Goal: Task Accomplishment & Management: Complete application form

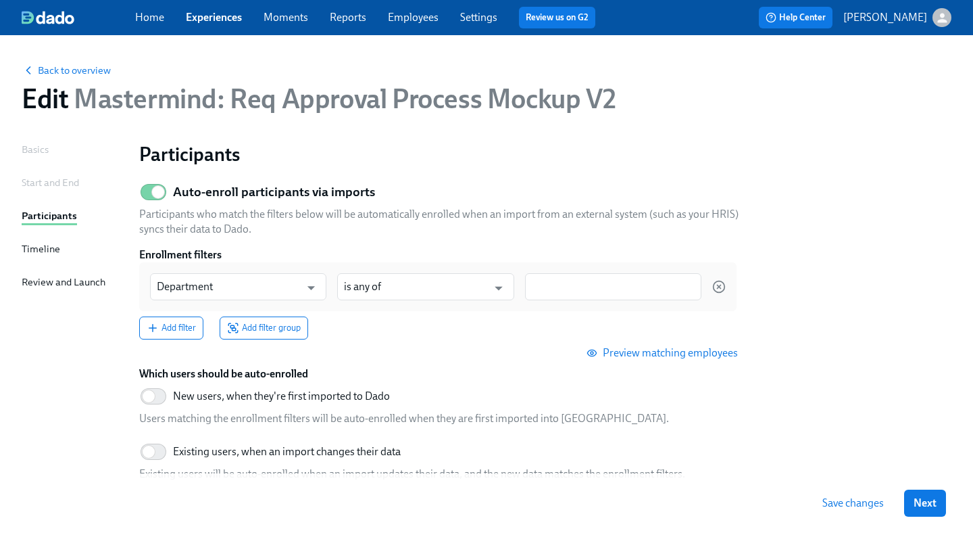
scroll to position [53, 0]
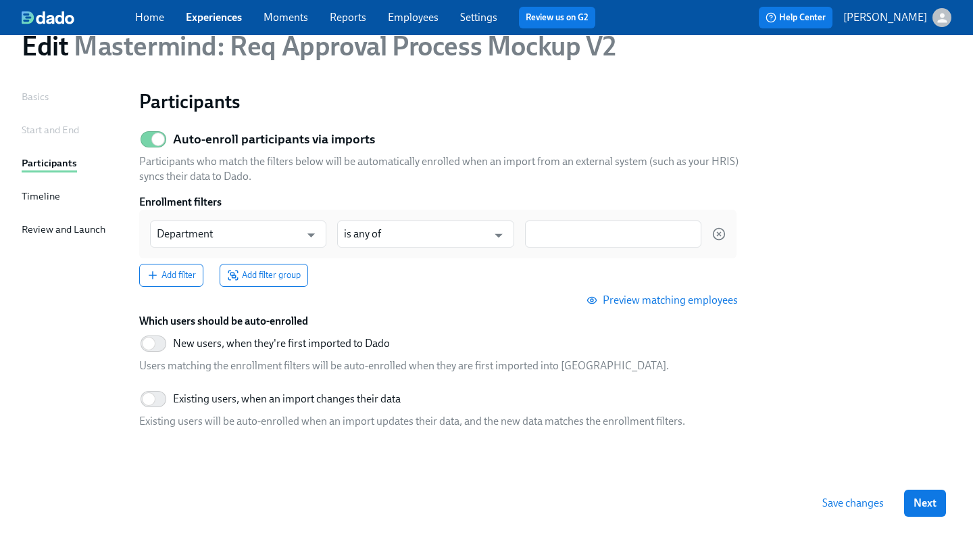
click at [397, 308] on div "Preview matching employees" at bounding box center [443, 300] width 608 height 27
click at [631, 304] on span "Preview matching employees" at bounding box center [663, 300] width 149 height 14
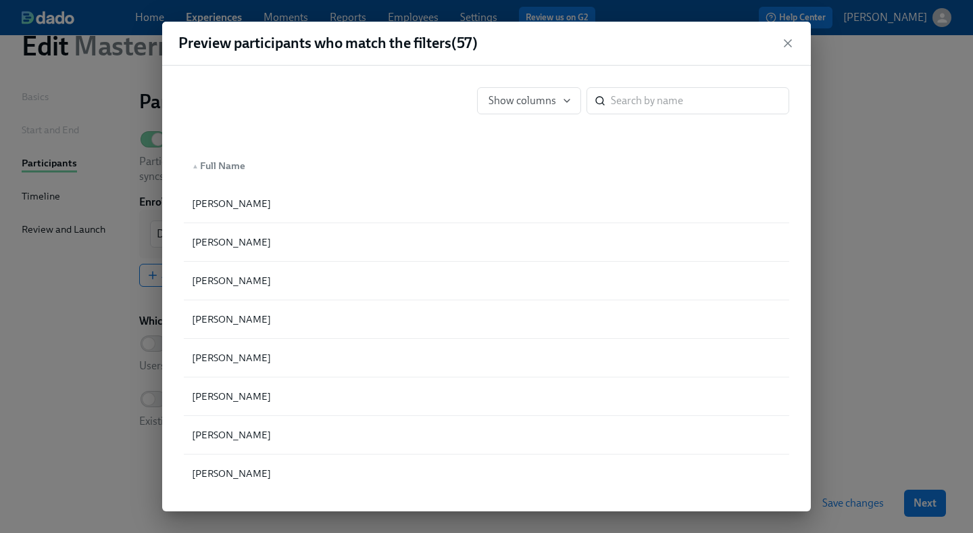
scroll to position [17, 0]
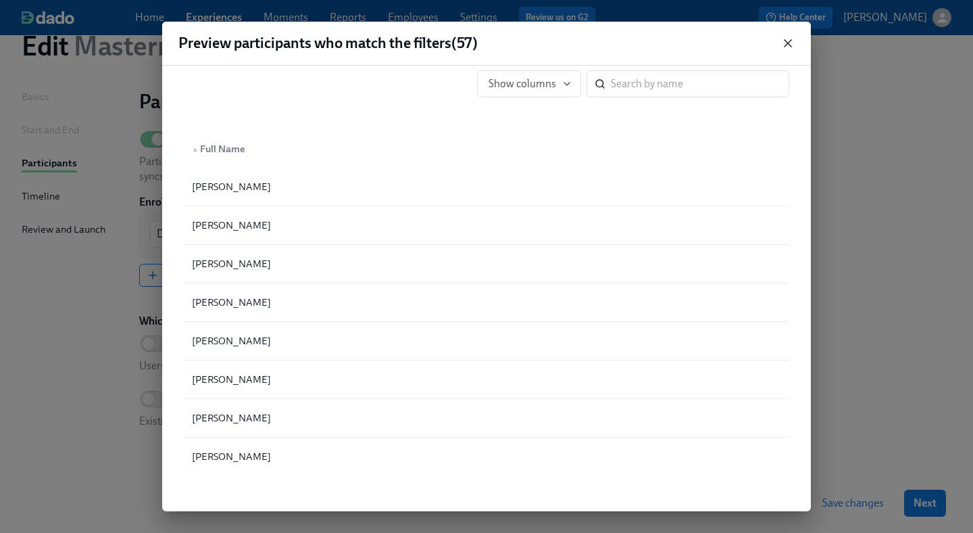
click at [783, 39] on icon "button" at bounding box center [788, 43] width 14 height 14
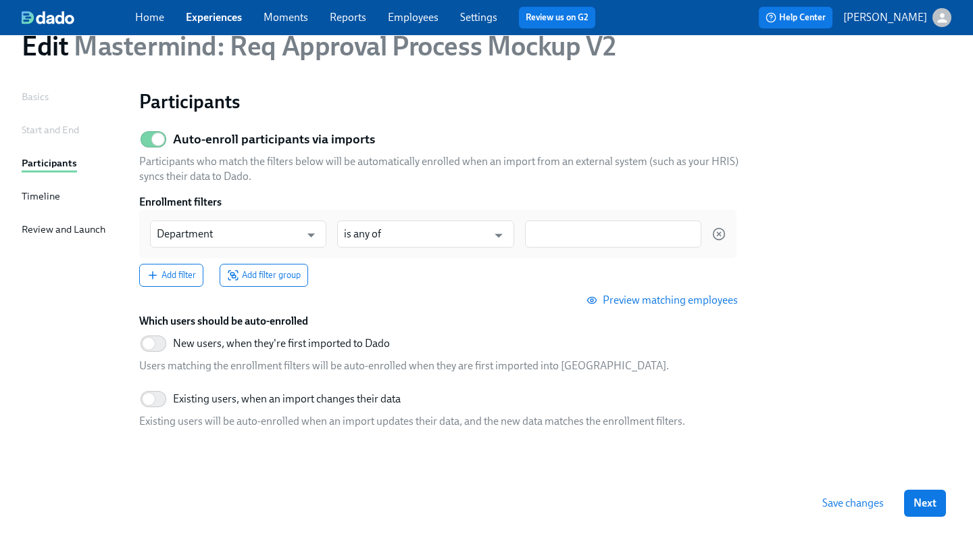
scroll to position [0, 0]
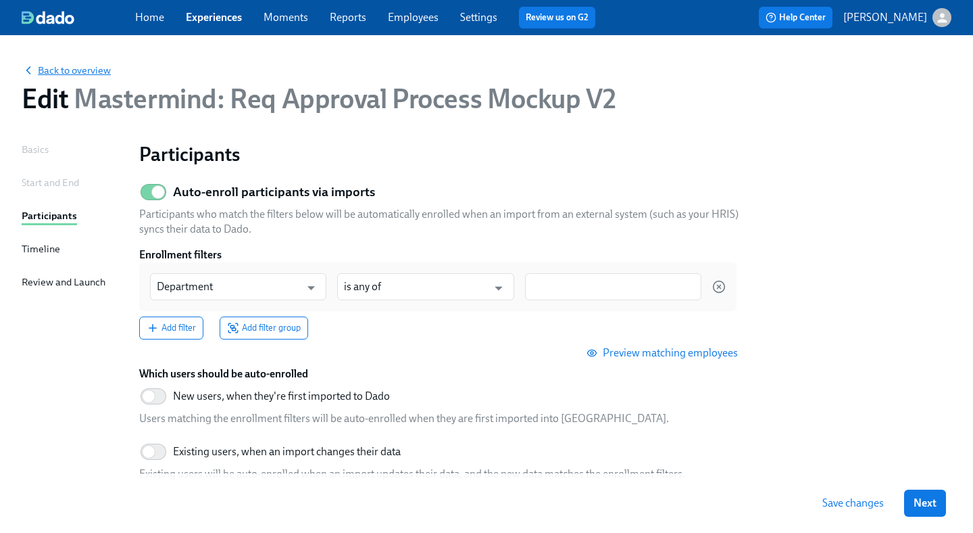
click at [80, 73] on span "Back to overview" at bounding box center [66, 71] width 89 height 14
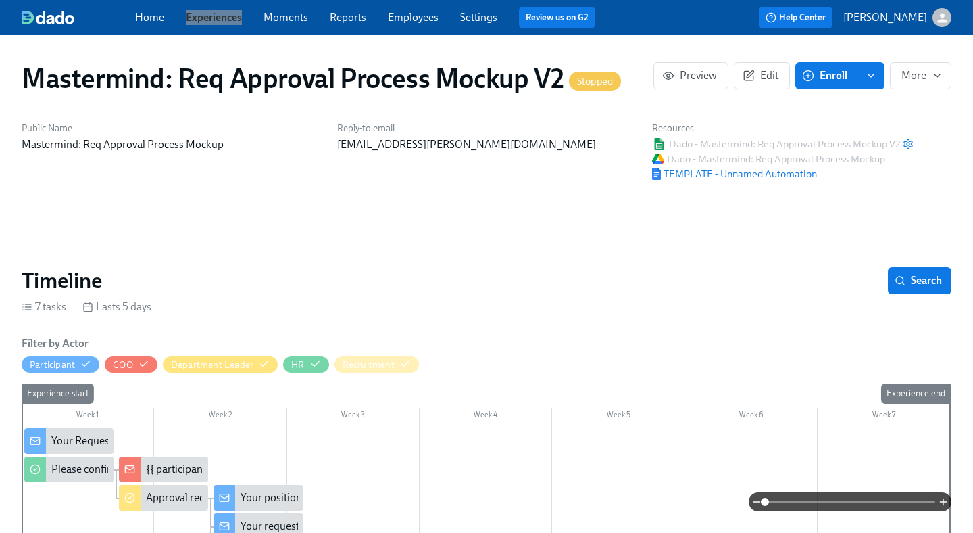
drag, startPoint x: 228, startPoint y: 18, endPoint x: 298, endPoint y: 3, distance: 71.8
click at [0, 0] on div "Home Experiences Moments Reports Employees Settings Review us on G2 Help Center…" at bounding box center [486, 17] width 973 height 35
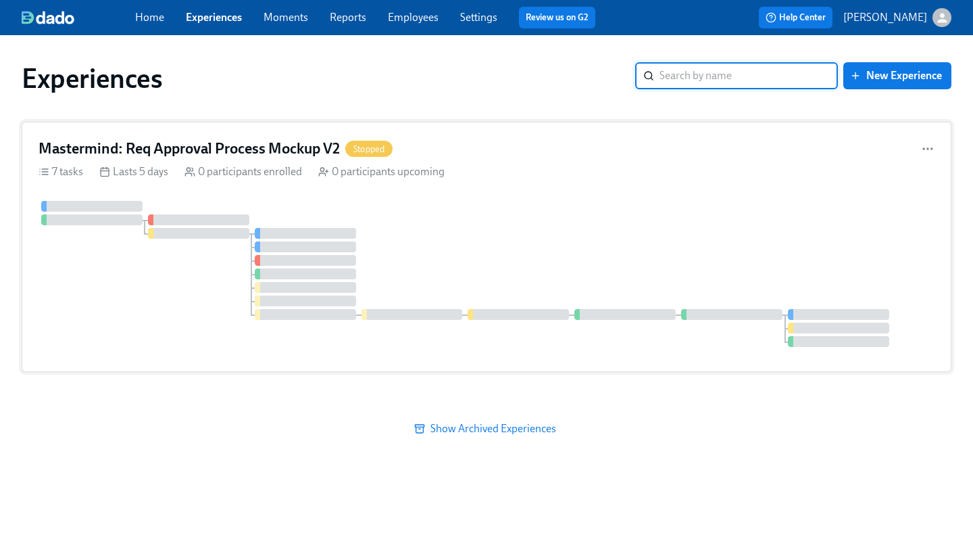
click at [518, 212] on div at bounding box center [487, 274] width 896 height 146
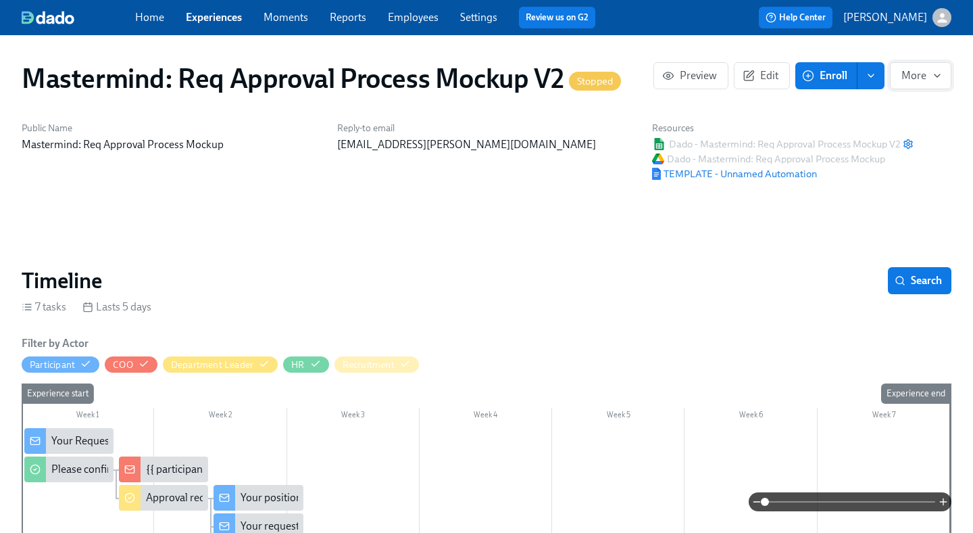
click at [932, 63] on button "More" at bounding box center [921, 75] width 62 height 27
click at [899, 141] on span "Duplicate" at bounding box center [914, 137] width 53 height 15
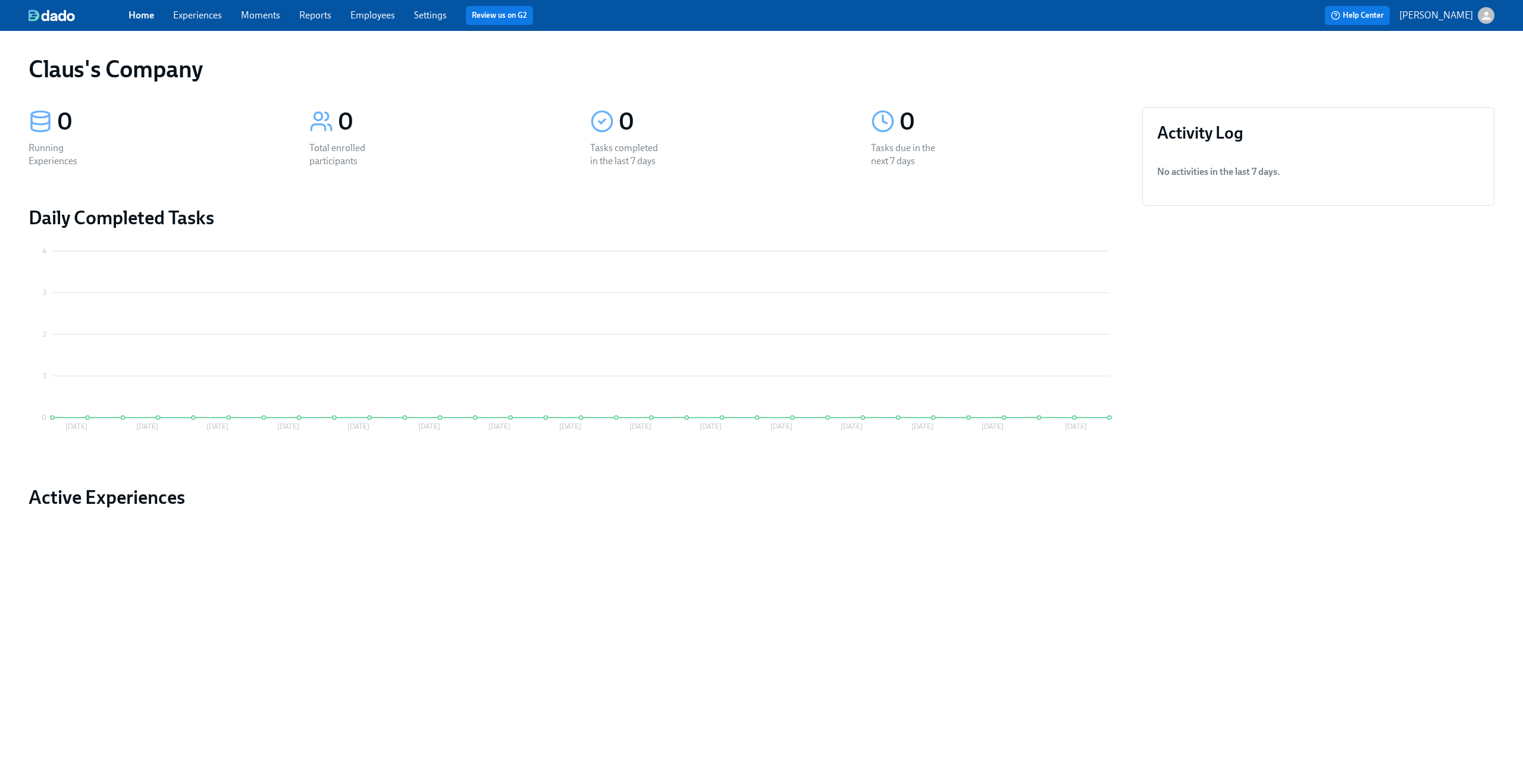
click at [214, 23] on div "Home Experiences Moments Reports Employees Settings Review us on G2" at bounding box center [470, 16] width 683 height 19
click at [203, 16] on link "Experiences" at bounding box center [197, 15] width 48 height 11
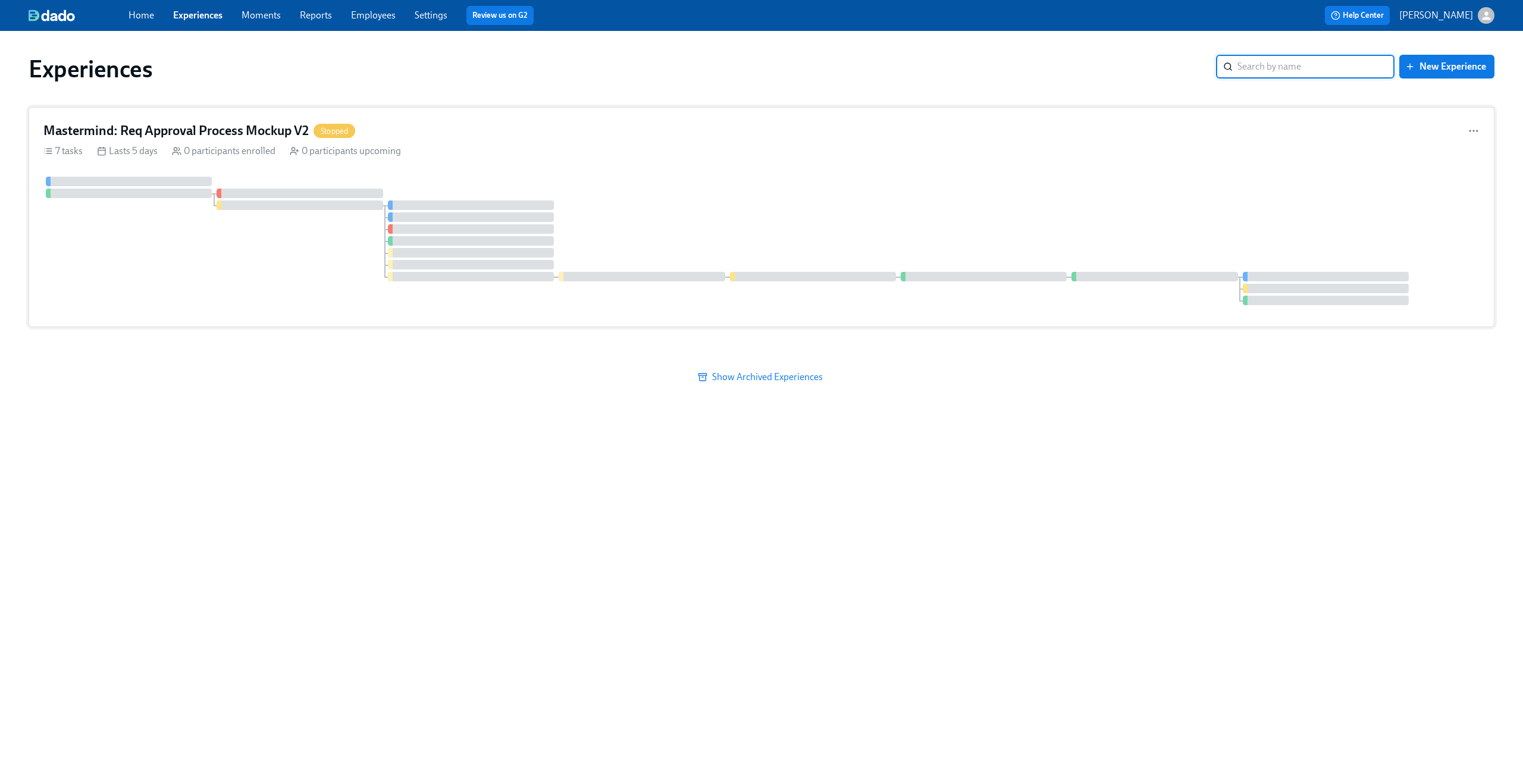
click at [1434, 123] on div "Mastermind: Req Approval Process Mockup V2 Stopped" at bounding box center [761, 131] width 1436 height 18
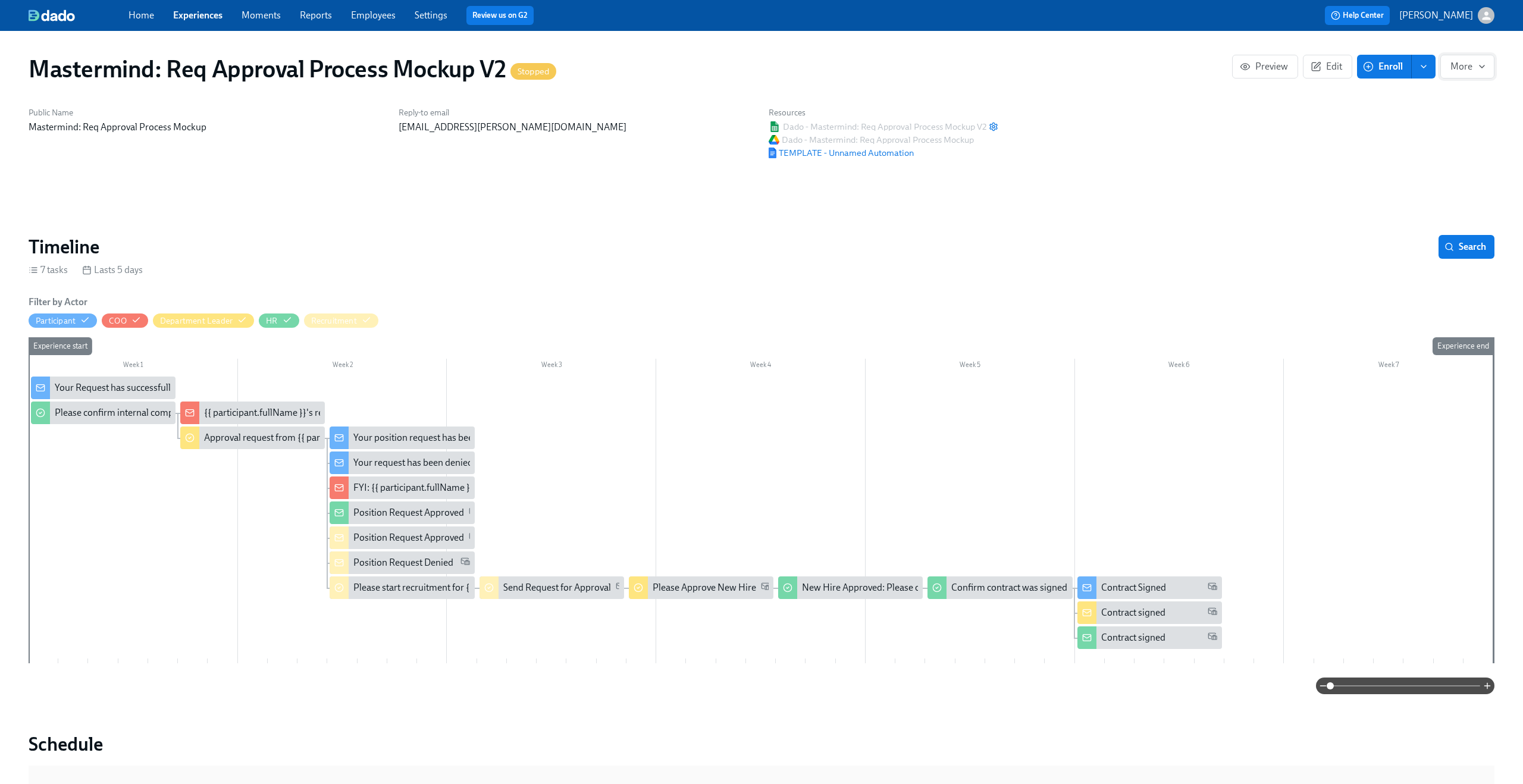
click at [1455, 69] on span "More" at bounding box center [1468, 67] width 34 height 12
click at [1458, 99] on span "Start" at bounding box center [1461, 95] width 47 height 13
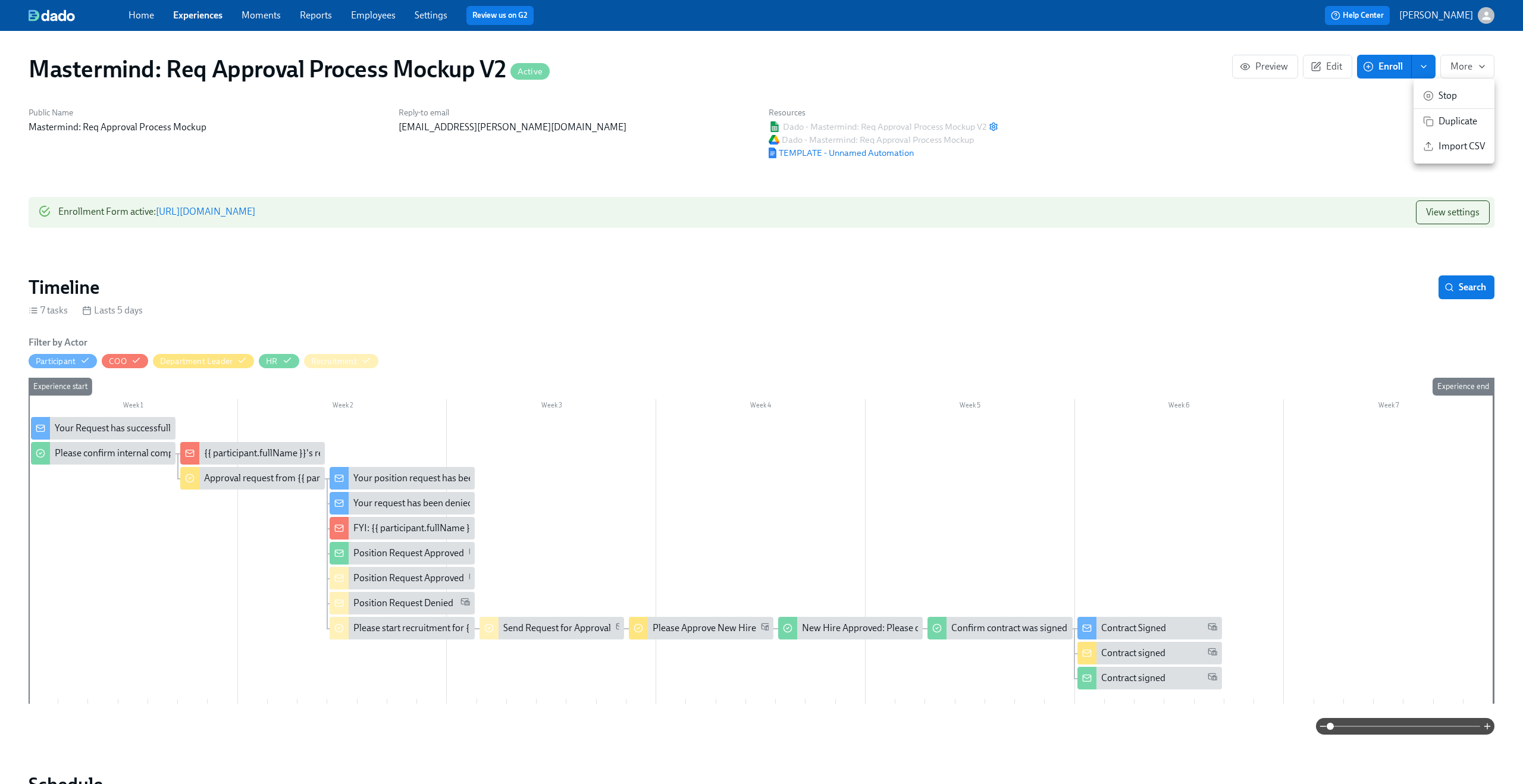
click at [1067, 261] on div at bounding box center [762, 392] width 1523 height 784
click at [1444, 217] on span "View settings" at bounding box center [1453, 213] width 54 height 12
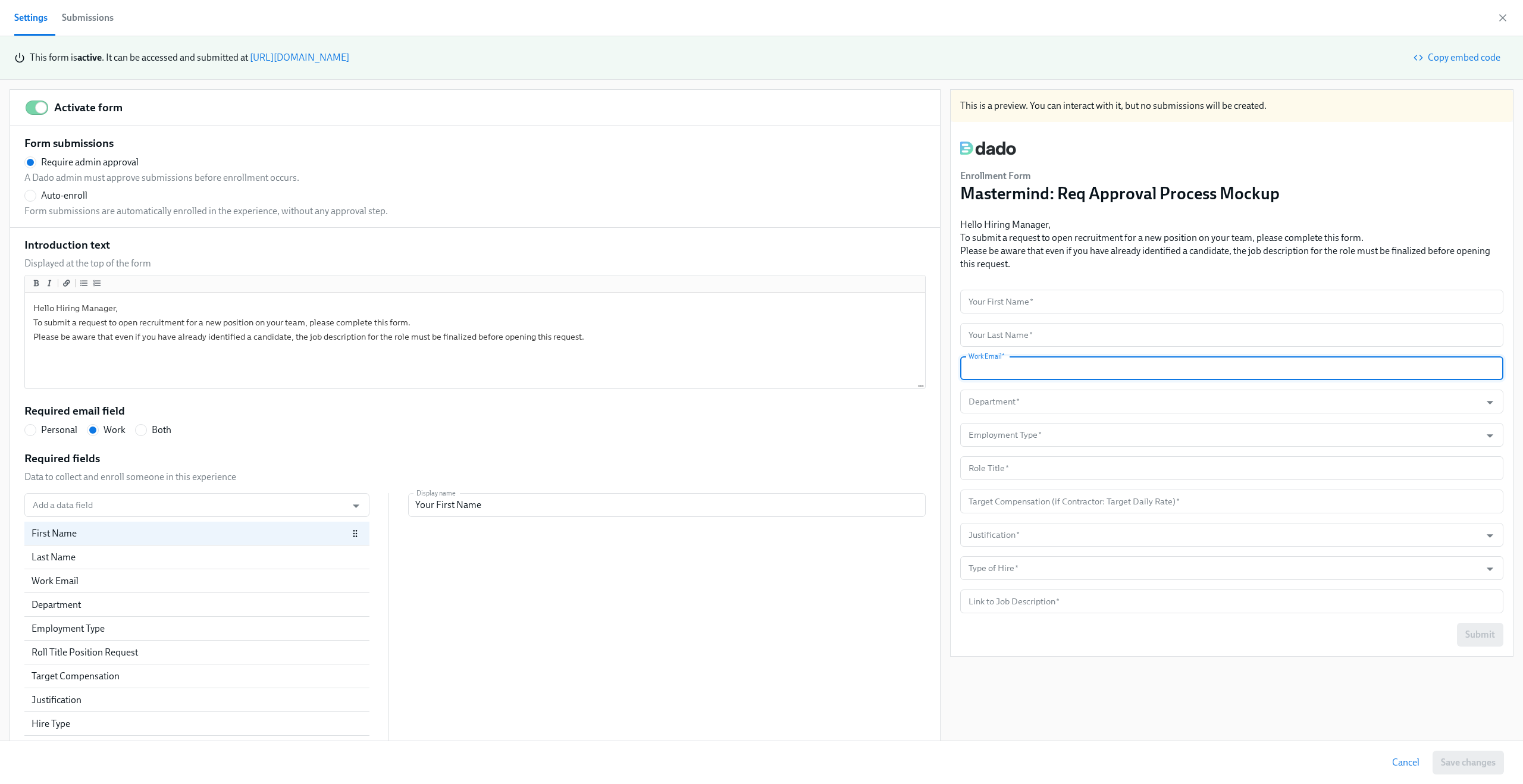
click at [1063, 371] on input "text" at bounding box center [1232, 368] width 543 height 24
paste input "claus.meyer+mastermind@dadohr.com"
type input "claus.meyer+mastermind@dadohr.com"
click at [1012, 298] on input "text" at bounding box center [1232, 301] width 543 height 24
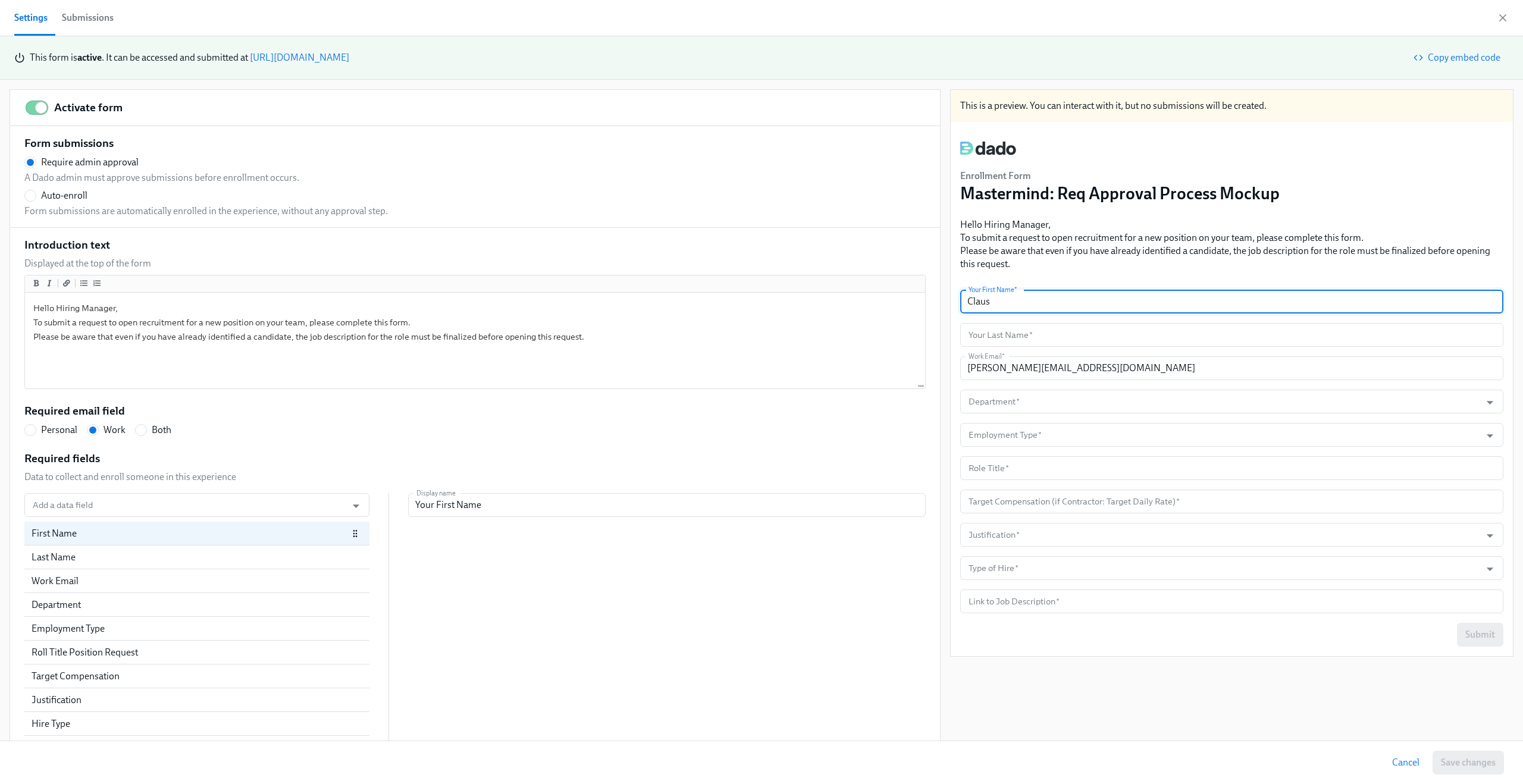
type input "Claus"
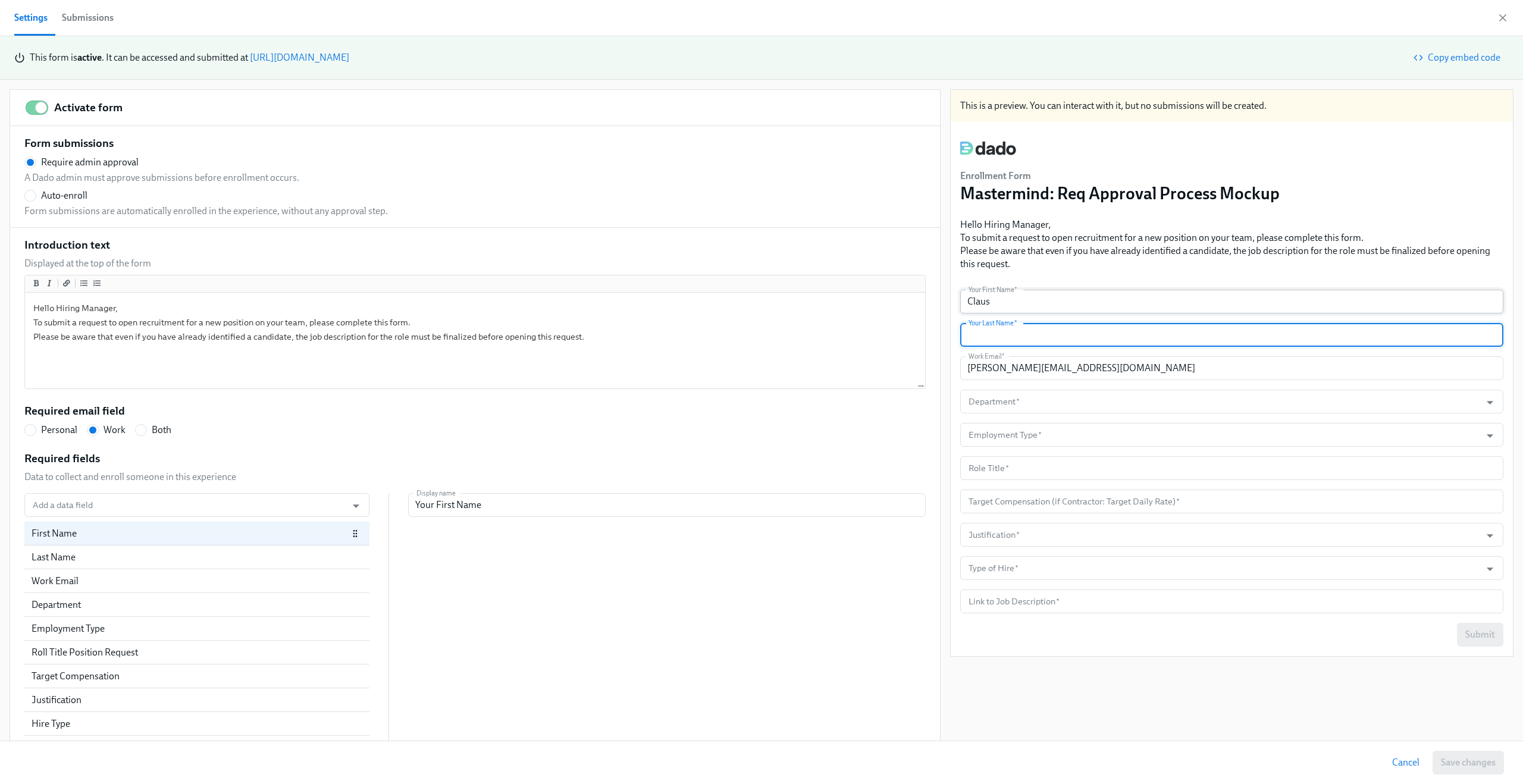
type input "e"
type input "Meyer"
click at [1007, 401] on input "Department   *" at bounding box center [1221, 401] width 509 height 24
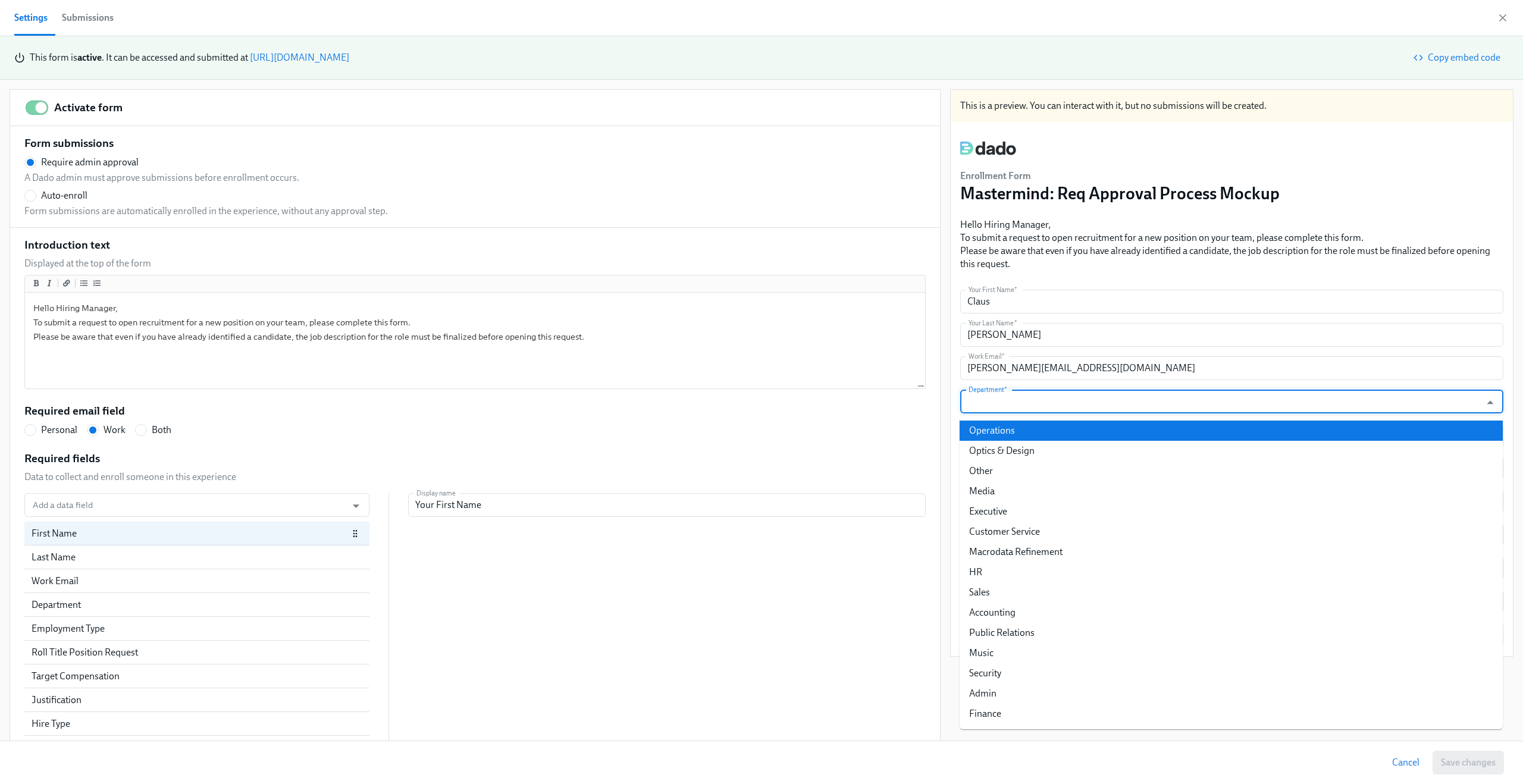
click at [1007, 440] on li "Operations" at bounding box center [1231, 430] width 543 height 20
type input "Operations"
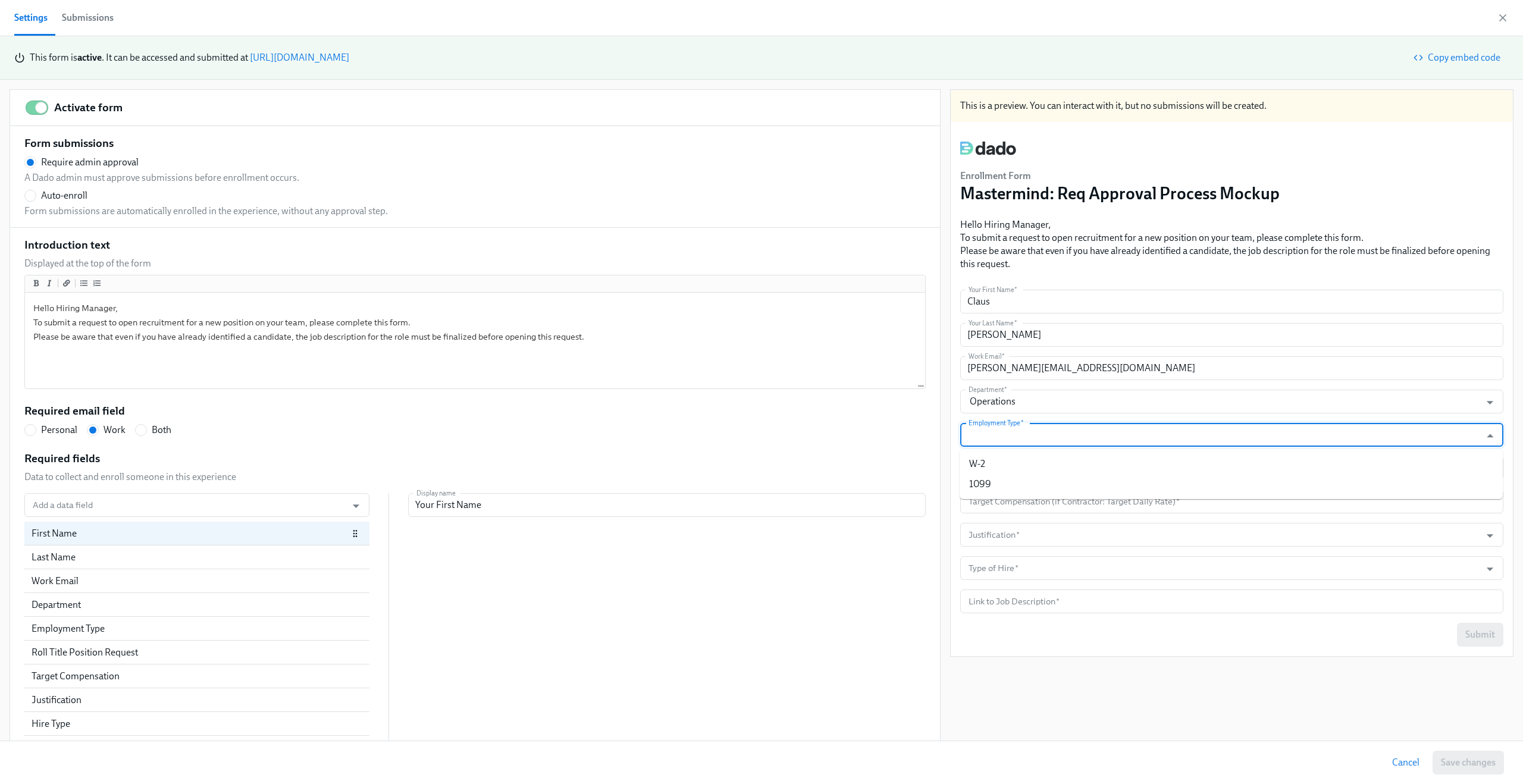
click at [1007, 437] on input "Employment Type   *" at bounding box center [1221, 435] width 509 height 24
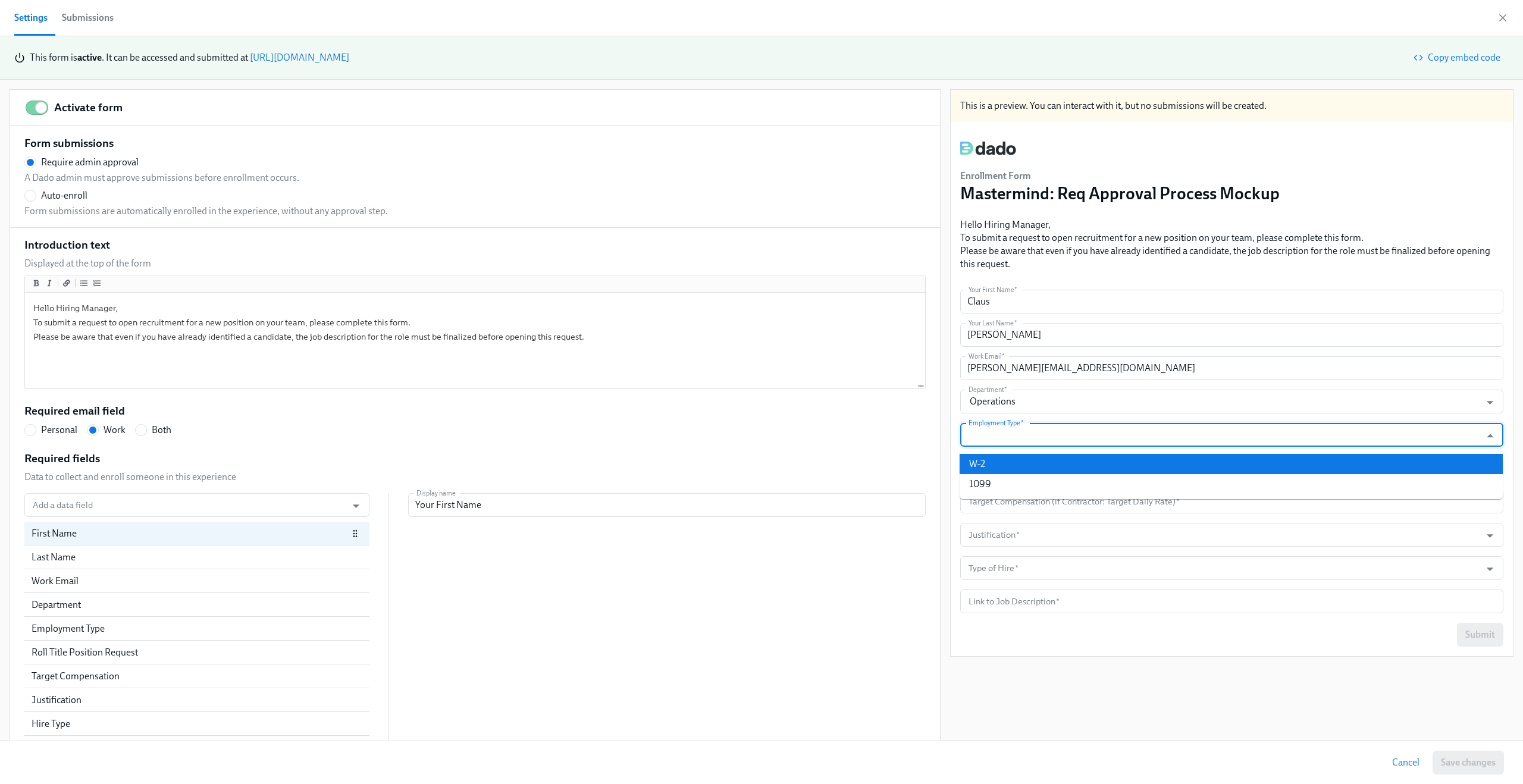
click at [1007, 466] on li "W-2" at bounding box center [1231, 464] width 543 height 20
type input "W-2"
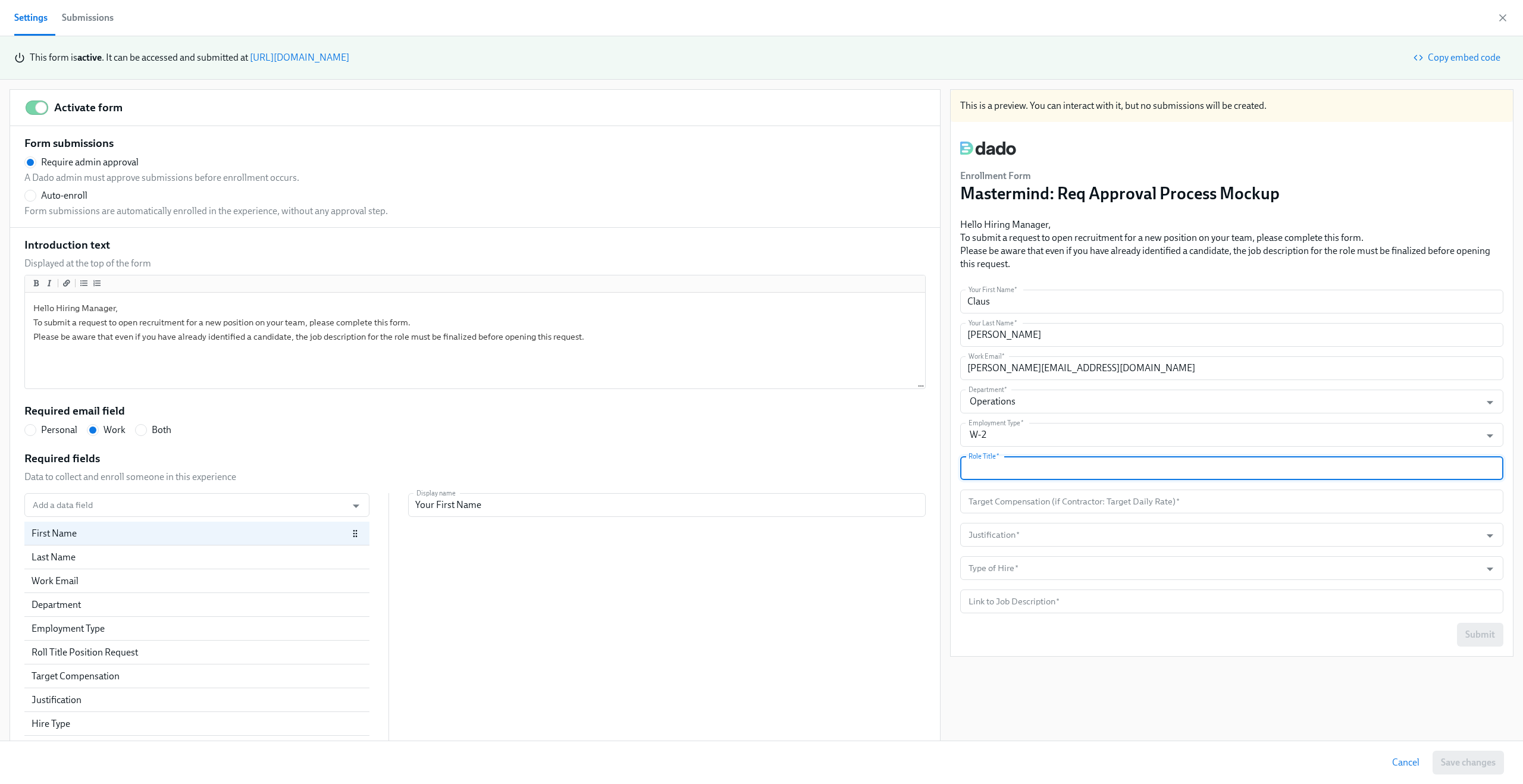
click at [1004, 474] on input "text" at bounding box center [1232, 467] width 543 height 24
type input "Customer Success Manager"
click at [1004, 508] on input "number" at bounding box center [1232, 501] width 543 height 24
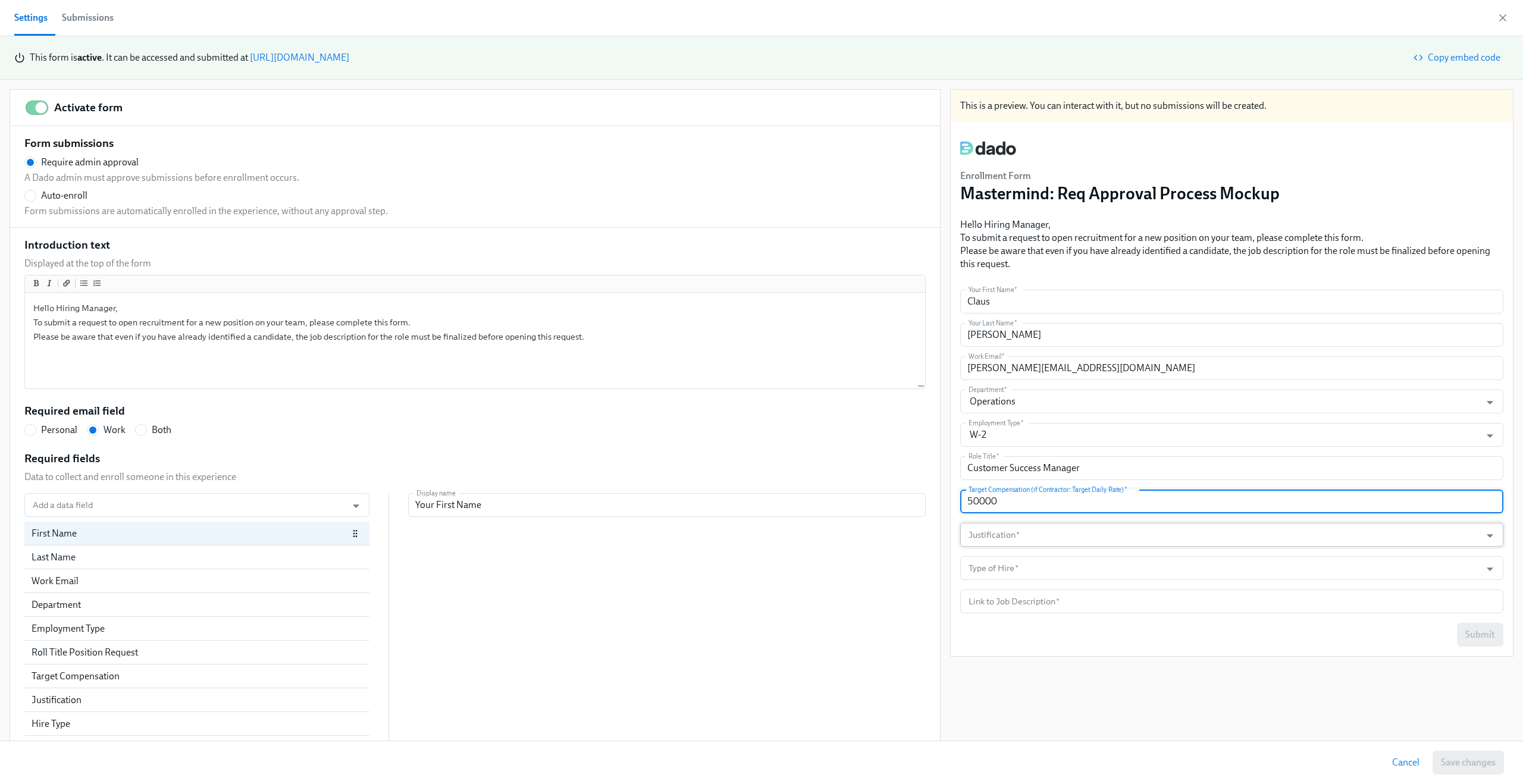
type input "50000"
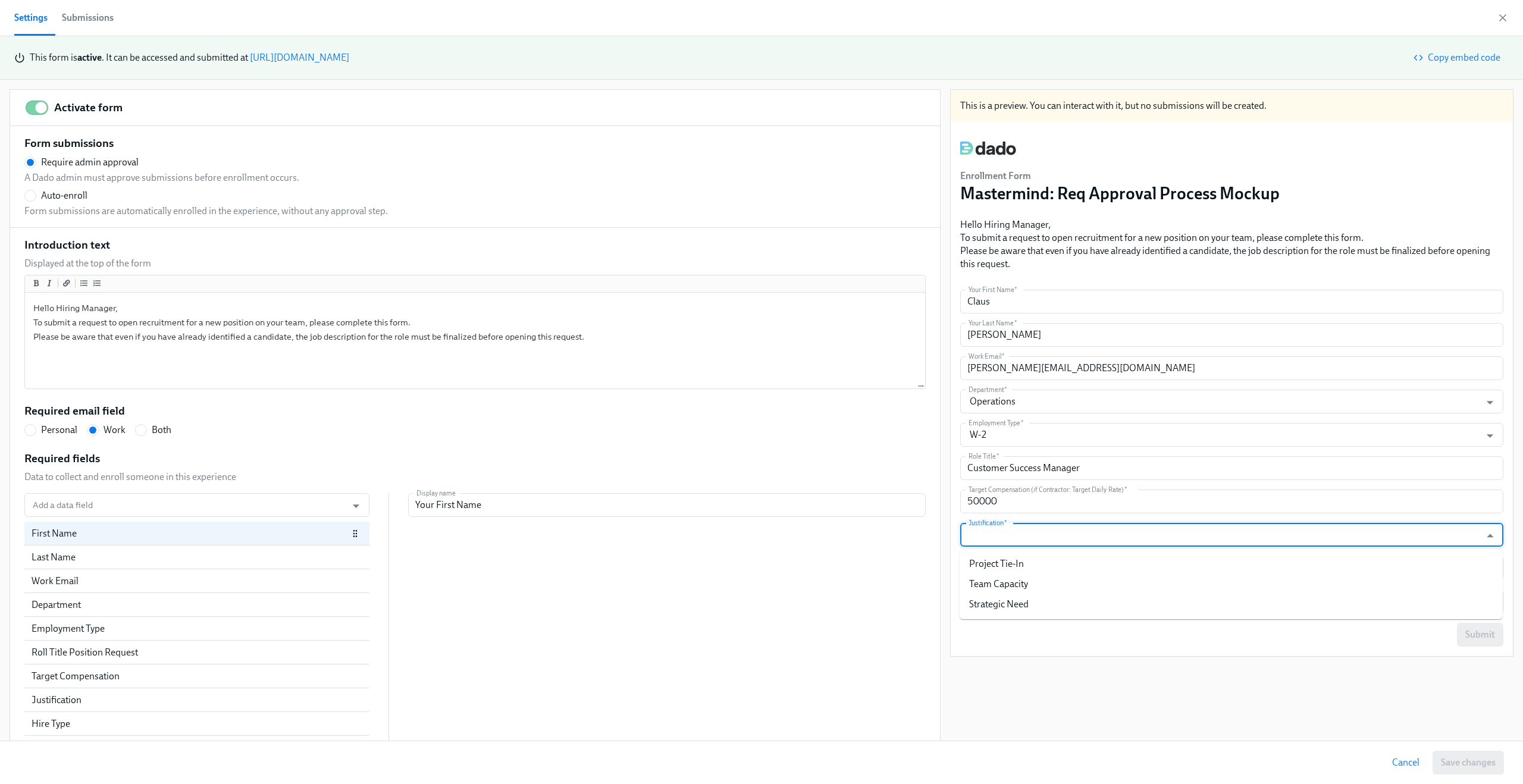
click at [1011, 537] on input "Justification   *" at bounding box center [1221, 534] width 509 height 24
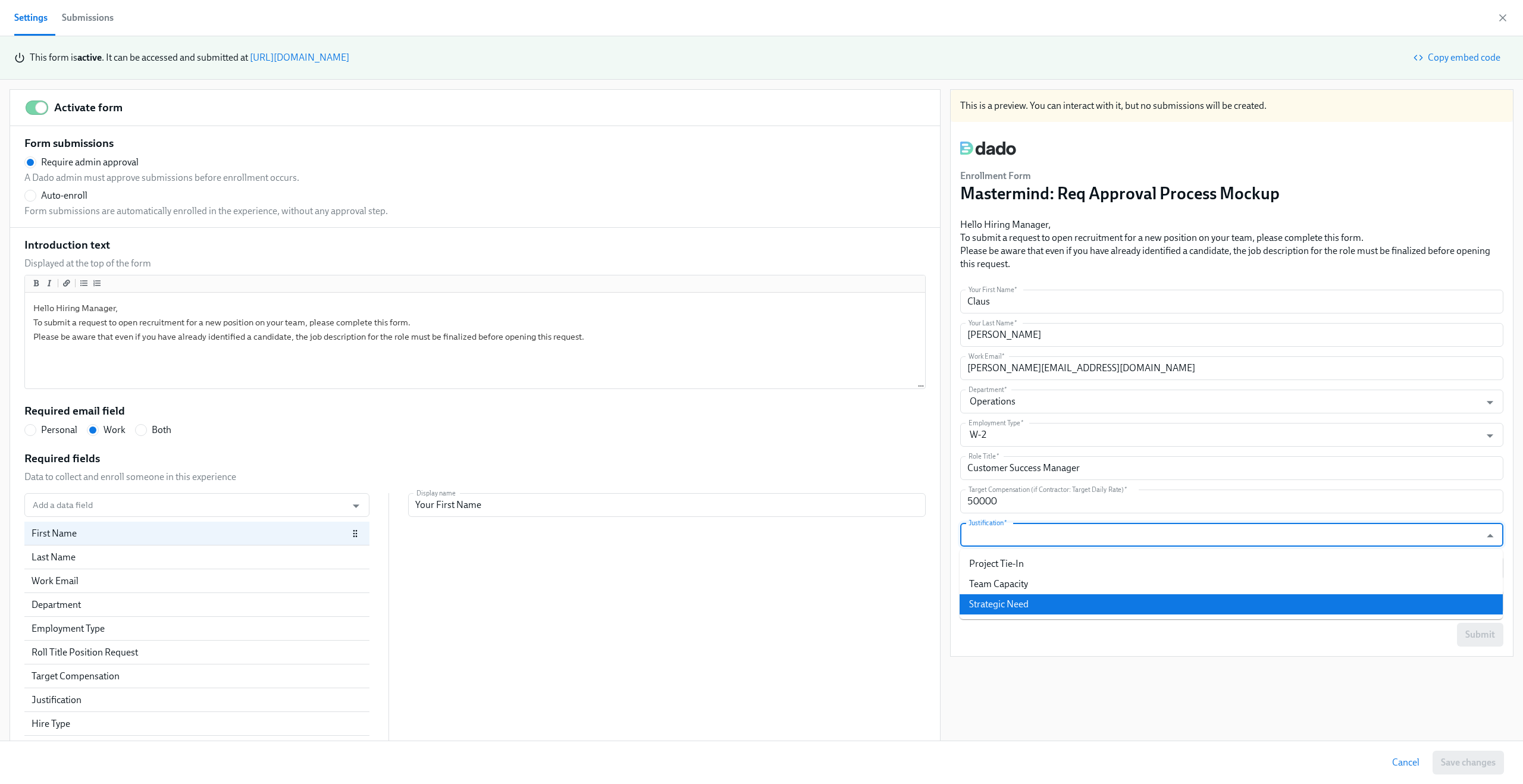
click at [1009, 597] on li "Strategic Need" at bounding box center [1231, 604] width 543 height 20
type input "Strategic Need"
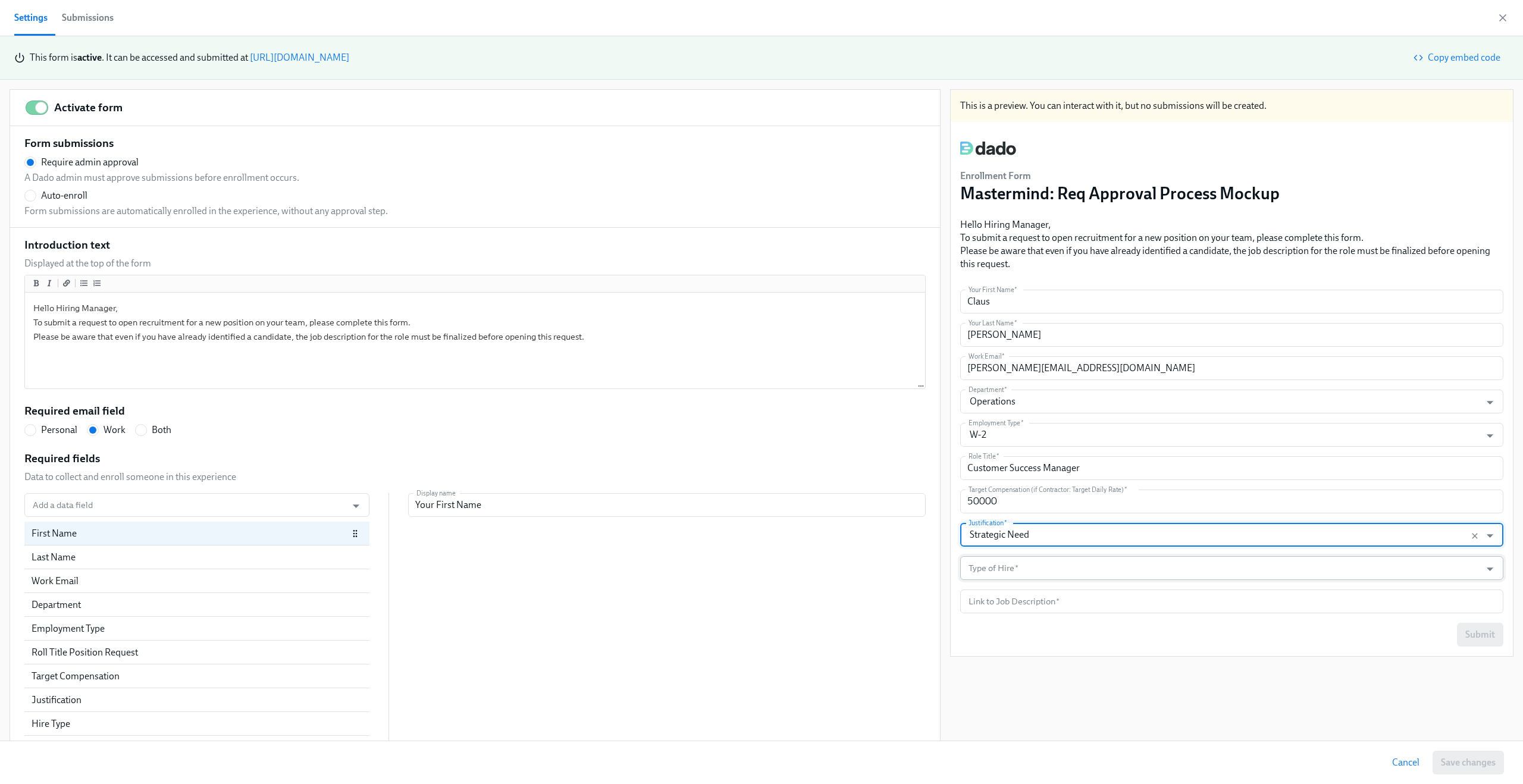
click at [1009, 575] on input "Type of Hire   *" at bounding box center [1221, 568] width 509 height 24
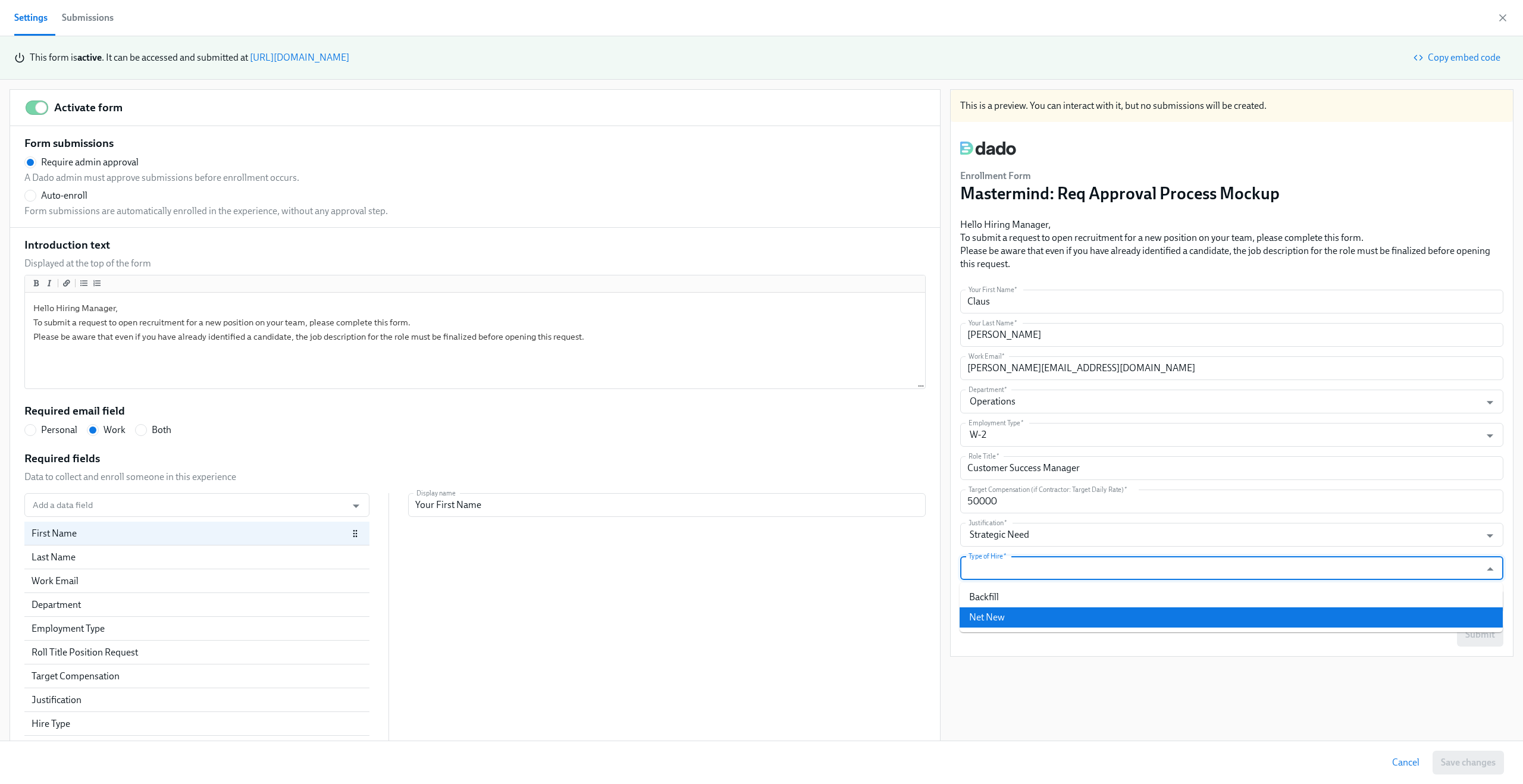
click at [1007, 612] on li "Net New" at bounding box center [1231, 617] width 543 height 20
type input "Net New"
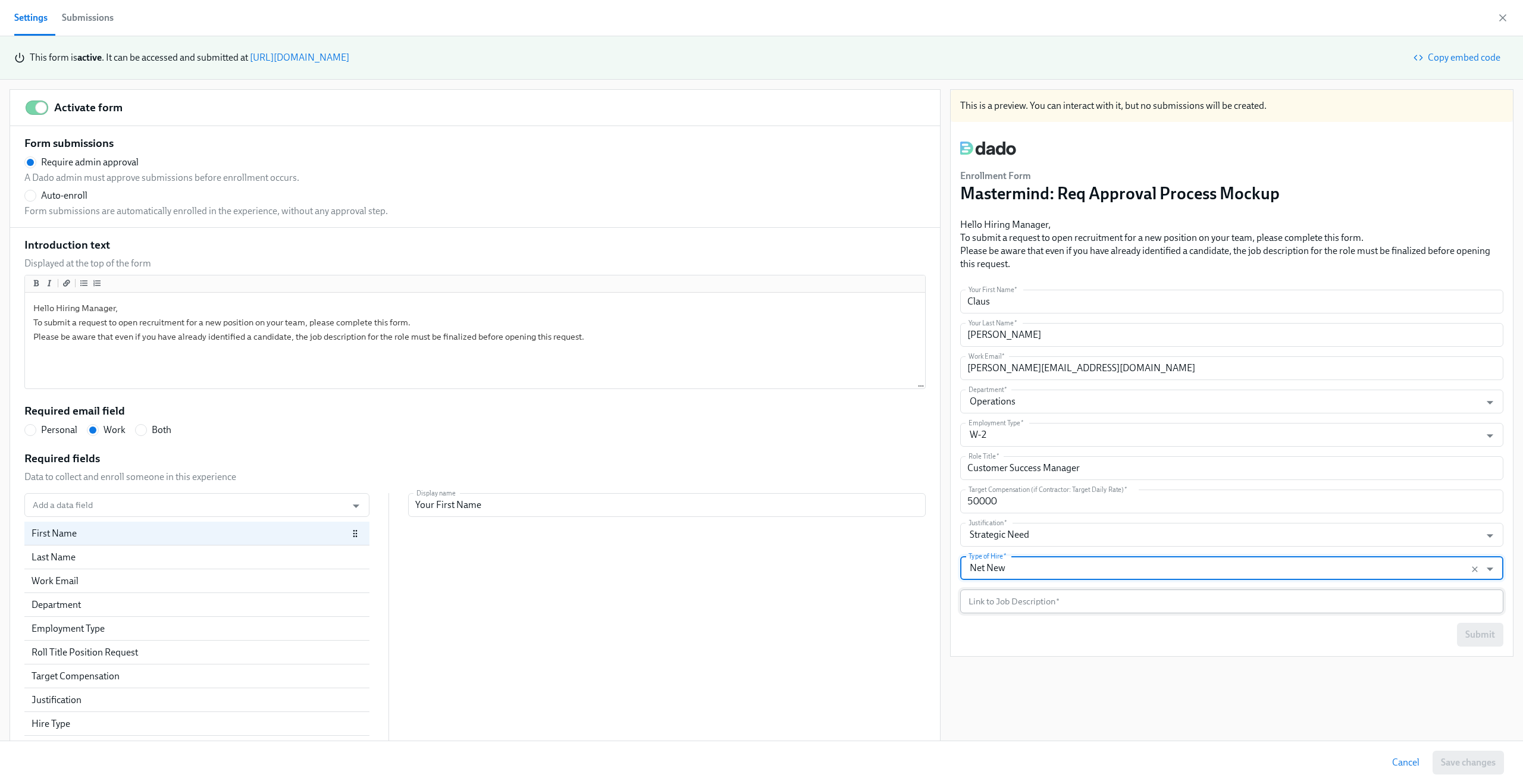
click at [1004, 601] on input "text" at bounding box center [1232, 601] width 543 height 24
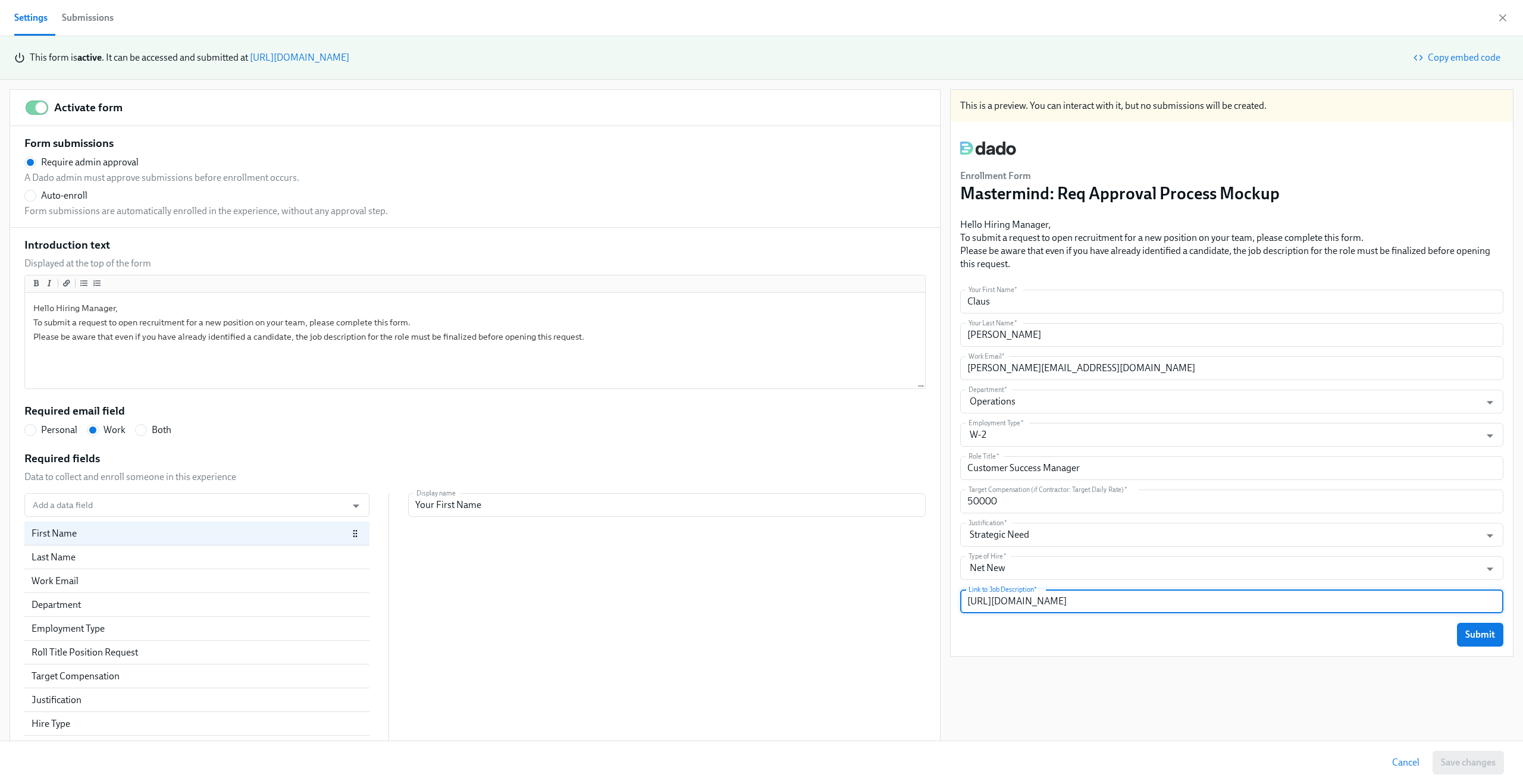
click at [993, 600] on input "http://abc.com" at bounding box center [1232, 601] width 543 height 24
type input "http://www.abc.com"
click at [1122, 641] on div "Submit" at bounding box center [1232, 634] width 543 height 24
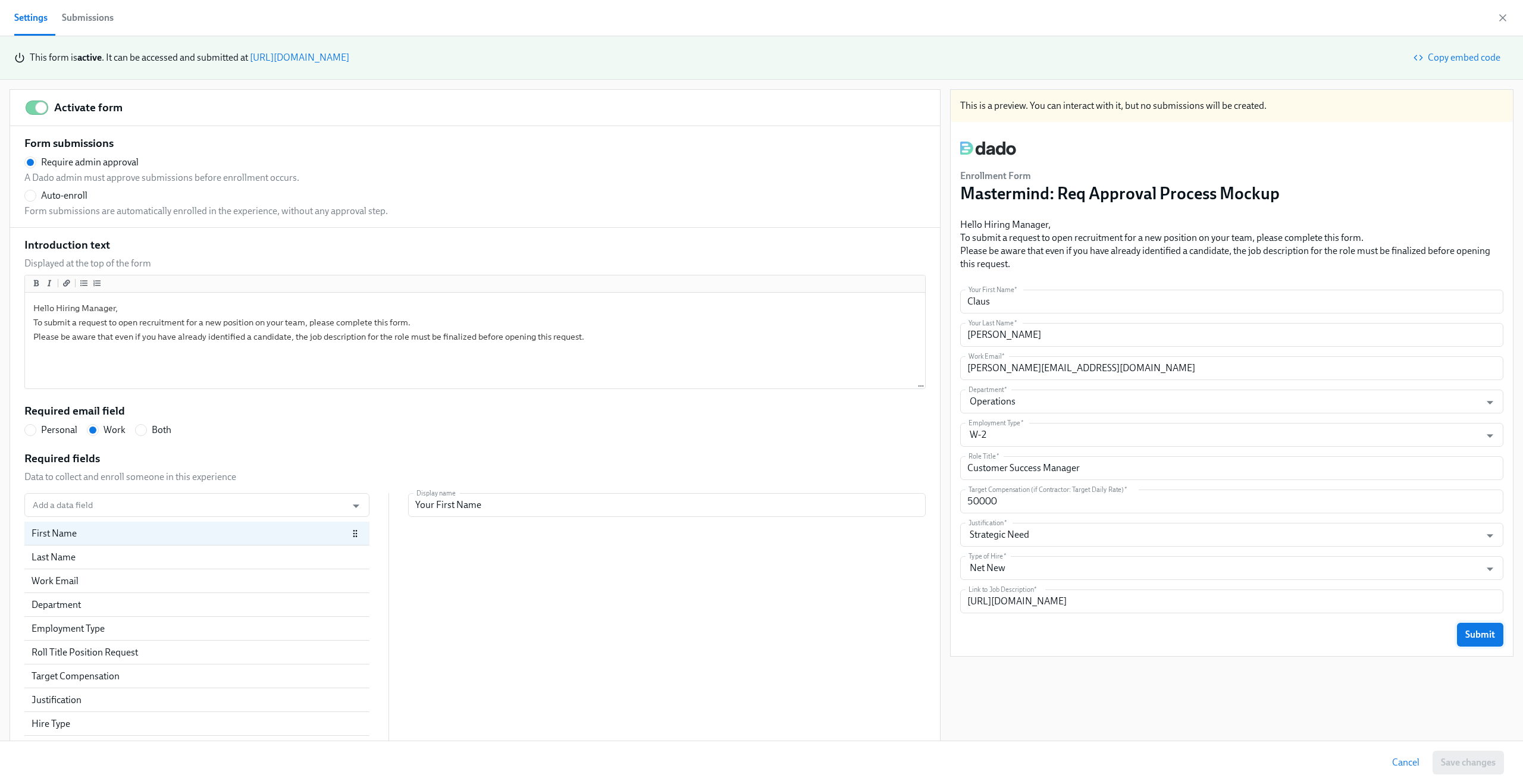
click at [1483, 634] on span "Submit" at bounding box center [1481, 634] width 30 height 12
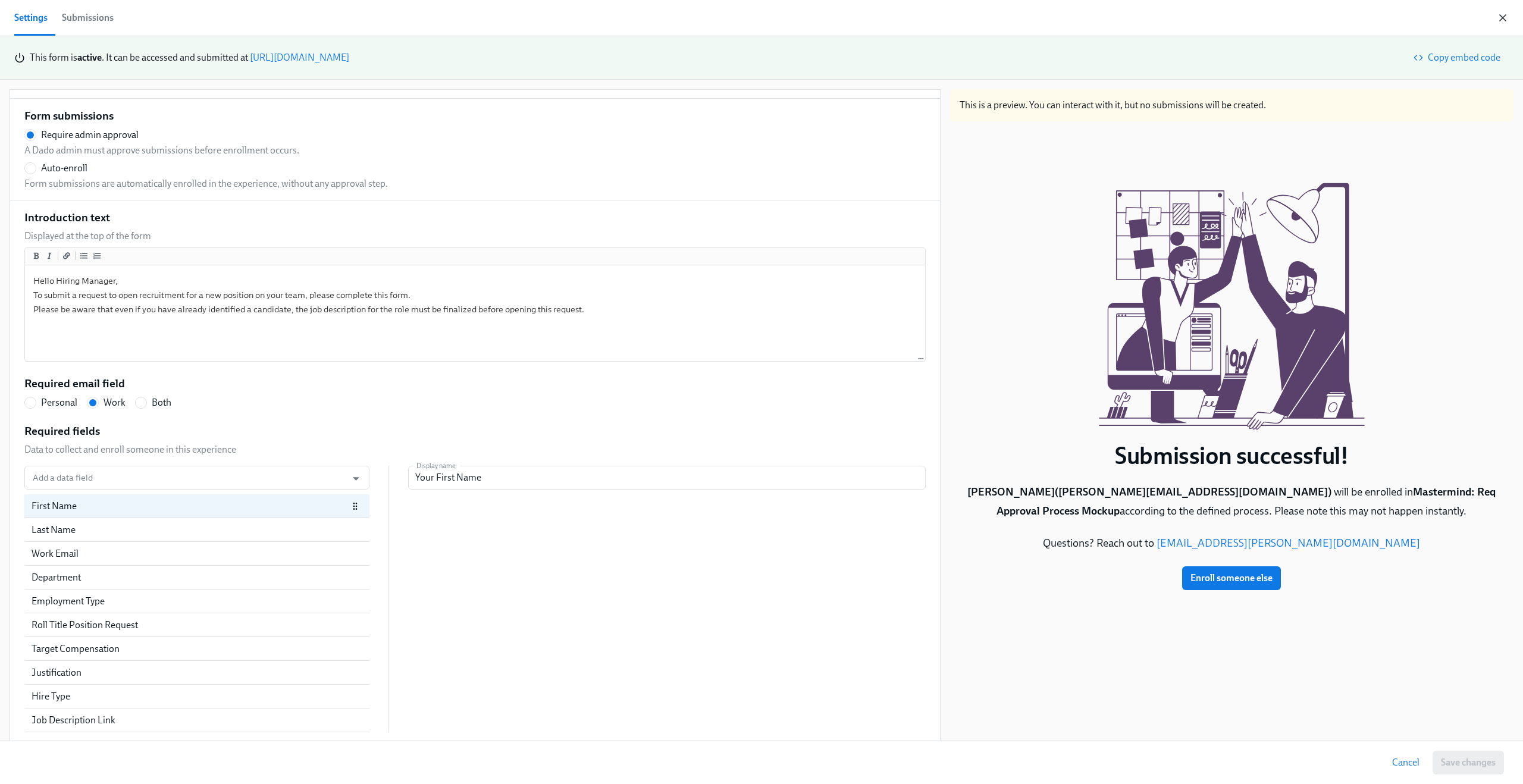
click at [1504, 17] on icon "button" at bounding box center [1503, 18] width 6 height 6
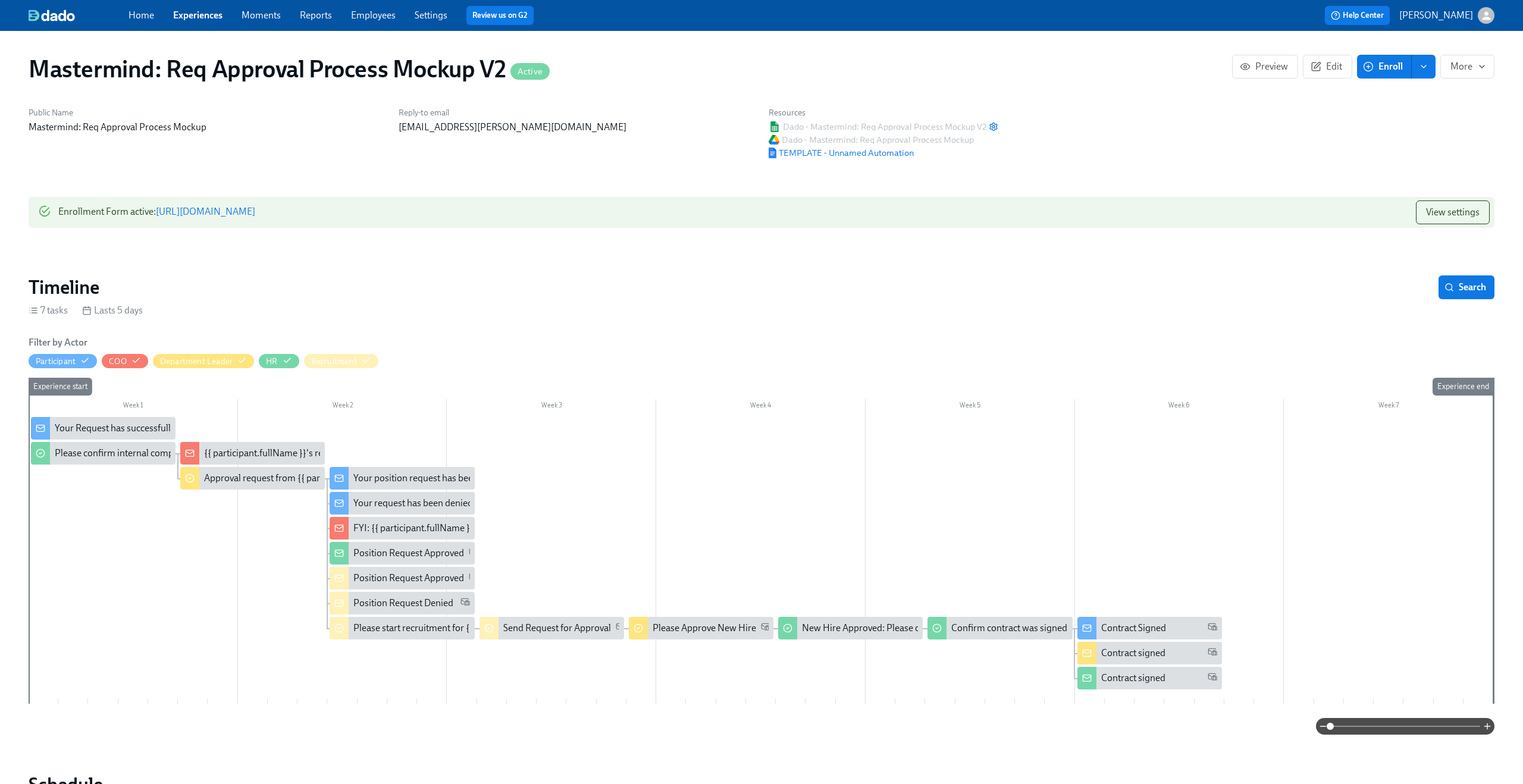
click at [255, 209] on link "https://my.dadohr.com/enrollmentForms/vwXkmzvLz7vQZ3MO-c1tAVmYj35V4BnoO" at bounding box center [205, 211] width 99 height 11
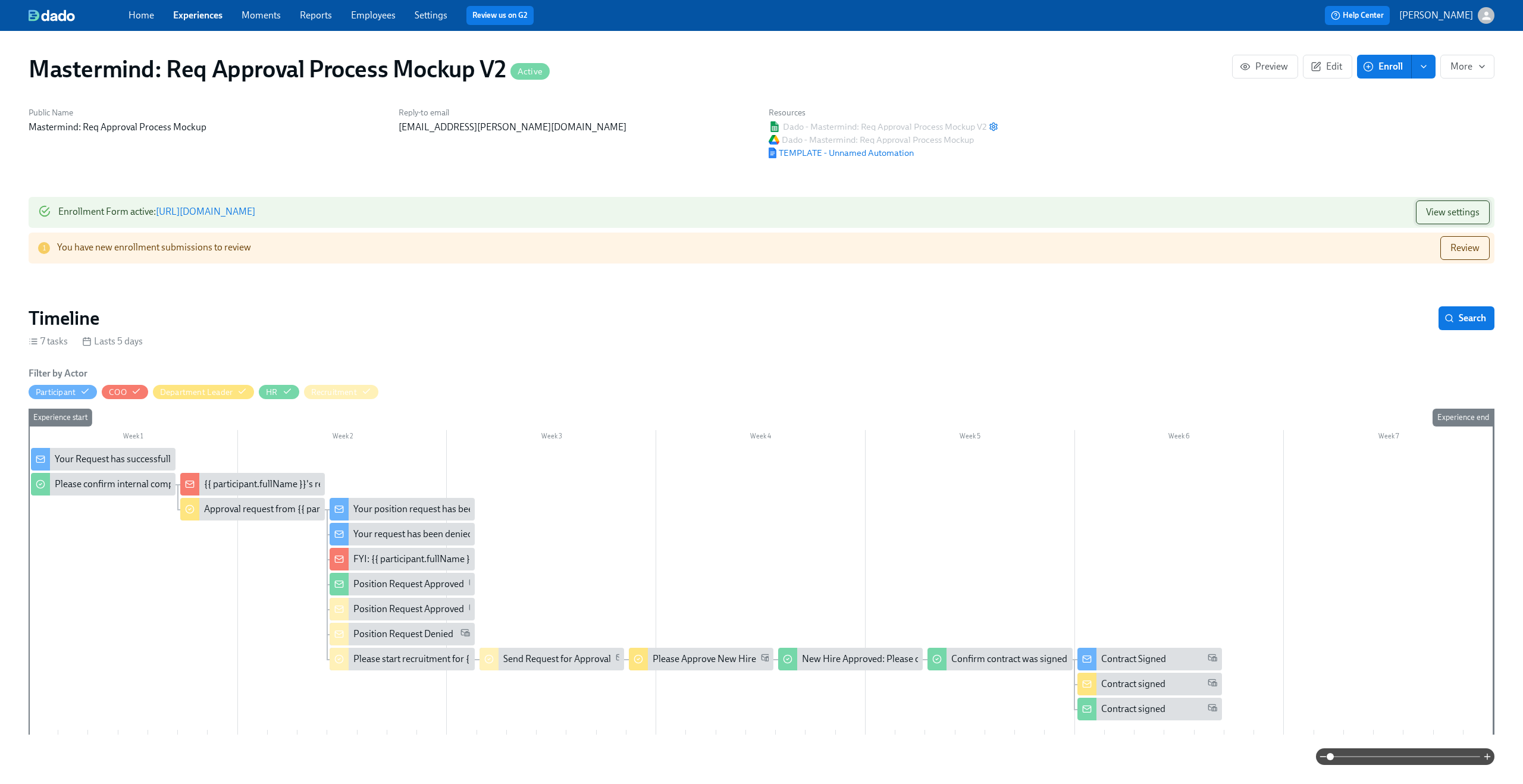
drag, startPoint x: 1462, startPoint y: 251, endPoint x: 1444, endPoint y: 224, distance: 32.4
click at [1444, 224] on div "Enrollment Form active : https://my.dadohr.com/enrollmentForms/vwXkmzvLz7vQZ3MO…" at bounding box center [761, 232] width 1466 height 71
click at [1446, 216] on span "View settings" at bounding box center [1453, 213] width 54 height 12
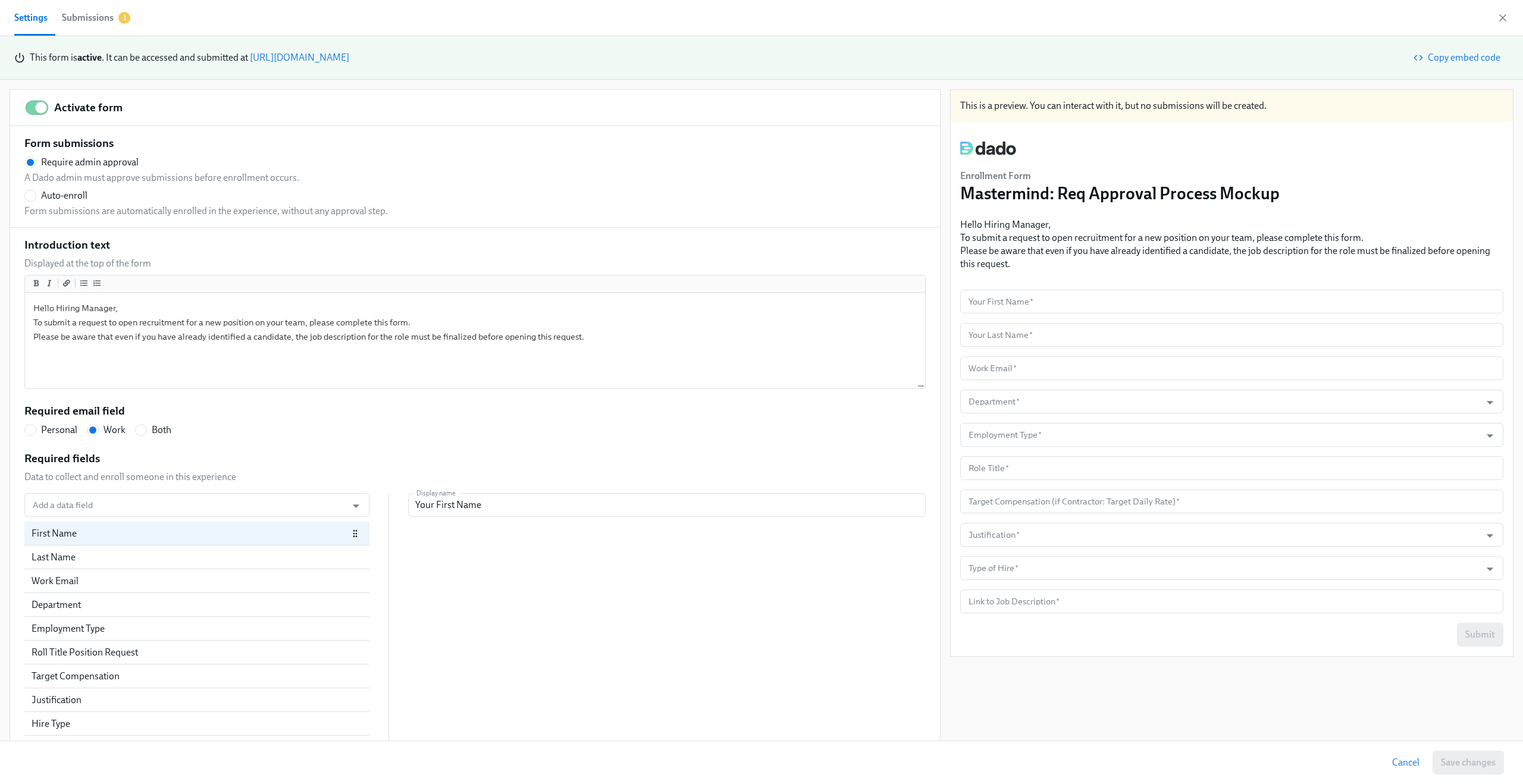
click at [55, 195] on span "Auto-enroll" at bounding box center [64, 195] width 47 height 13
click at [36, 195] on input "Auto-enroll" at bounding box center [30, 195] width 11 height 11
click at [1459, 764] on span "Save changes" at bounding box center [1468, 763] width 55 height 12
radio input "false"
click at [1503, 17] on icon "button" at bounding box center [1503, 18] width 12 height 12
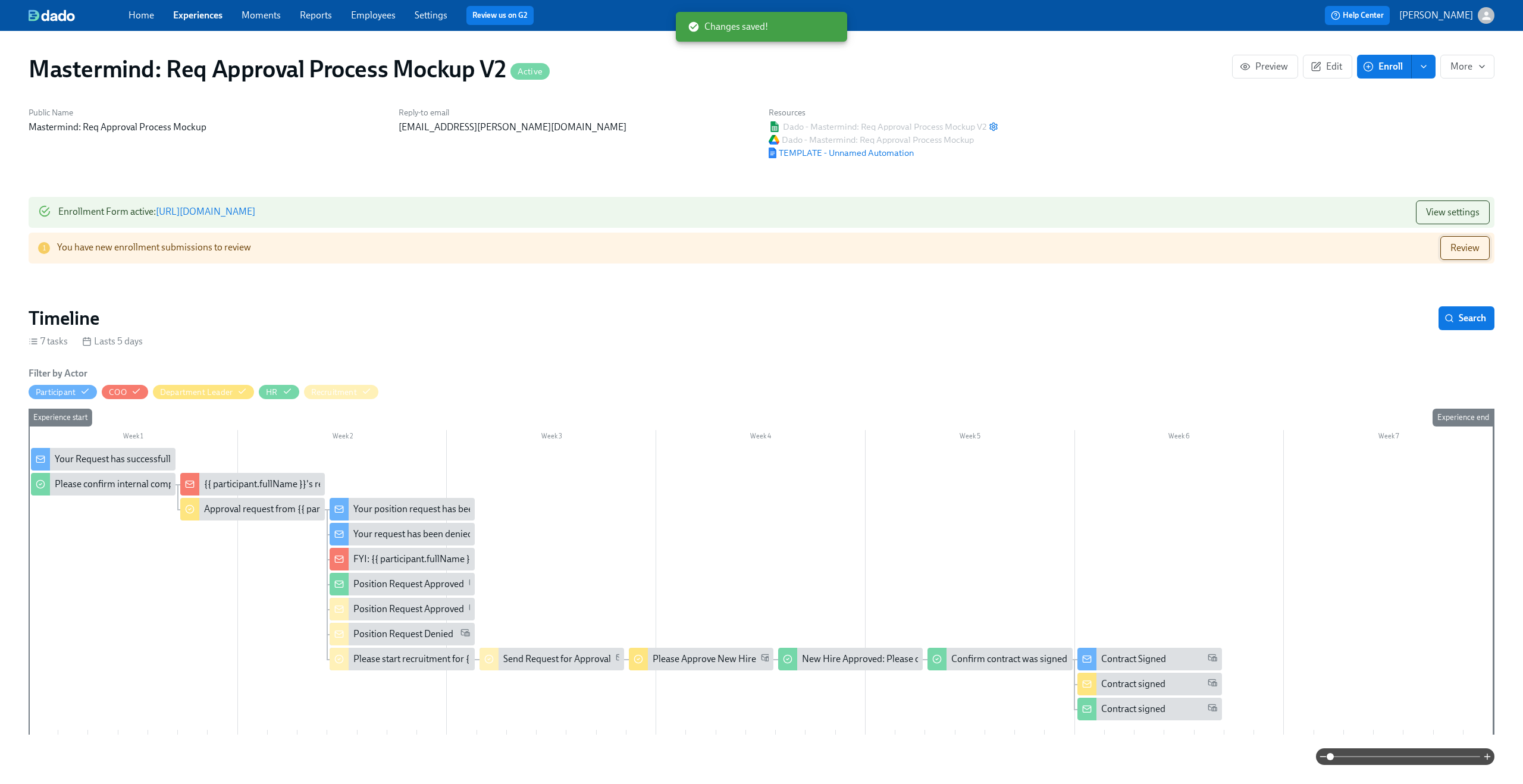
click at [1474, 259] on button "Review" at bounding box center [1465, 247] width 49 height 24
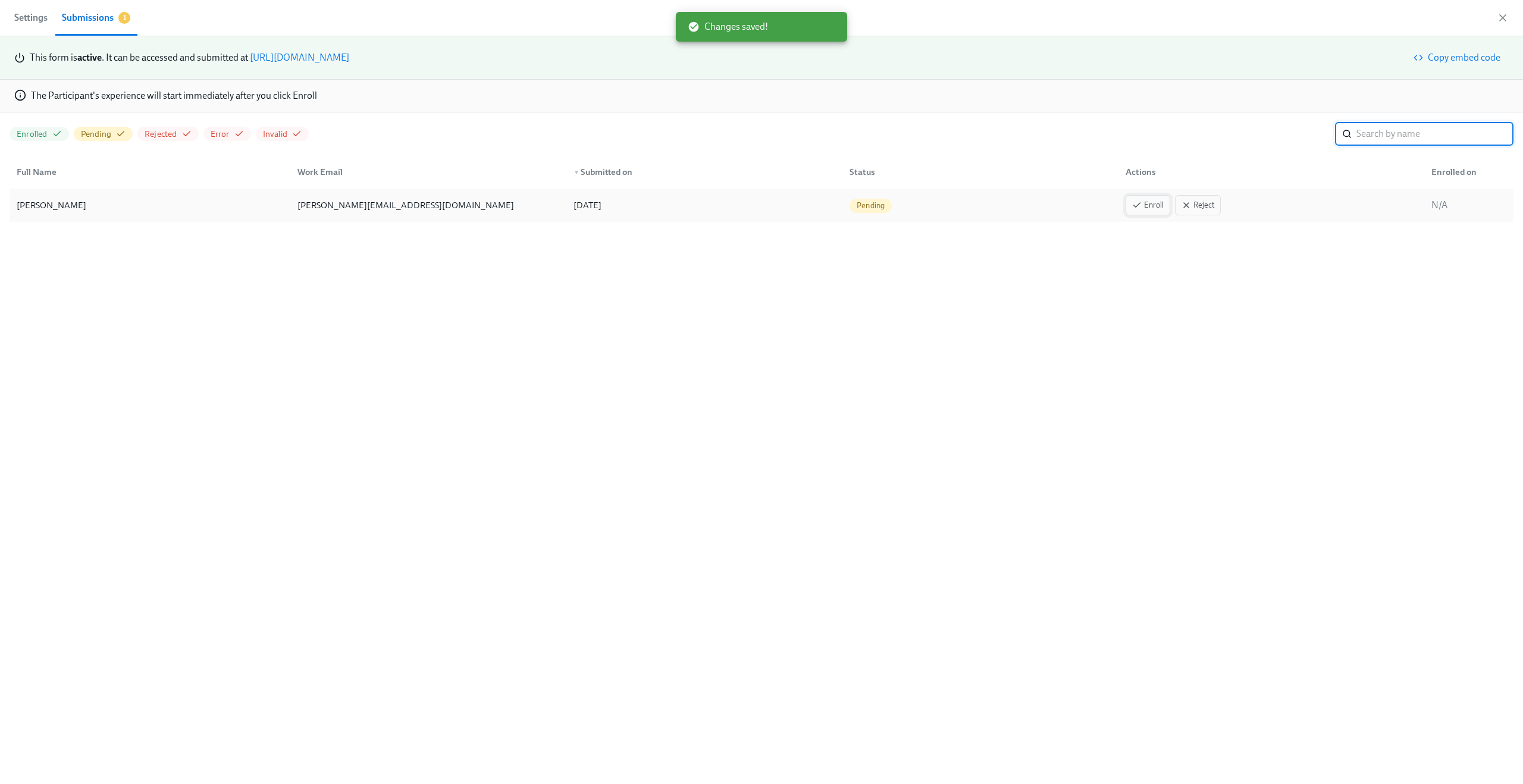
click at [1150, 203] on span "Enroll" at bounding box center [1148, 205] width 32 height 12
click at [656, 340] on div "This form is active . It can be accessed and submitted at https://my.dadohr.com…" at bounding box center [762, 410] width 1523 height 748
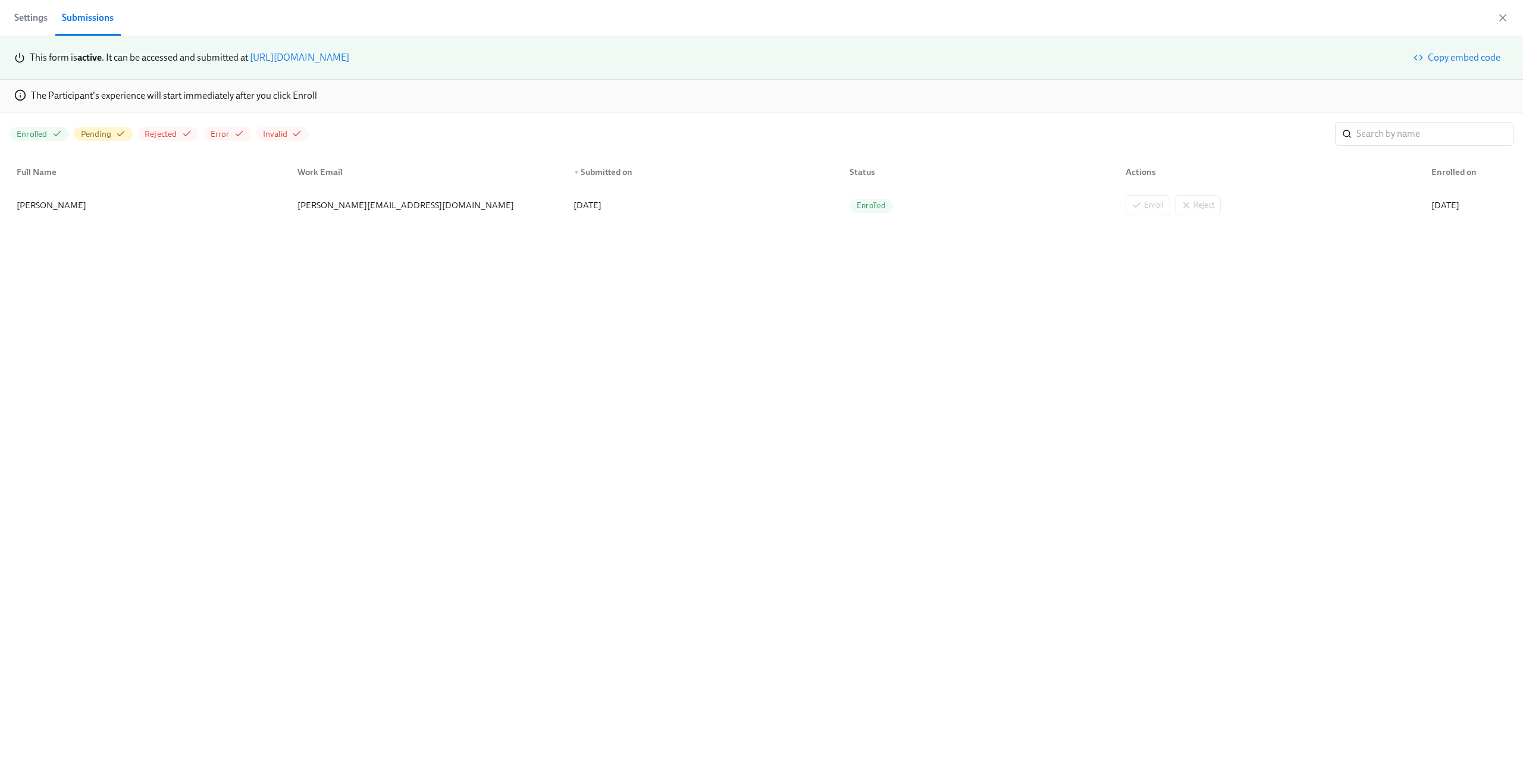
click at [698, 366] on div "This form is active . It can be accessed and submitted at https://my.dadohr.com…" at bounding box center [762, 410] width 1523 height 748
click at [1500, 18] on icon "button" at bounding box center [1503, 18] width 12 height 12
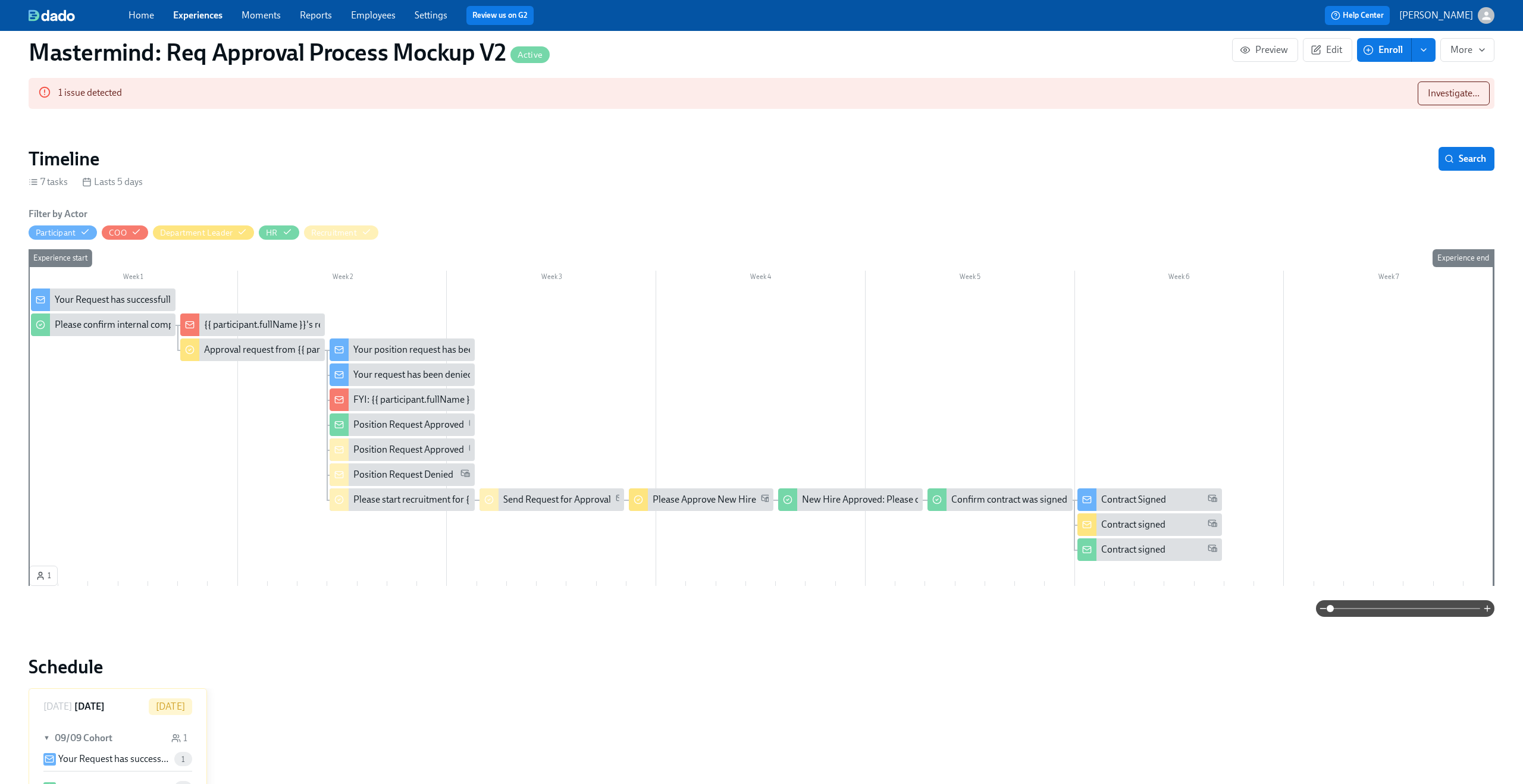
scroll to position [236, 0]
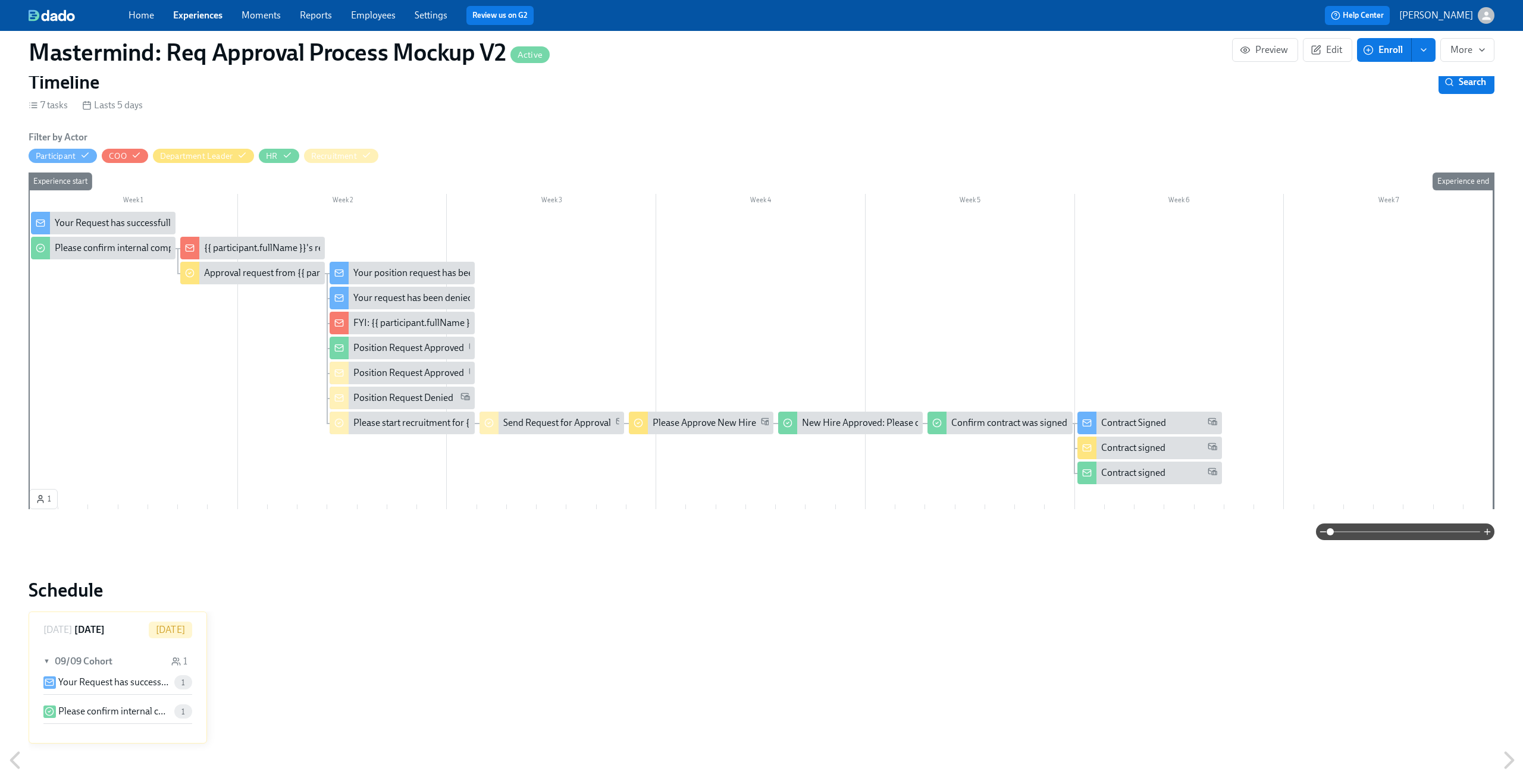
click at [45, 500] on div "Experience start" at bounding box center [43, 341] width 30 height 337
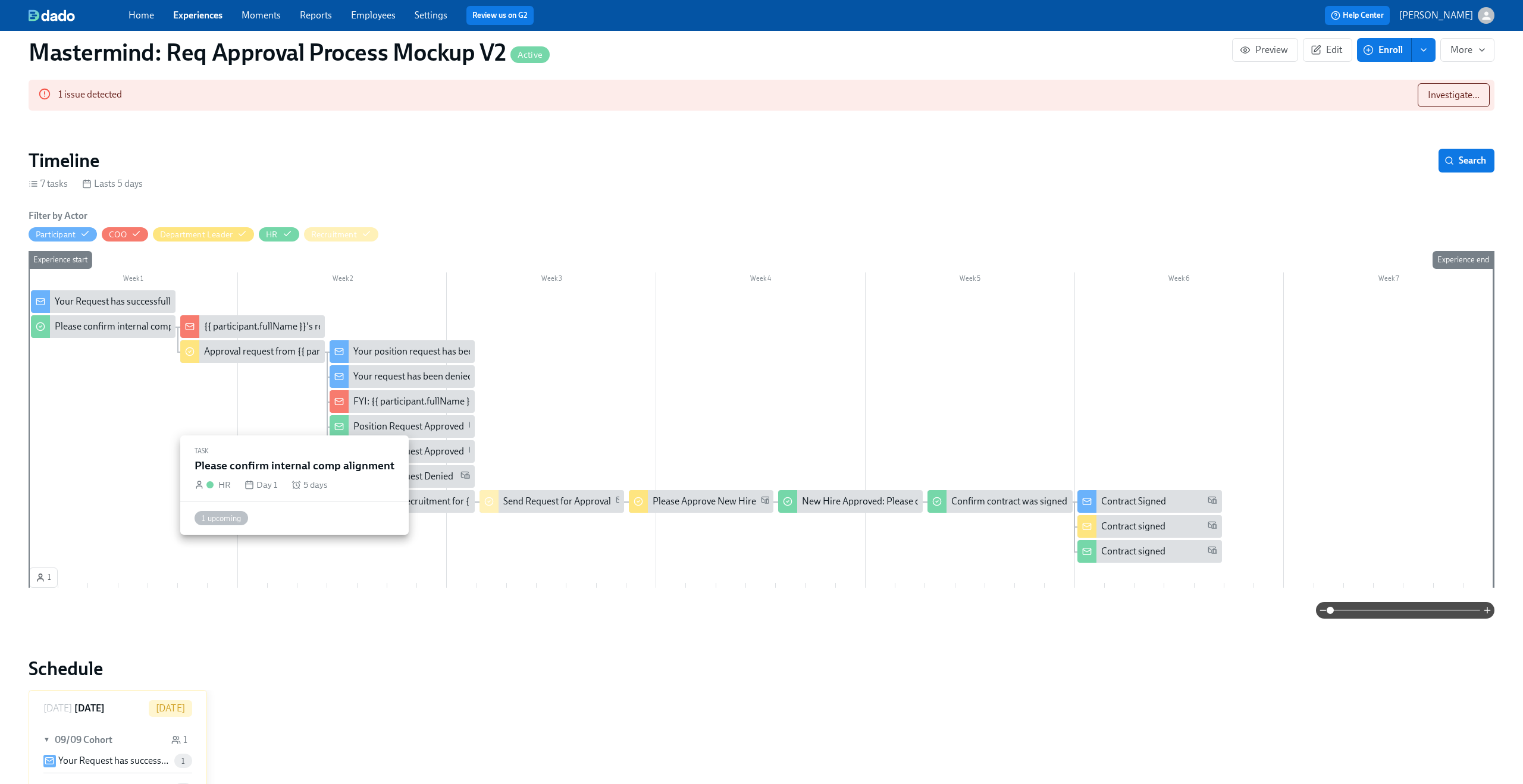
scroll to position [209, 0]
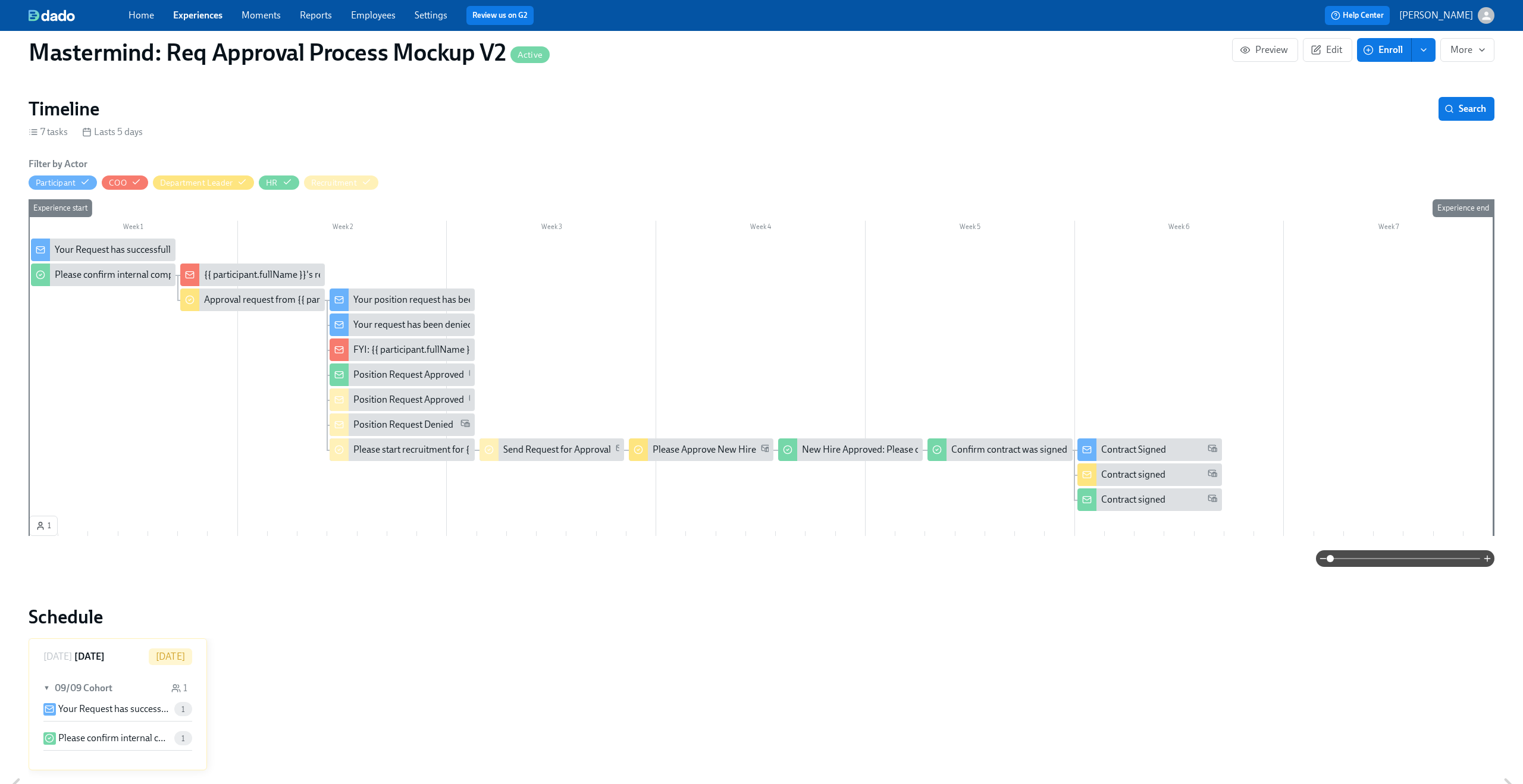
click at [92, 246] on div "Your Request has successfully submitted" at bounding box center [136, 249] width 164 height 13
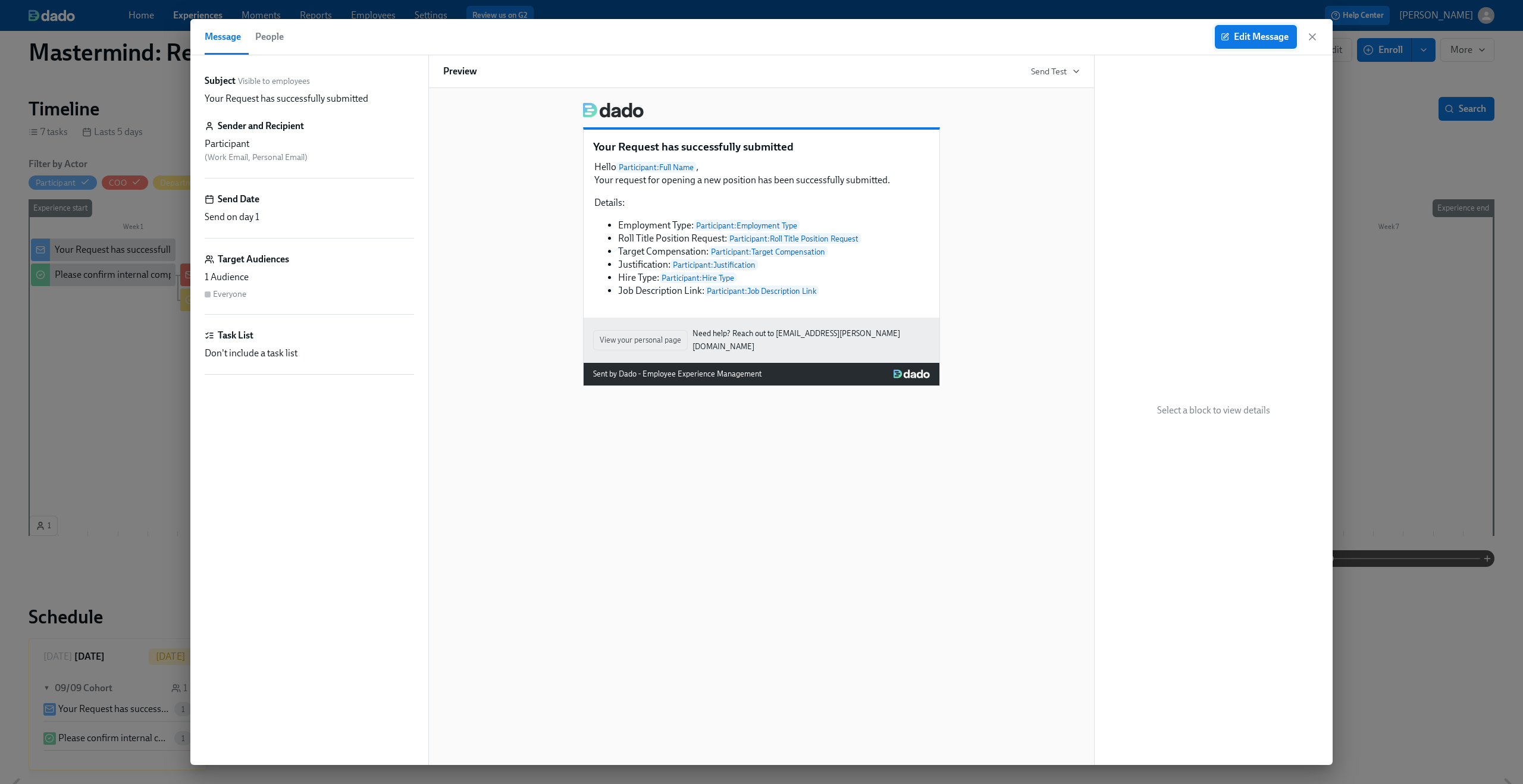
click at [1263, 36] on span "Edit Message" at bounding box center [1256, 37] width 65 height 12
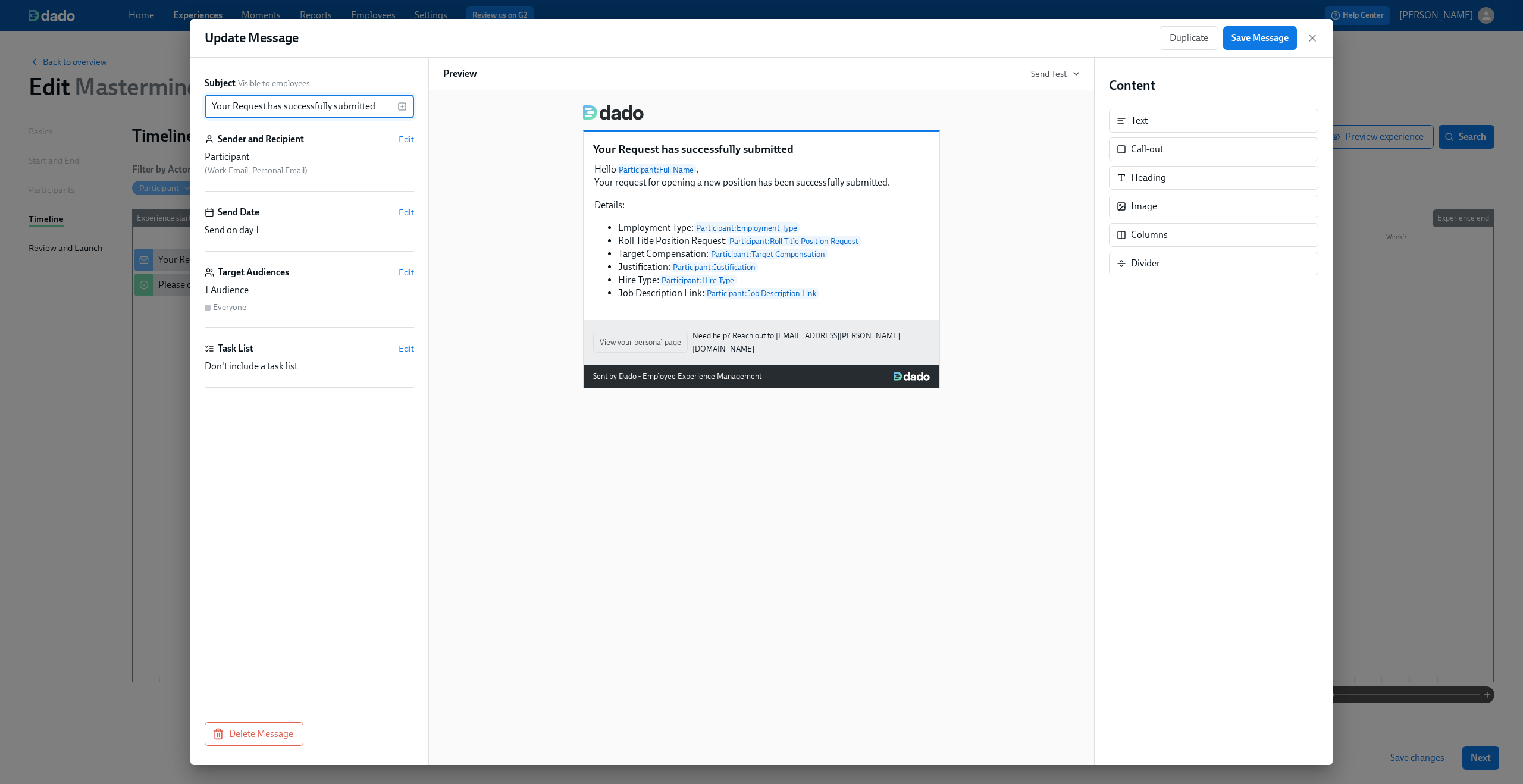
click at [403, 138] on span "Edit" at bounding box center [407, 139] width 16 height 12
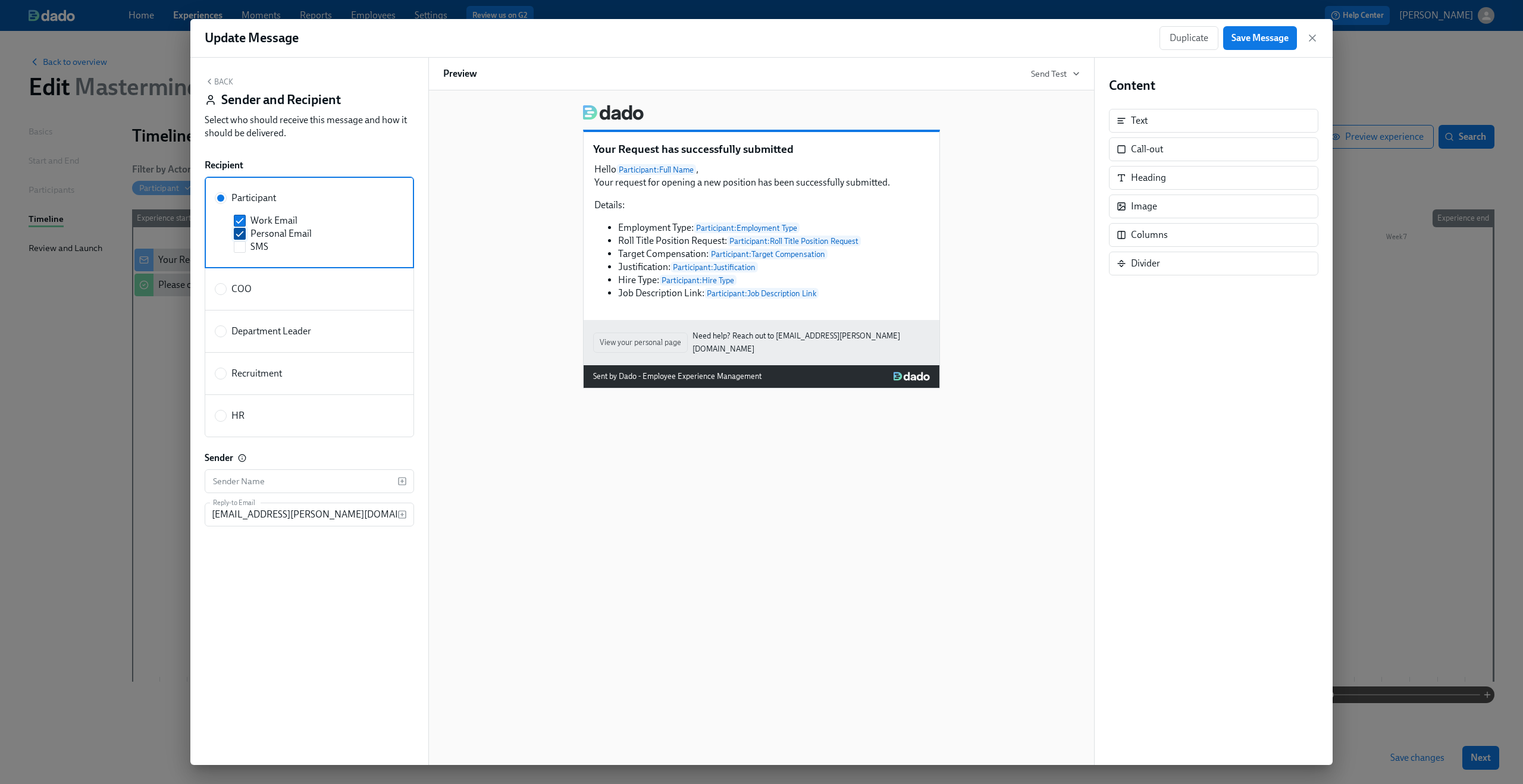
click at [283, 231] on span "Personal Email" at bounding box center [282, 233] width 62 height 13
click at [245, 231] on input "Personal Email" at bounding box center [239, 234] width 11 height 11
checkbox input "false"
click at [1269, 35] on span "Save Message" at bounding box center [1260, 38] width 57 height 12
click at [1310, 35] on icon "button" at bounding box center [1313, 38] width 6 height 6
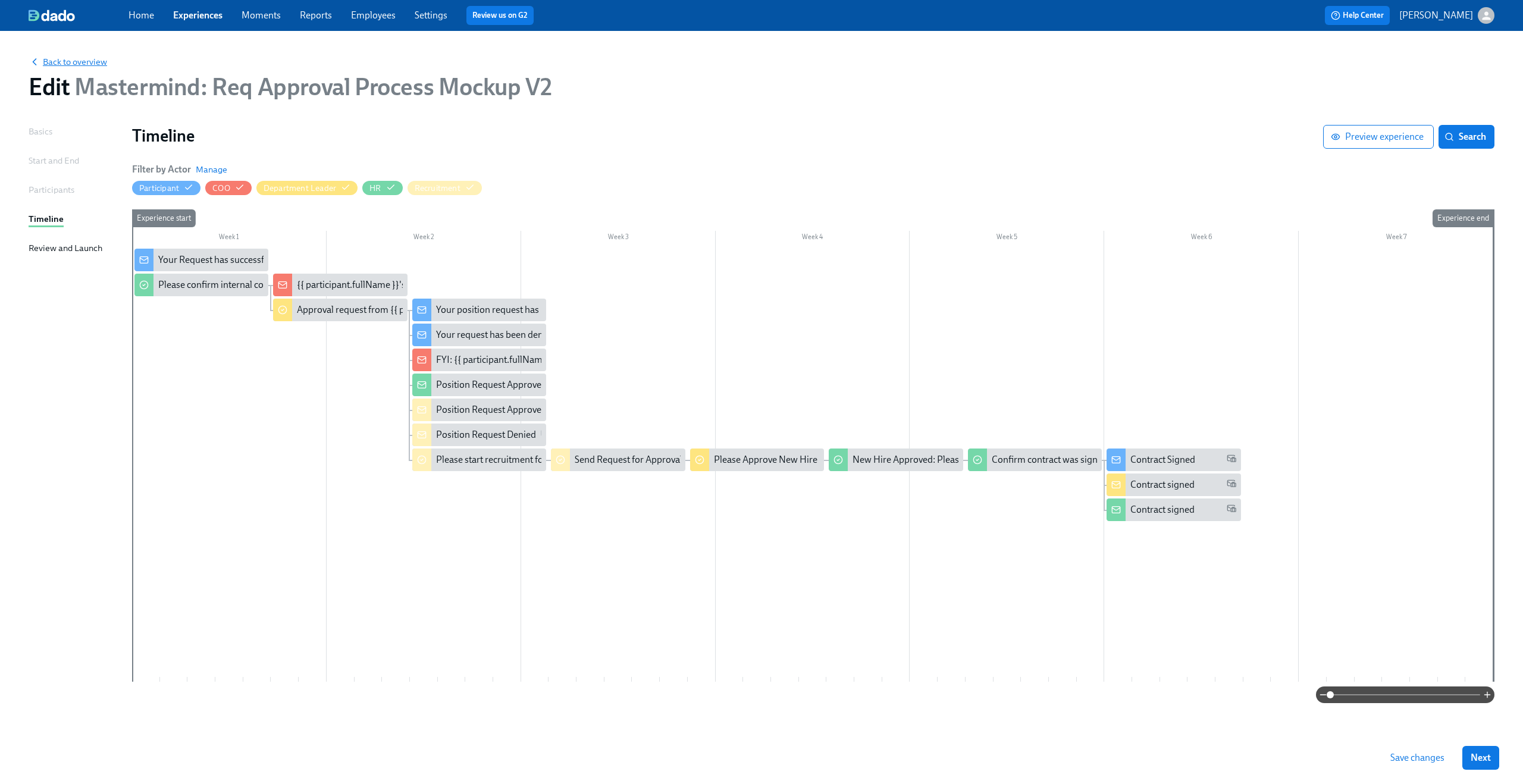
click at [78, 58] on span "Back to overview" at bounding box center [67, 62] width 78 height 12
click at [1415, 757] on span "Save changes" at bounding box center [1417, 758] width 55 height 12
click at [81, 67] on span "Back to overview" at bounding box center [67, 62] width 78 height 12
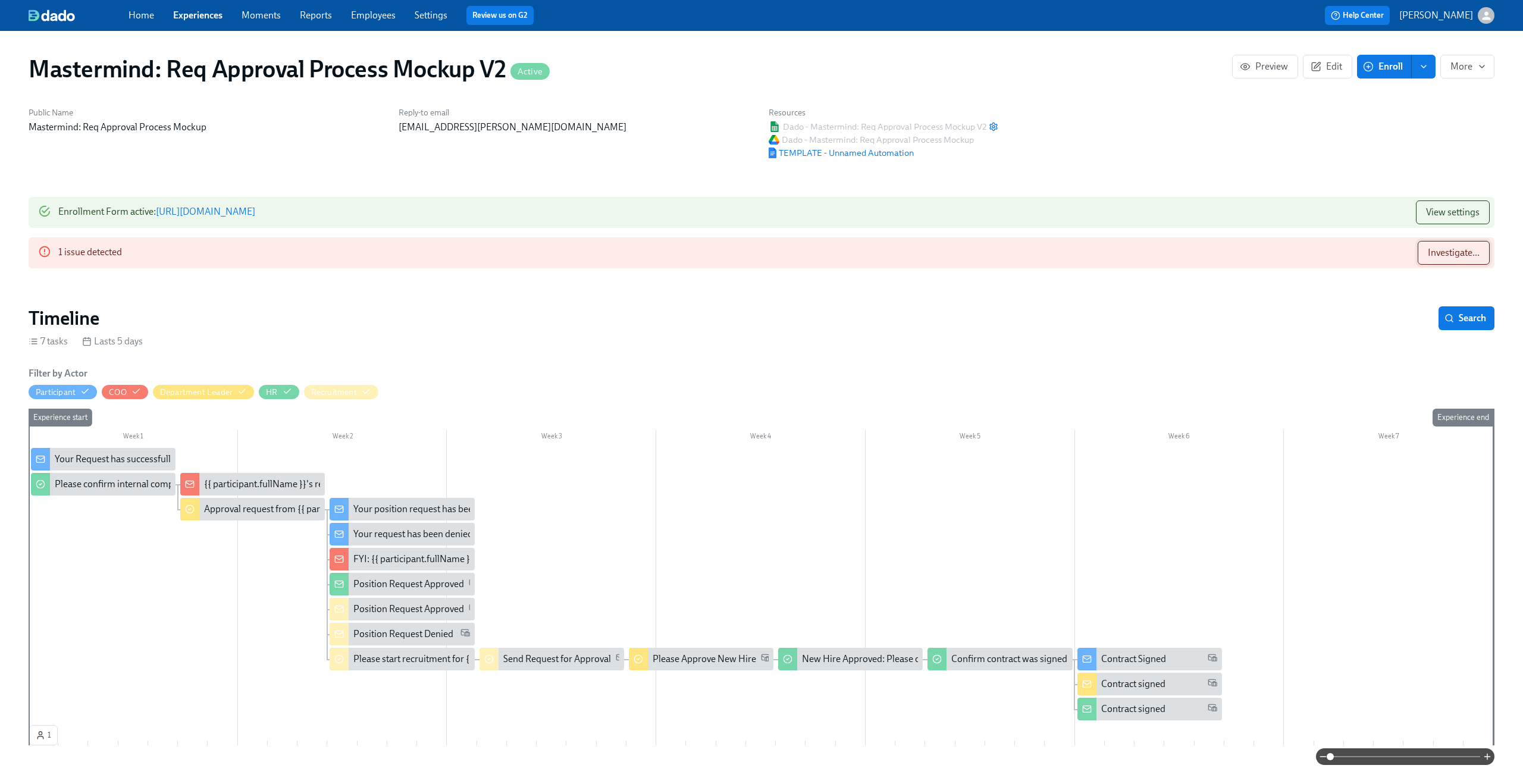
click at [1471, 254] on span "Investigate..." at bounding box center [1453, 253] width 52 height 12
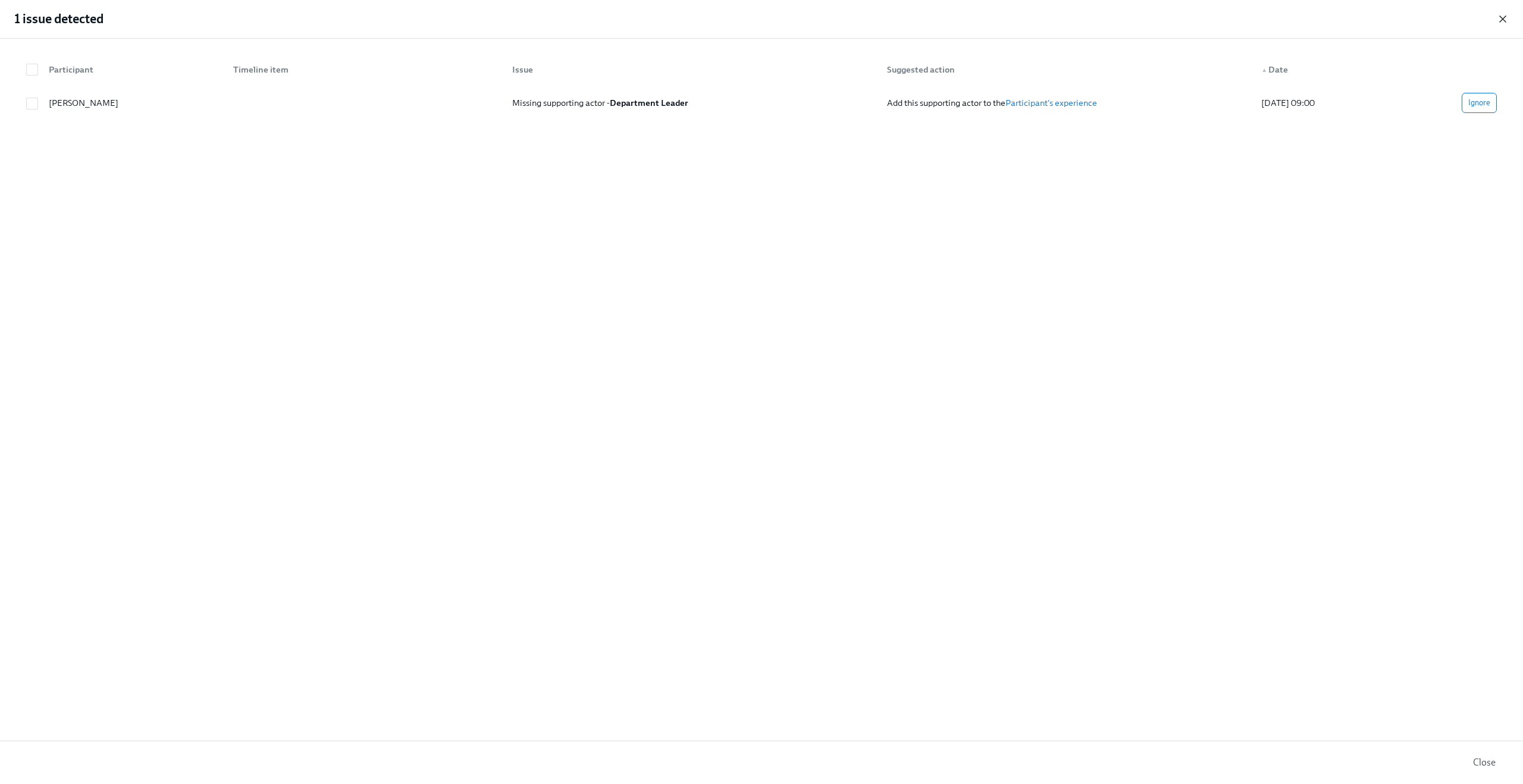
click at [1500, 18] on icon "button" at bounding box center [1503, 19] width 12 height 12
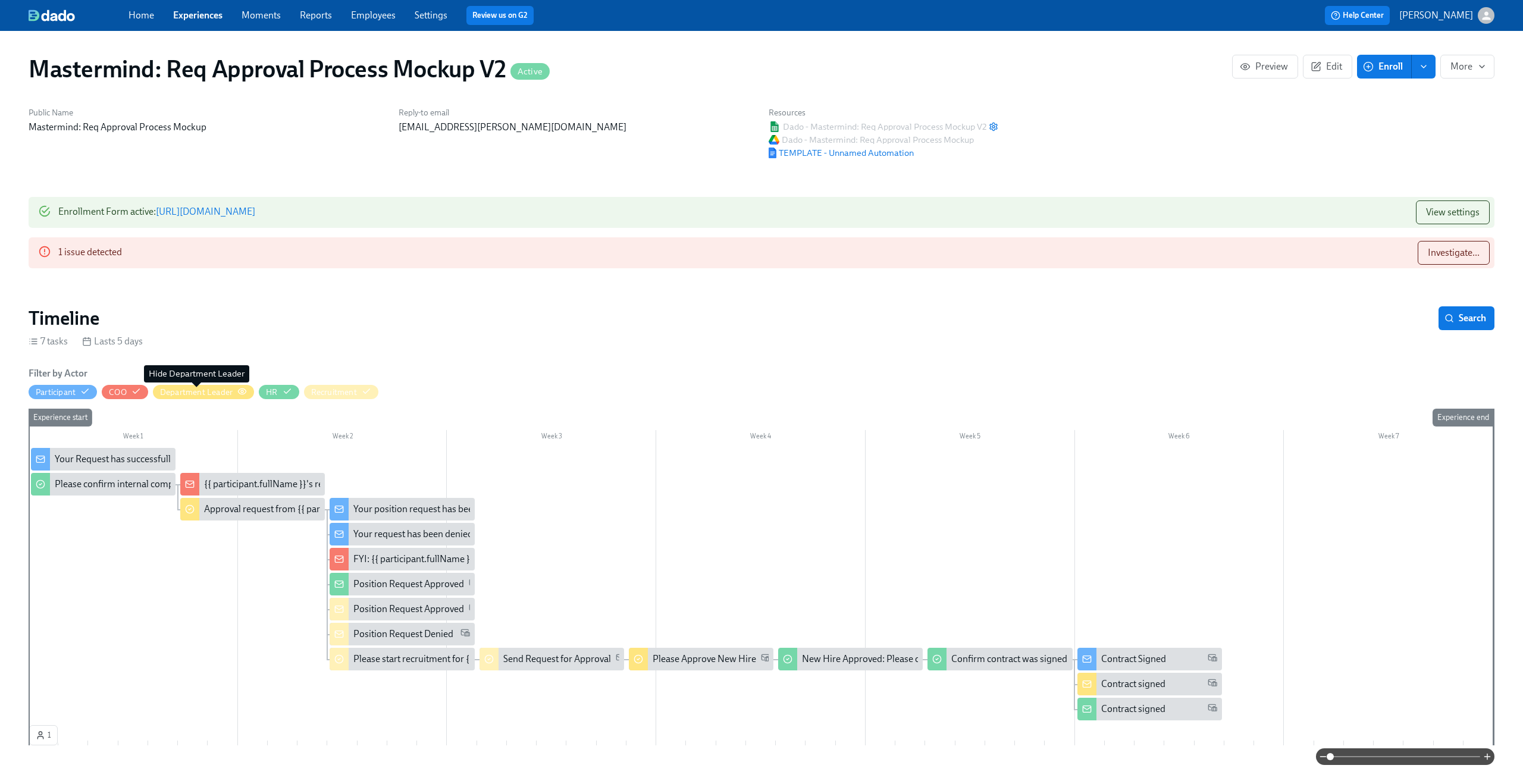
click at [220, 395] on div "Department Leader" at bounding box center [196, 392] width 72 height 11
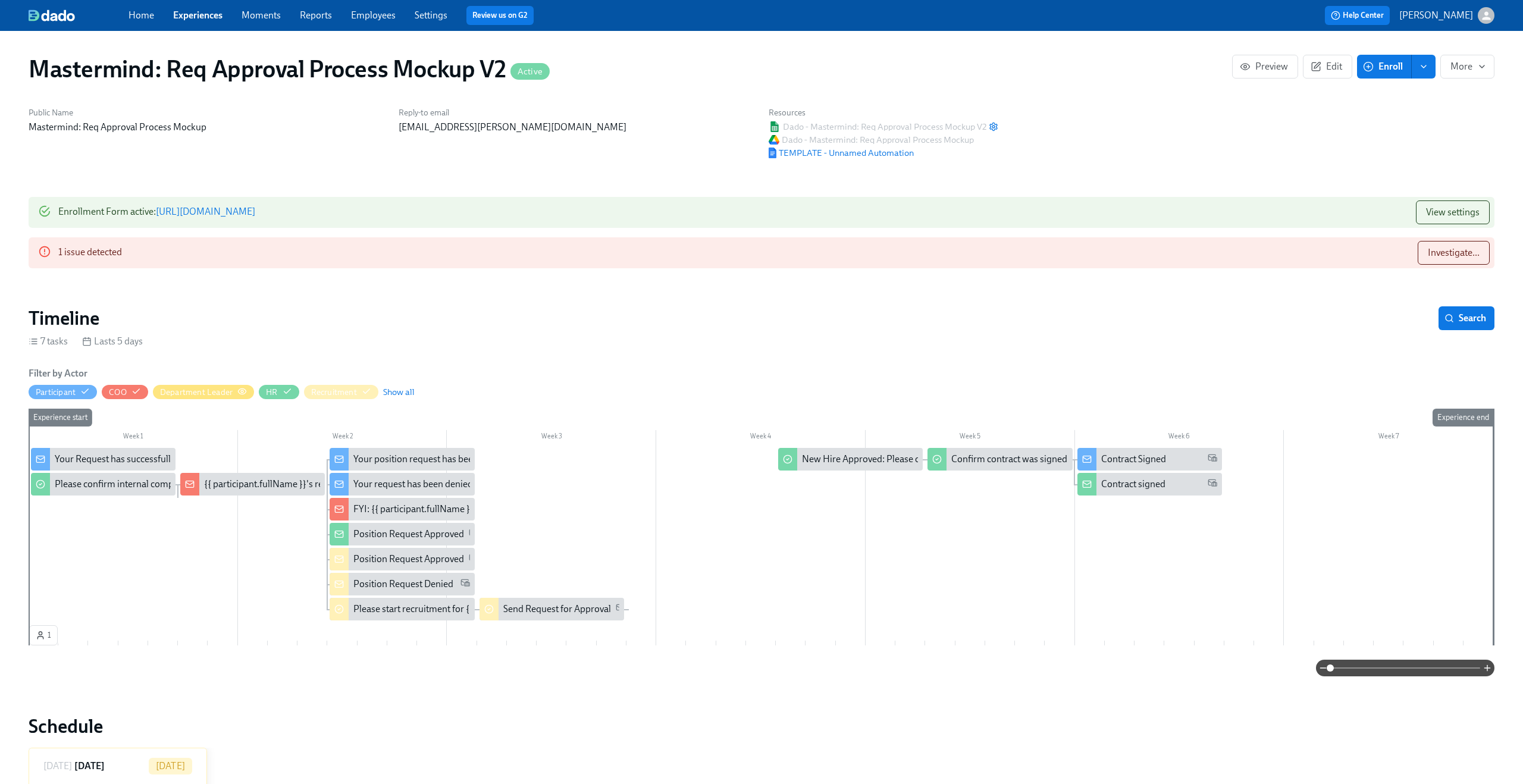
click at [235, 388] on div "Department Leader" at bounding box center [203, 392] width 87 height 11
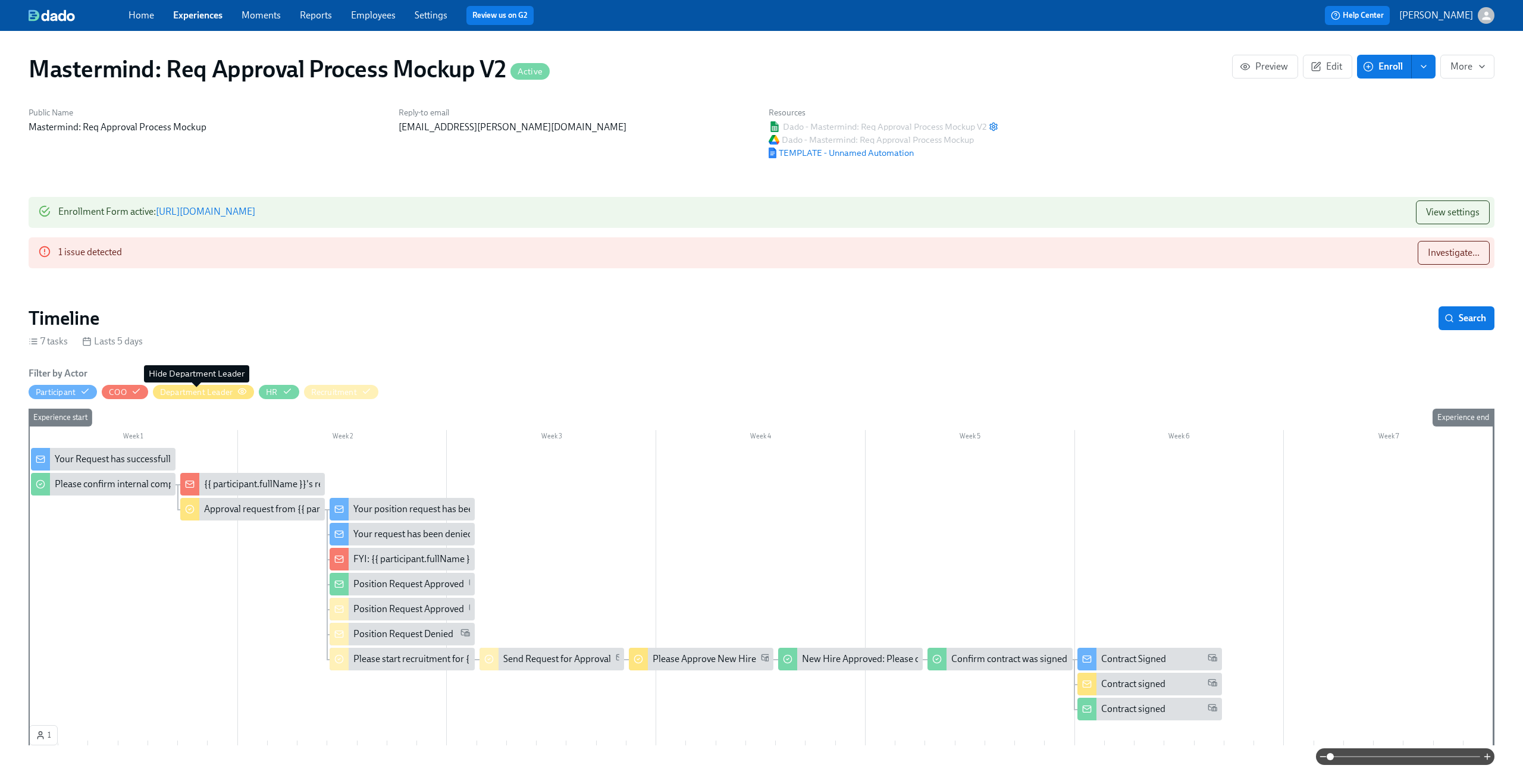
click at [190, 393] on div "Department Leader" at bounding box center [196, 392] width 72 height 11
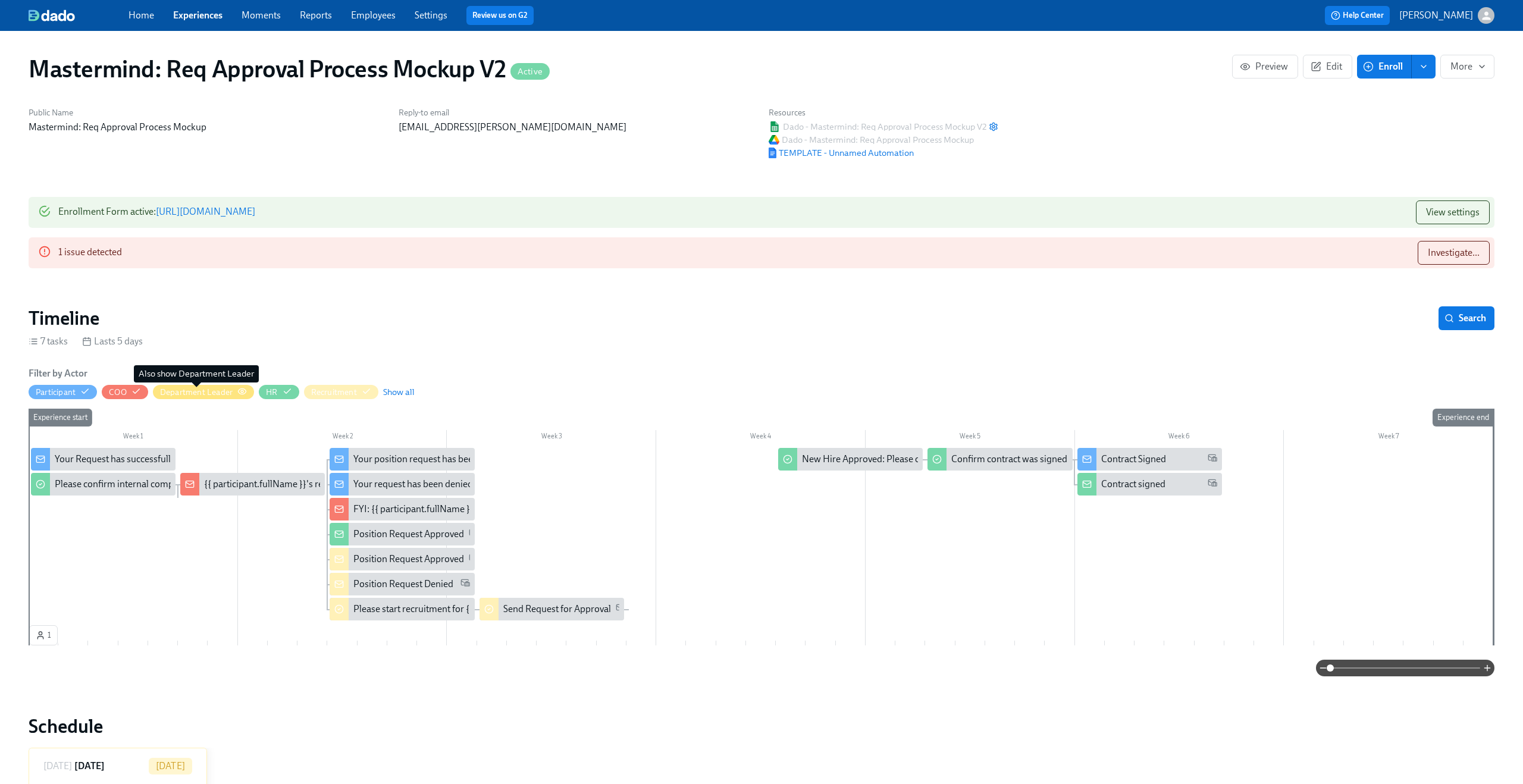
click at [190, 393] on div "Department Leader" at bounding box center [196, 392] width 72 height 11
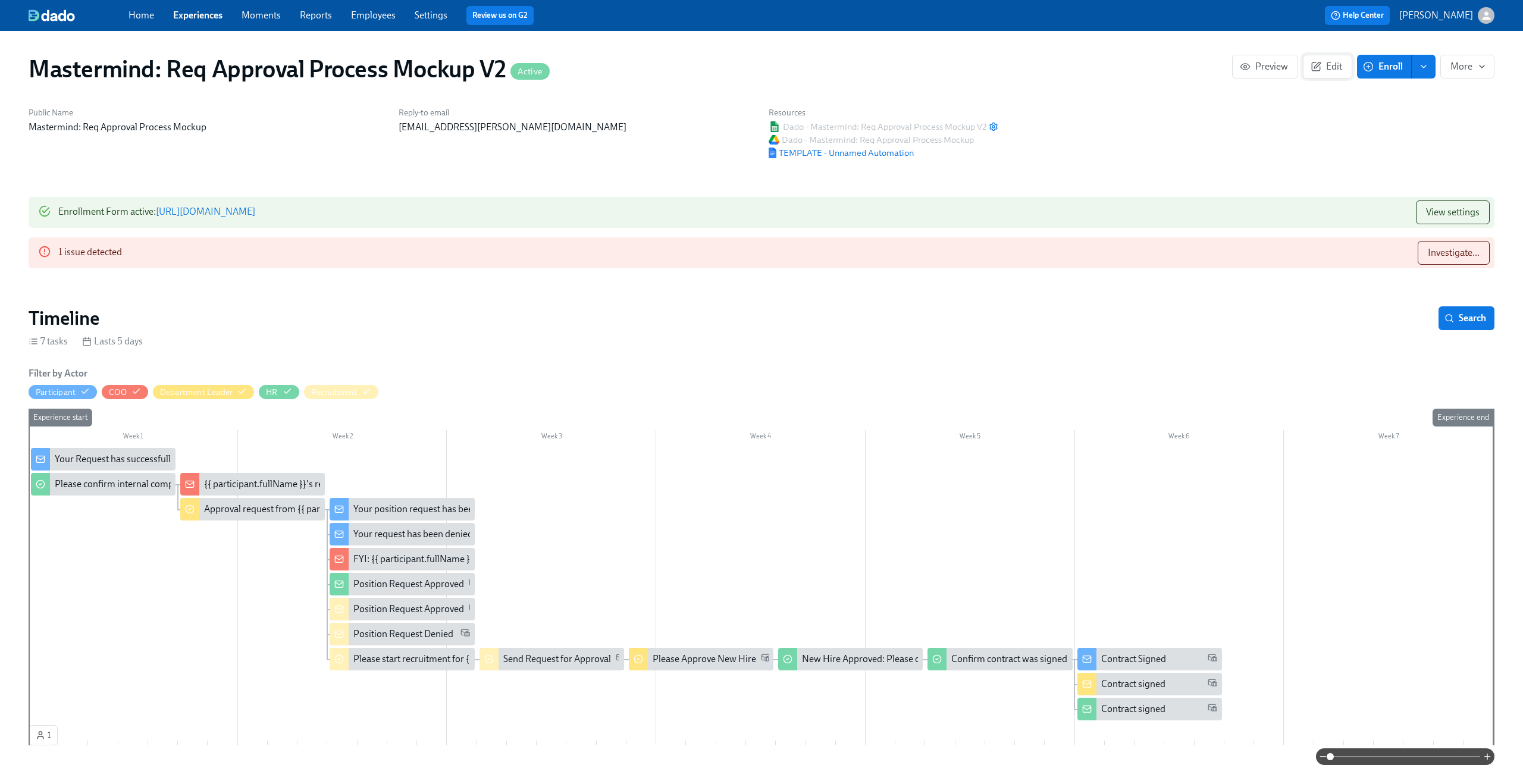
click at [1334, 66] on span "Edit" at bounding box center [1328, 67] width 29 height 12
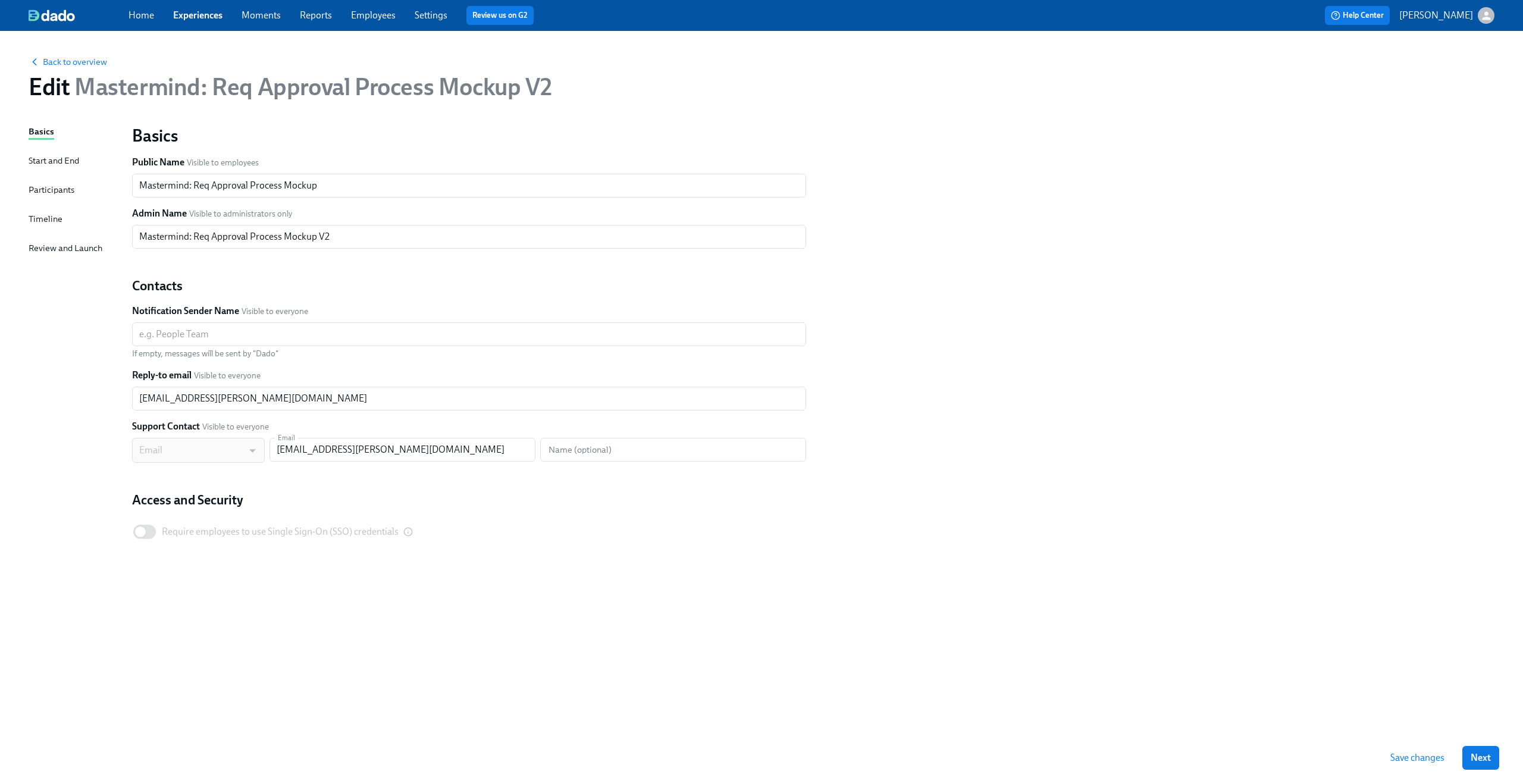
click at [55, 192] on div "Participants" at bounding box center [51, 189] width 46 height 13
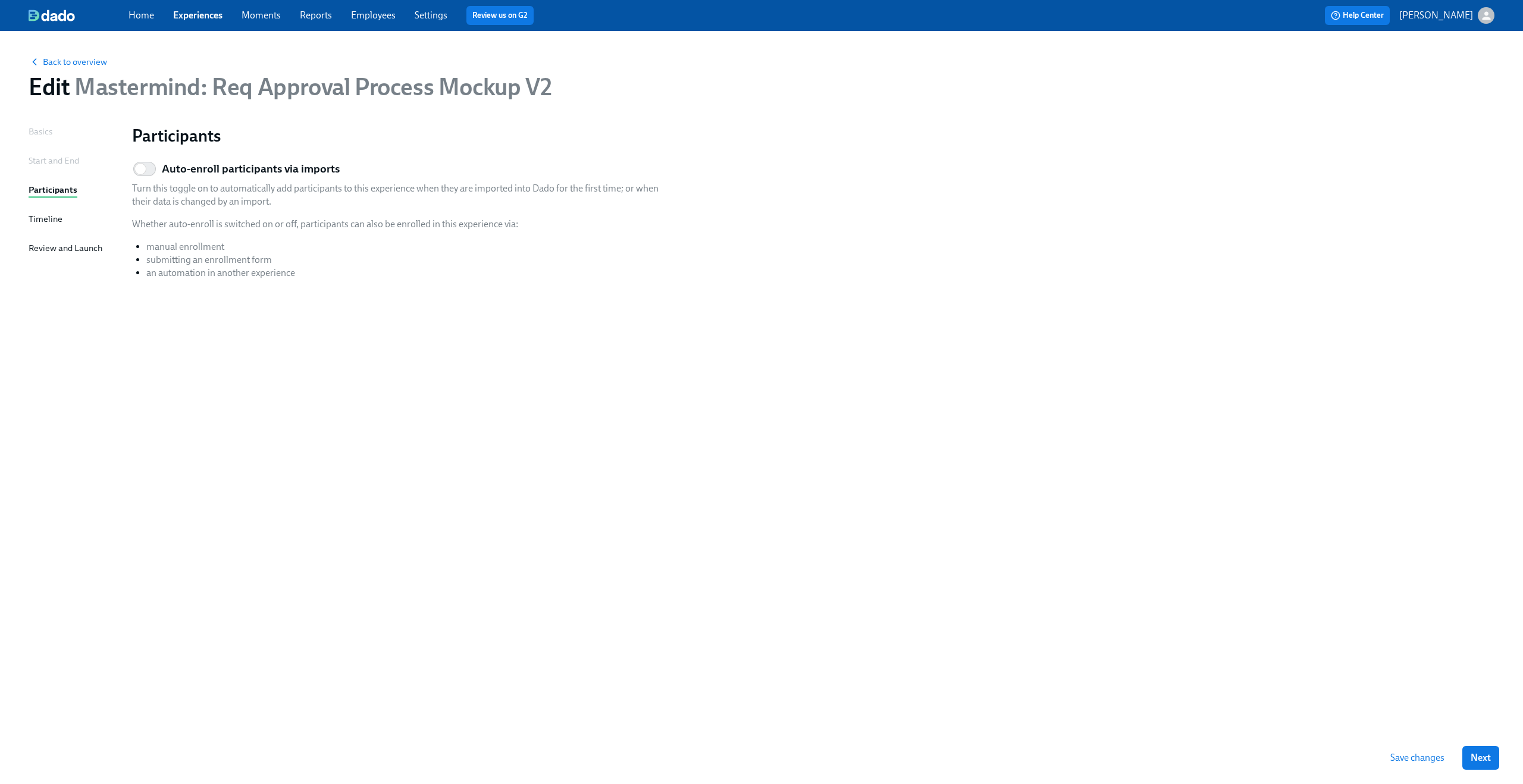
click at [50, 164] on div "Start and End" at bounding box center [53, 160] width 50 height 13
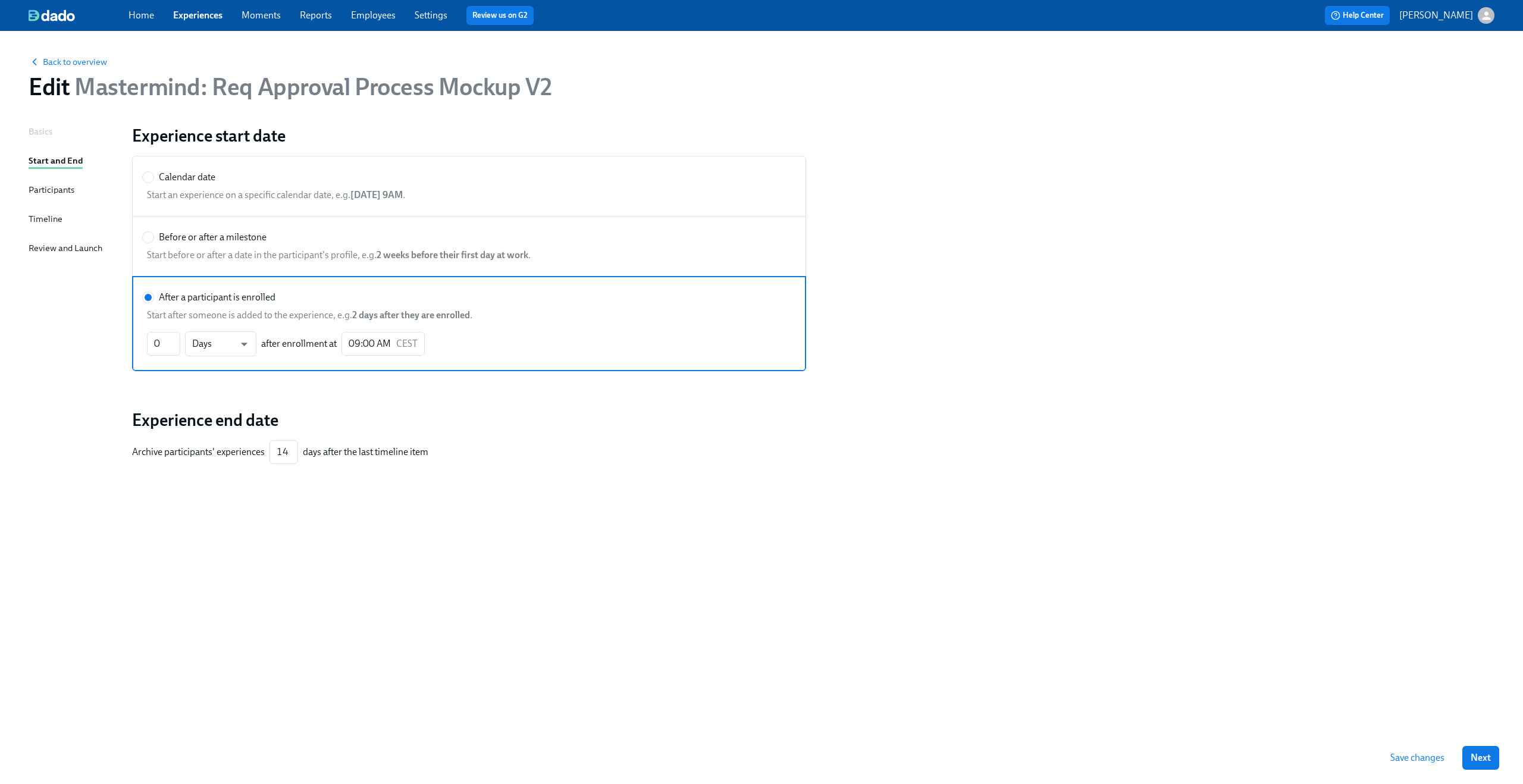
click at [58, 190] on div "Participants" at bounding box center [51, 189] width 46 height 13
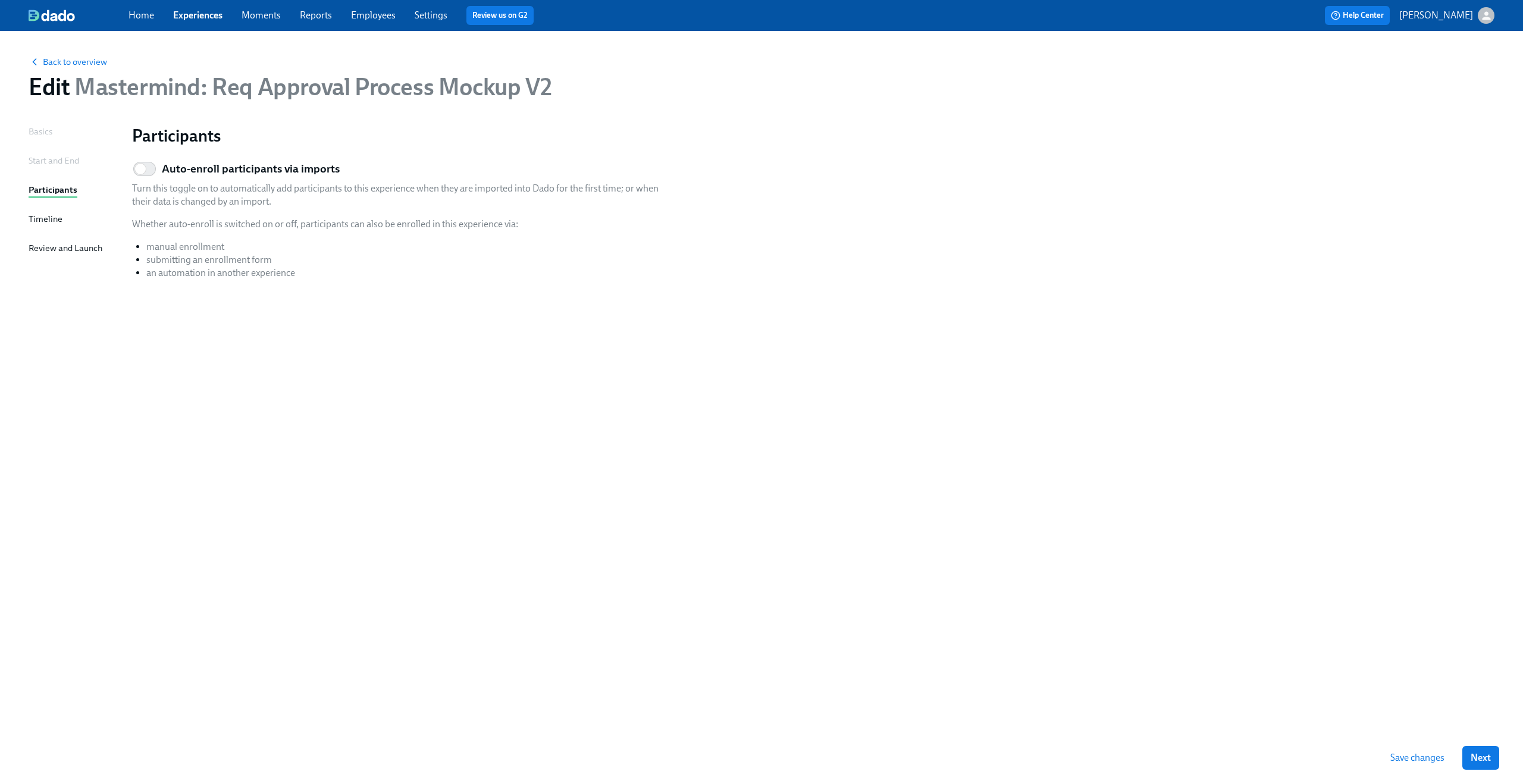
click at [50, 141] on div "Basics Start and End Participants Timeline Review and Launch" at bounding box center [72, 428] width 89 height 606
click at [43, 132] on div "Basics" at bounding box center [40, 131] width 24 height 13
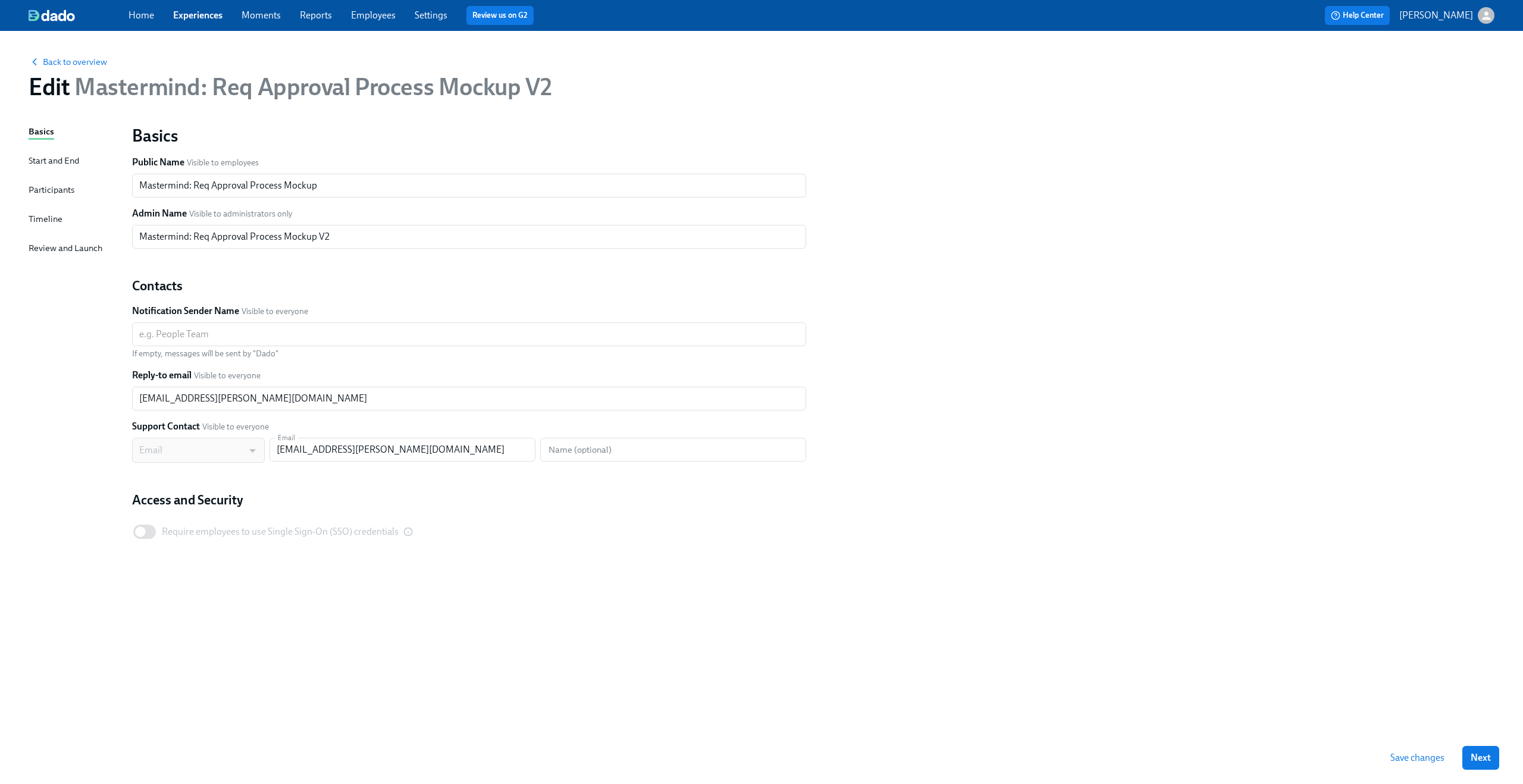
click at [50, 162] on div "Start and End" at bounding box center [53, 160] width 50 height 13
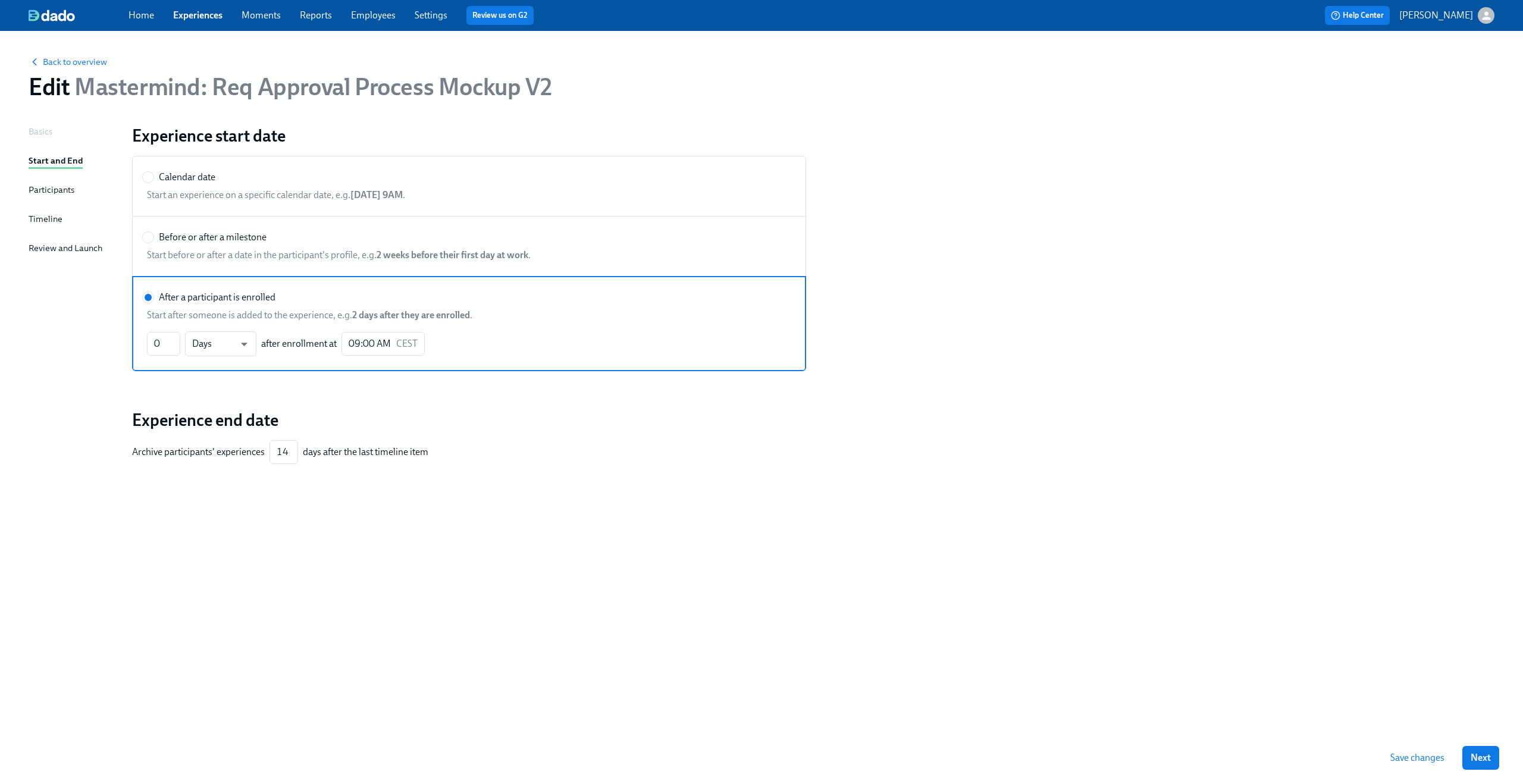
click at [48, 192] on div "Participants" at bounding box center [51, 189] width 46 height 13
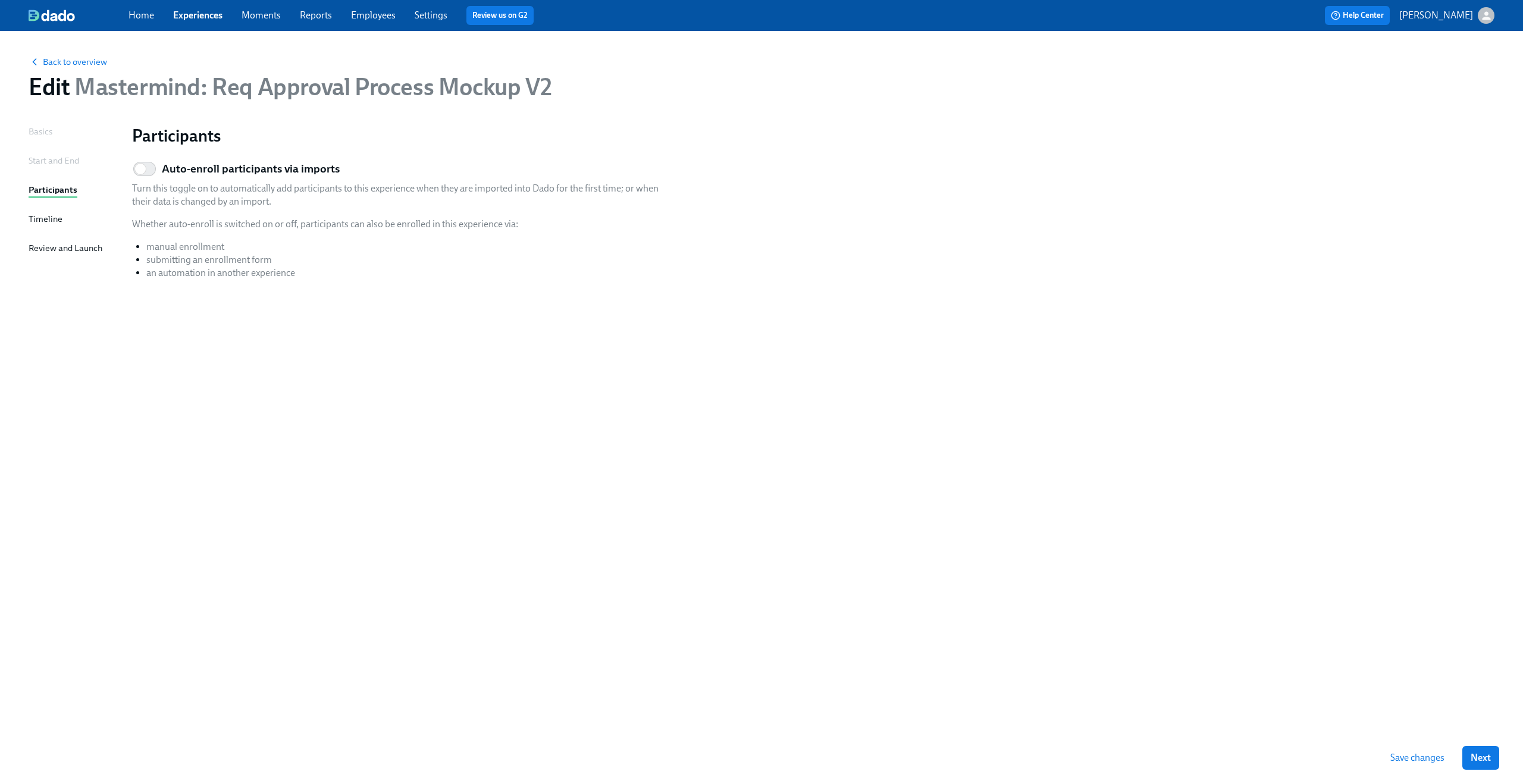
click at [45, 216] on div "Timeline" at bounding box center [45, 218] width 34 height 13
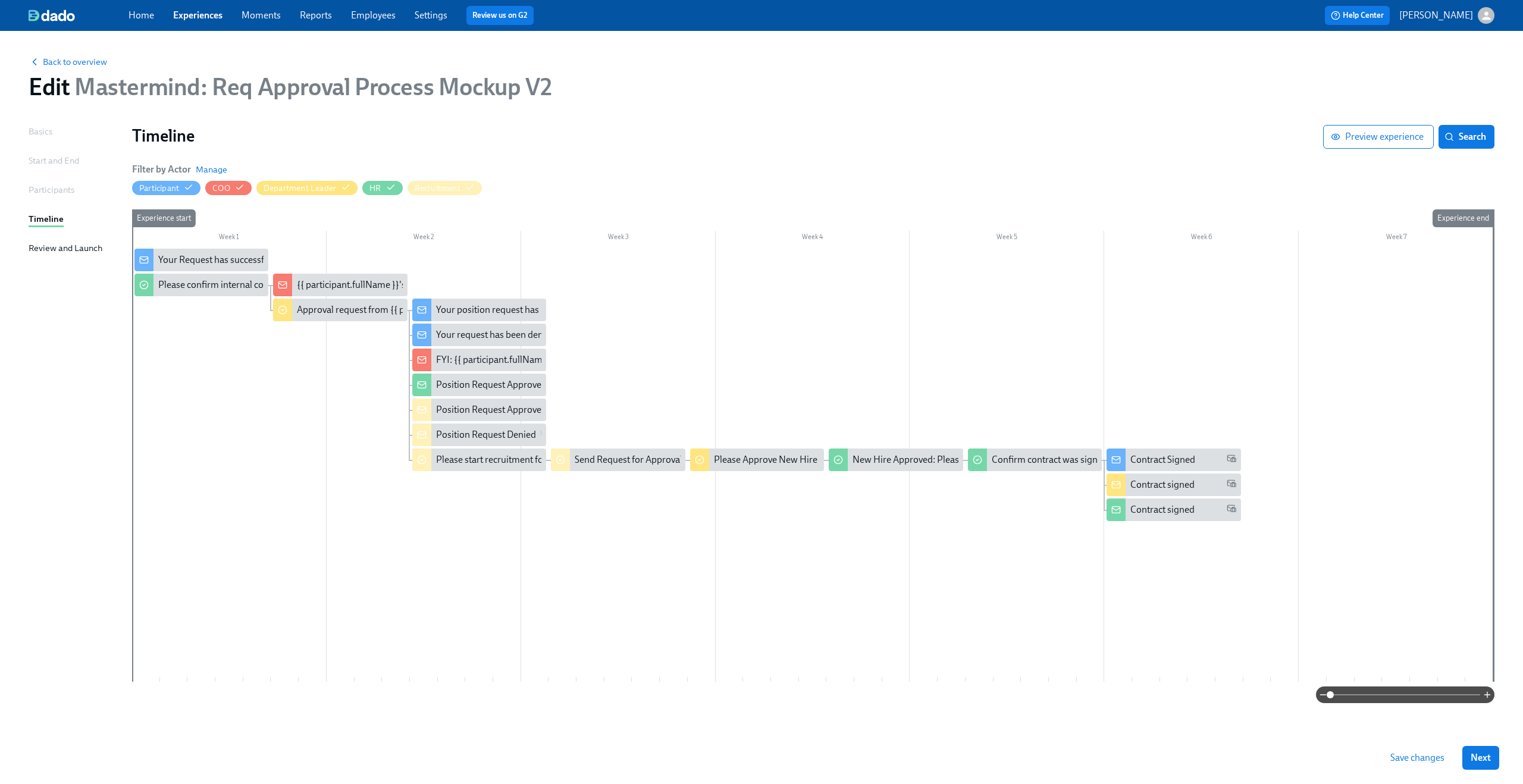
click at [43, 251] on div "Review and Launch" at bounding box center [65, 247] width 74 height 13
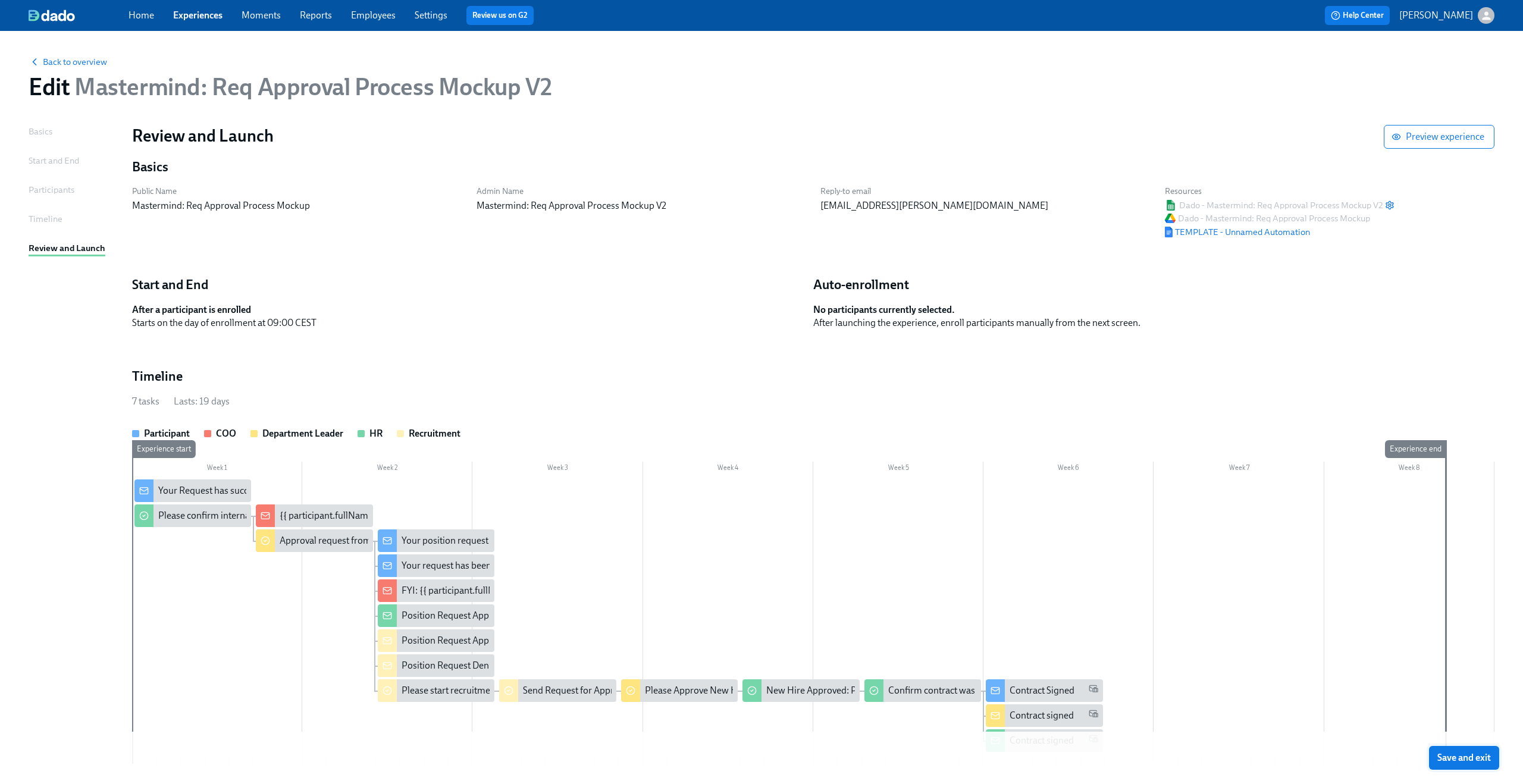
click at [1451, 755] on span "Save and exit" at bounding box center [1464, 758] width 54 height 12
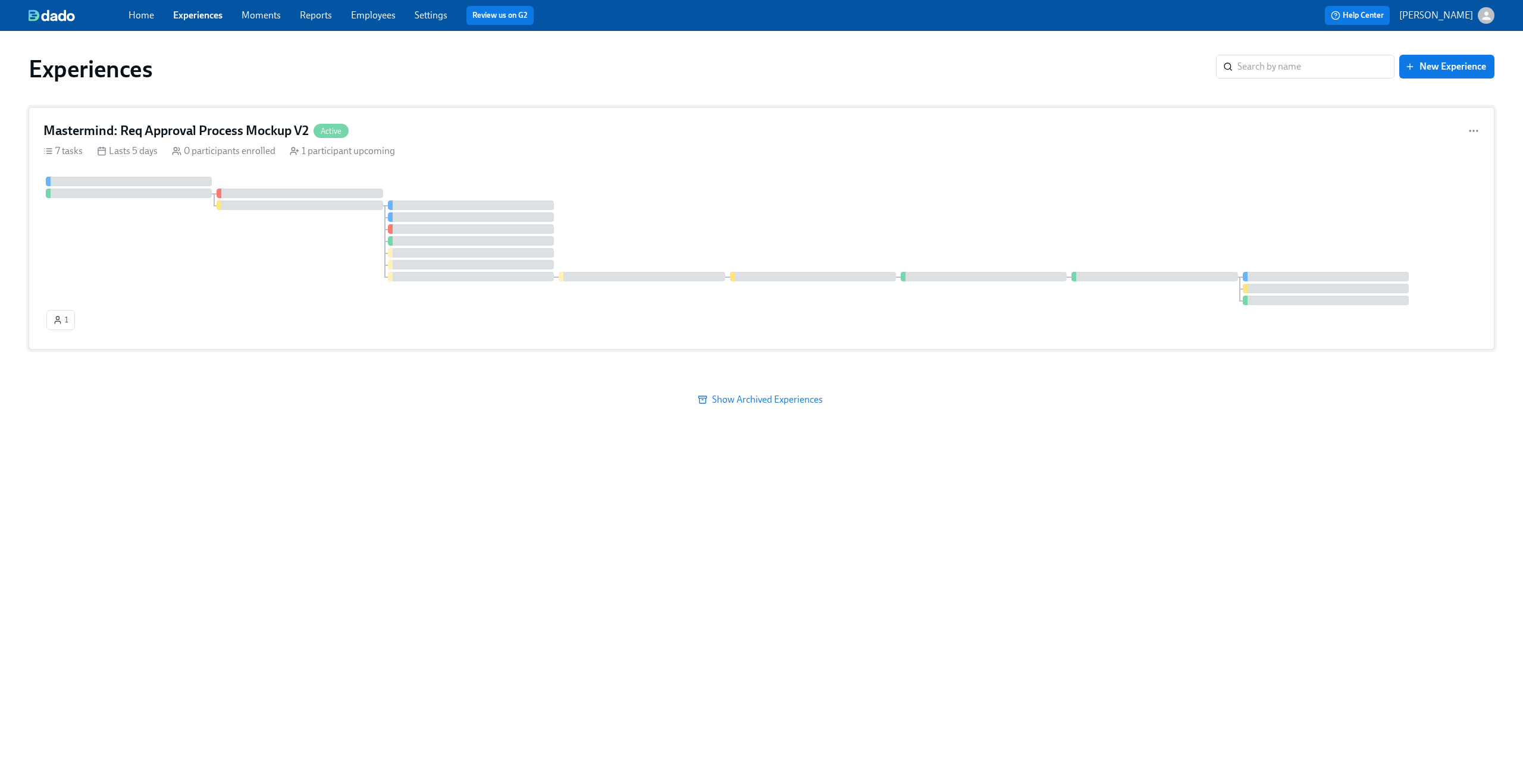
click at [807, 141] on div "Mastermind: Req Approval Process Mockup V2 Active 7 tasks Lasts 5 days 0 partic…" at bounding box center [761, 229] width 1466 height 243
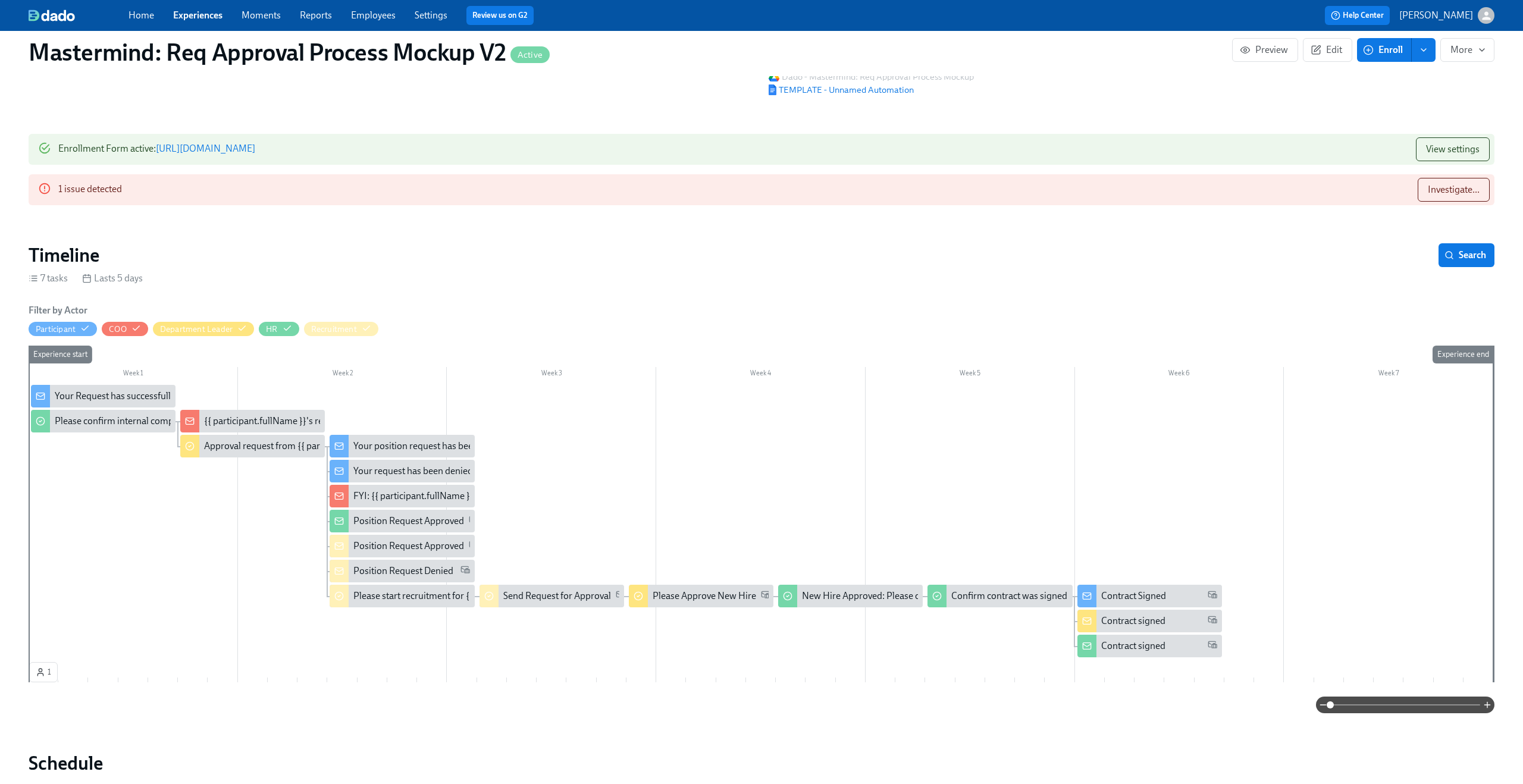
scroll to position [12, 0]
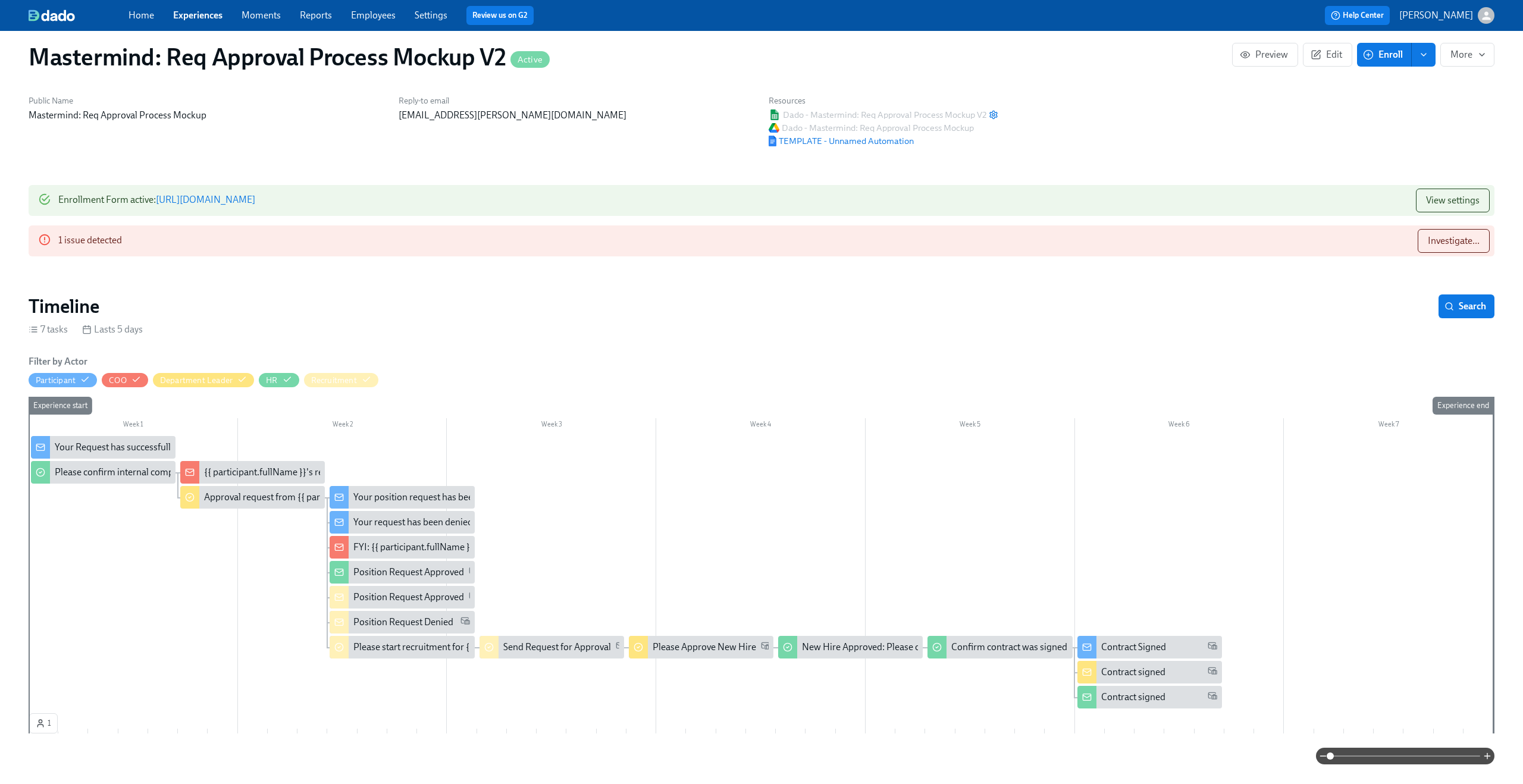
click at [1326, 52] on span "Edit" at bounding box center [1328, 55] width 29 height 12
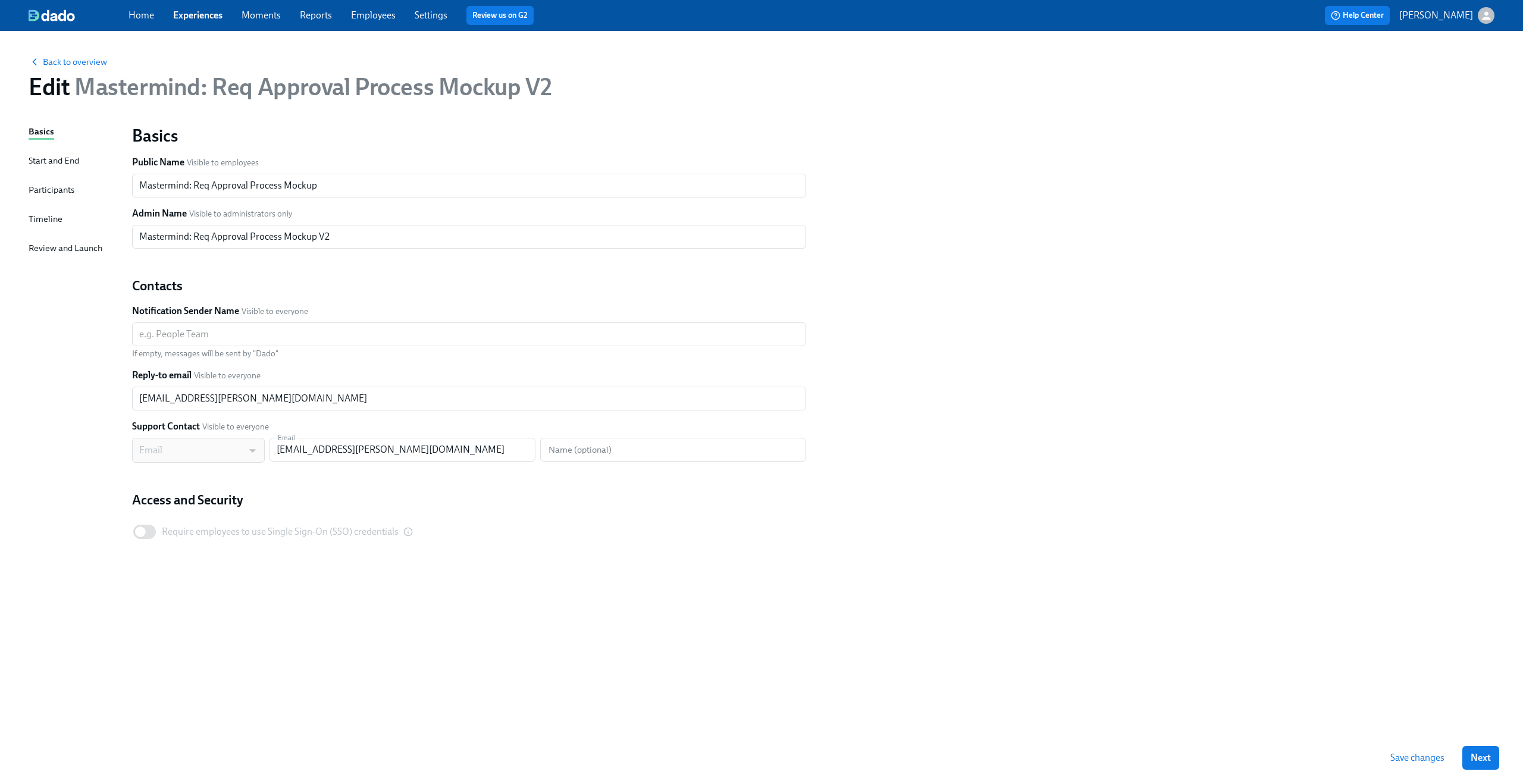
click at [47, 220] on div "Timeline" at bounding box center [45, 218] width 34 height 13
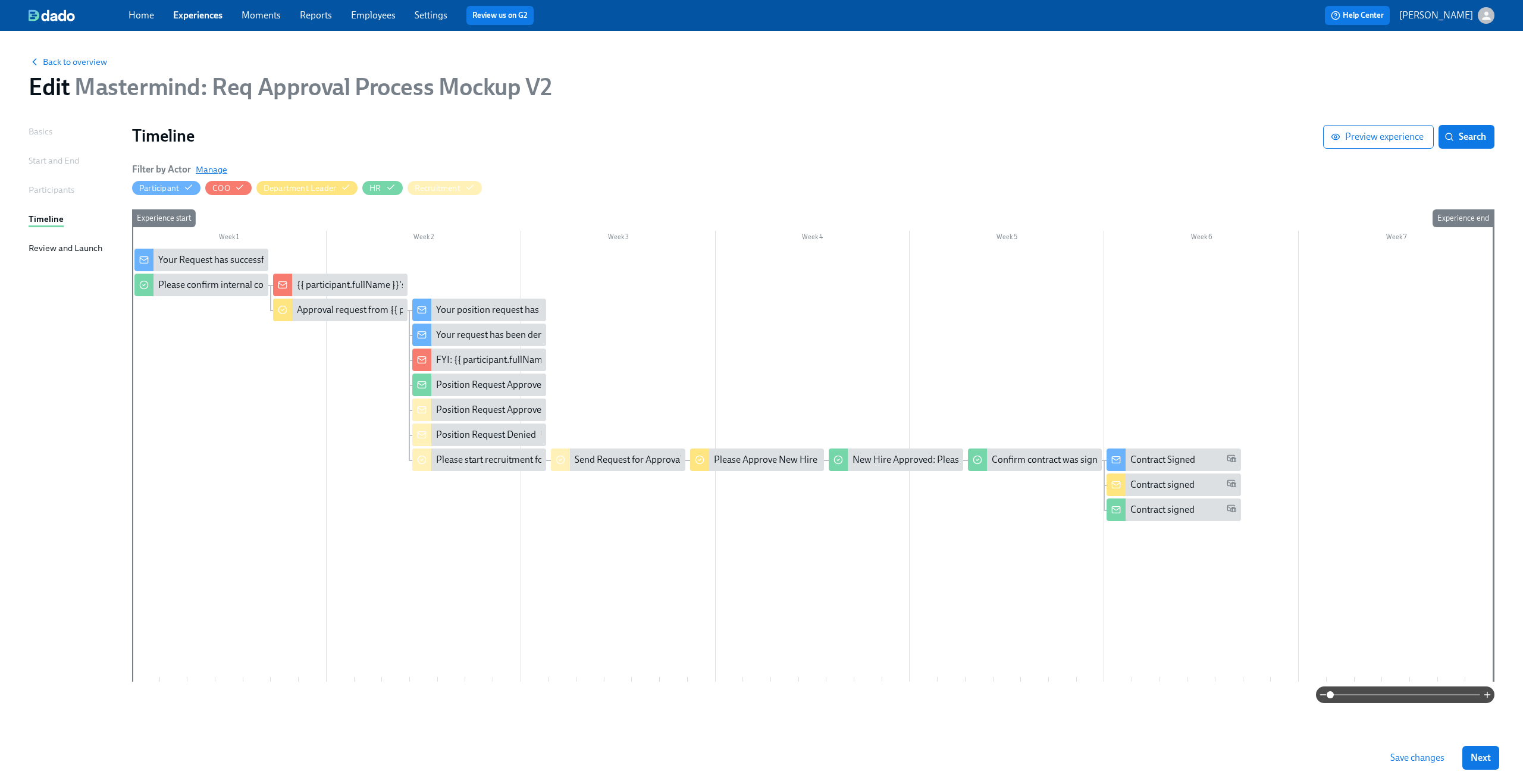
click at [215, 170] on span "Manage" at bounding box center [211, 170] width 32 height 12
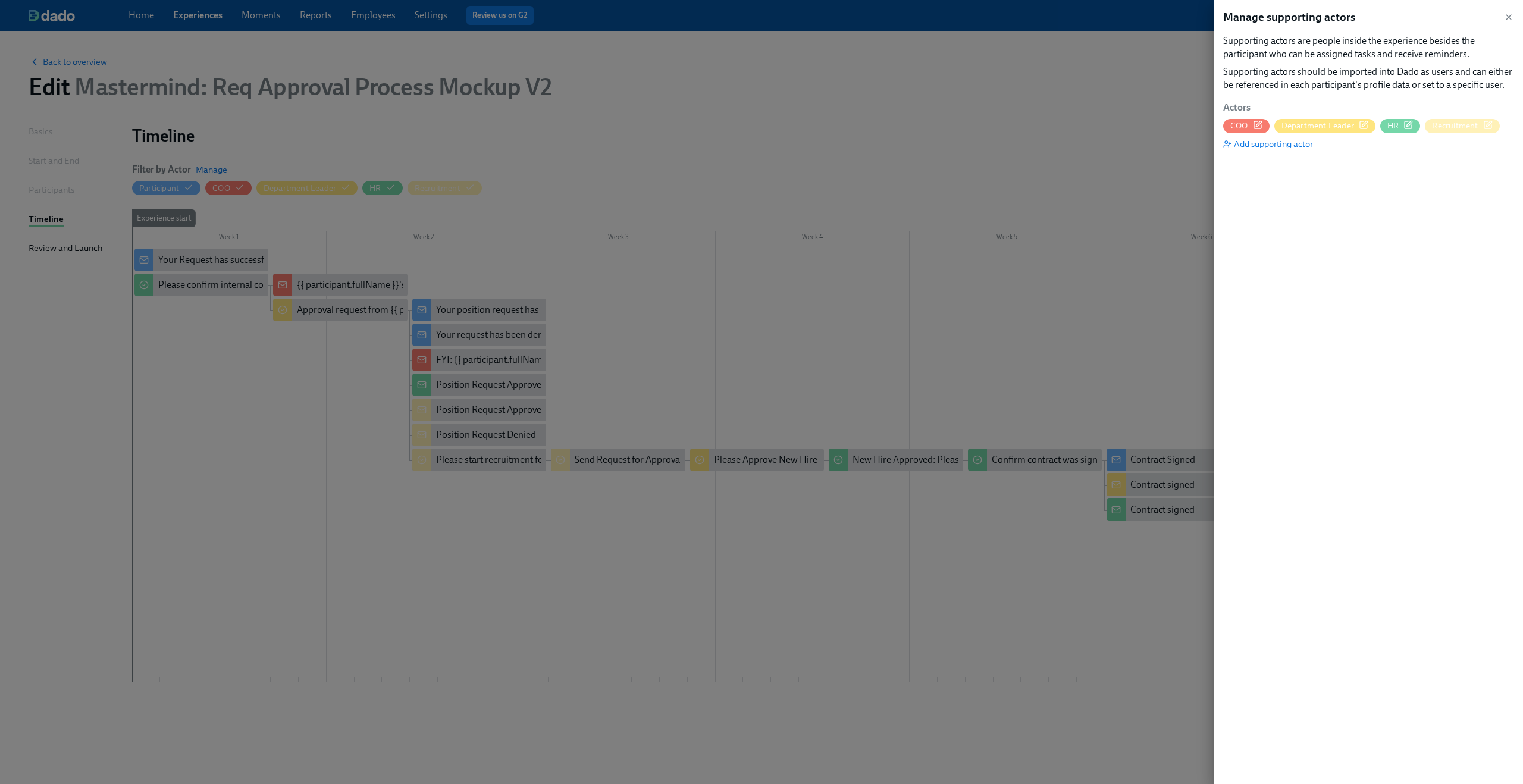
click at [1365, 128] on icon "button" at bounding box center [1364, 125] width 10 height 10
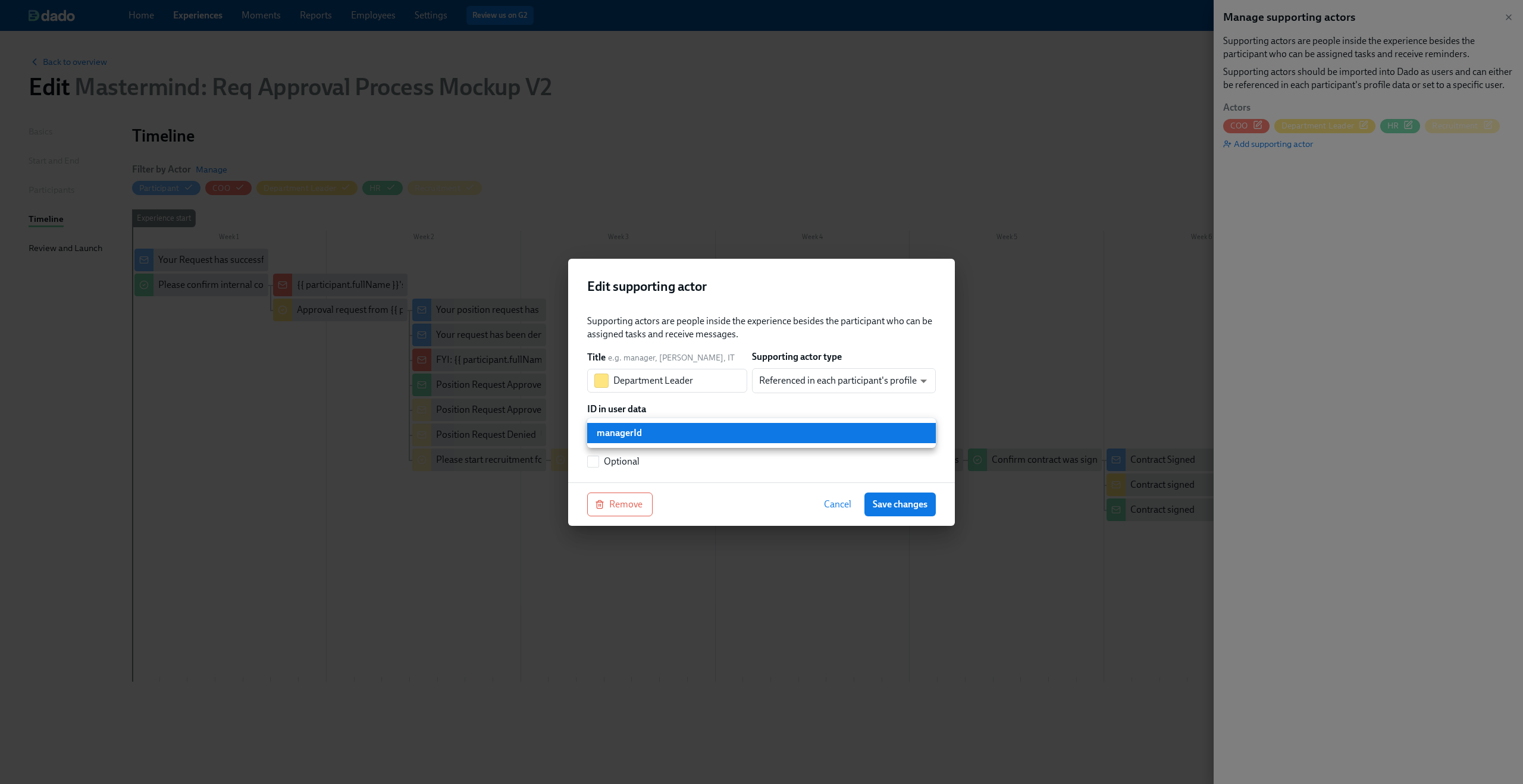
click at [930, 434] on body "Home Experiences Moments Reports Employees Settings Review us on G2 Help Center…" at bounding box center [762, 392] width 1523 height 784
click at [930, 434] on li "managerId" at bounding box center [762, 433] width 349 height 20
click at [809, 508] on div "Remove Cancel Save changes" at bounding box center [761, 503] width 386 height 43
click at [843, 486] on div "Remove Cancel Save changes" at bounding box center [761, 503] width 386 height 43
click at [835, 503] on span "Cancel" at bounding box center [837, 504] width 27 height 12
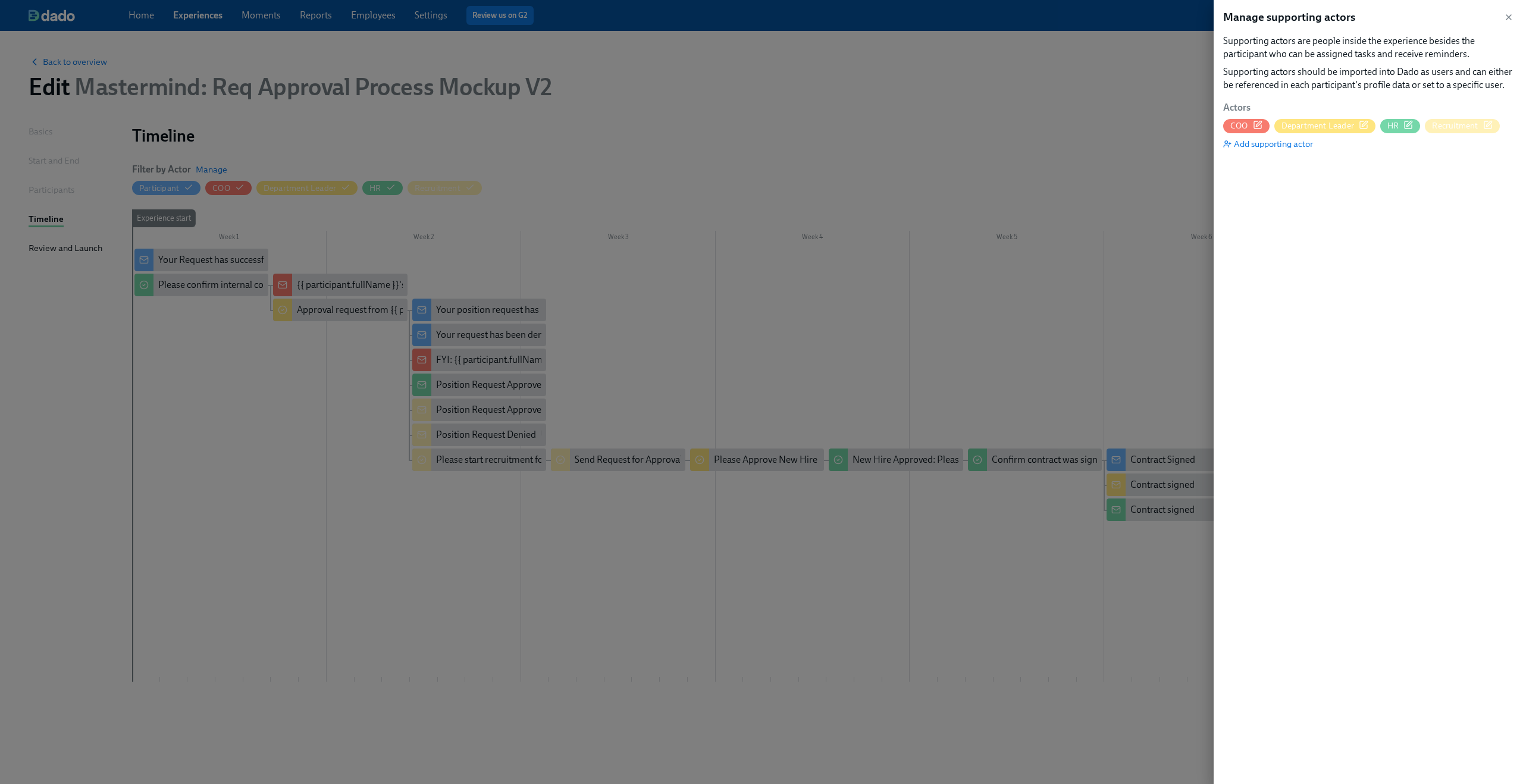
click at [1149, 213] on div at bounding box center [762, 392] width 1523 height 784
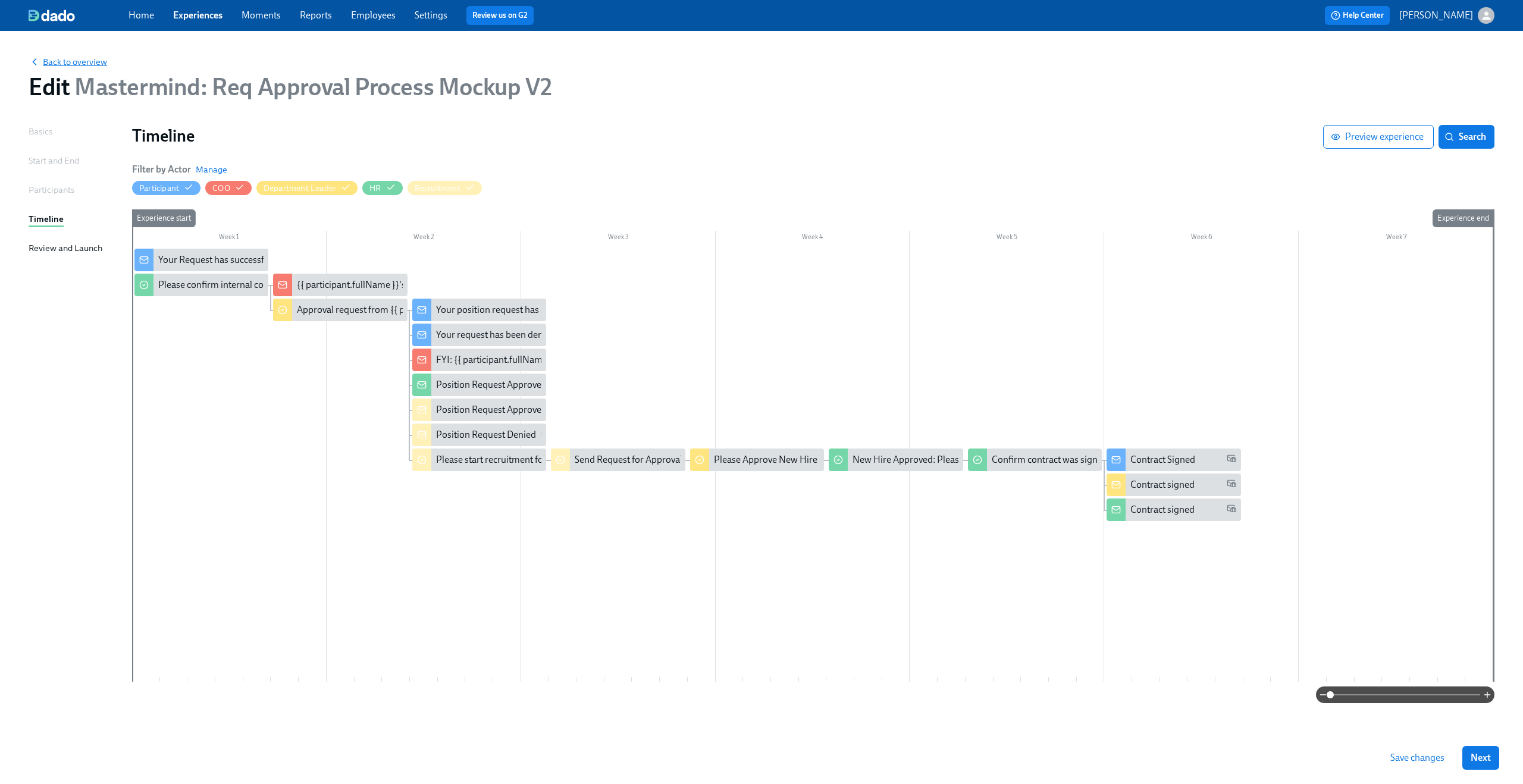
click at [85, 62] on span "Back to overview" at bounding box center [67, 62] width 78 height 12
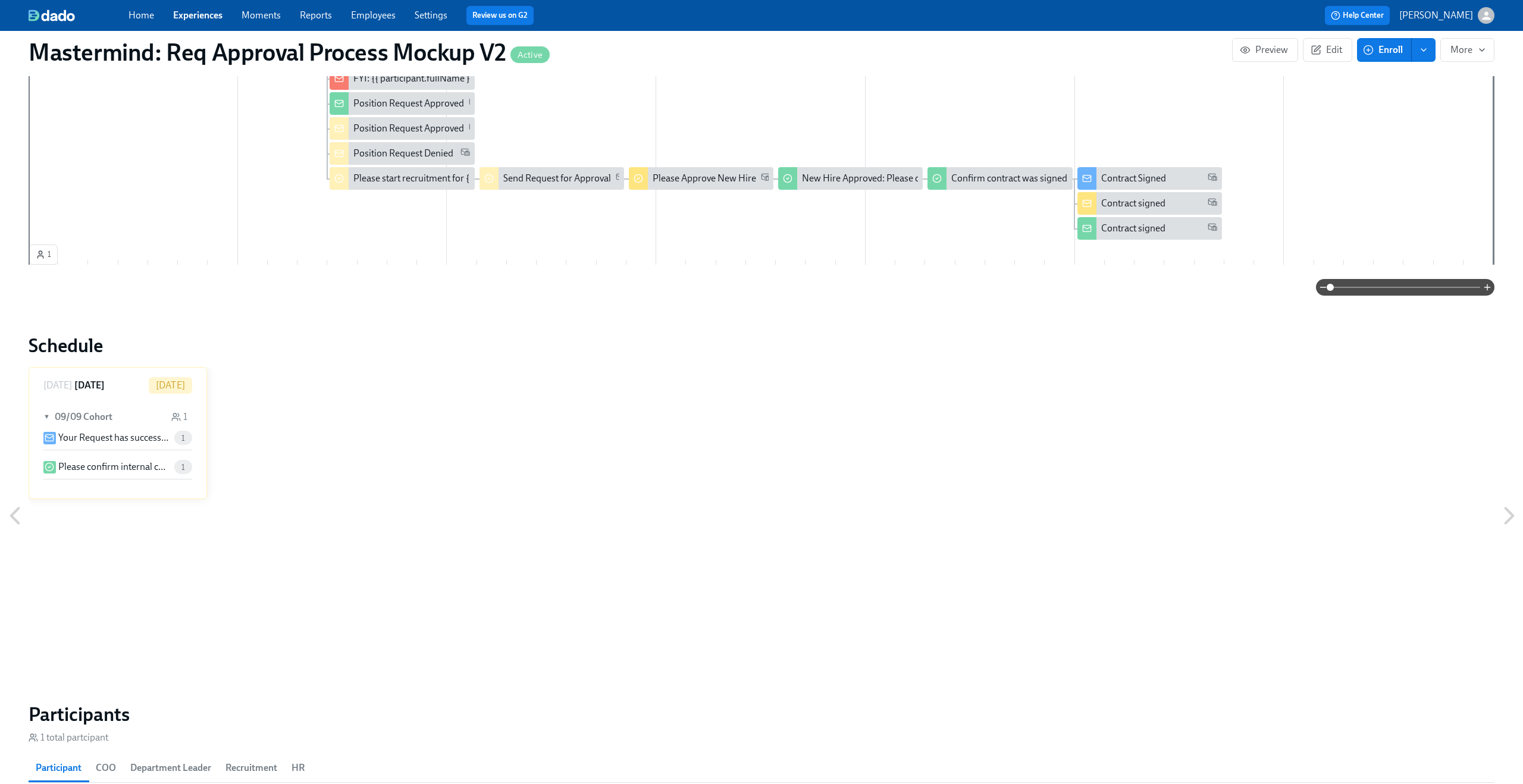
scroll to position [905, 0]
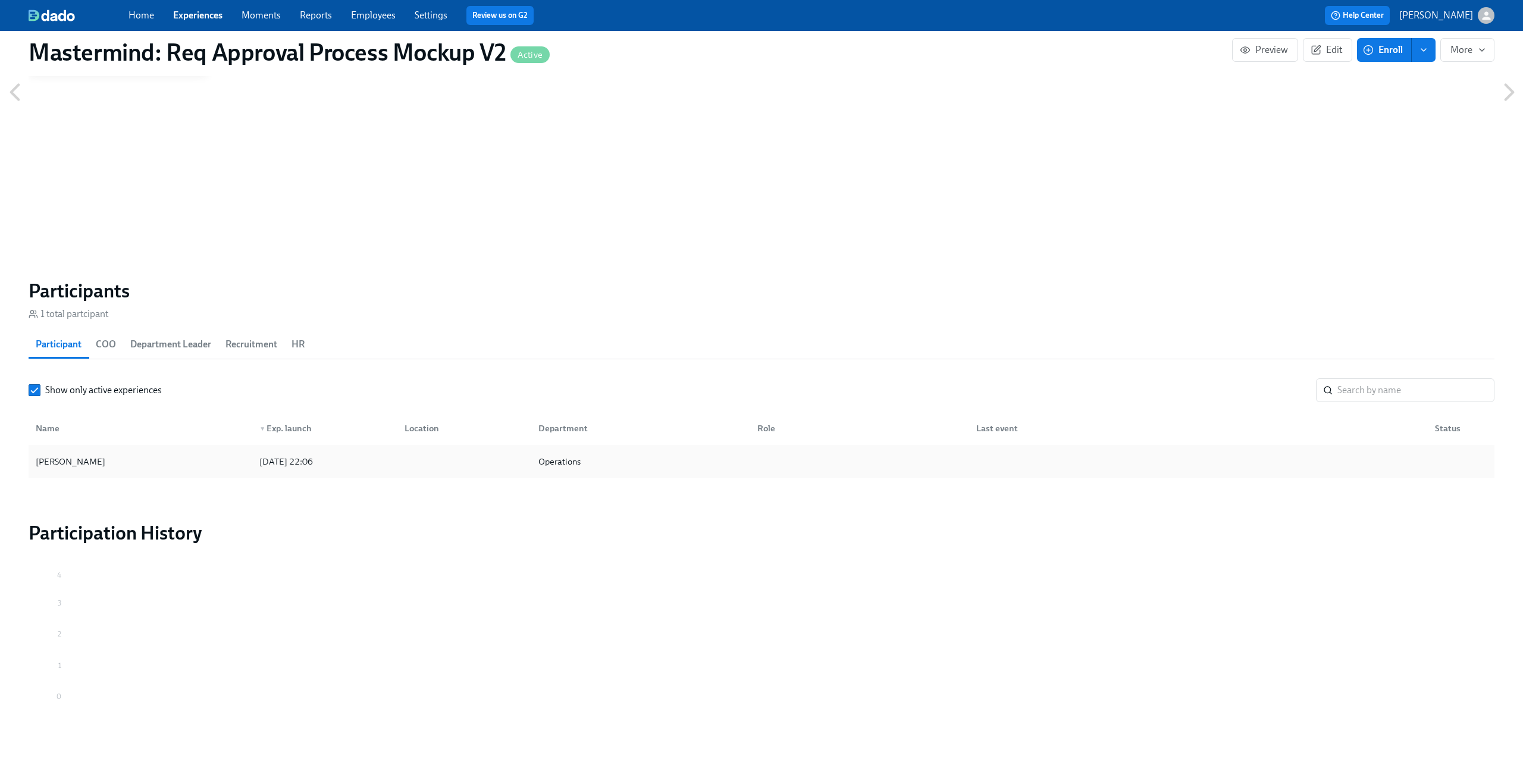
click at [223, 465] on div "Claus Meyer" at bounding box center [140, 461] width 219 height 24
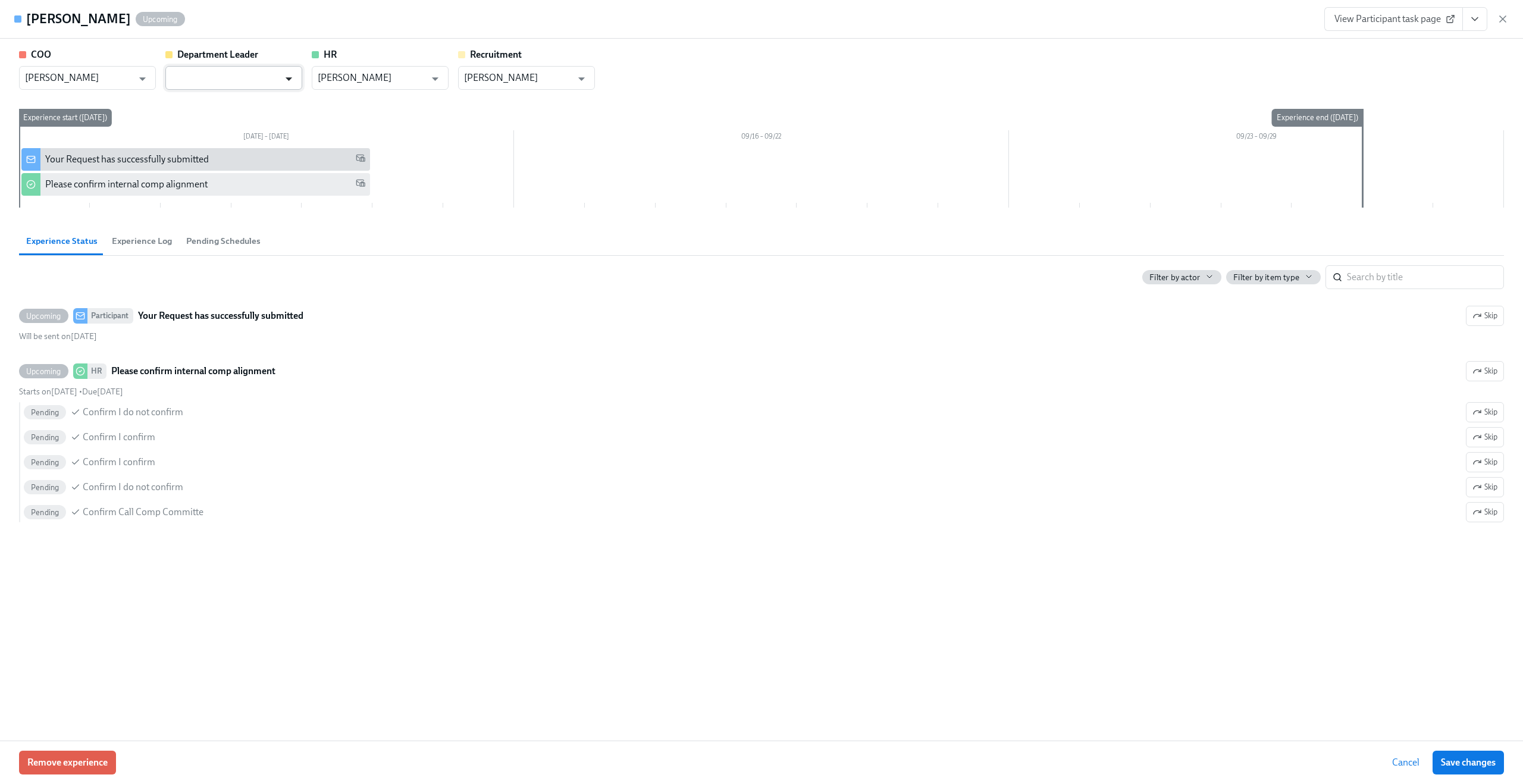
click at [287, 82] on icon "Open" at bounding box center [289, 78] width 16 height 16
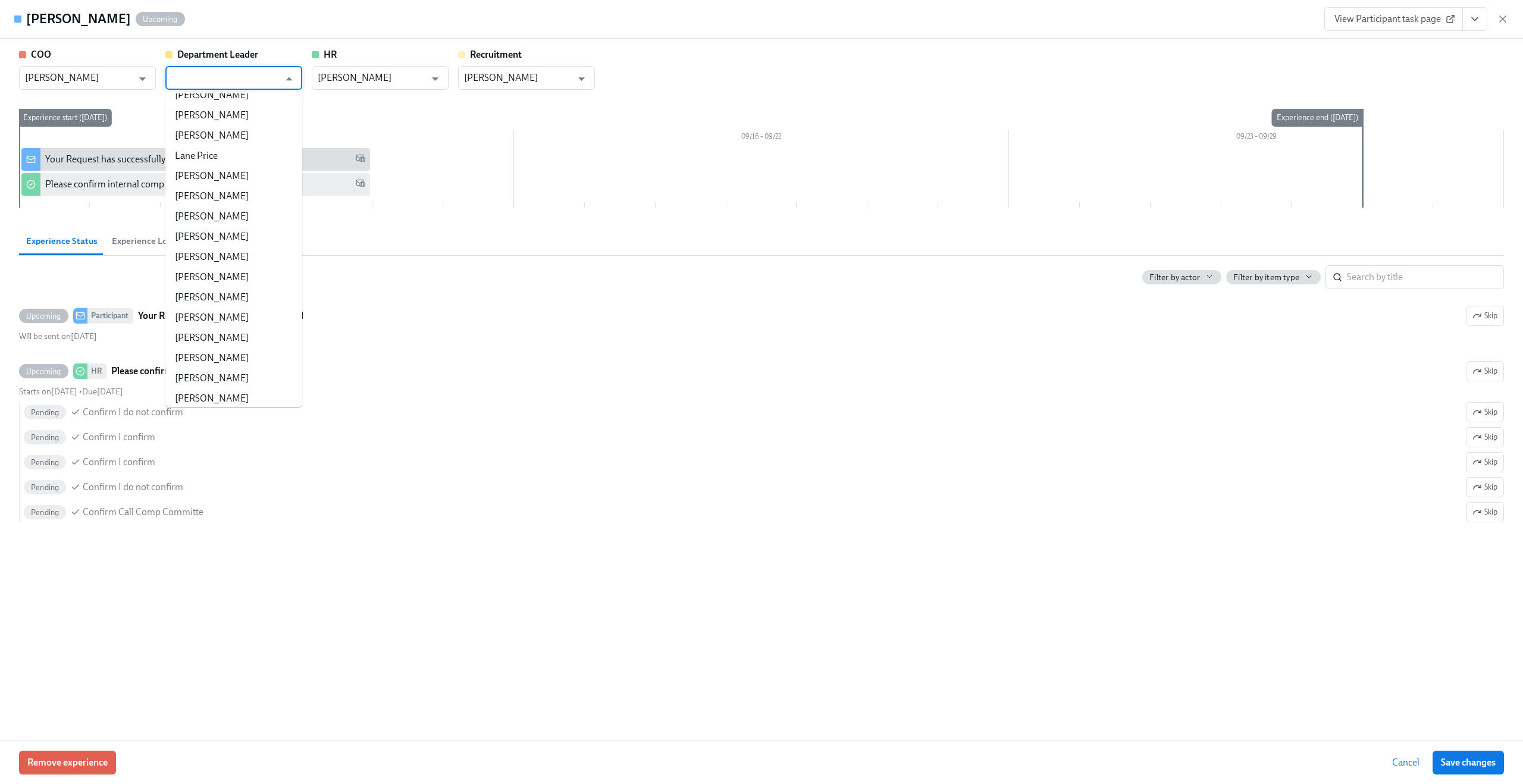
scroll to position [868, 0]
click at [243, 79] on input "text" at bounding box center [225, 77] width 107 height 24
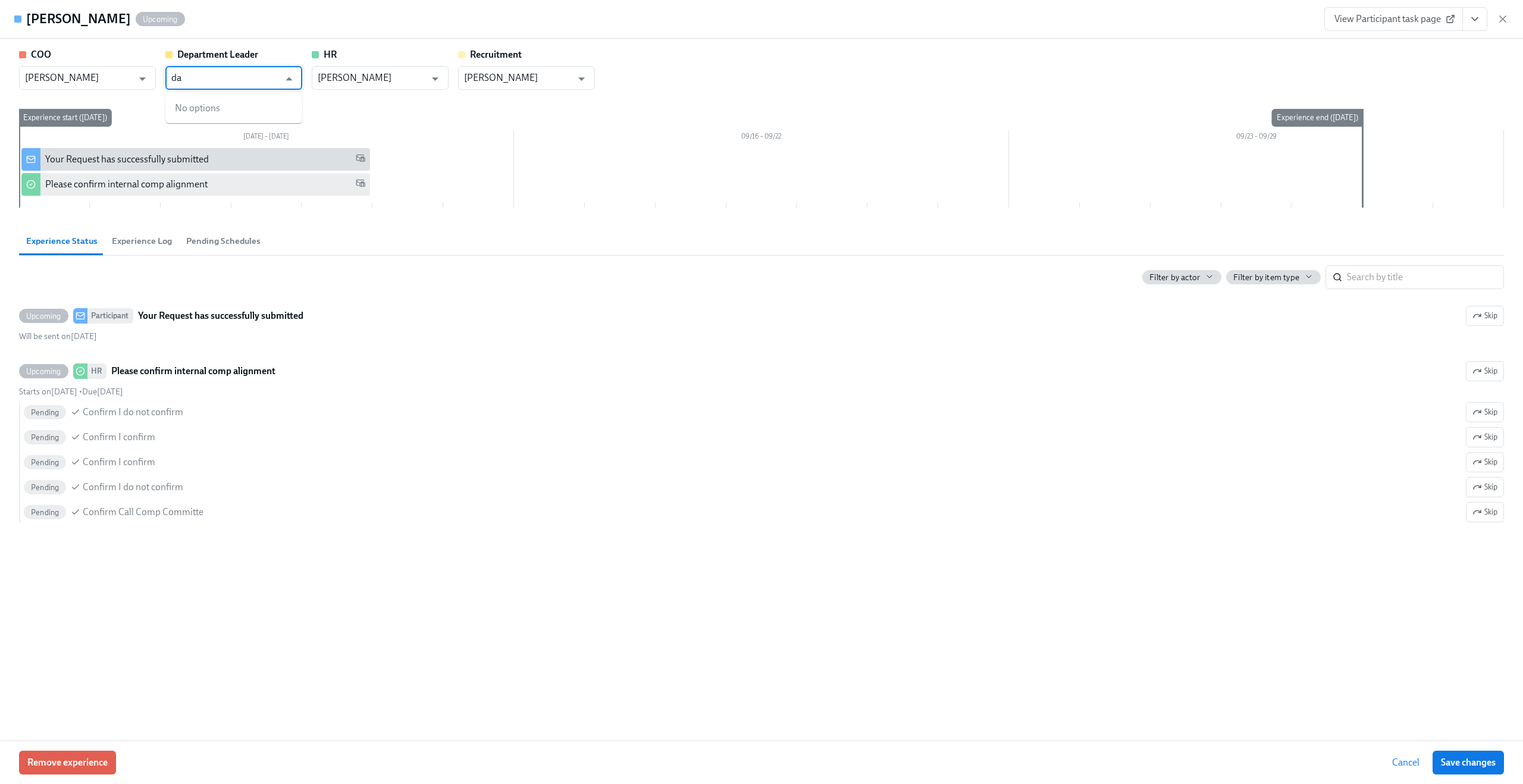
type input "d"
type input "c"
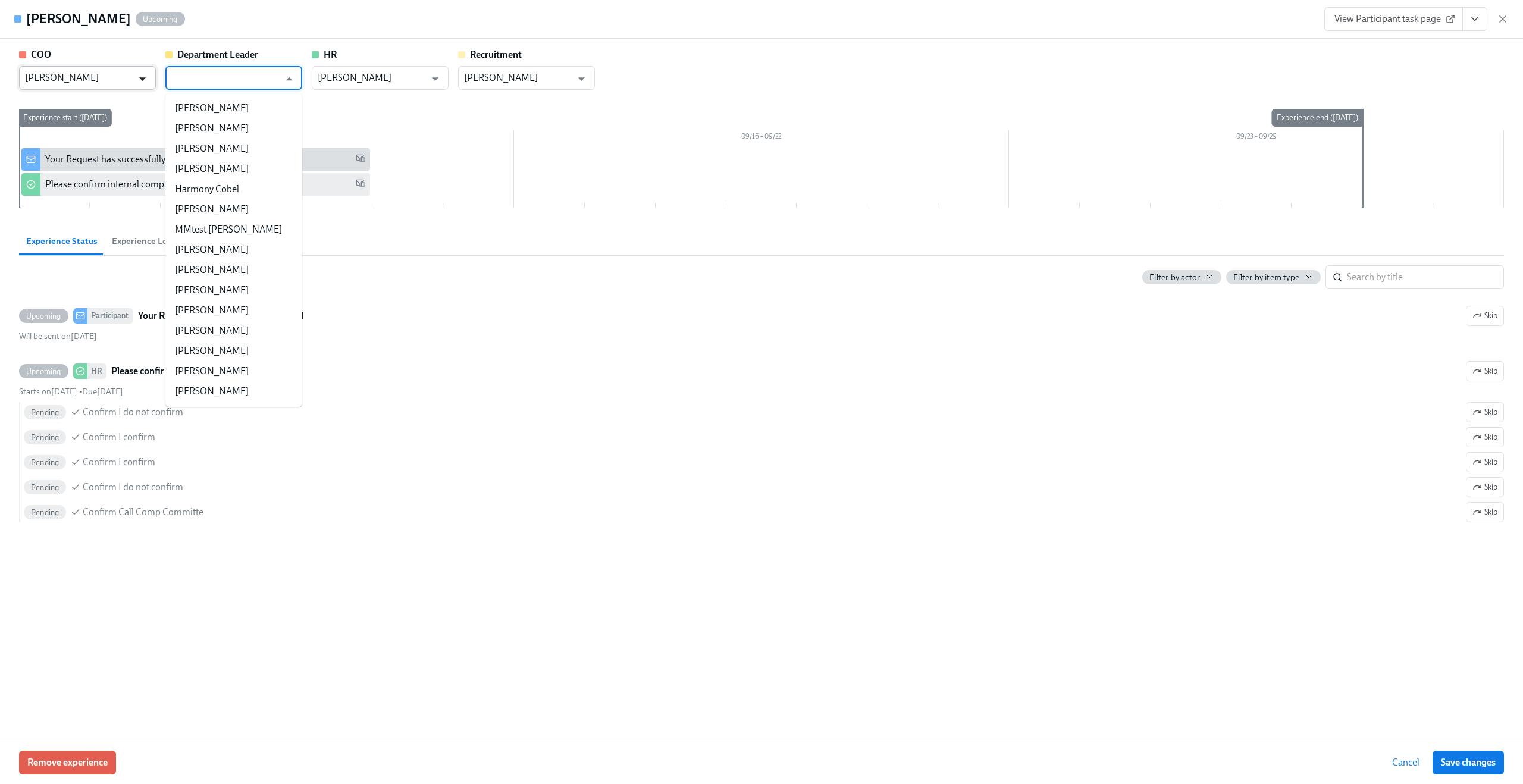
click at [146, 84] on icon "Open" at bounding box center [143, 78] width 16 height 16
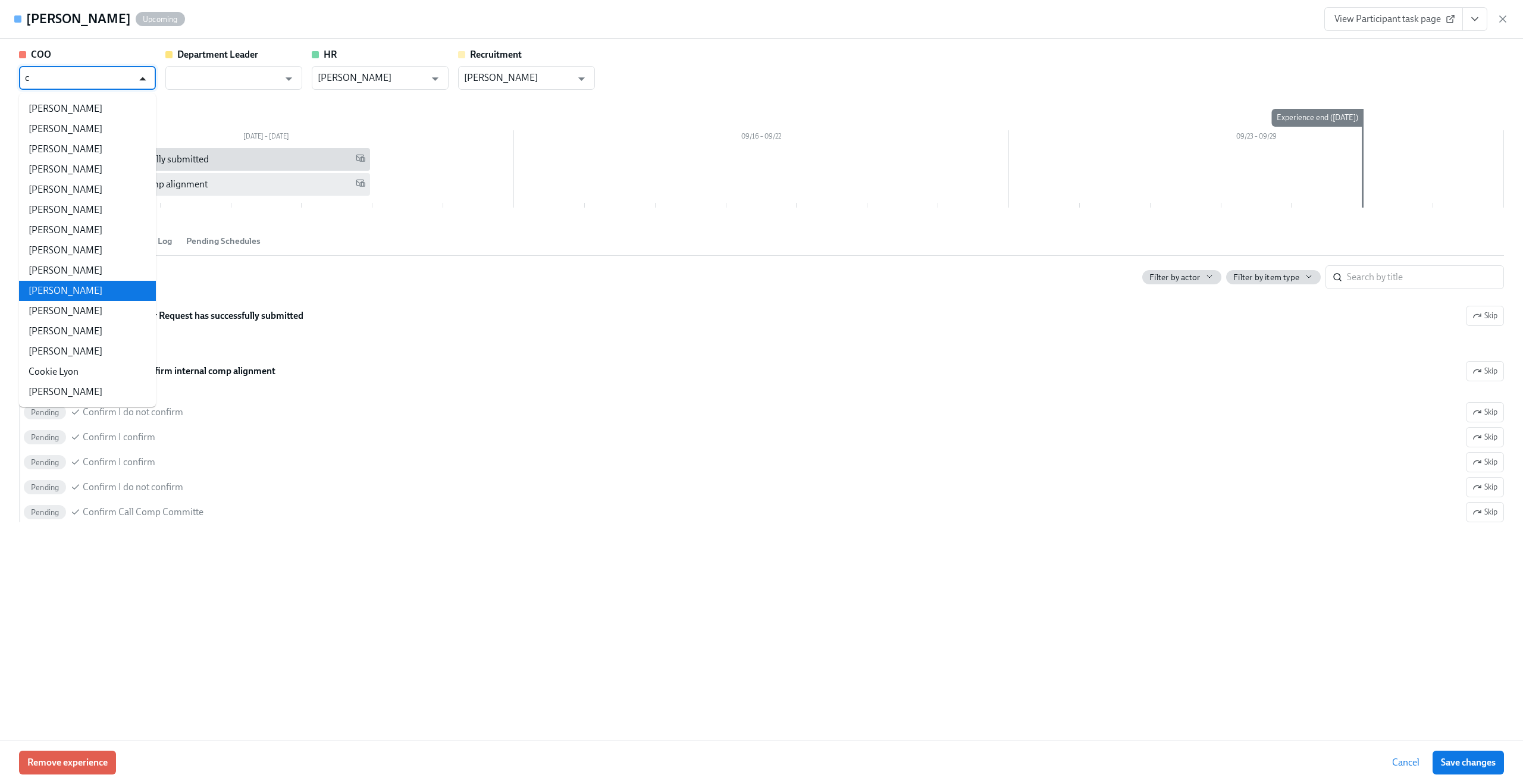
scroll to position [282, 0]
click at [497, 226] on div "Experience Status Experience Log Pending Schedules" at bounding box center [762, 240] width 1485 height 28
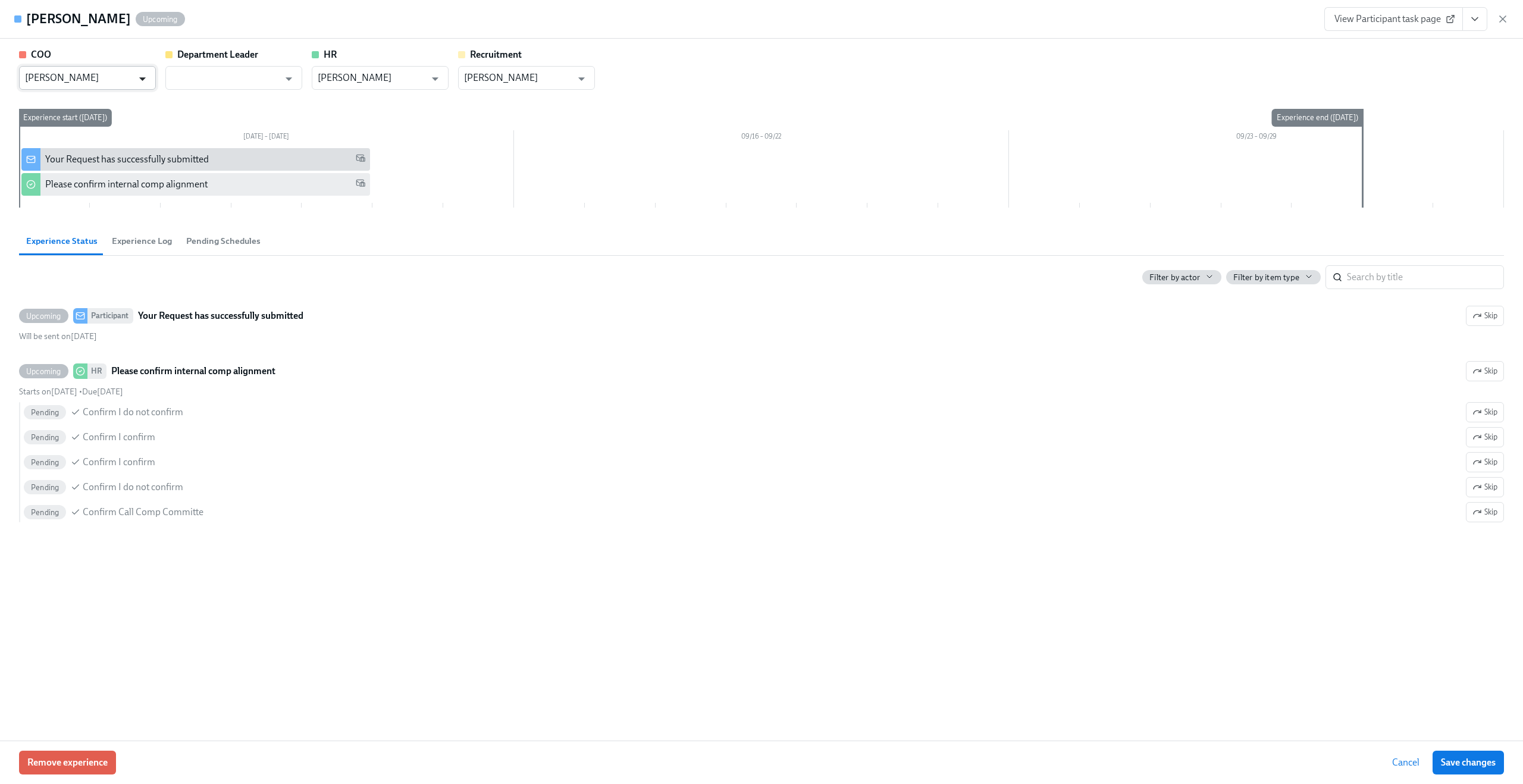
click at [141, 81] on icon "Open" at bounding box center [143, 78] width 16 height 16
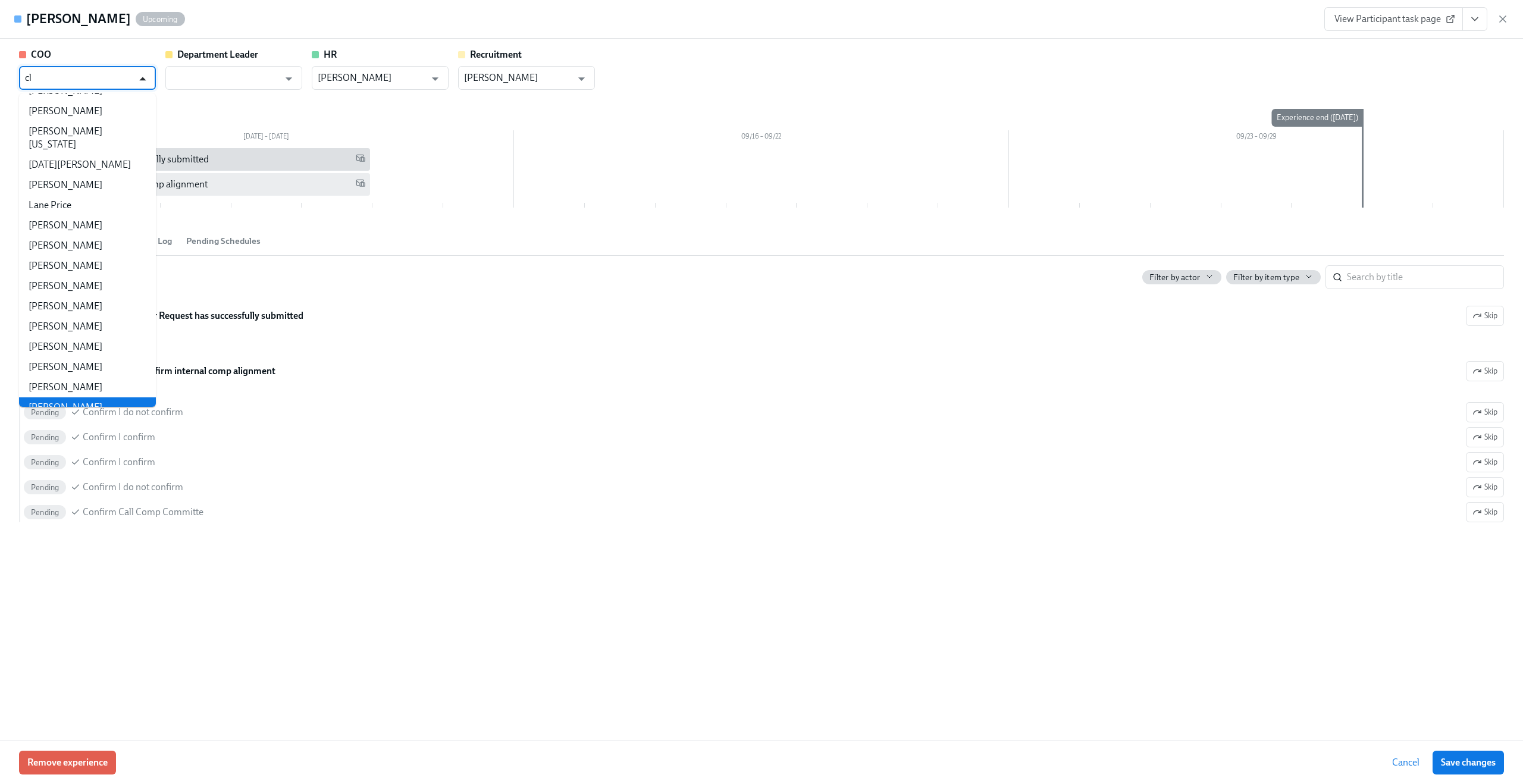
scroll to position [0, 0]
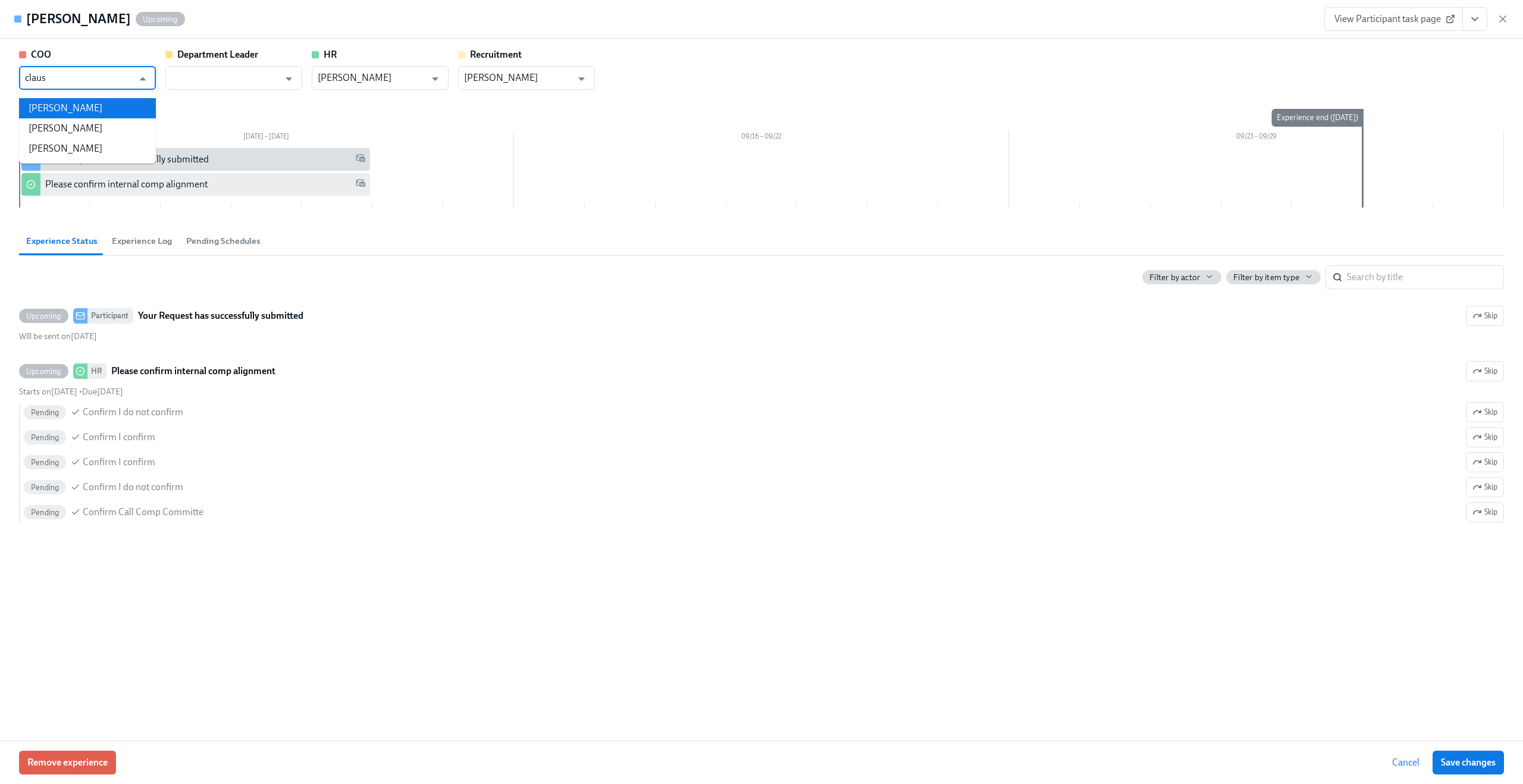
click at [136, 103] on li "Claus Meyer" at bounding box center [87, 108] width 136 height 20
type input "Claus Meyer"
click at [1507, 25] on icon "button" at bounding box center [1503, 19] width 12 height 12
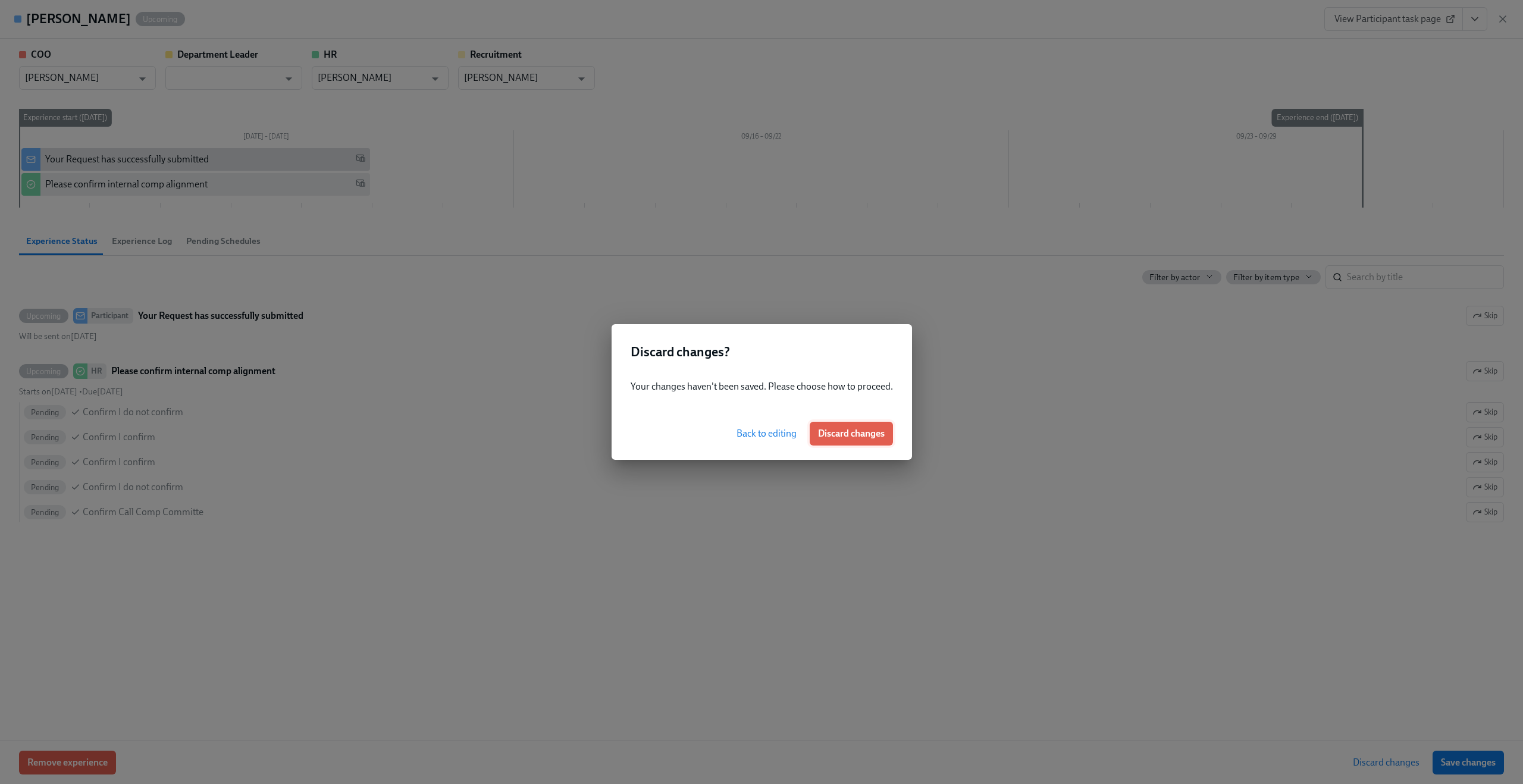
click at [851, 429] on span "Discard changes" at bounding box center [851, 434] width 67 height 12
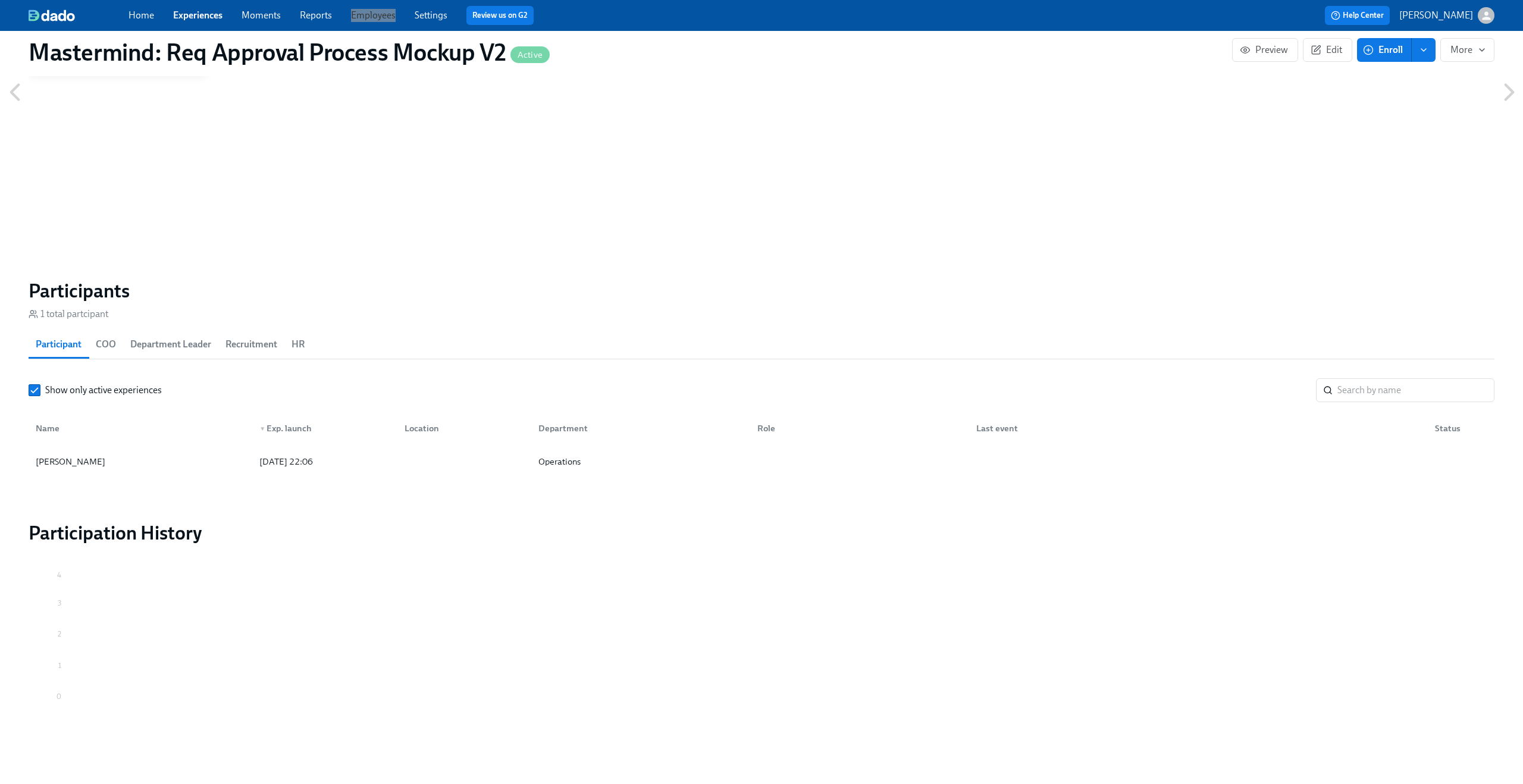
drag, startPoint x: 385, startPoint y: 16, endPoint x: 383, endPoint y: 2, distance: 14.1
click at [0, 0] on div "Home Experiences Moments Reports Employees Settings Review us on G2 Help Center…" at bounding box center [762, 15] width 1523 height 31
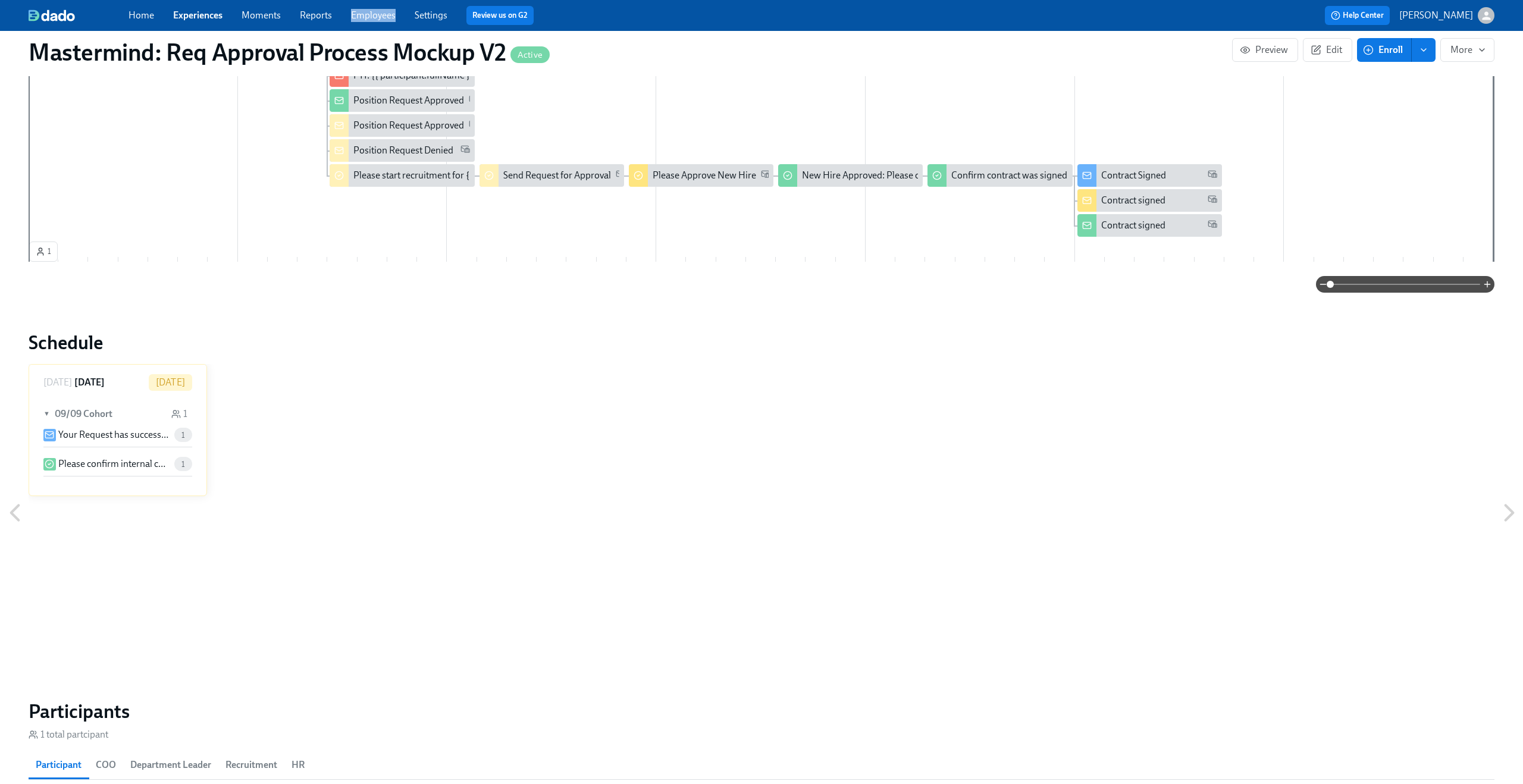
scroll to position [647, 0]
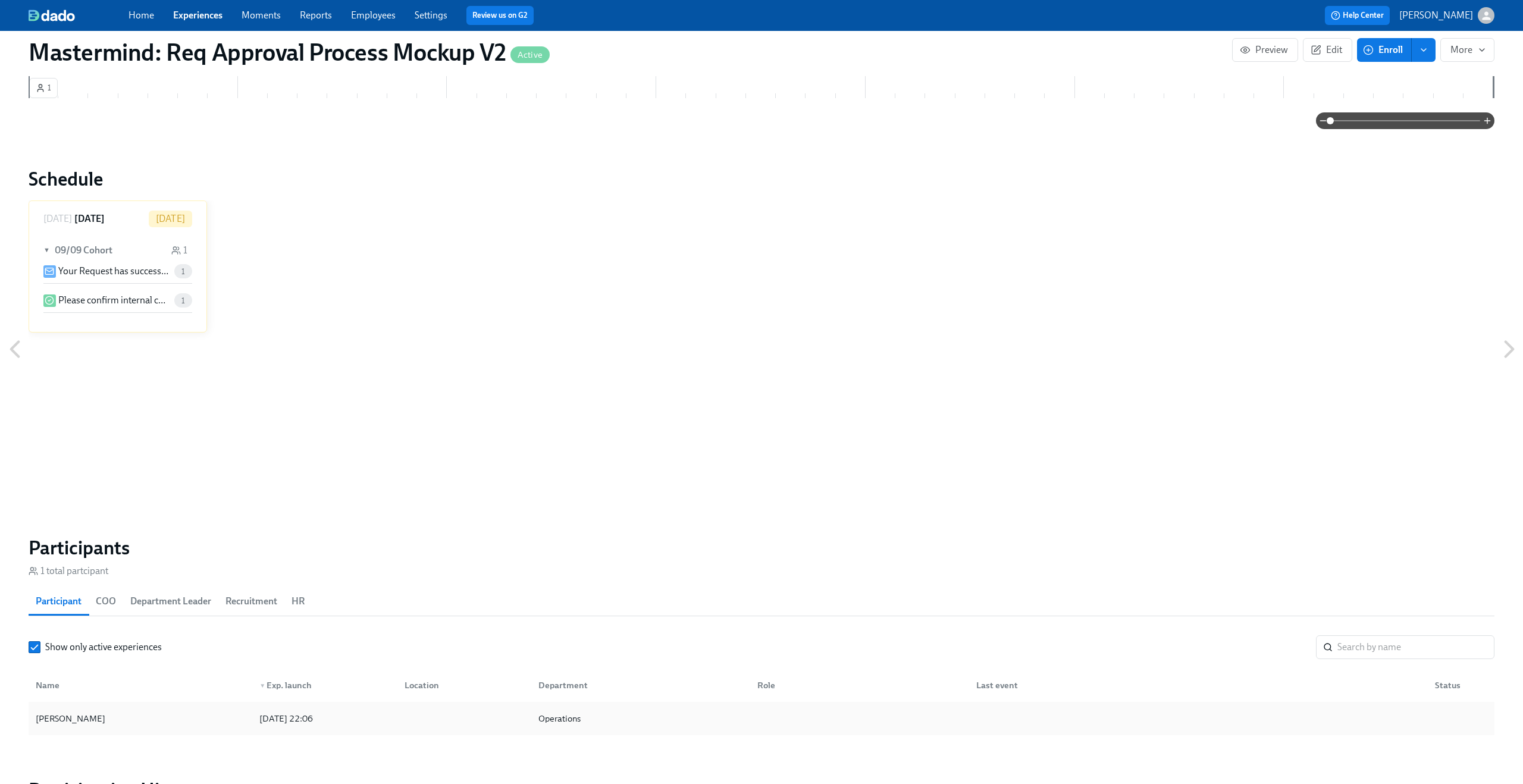
click at [136, 711] on div "Claus Meyer" at bounding box center [140, 718] width 219 height 24
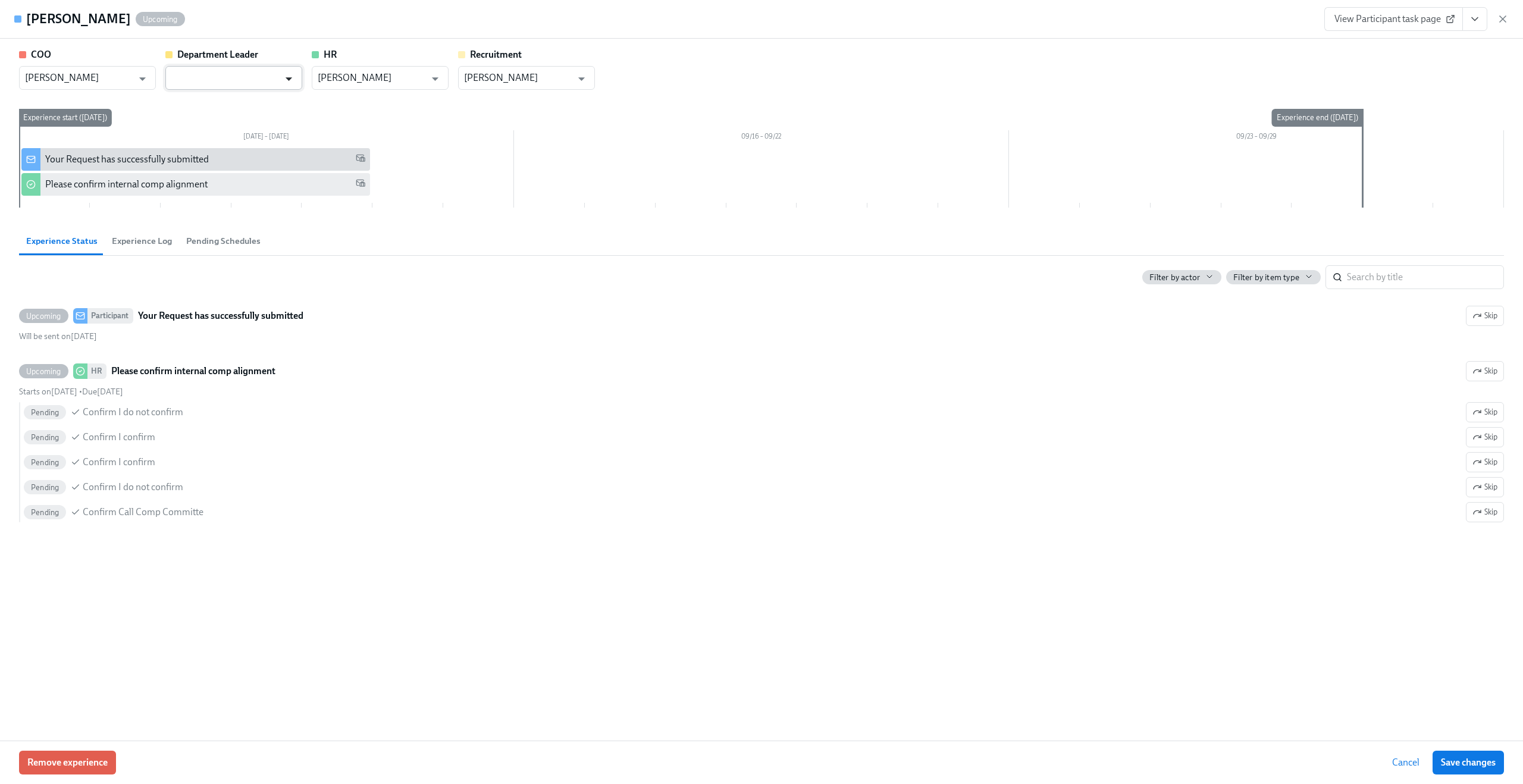
click at [286, 80] on icon "Open" at bounding box center [289, 78] width 16 height 16
click at [259, 154] on li "Claus Meyer" at bounding box center [233, 148] width 136 height 20
type input "Claus Meyer"
click at [413, 75] on input "Toby Flanderson" at bounding box center [372, 77] width 107 height 24
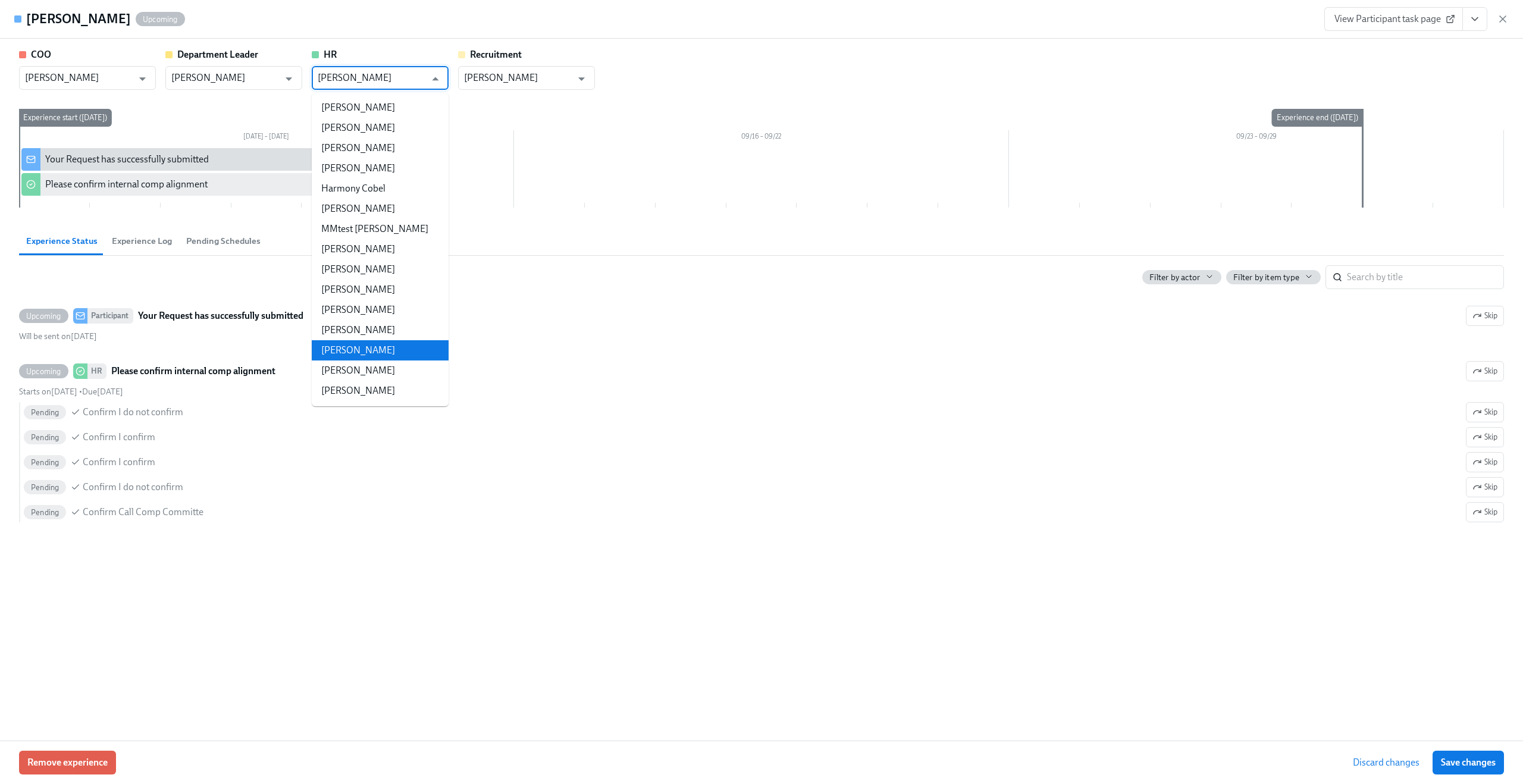
click at [413, 75] on input "Toby Flanderson" at bounding box center [372, 77] width 107 height 24
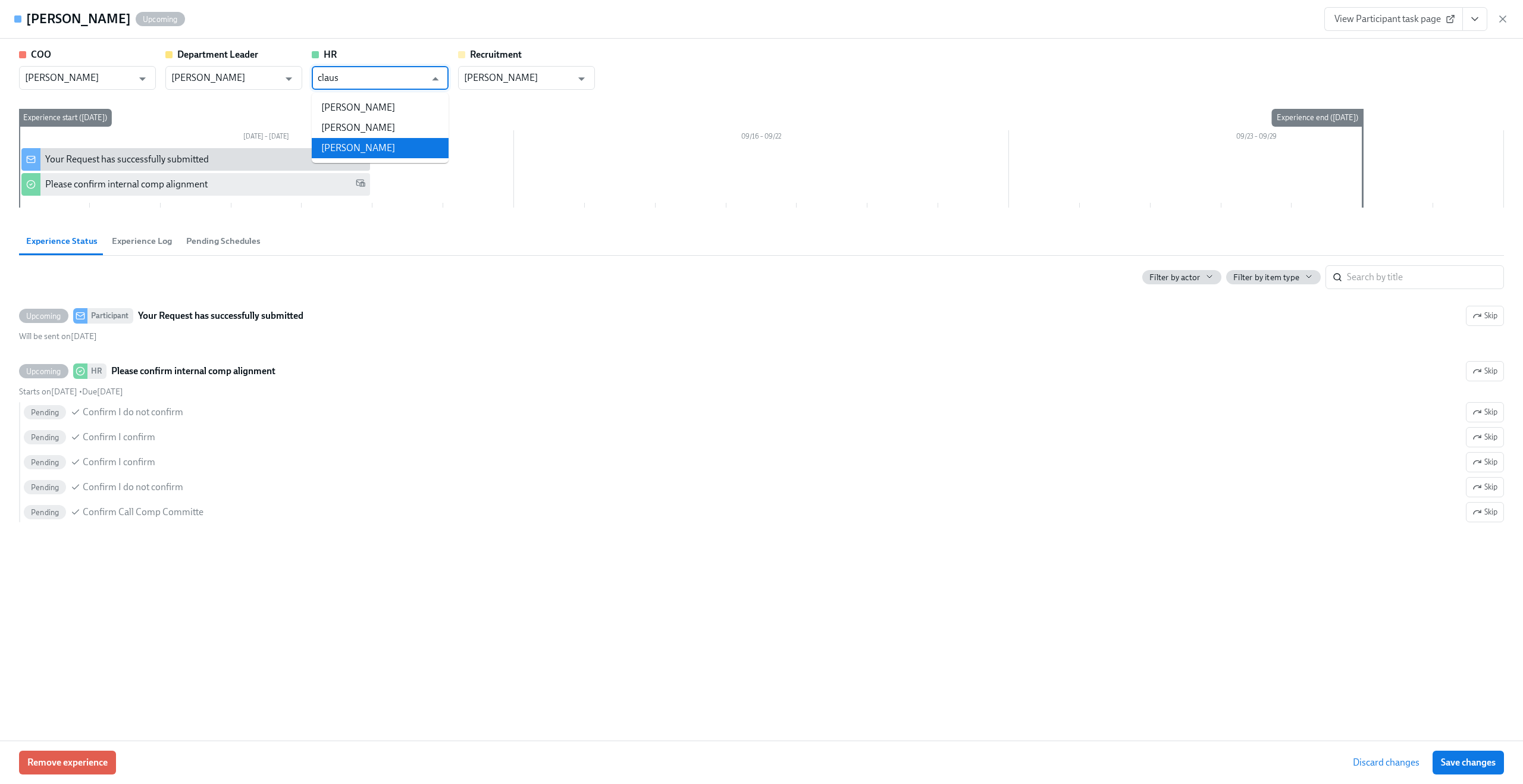
click at [394, 143] on li "Claus Meyer" at bounding box center [379, 148] width 136 height 20
type input "Claus Meyer"
click at [521, 78] on input "Joan Holloway" at bounding box center [518, 77] width 107 height 24
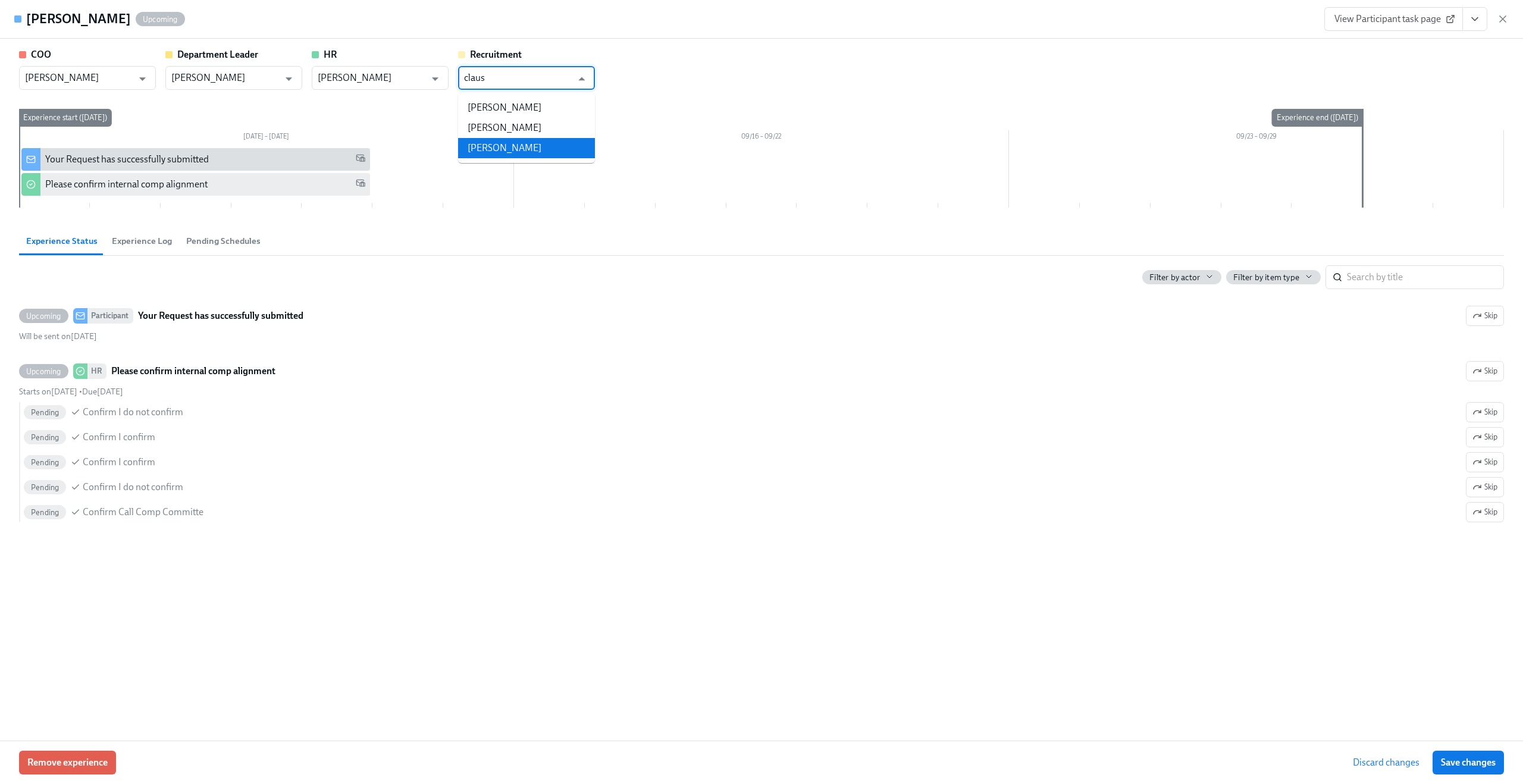
click at [513, 149] on li "Claus Meyer" at bounding box center [526, 148] width 136 height 20
type input "Claus Meyer"
click at [111, 70] on input "Xzibit Jackson" at bounding box center [78, 77] width 107 height 24
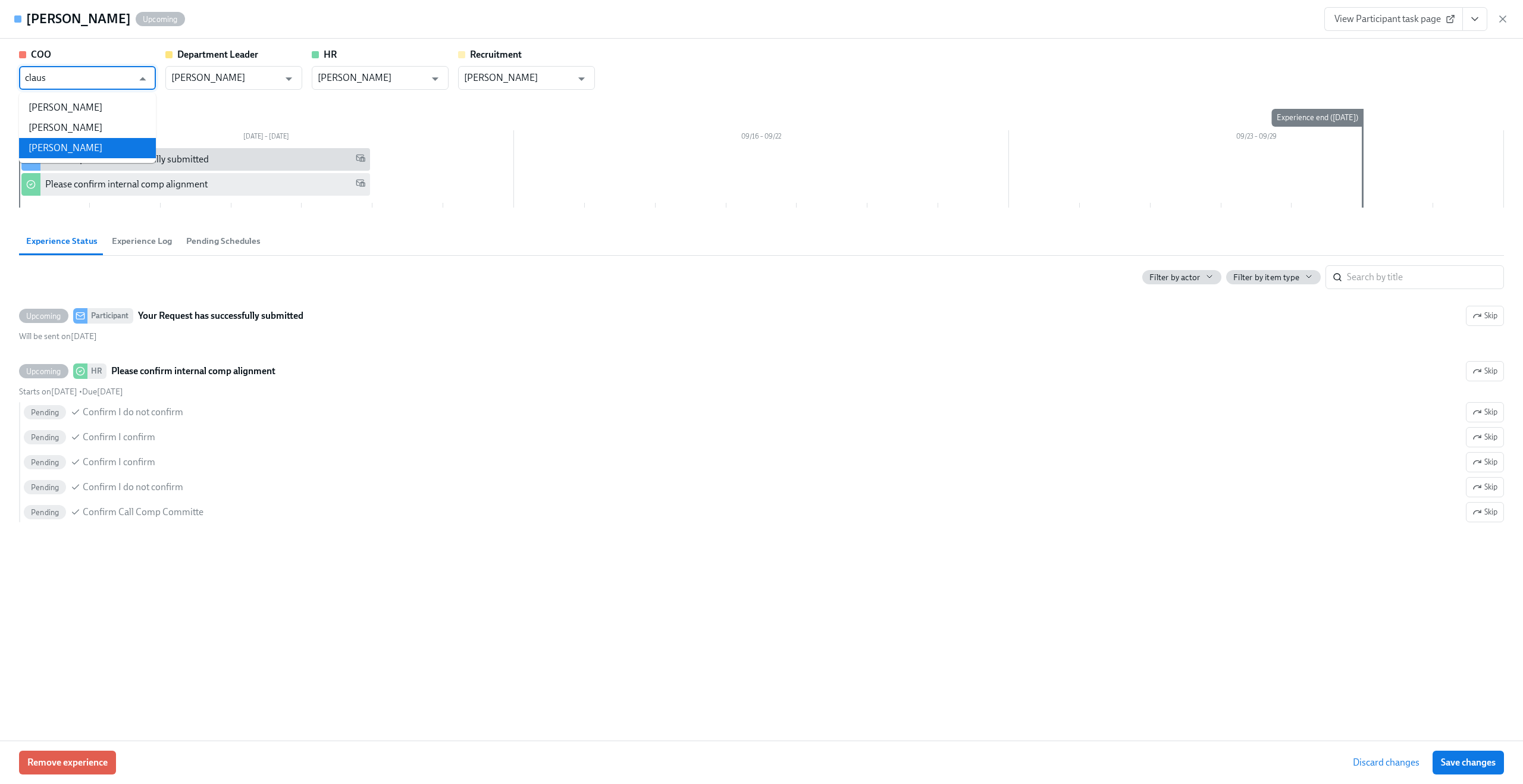
click at [80, 144] on li "Claus Meyer" at bounding box center [87, 148] width 136 height 20
type input "Claus Meyer"
click at [1481, 768] on span "Save changes" at bounding box center [1468, 763] width 55 height 12
type input "Claus Meyer"
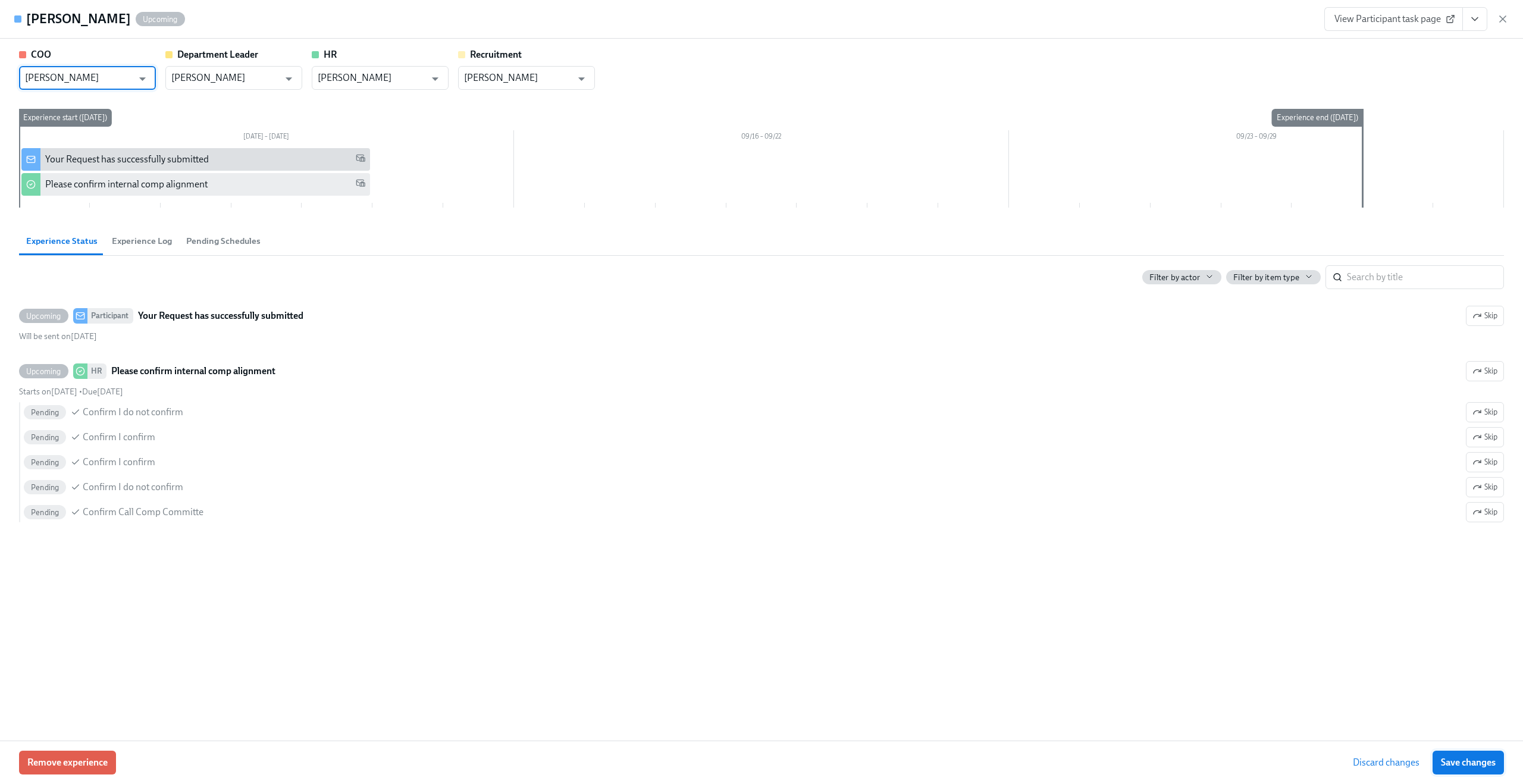
type input "Claus Meyer"
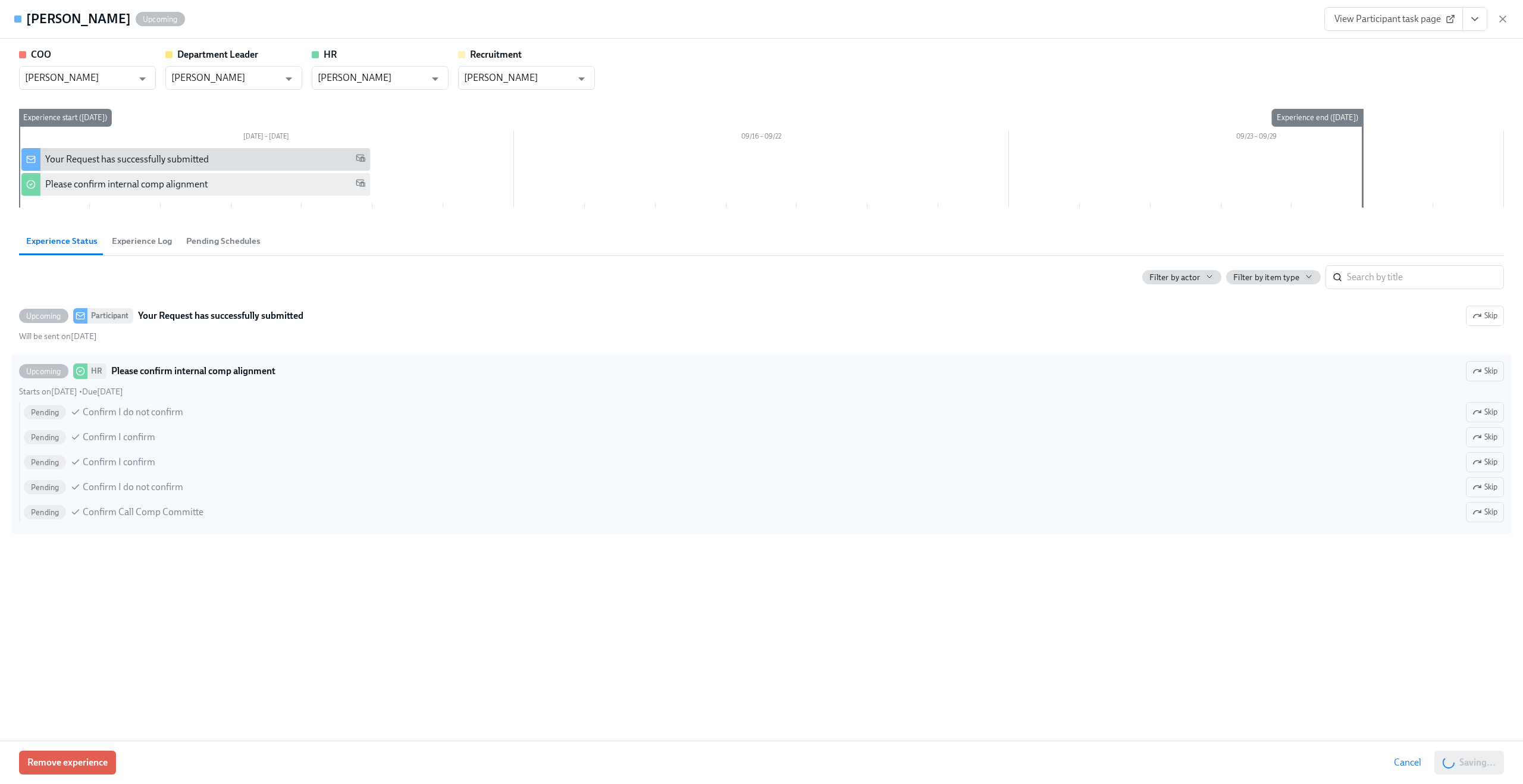
scroll to position [616, 0]
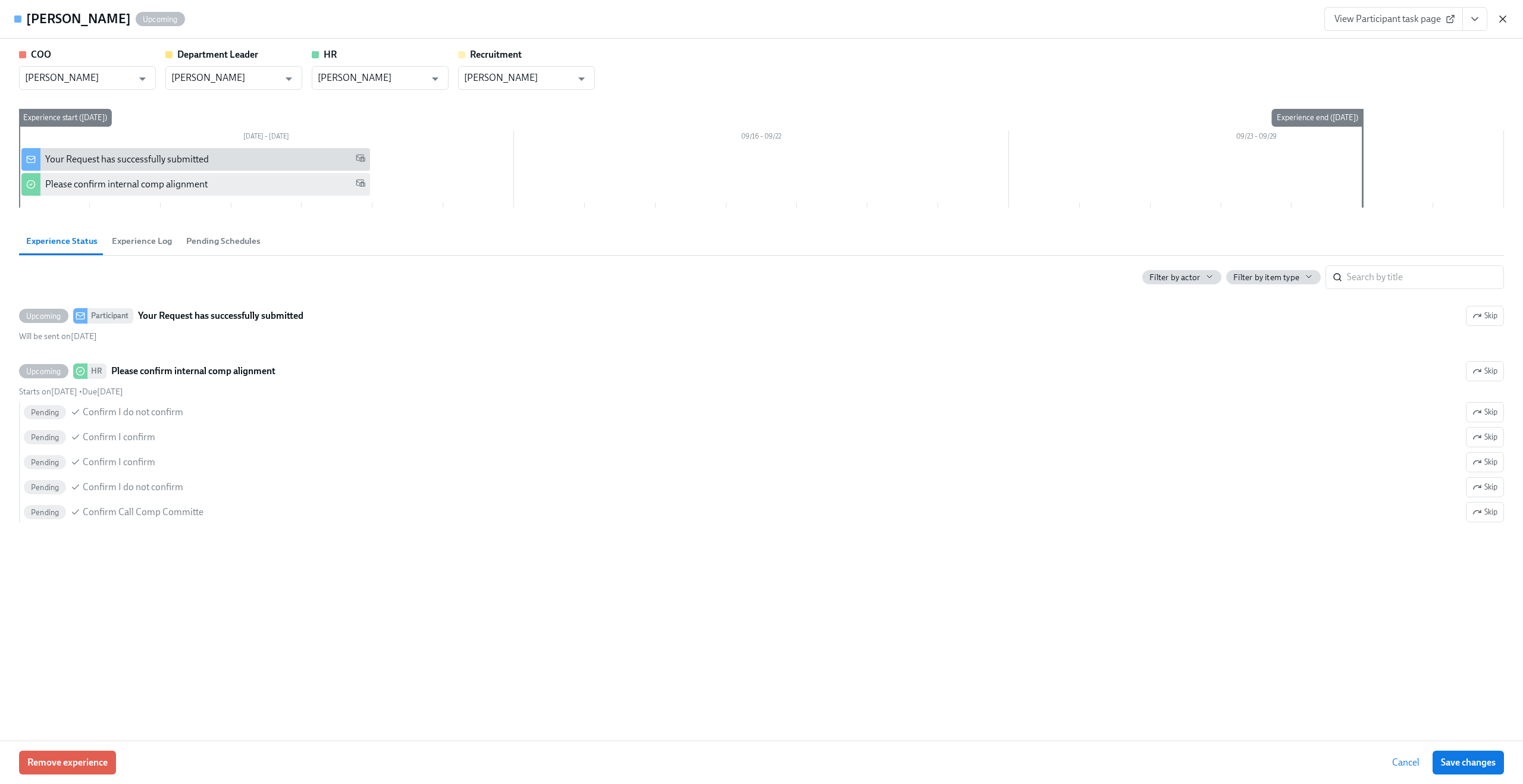
click at [1502, 15] on icon "button" at bounding box center [1503, 19] width 12 height 12
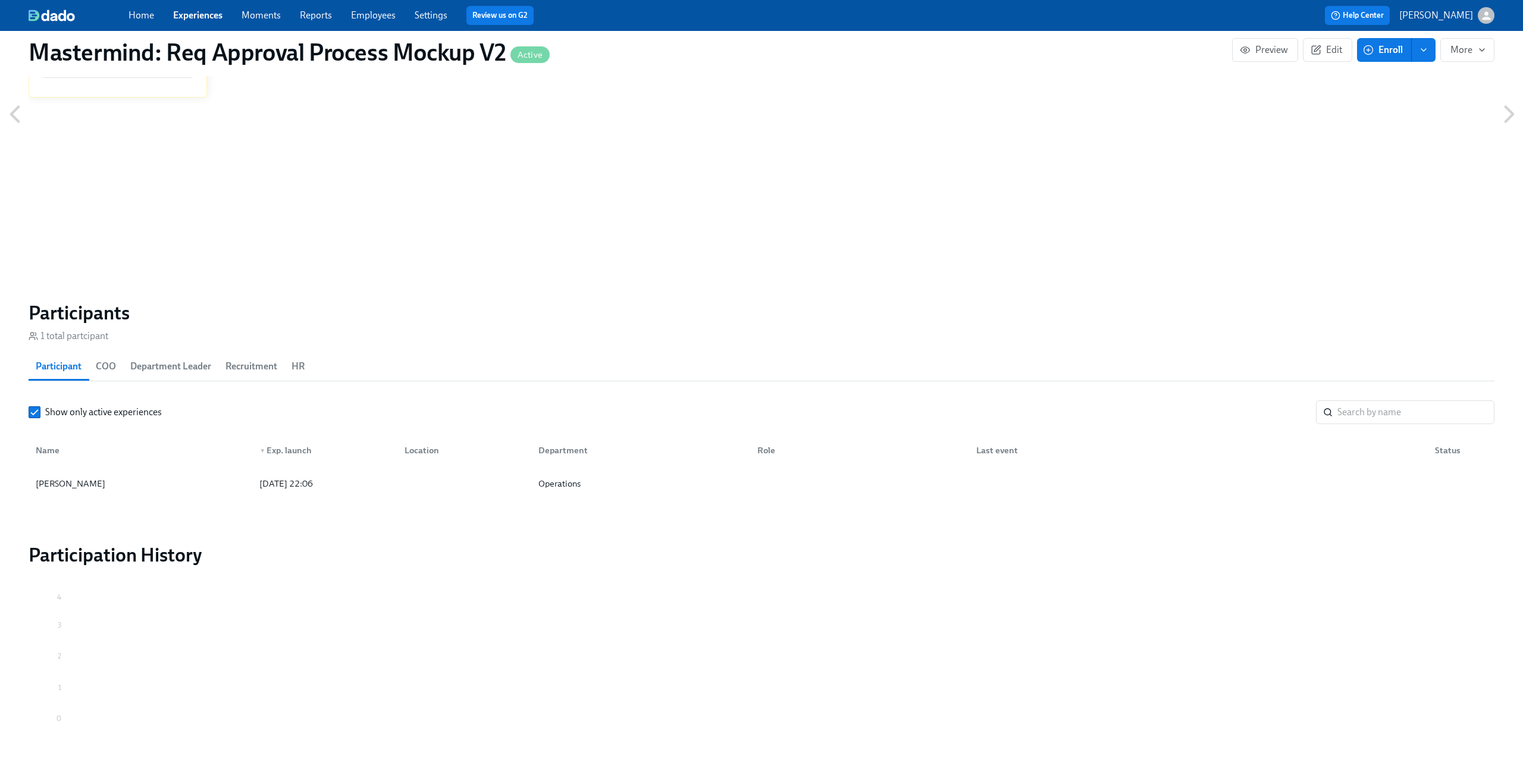
scroll to position [872, 0]
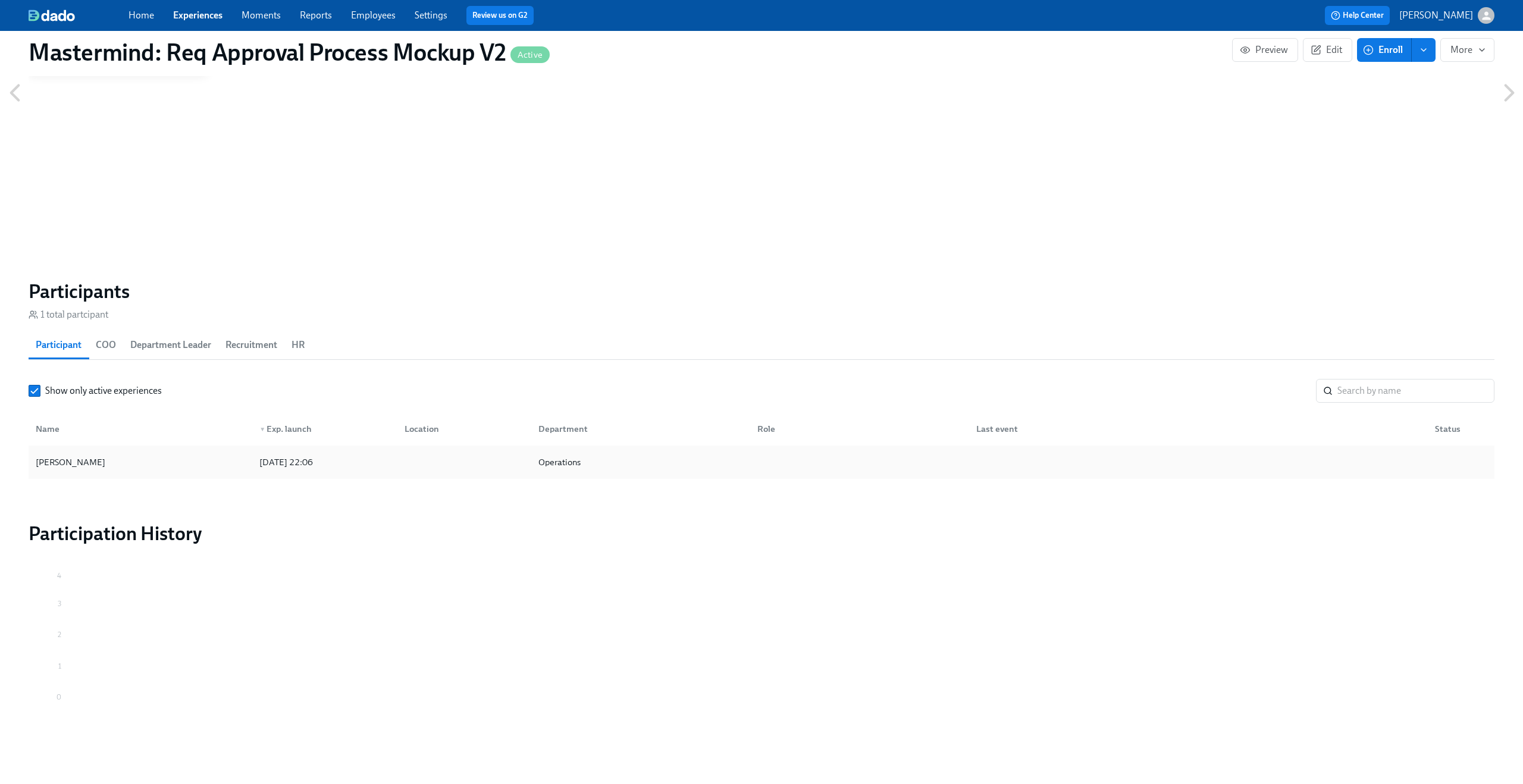
click at [109, 461] on div "Claus Meyer" at bounding box center [140, 462] width 219 height 24
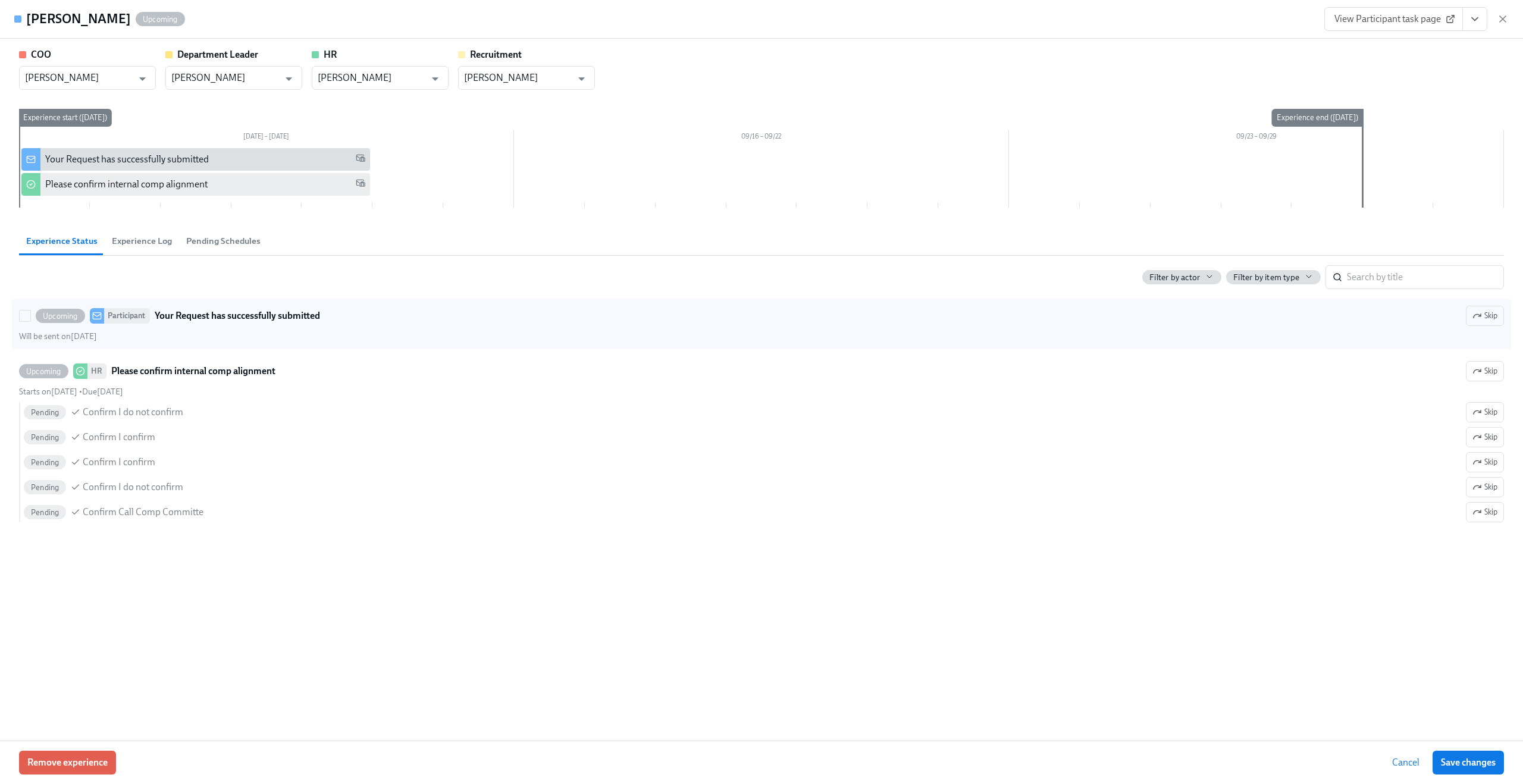
click at [173, 326] on div "Upcoming Participant Your Request has successfully submitted Skip Will be sent …" at bounding box center [762, 323] width 1485 height 36
click at [30, 321] on input "Upcoming Participant Your Request has successfully submitted Skip Will be sent …" at bounding box center [25, 316] width 11 height 11
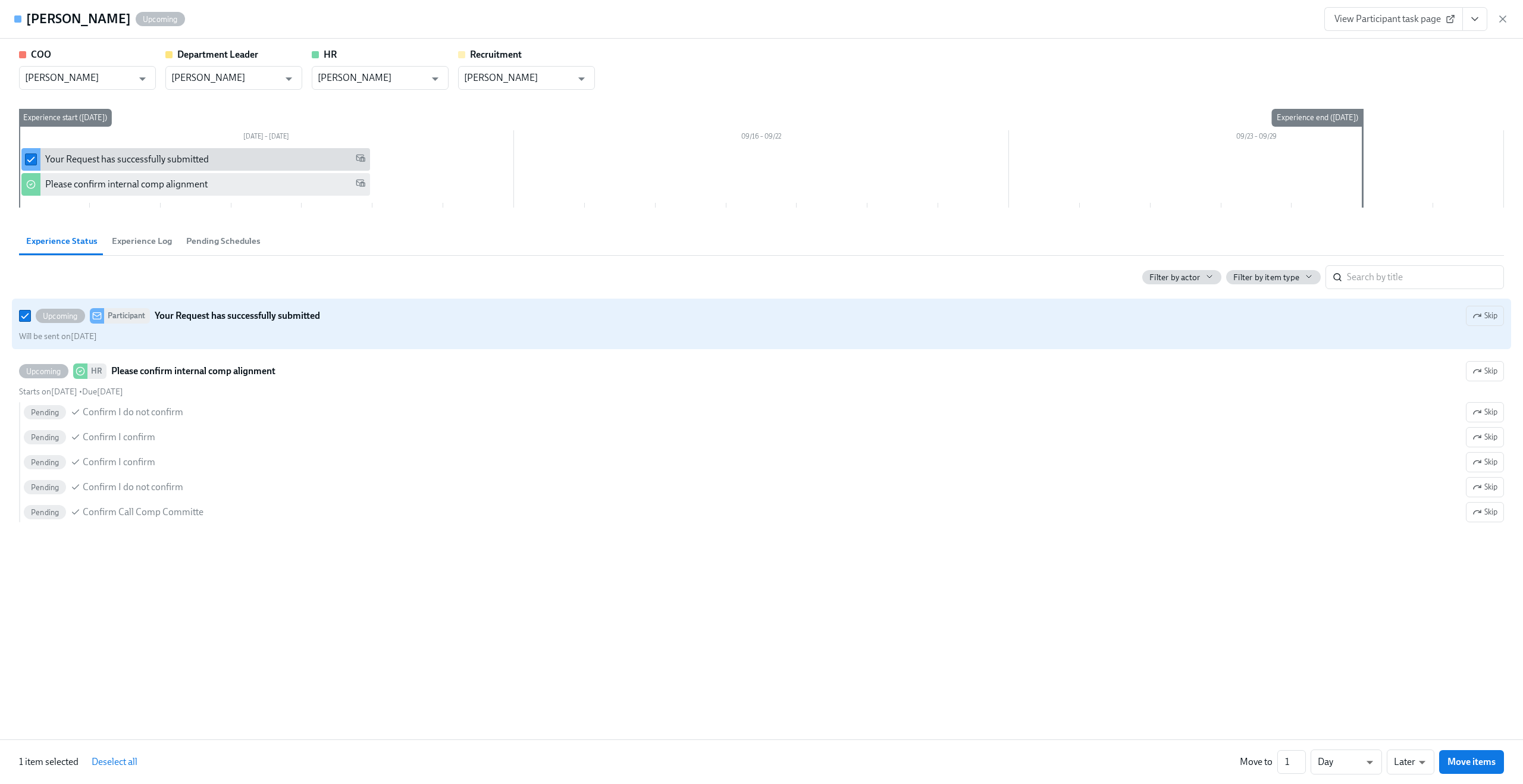
click at [173, 326] on div "Upcoming Participant Your Request has successfully submitted Skip Will be sent …" at bounding box center [762, 323] width 1485 height 36
click at [30, 321] on input "Upcoming Participant Your Request has successfully submitted Skip Will be sent …" at bounding box center [25, 316] width 11 height 11
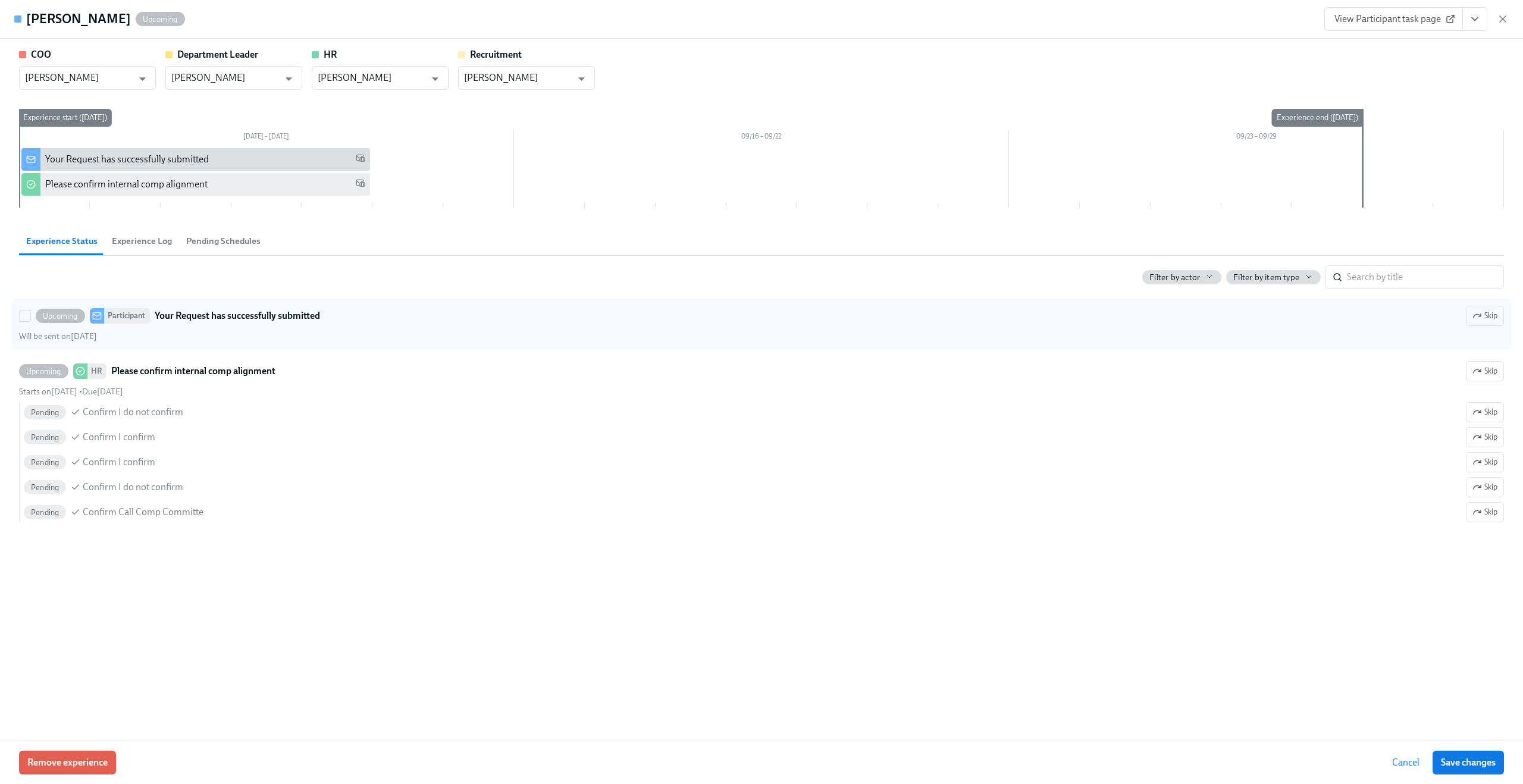
click at [564, 343] on label "Upcoming Participant Your Request has successfully submitted Skip Will be sent …" at bounding box center [762, 323] width 1499 height 50
click at [30, 321] on input "Upcoming Participant Your Request has successfully submitted Skip Will be sent …" at bounding box center [25, 316] width 11 height 11
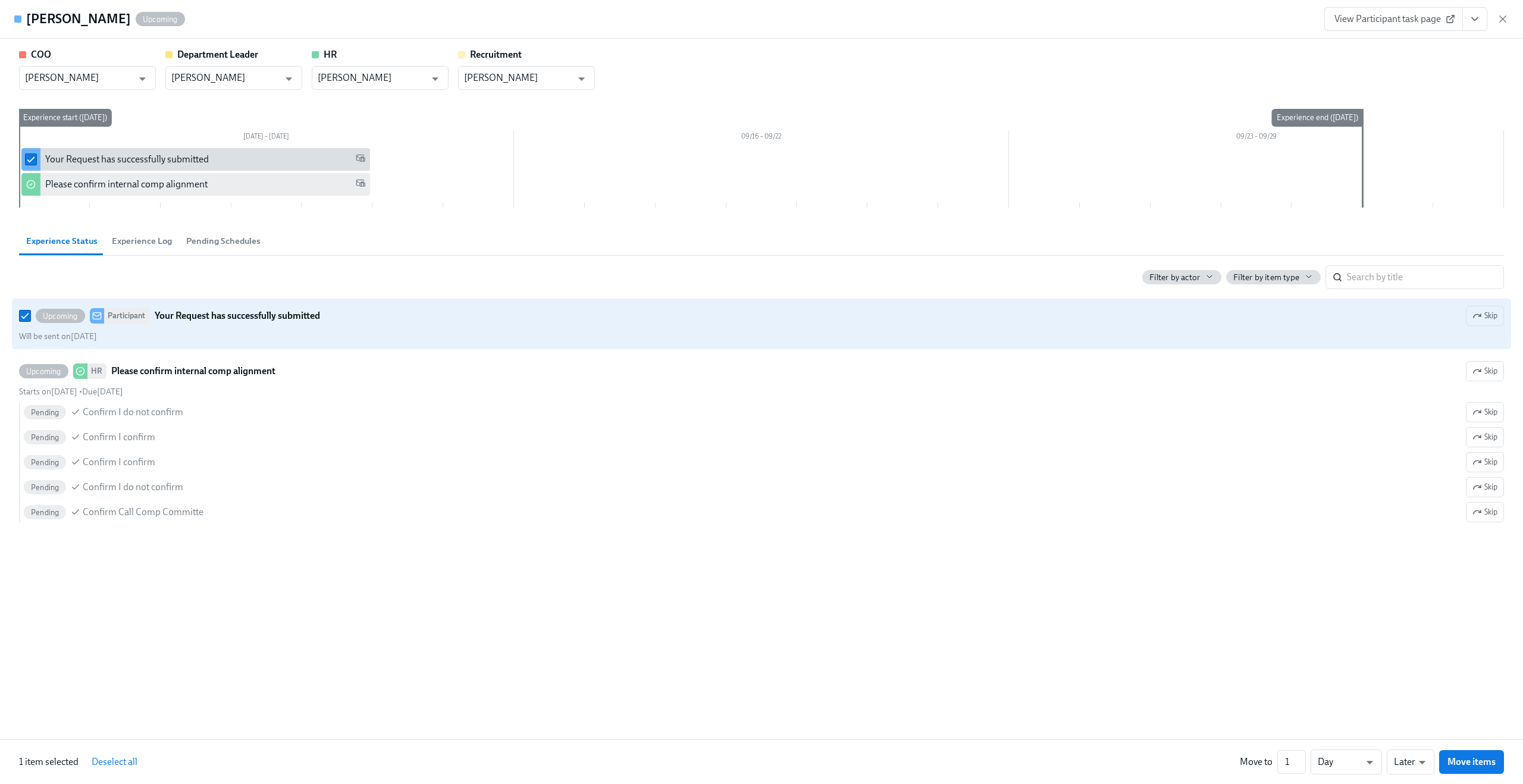
click at [564, 343] on label "Upcoming Participant Your Request has successfully submitted Skip Will be sent …" at bounding box center [762, 323] width 1499 height 50
click at [30, 321] on input "Upcoming Participant Your Request has successfully submitted Skip Will be sent …" at bounding box center [25, 316] width 11 height 11
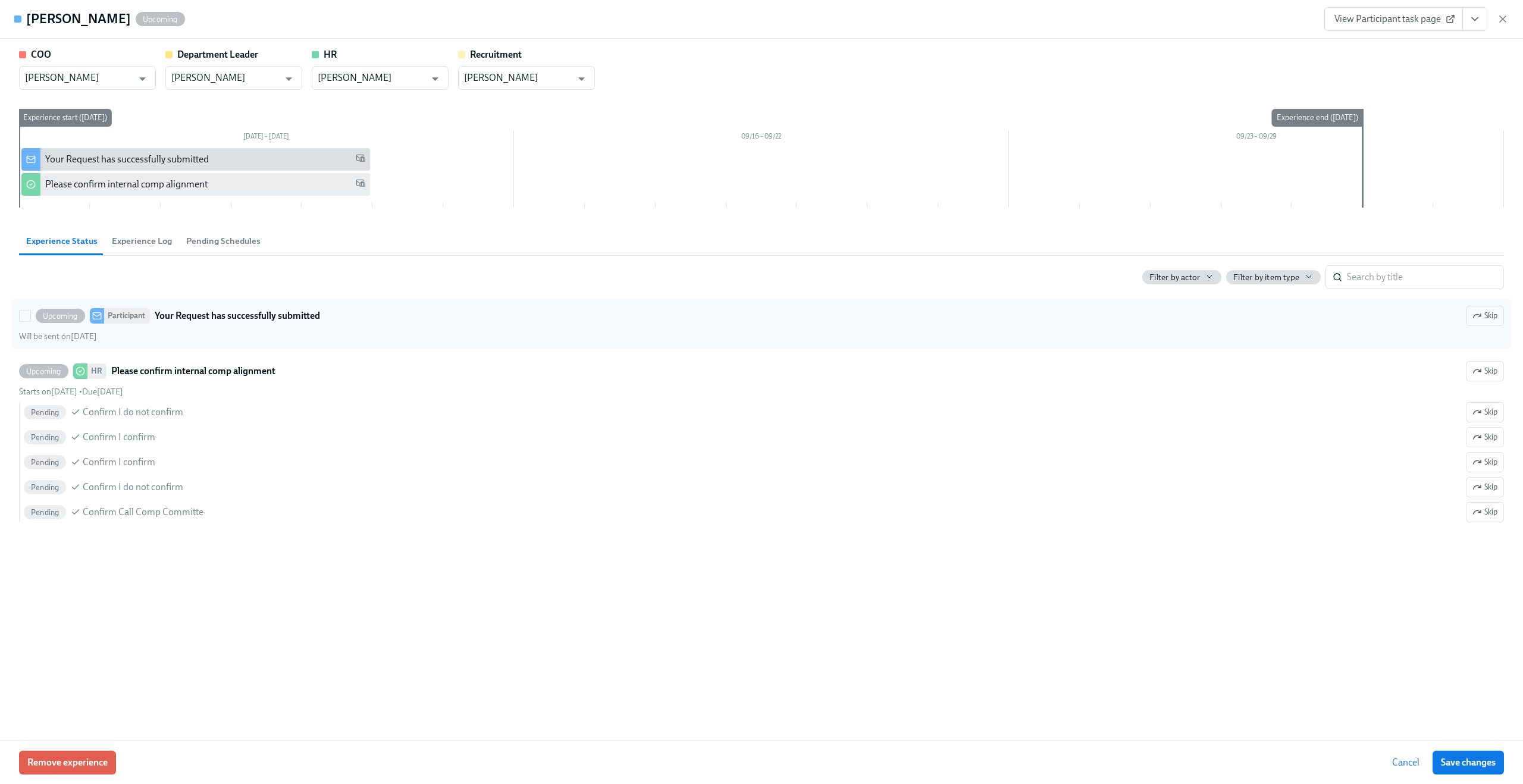
click at [564, 343] on label "Upcoming Participant Your Request has successfully submitted Skip Will be sent …" at bounding box center [762, 323] width 1499 height 50
click at [30, 321] on input "Upcoming Participant Your Request has successfully submitted Skip Will be sent …" at bounding box center [25, 316] width 11 height 11
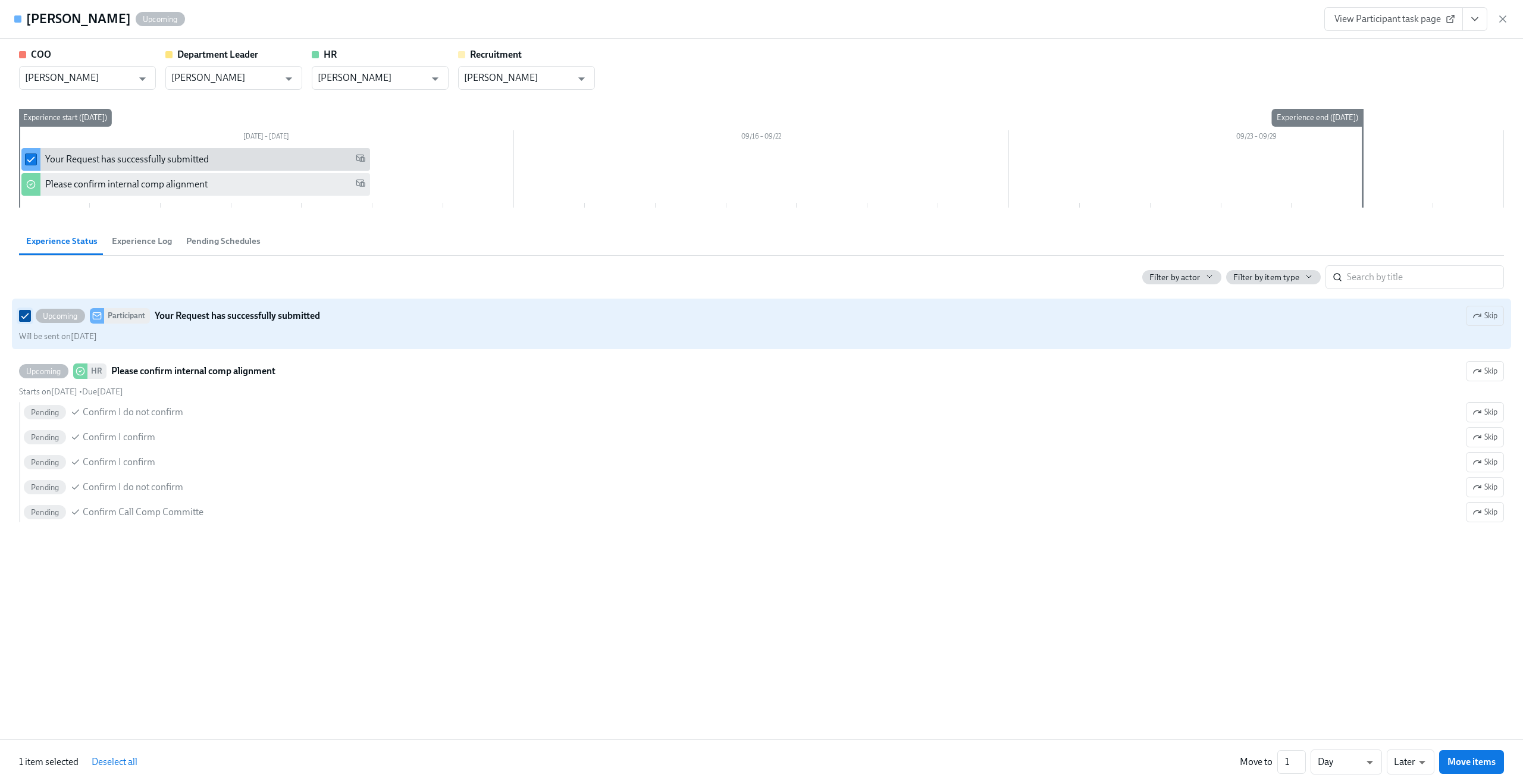
click at [29, 317] on input "Upcoming Participant Your Request has successfully submitted Skip Will be sent …" at bounding box center [25, 316] width 11 height 11
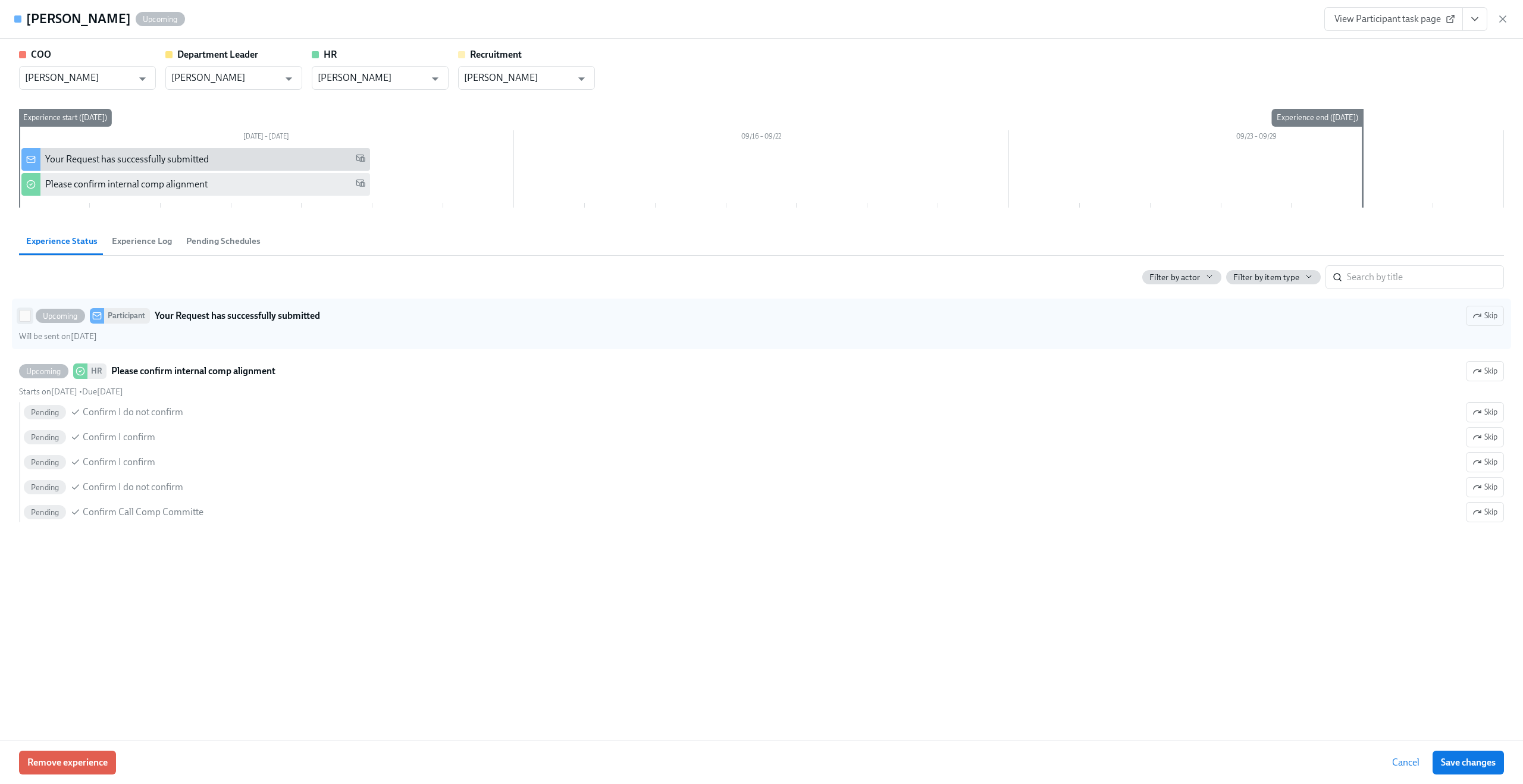
click at [24, 315] on input "Upcoming Participant Your Request has successfully submitted Skip Will be sent …" at bounding box center [25, 316] width 11 height 11
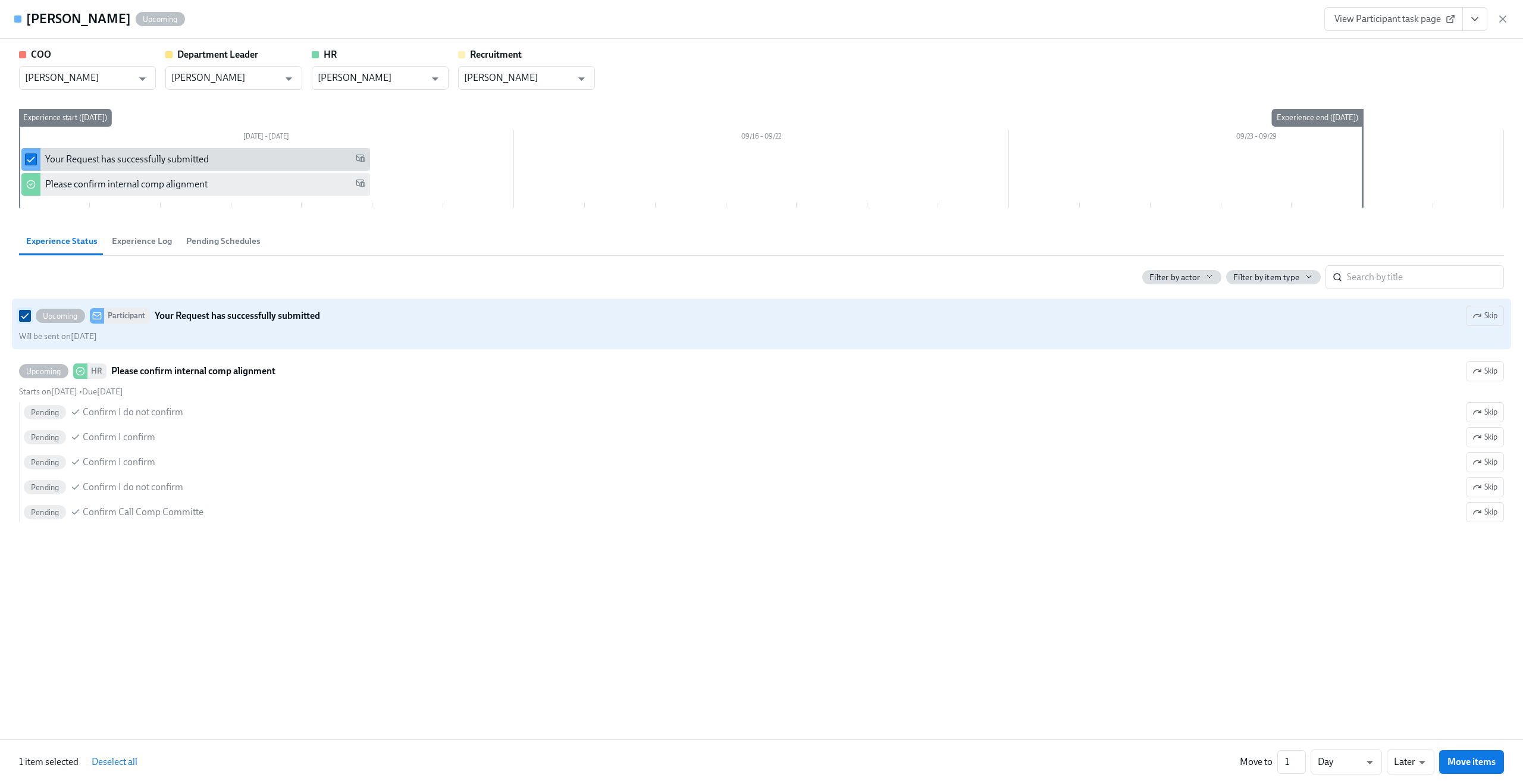
click at [28, 315] on input "Upcoming Participant Your Request has successfully submitted Skip Will be sent …" at bounding box center [25, 316] width 11 height 11
checkbox input "false"
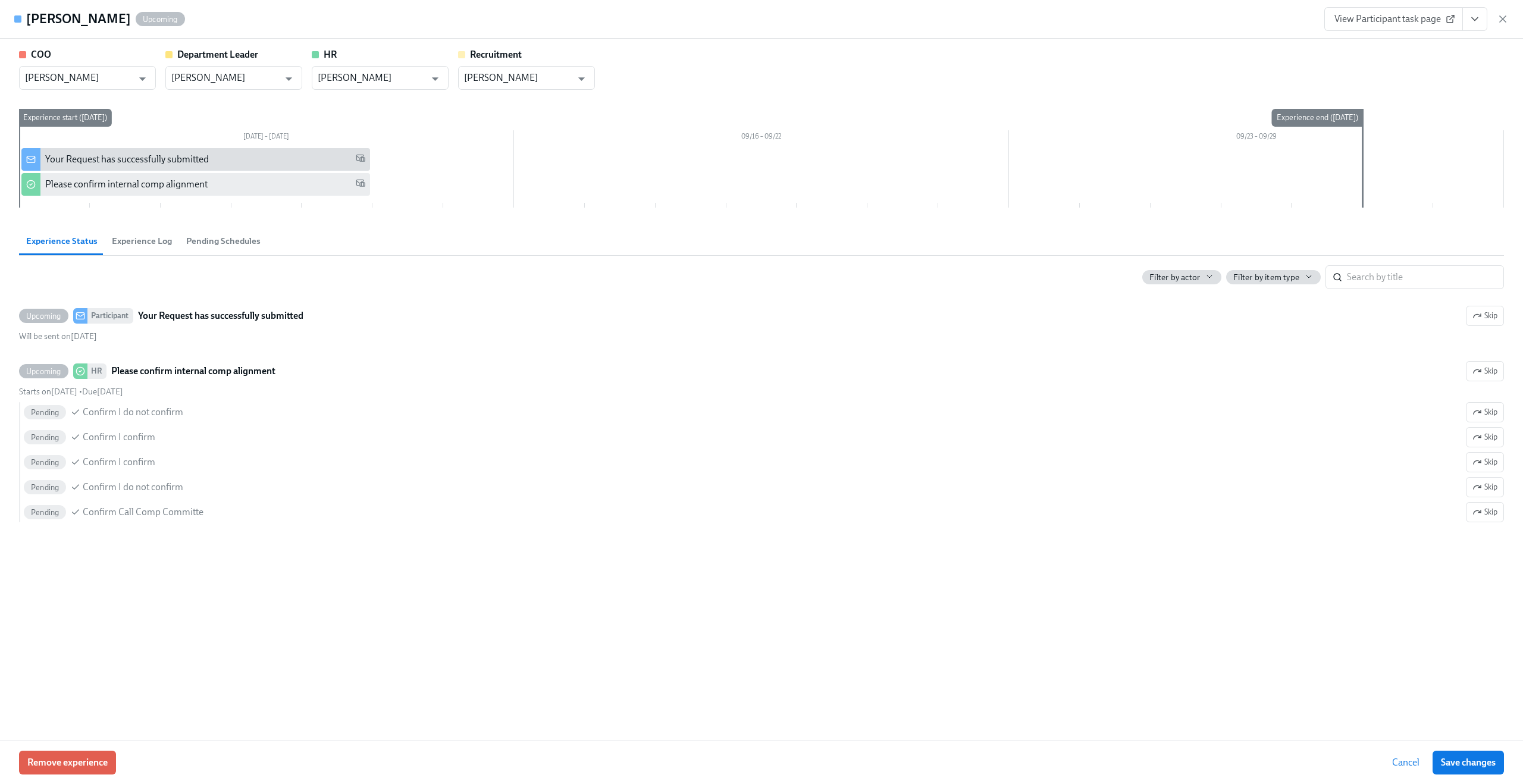
click at [1507, 11] on div "View Participant task page" at bounding box center [1416, 18] width 185 height 24
click at [1506, 17] on icon "button" at bounding box center [1503, 19] width 12 height 12
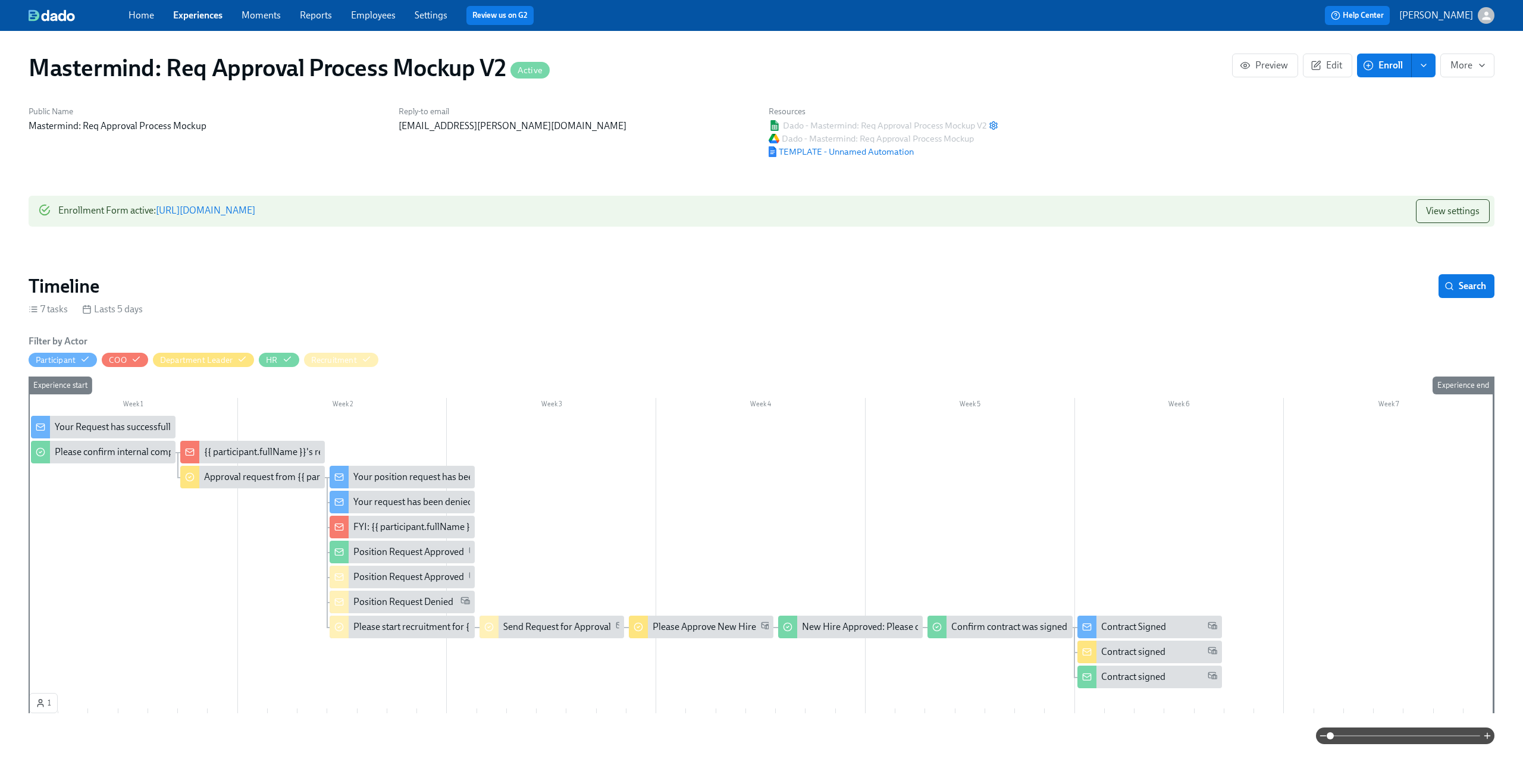
scroll to position [10, 0]
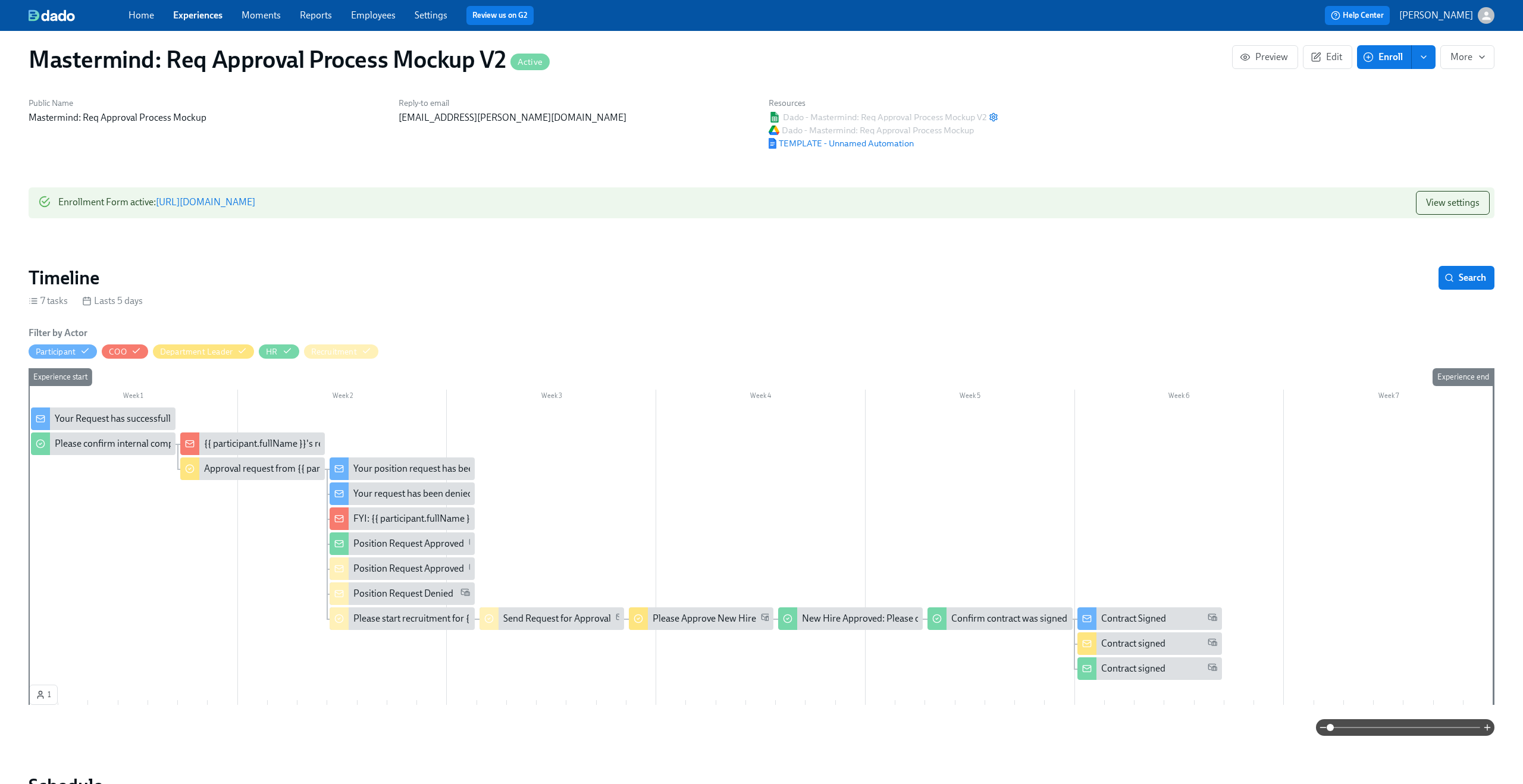
click at [78, 416] on div "Your Request has successfully submitted" at bounding box center [136, 418] width 164 height 13
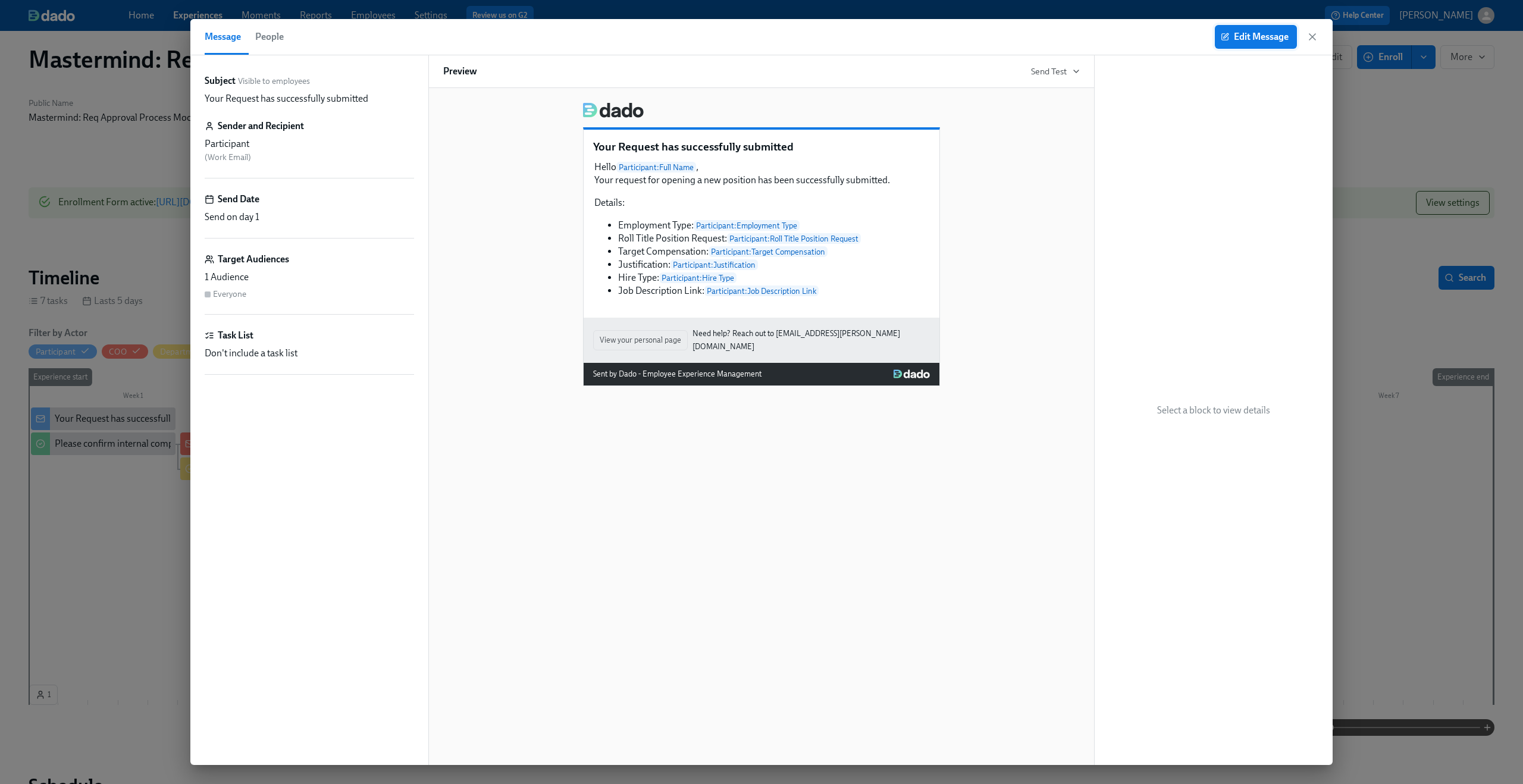
click at [1233, 34] on span "Edit Message" at bounding box center [1256, 37] width 65 height 12
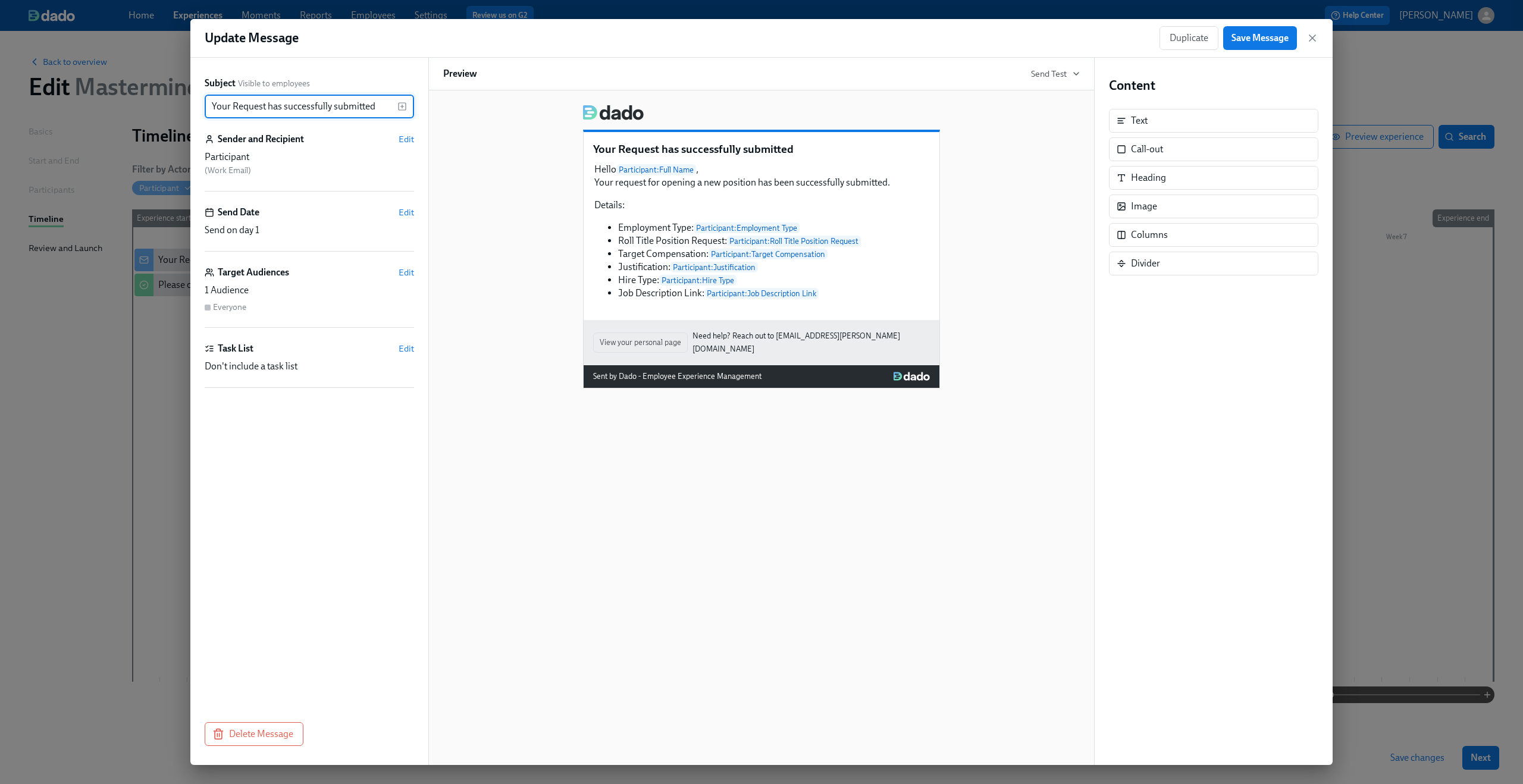
click at [285, 226] on div "Send on day 1" at bounding box center [309, 230] width 210 height 13
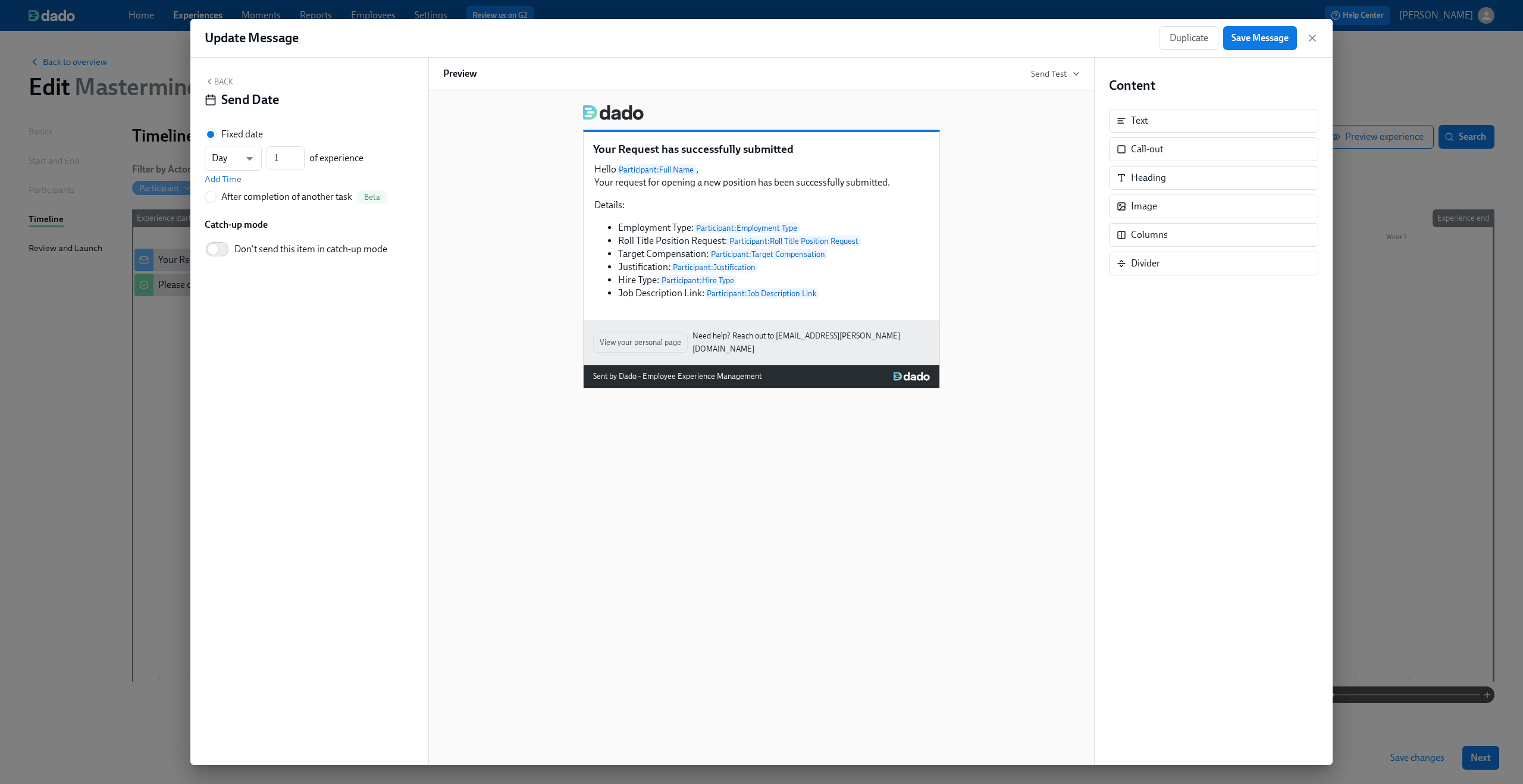
click at [223, 88] on div "Back Send Date" at bounding box center [309, 95] width 210 height 37
click at [223, 85] on button "Back" at bounding box center [218, 81] width 28 height 10
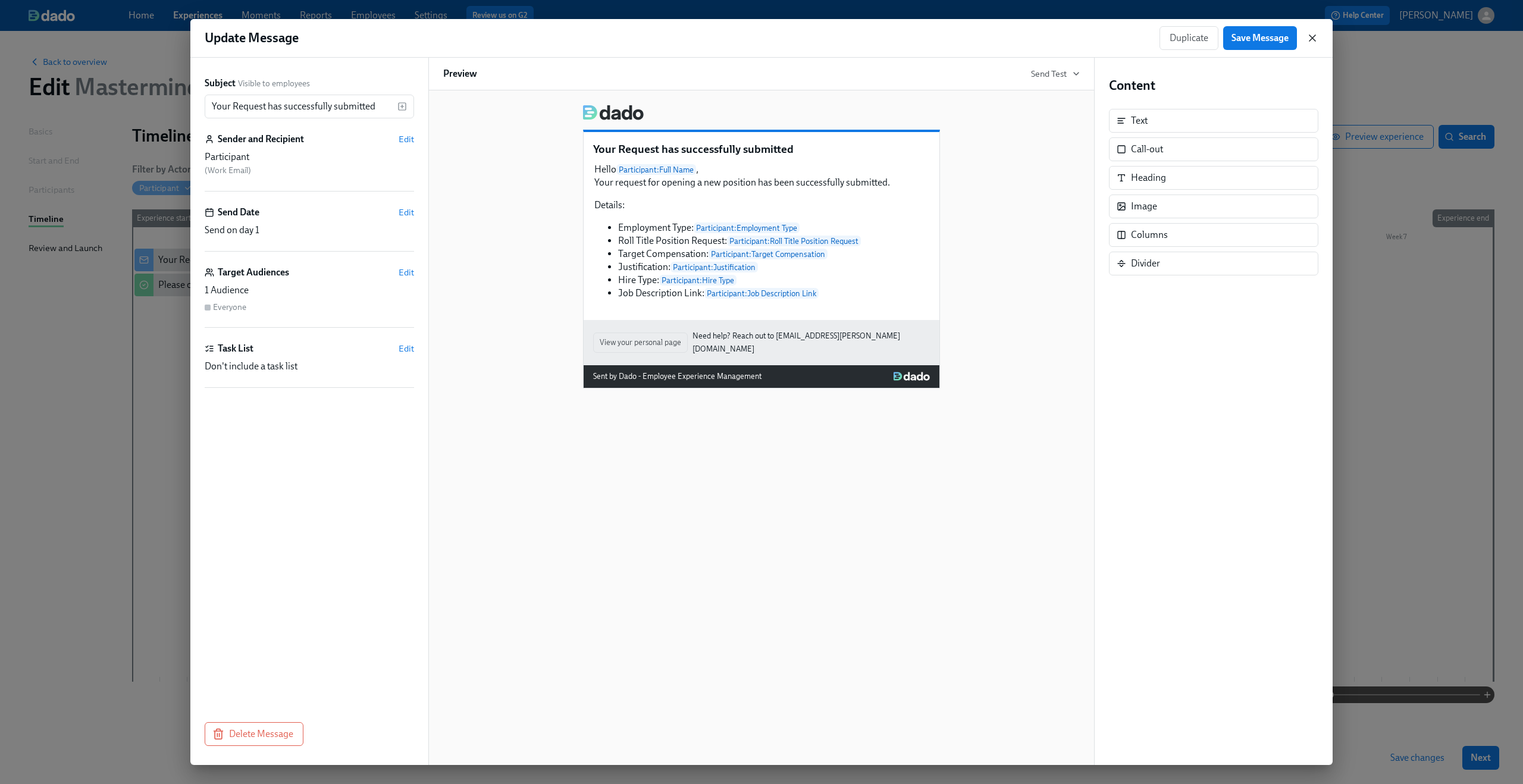
click at [1308, 40] on icon "button" at bounding box center [1313, 38] width 12 height 12
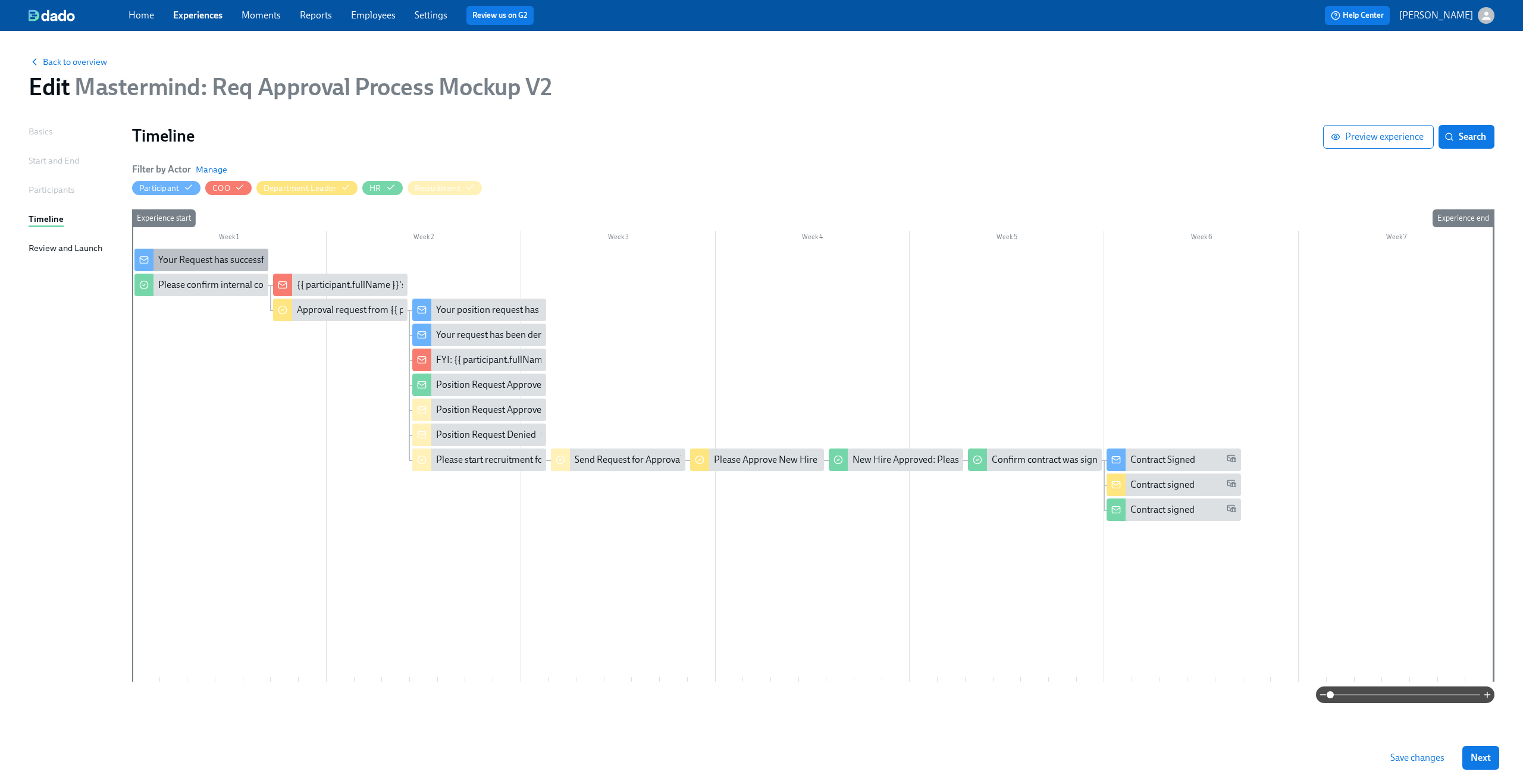
click at [181, 263] on div "Your Request has successfully submitted" at bounding box center [240, 260] width 164 height 13
click at [161, 288] on div "Please confirm internal comp alignment" at bounding box center [239, 284] width 163 height 13
click at [47, 56] on span "Back to overview" at bounding box center [67, 62] width 78 height 12
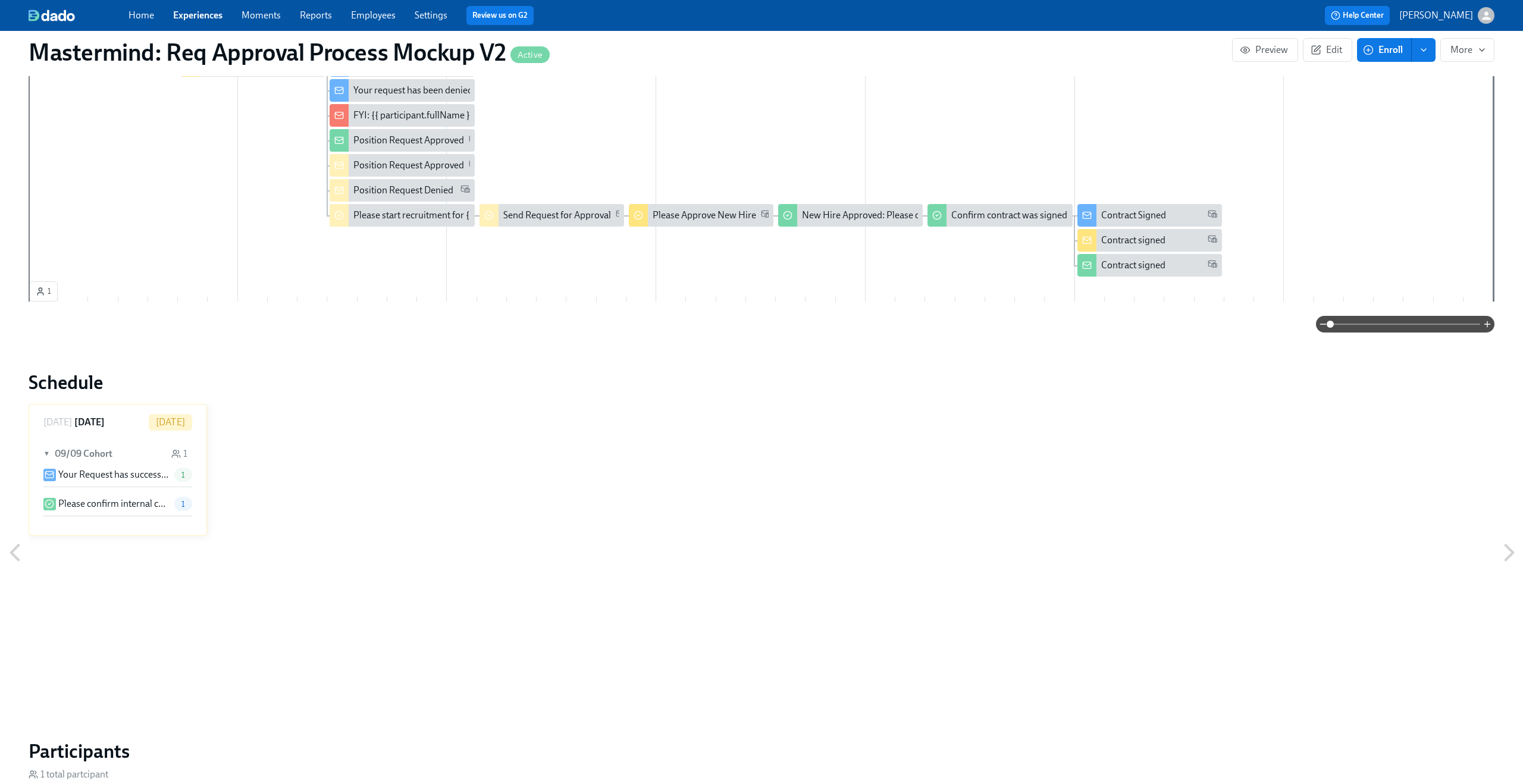
scroll to position [459, 0]
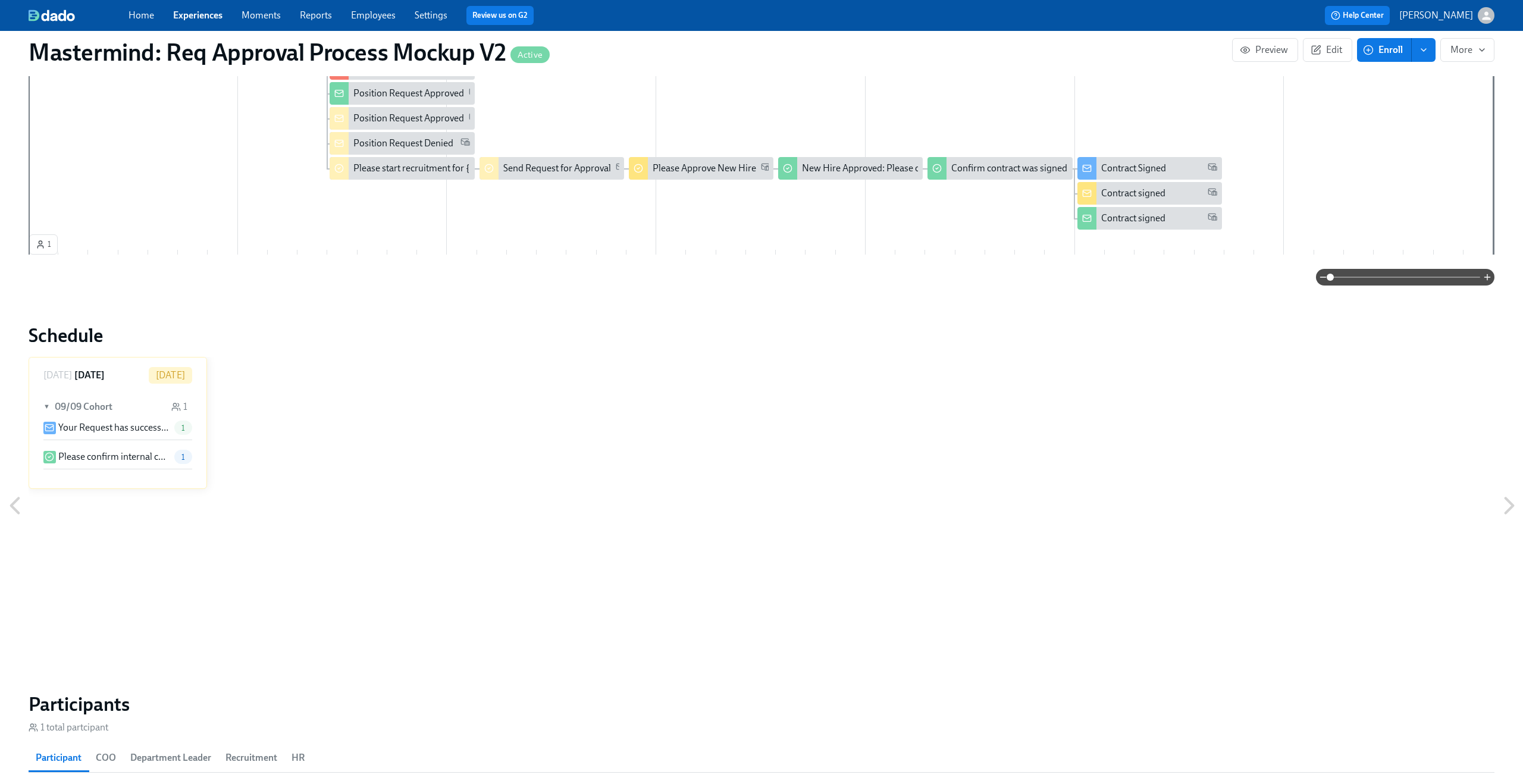
click at [133, 434] on p "Your Request has successfully submitted" at bounding box center [114, 427] width 111 height 13
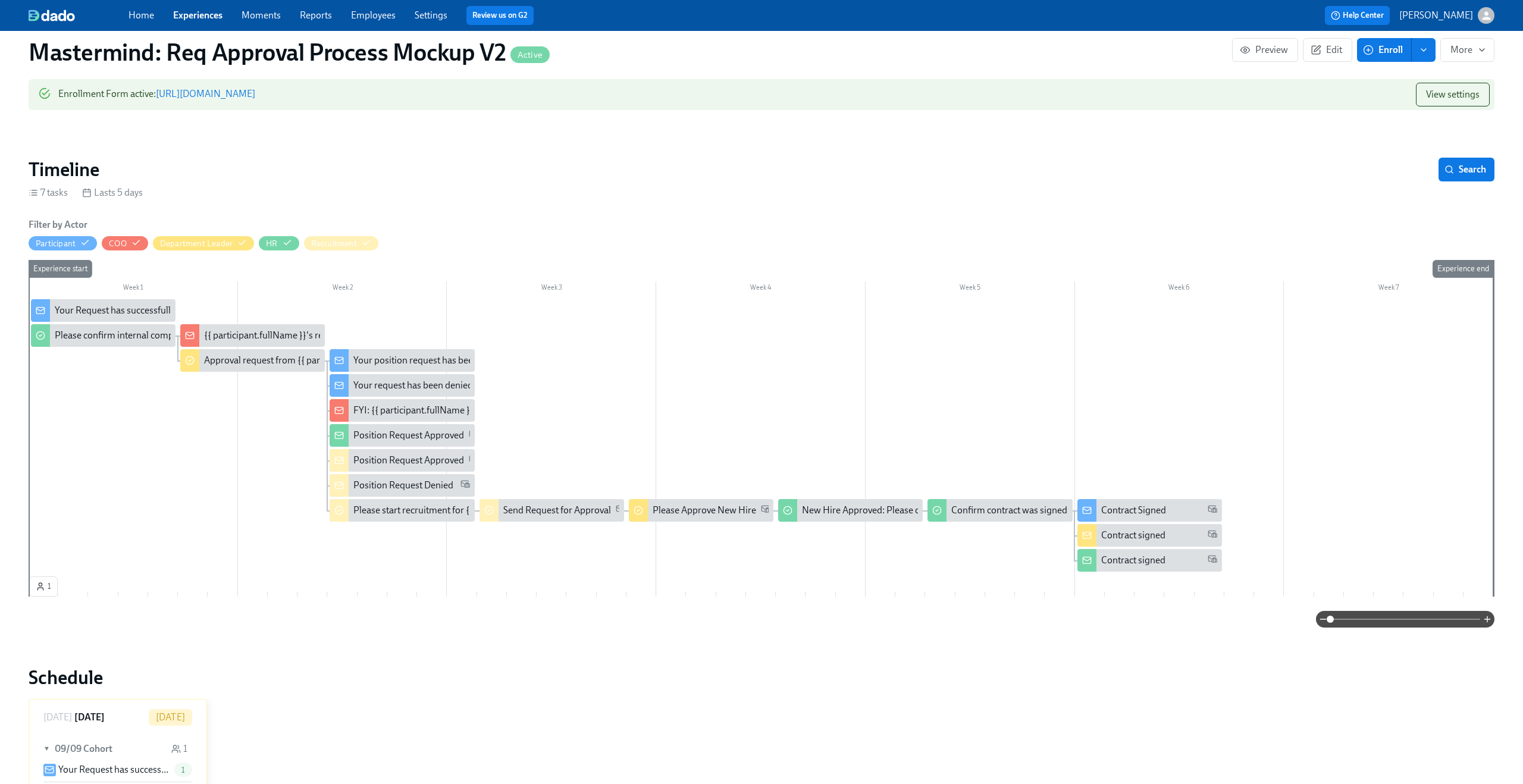
scroll to position [0, 0]
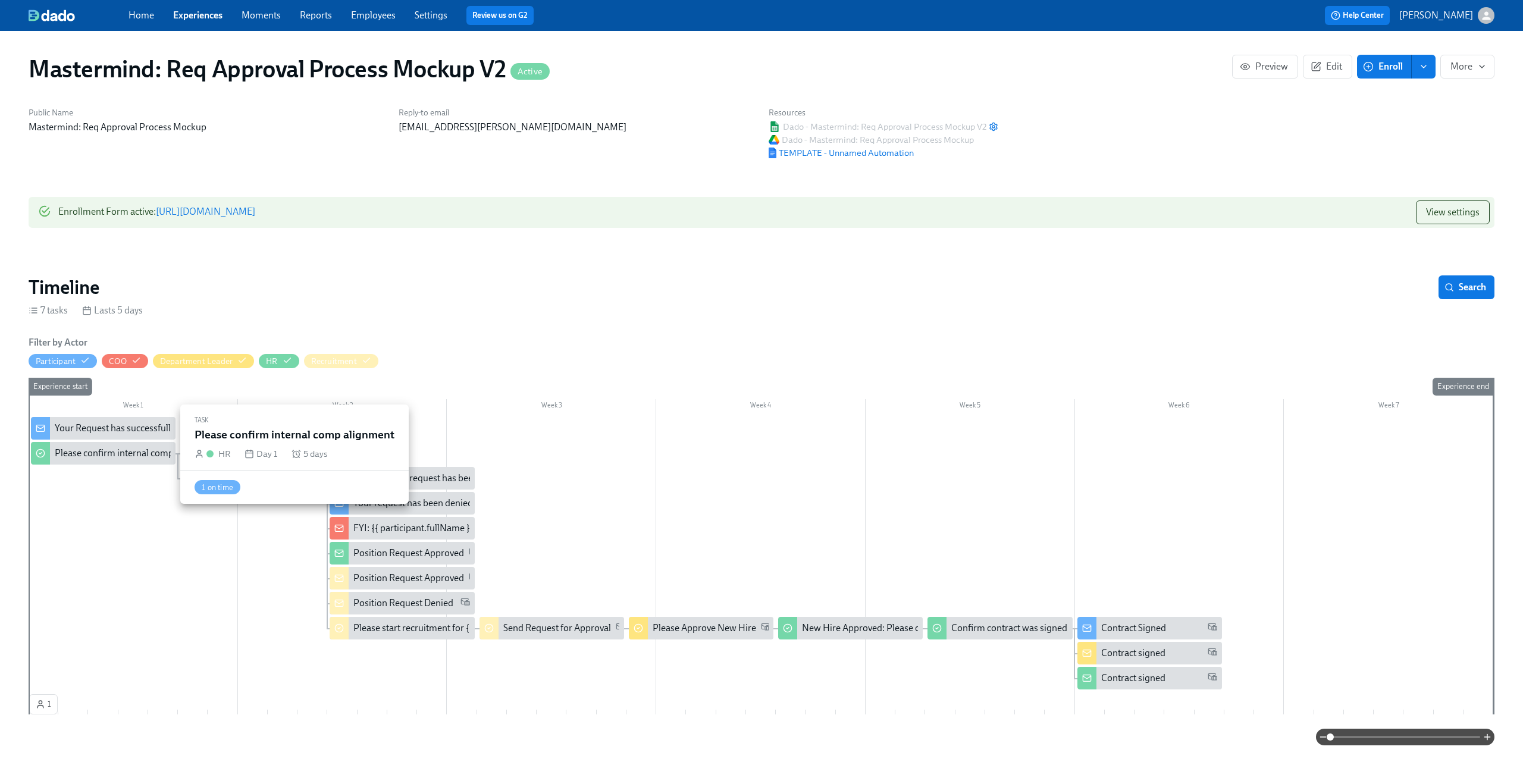
click at [114, 462] on div "Please confirm internal comp alignment" at bounding box center [103, 453] width 144 height 23
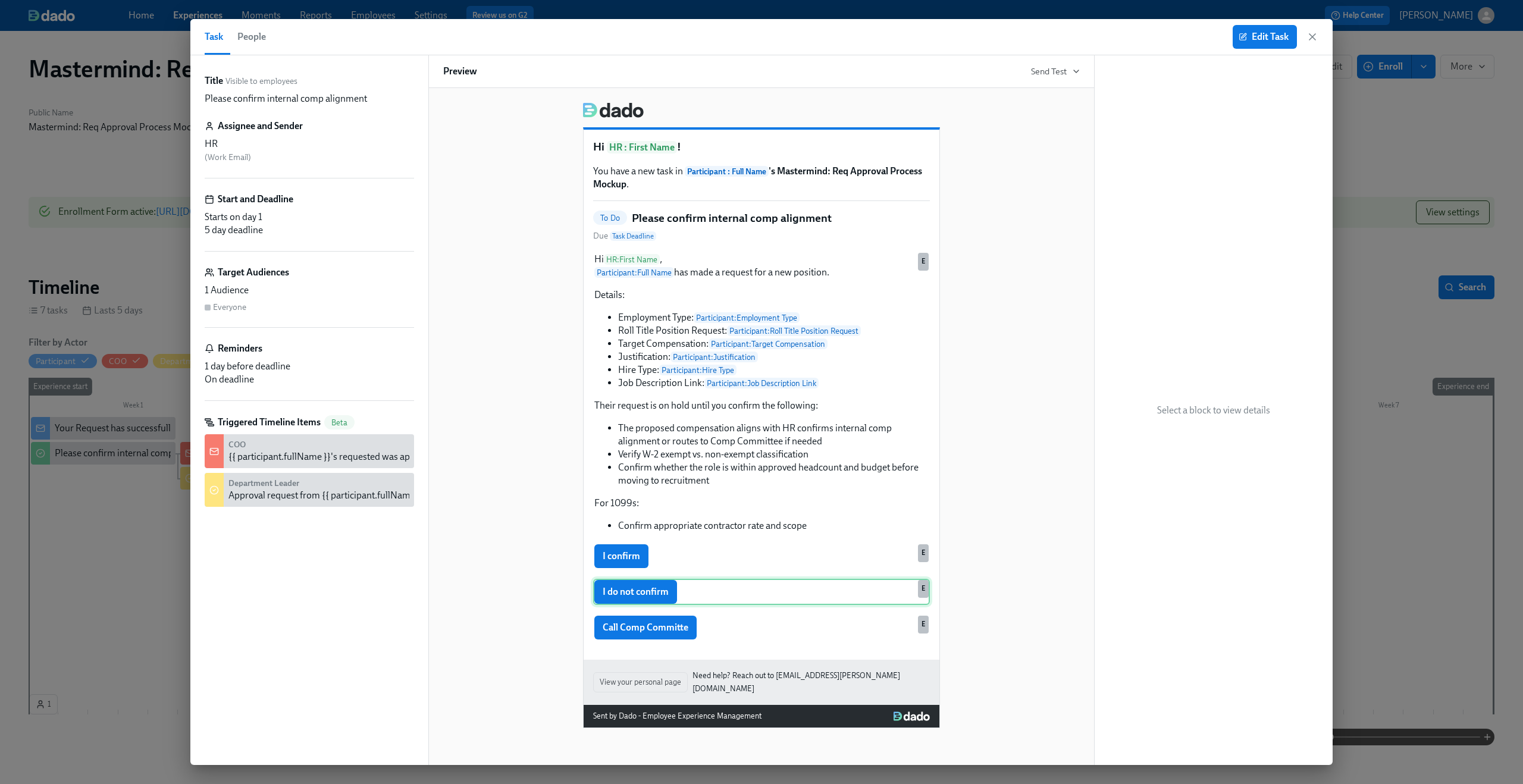
click at [799, 596] on div "I do not confirm E" at bounding box center [762, 592] width 337 height 26
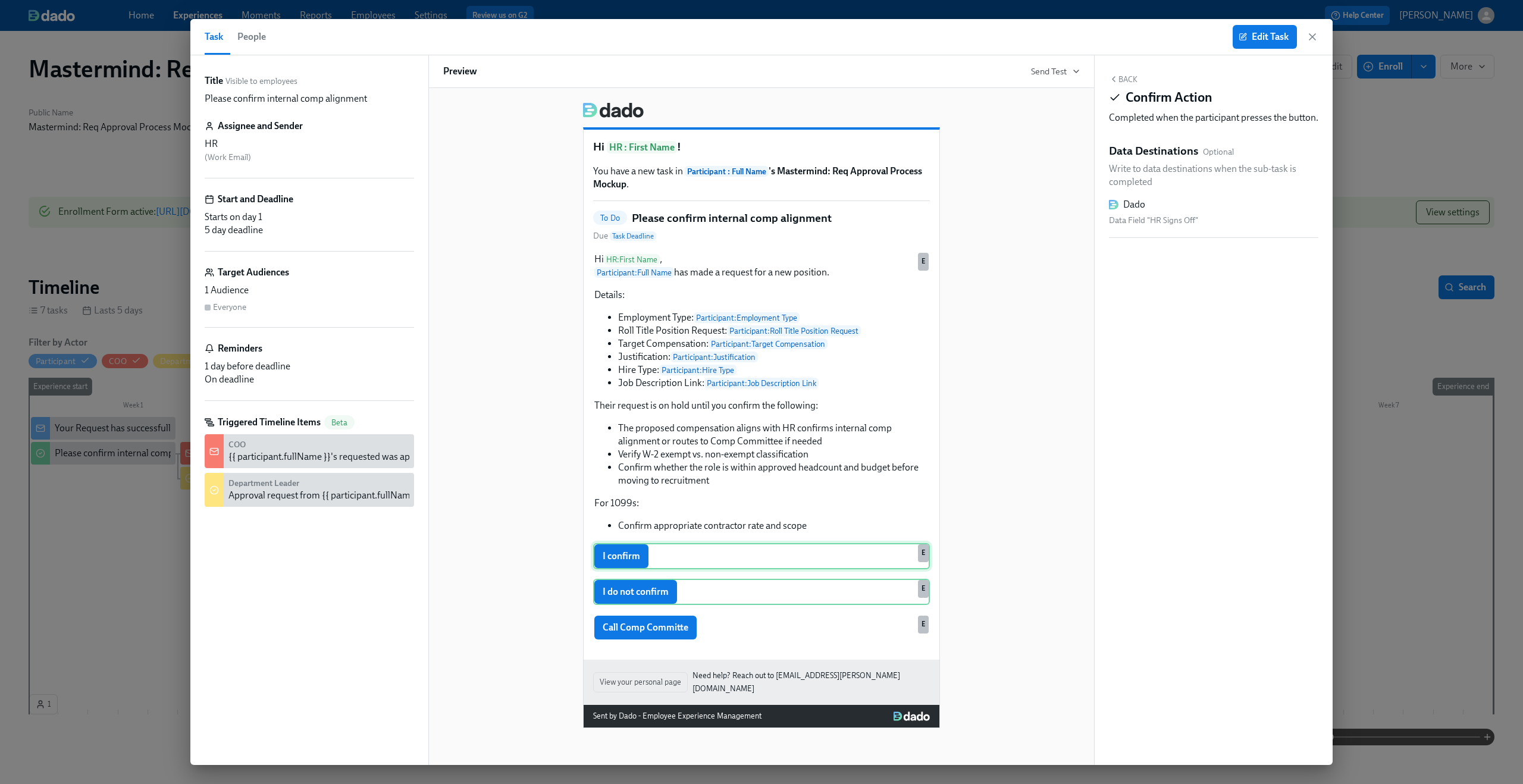
click at [784, 559] on div "I confirm E" at bounding box center [762, 556] width 337 height 26
click at [722, 595] on div "I do not confirm E" at bounding box center [762, 592] width 337 height 26
click at [511, 443] on div "Hi HR : First Name ! You have a new task in Participant : Full Name 's Mastermi…" at bounding box center [761, 410] width 636 height 635
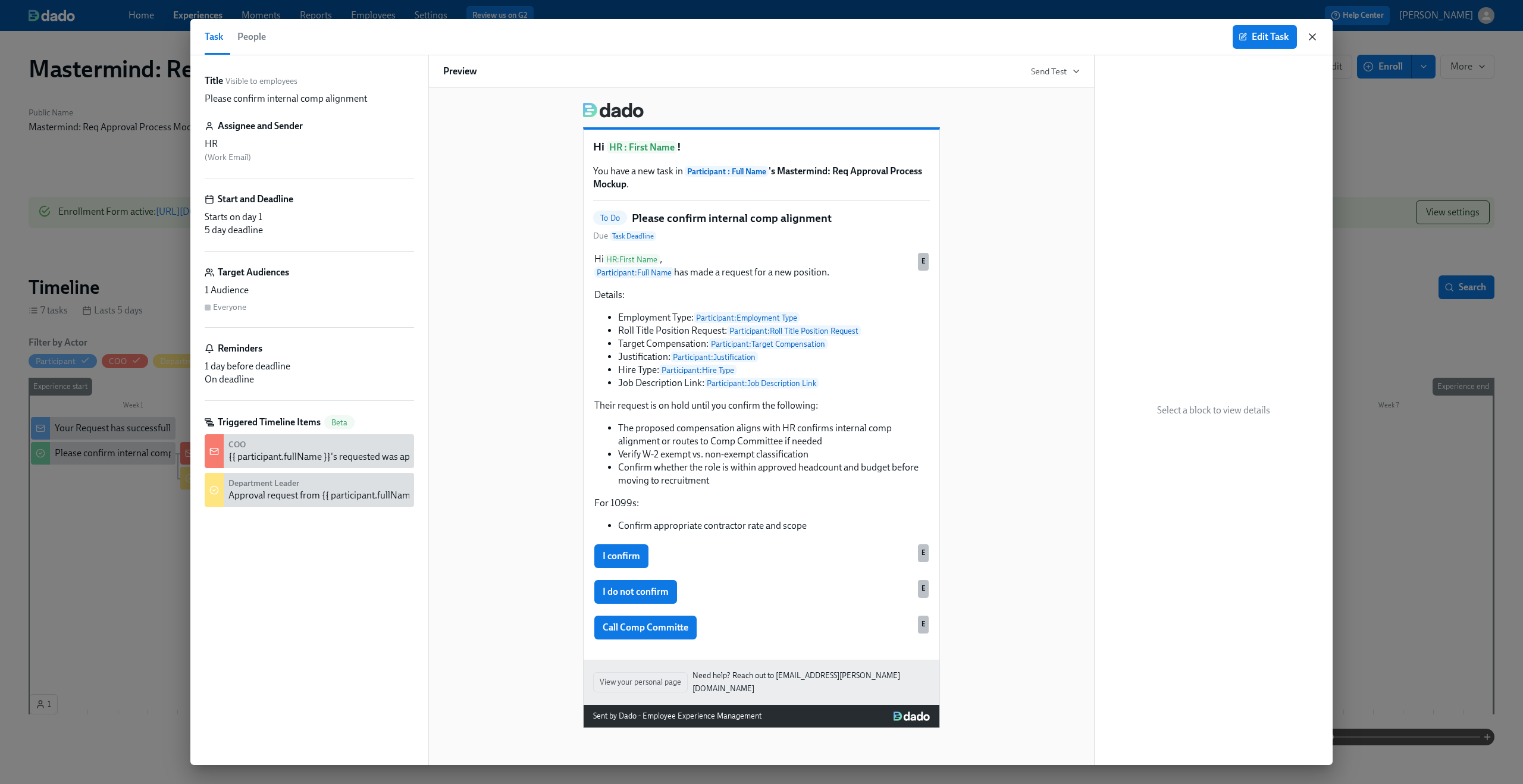
click at [1315, 36] on icon "button" at bounding box center [1313, 37] width 12 height 12
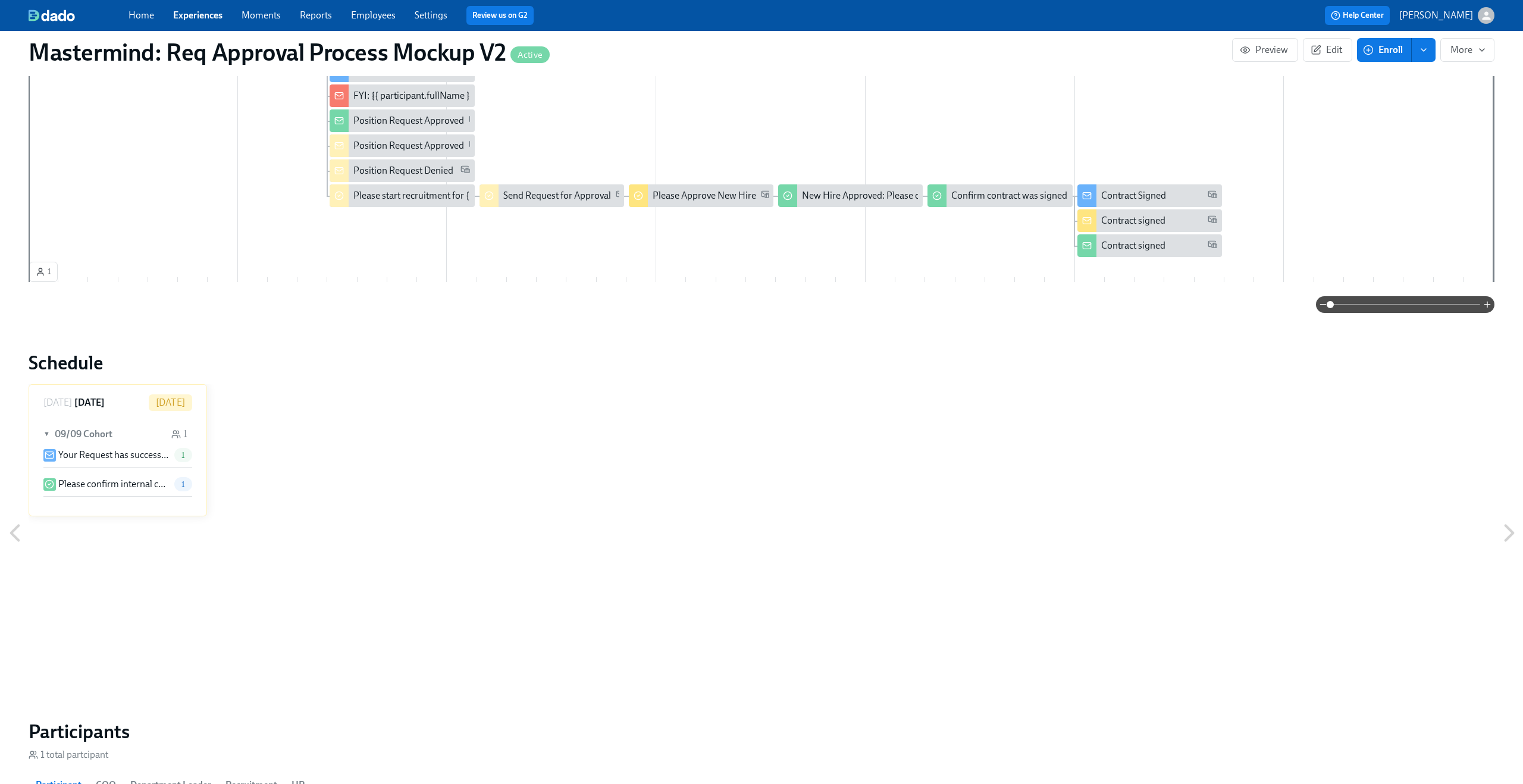
scroll to position [476, 0]
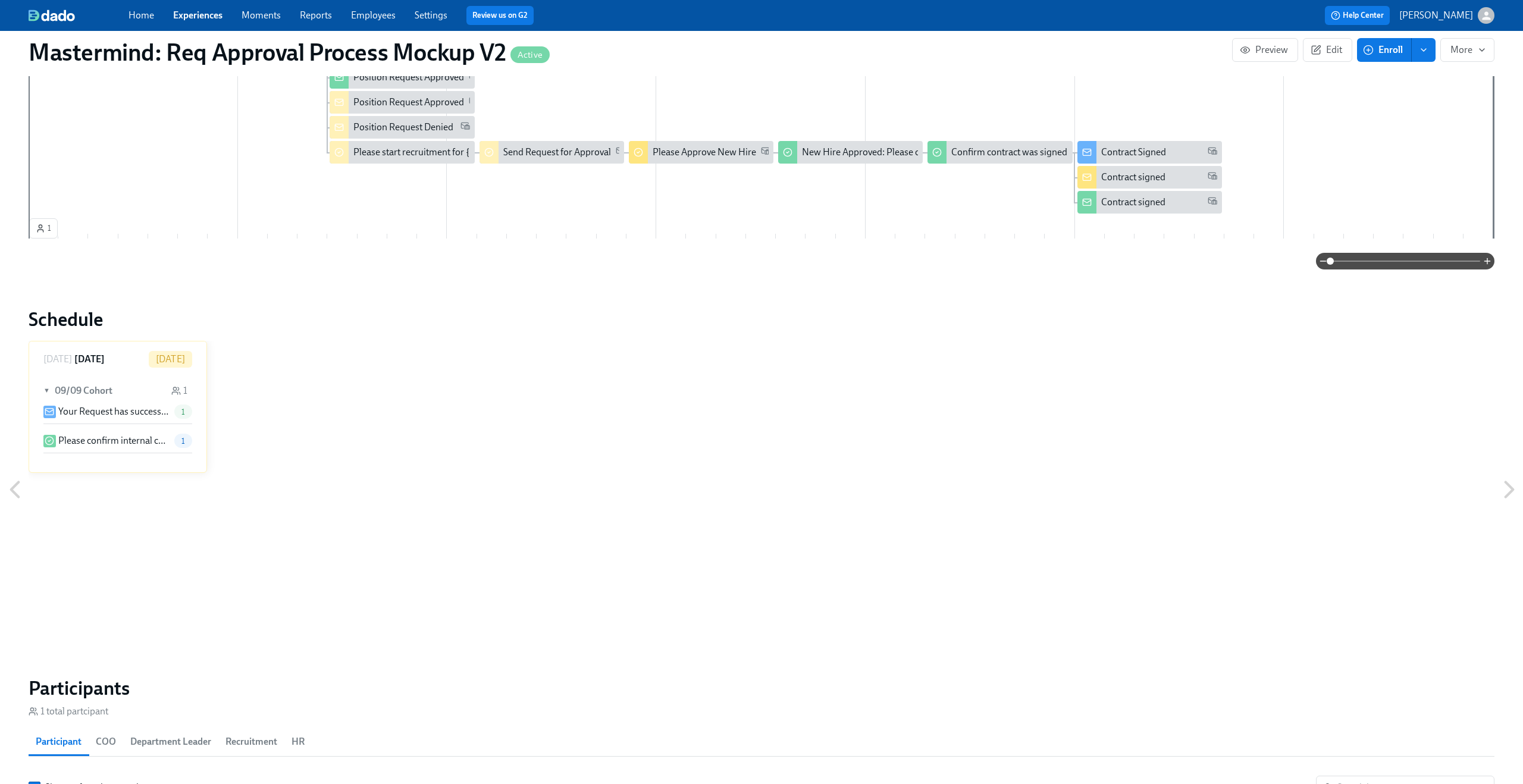
click at [143, 398] on div "▼ 09/09 Cohort 1" at bounding box center [117, 390] width 149 height 27
click at [143, 398] on div "► 09/09 Cohort 1" at bounding box center [117, 390] width 149 height 27
click at [129, 445] on p "Please confirm internal comp alignment" at bounding box center [114, 440] width 111 height 13
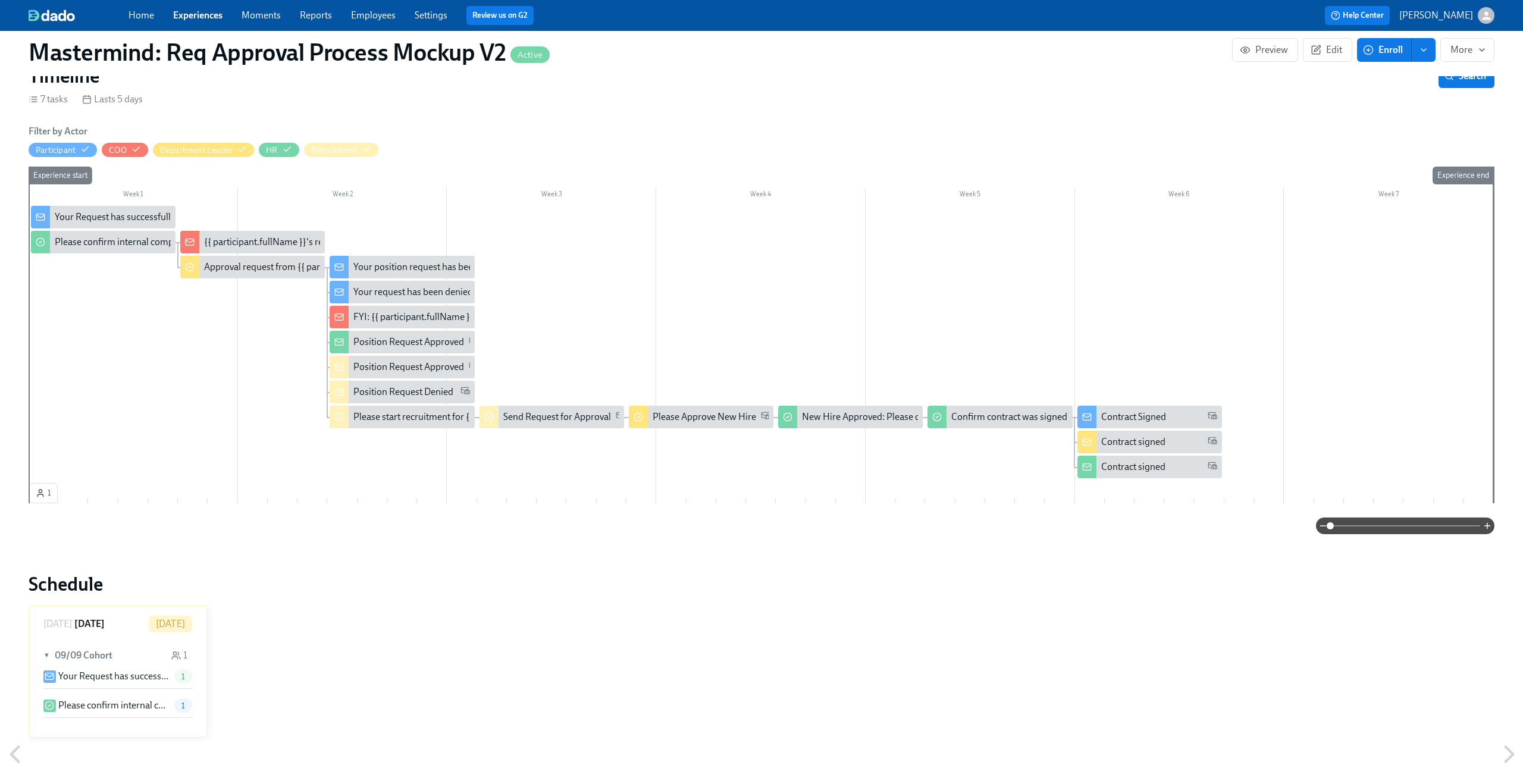
scroll to position [212, 0]
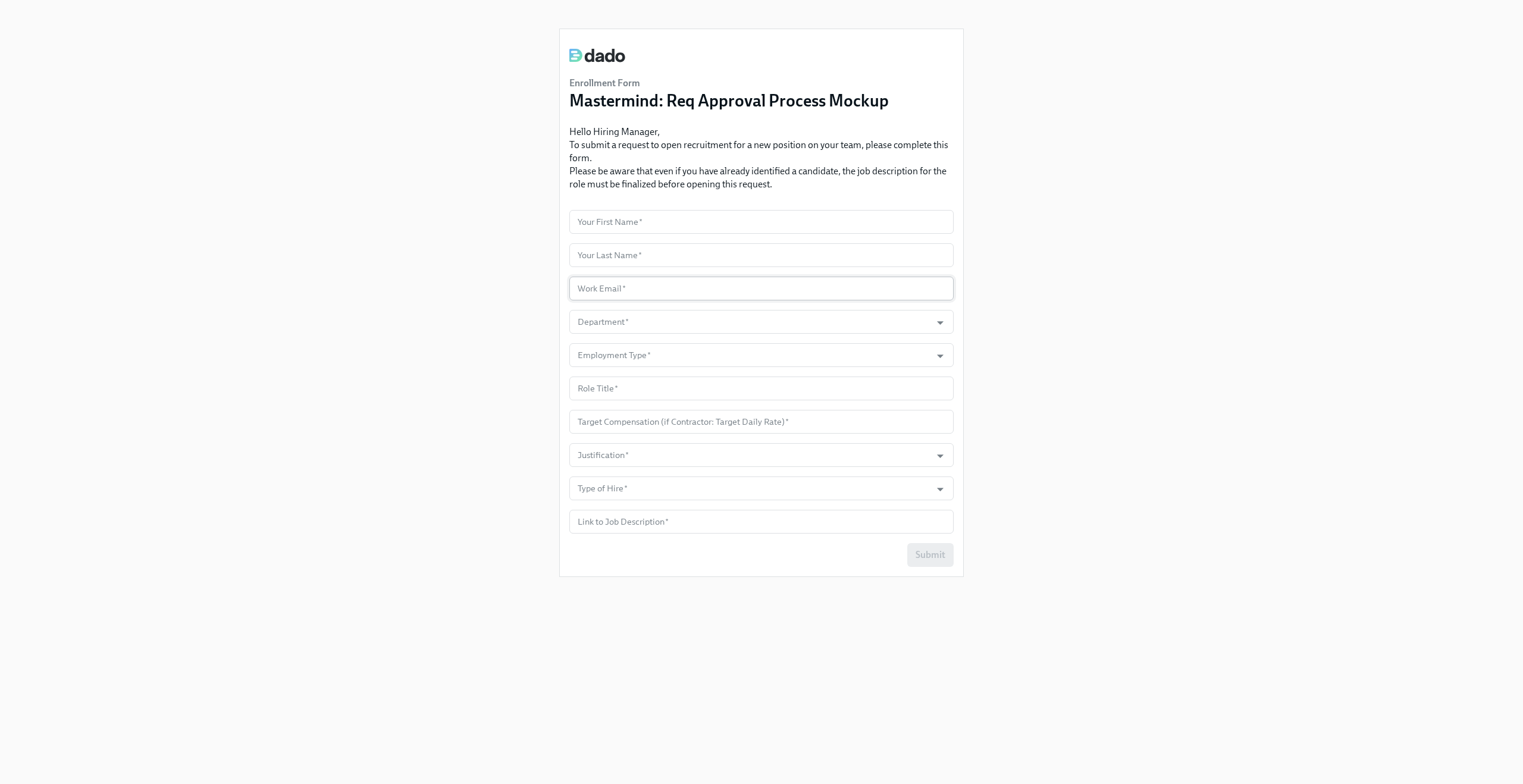
click at [673, 289] on input "text" at bounding box center [762, 288] width 385 height 24
paste input "[PERSON_NAME][EMAIL_ADDRESS][DOMAIN_NAME]"
type input "[PERSON_NAME][EMAIL_ADDRESS][DOMAIN_NAME]"
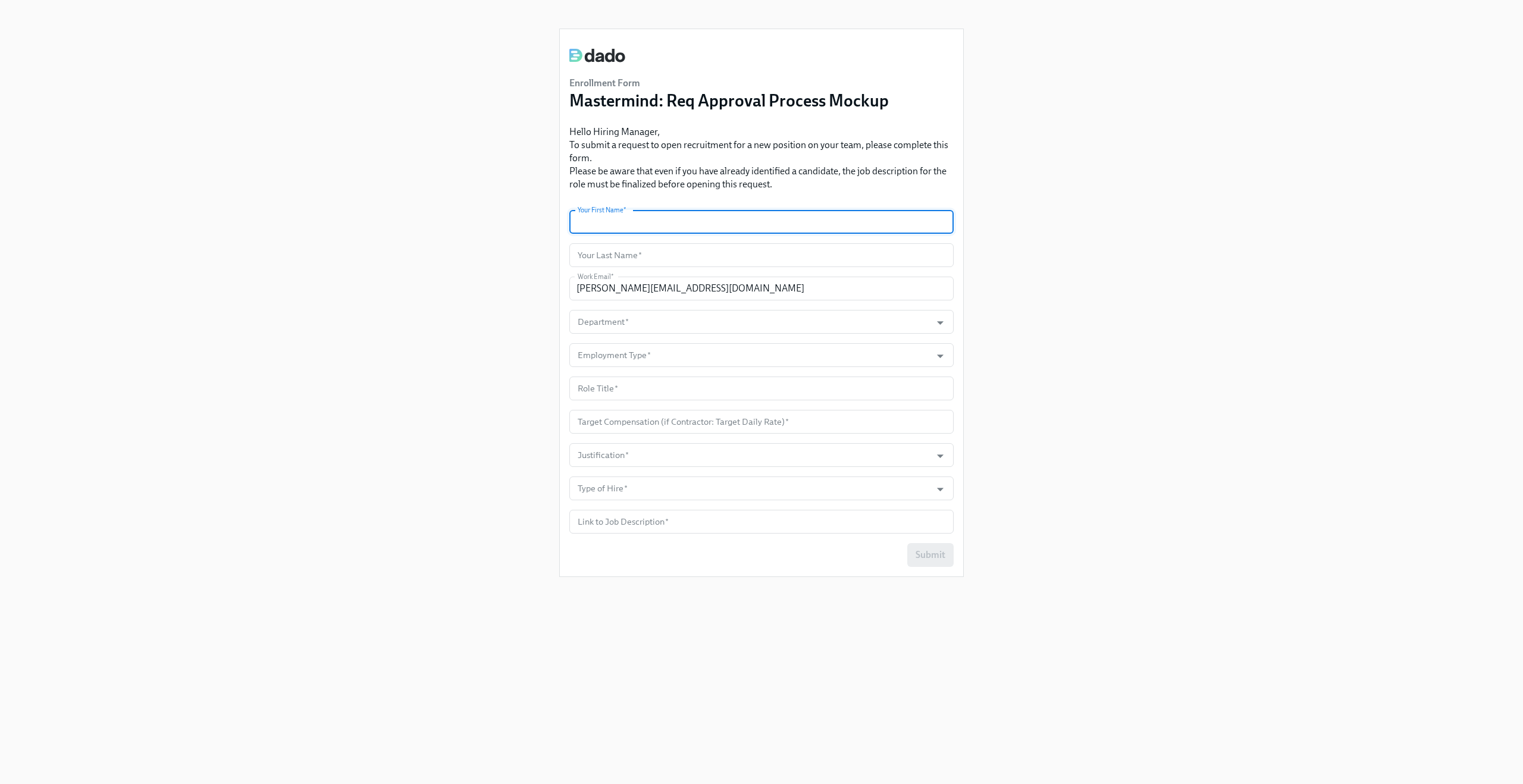
click at [653, 224] on input "text" at bounding box center [762, 222] width 385 height 24
type input "Claus"
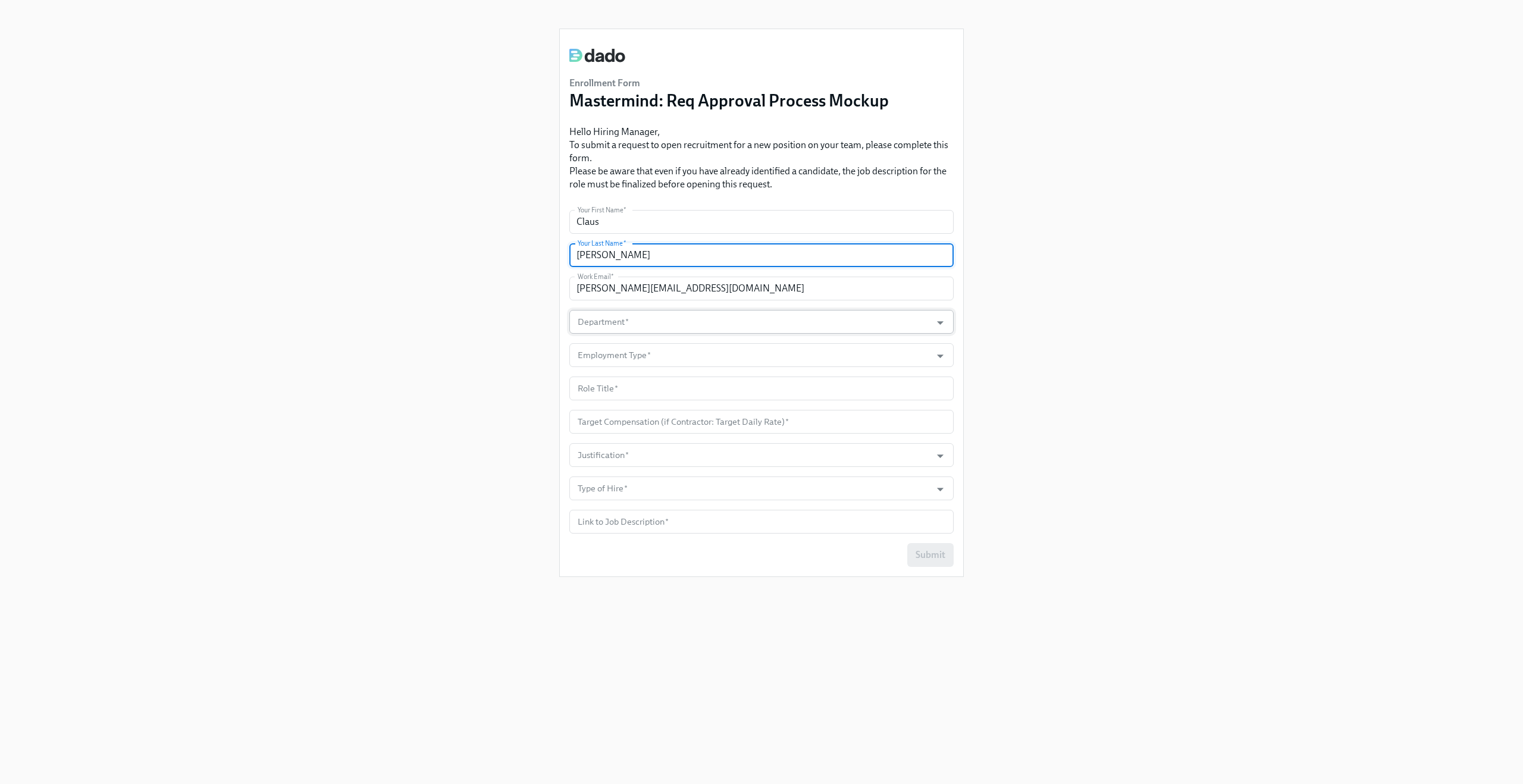
type input "[PERSON_NAME]"
click at [649, 324] on input "Department   *" at bounding box center [750, 321] width 349 height 24
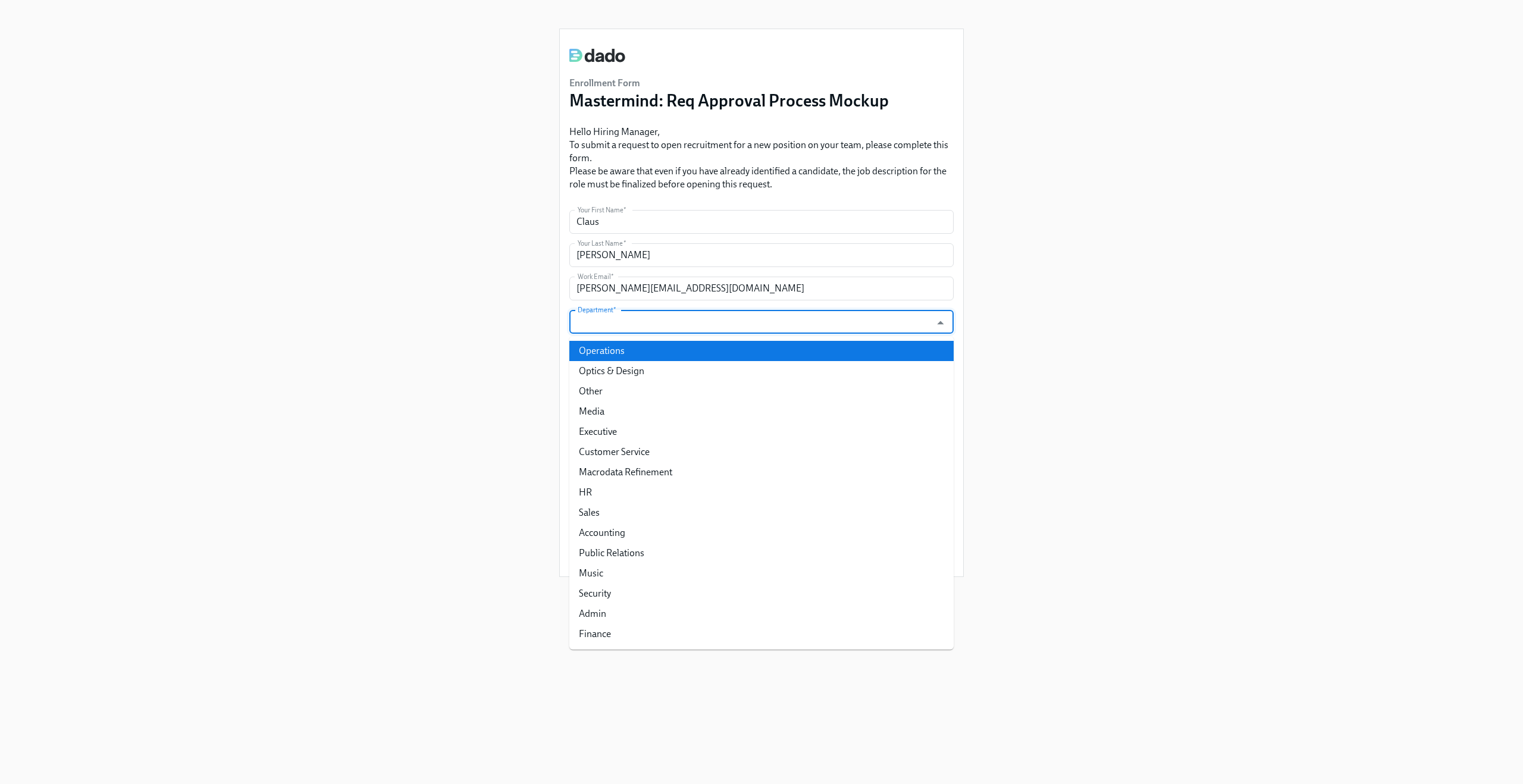
click at [643, 356] on li "Operations" at bounding box center [762, 350] width 385 height 20
type input "Operations"
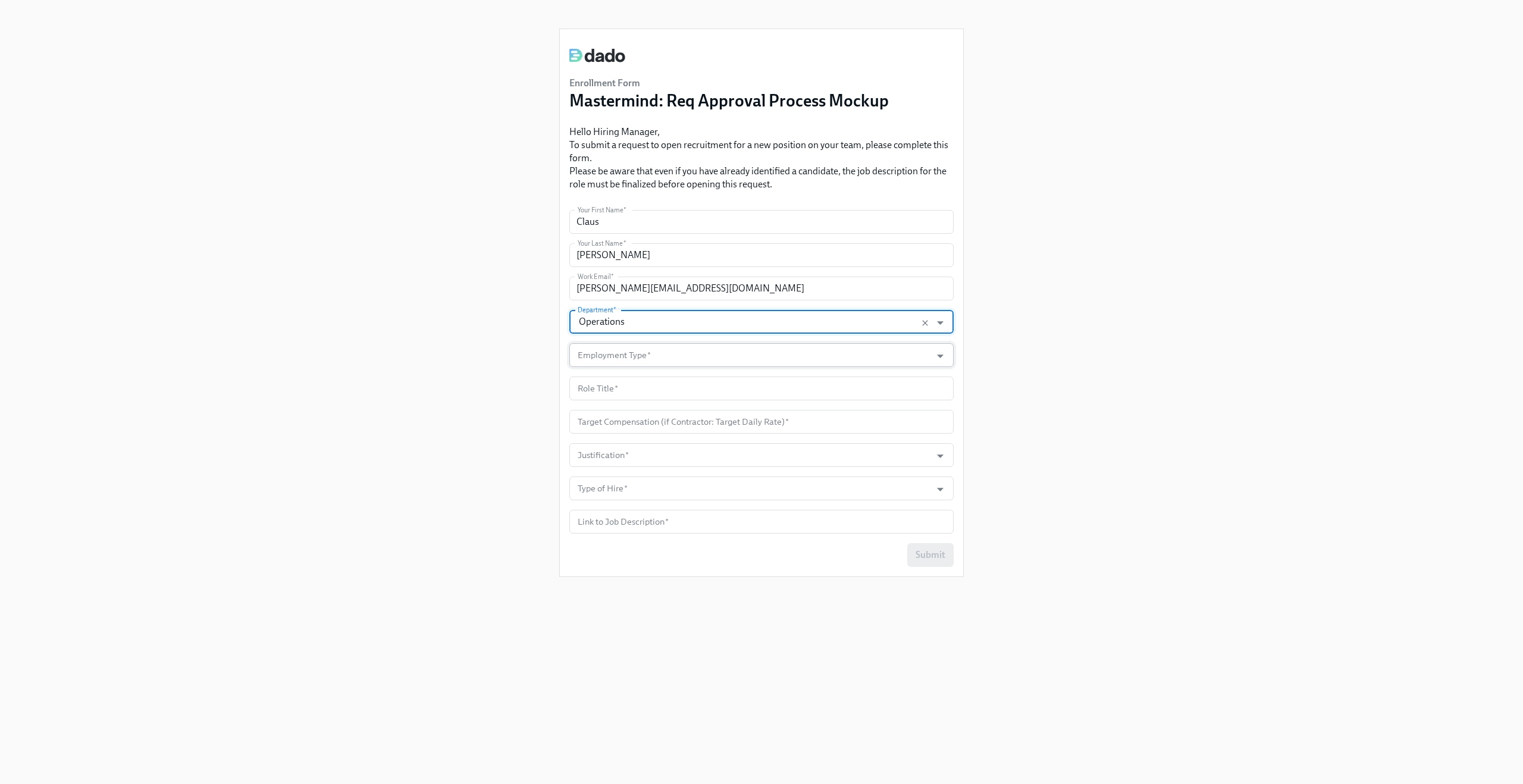
click at [636, 356] on input "Employment Type   *" at bounding box center [750, 355] width 349 height 24
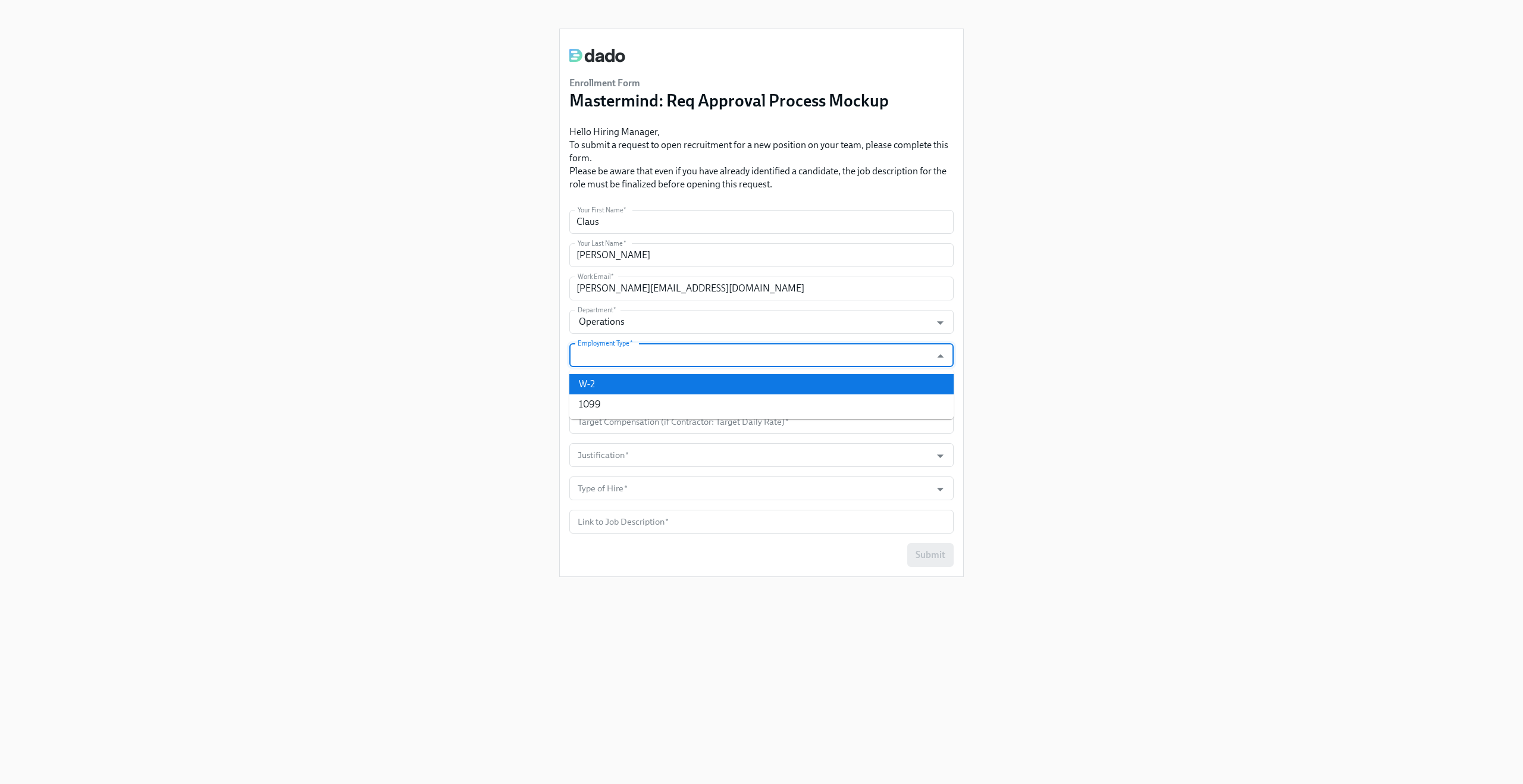
click at [634, 389] on li "W-2" at bounding box center [762, 384] width 385 height 20
type input "W-2"
click at [631, 392] on input "text" at bounding box center [762, 388] width 385 height 24
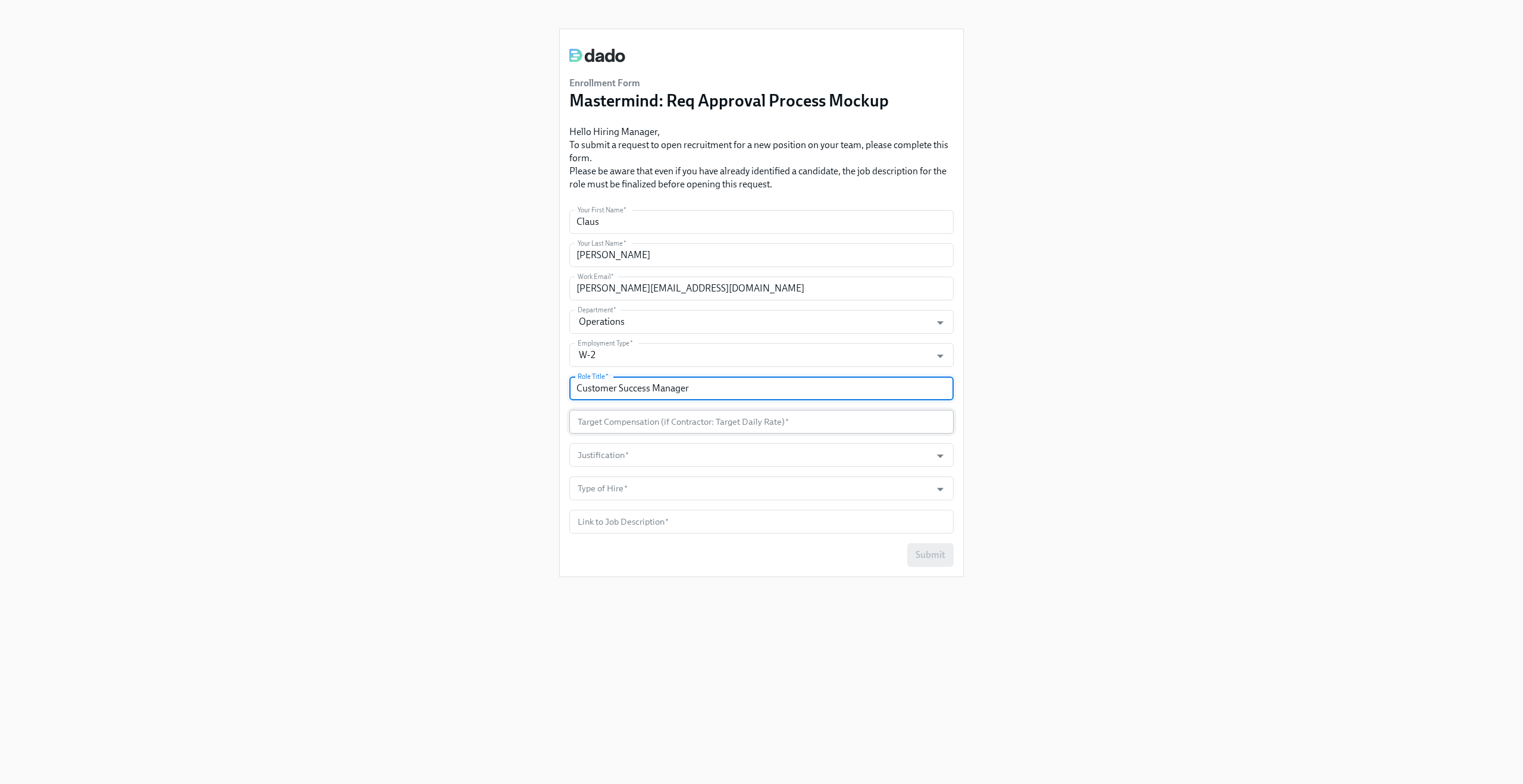
type input "Customer Success Manager"
click at [610, 424] on input "number" at bounding box center [762, 421] width 385 height 24
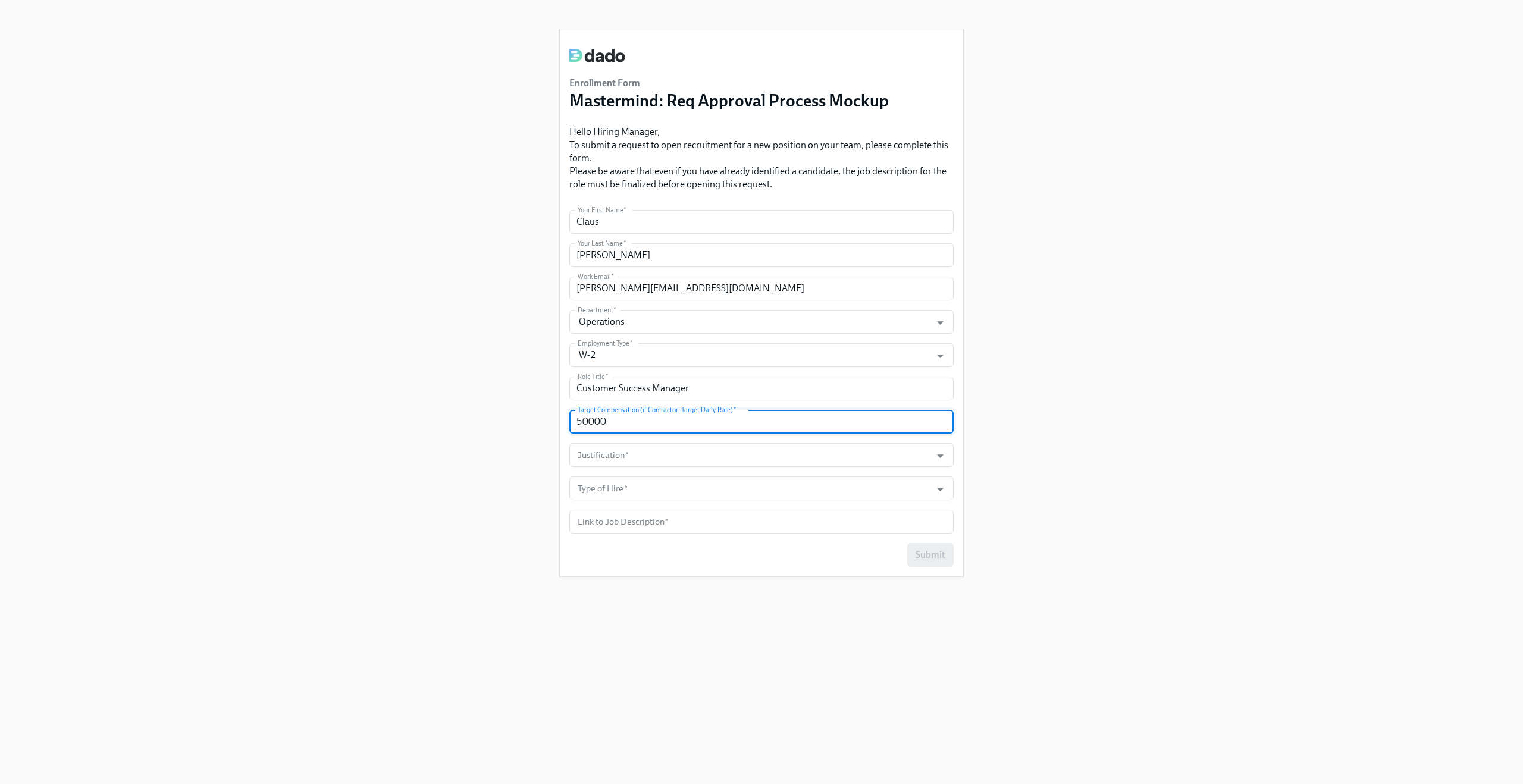
type input "50000"
click at [608, 442] on form "Your First Name   * Claus Your First Name * Your Last Name   * Meyer Your Last …" at bounding box center [762, 388] width 385 height 356
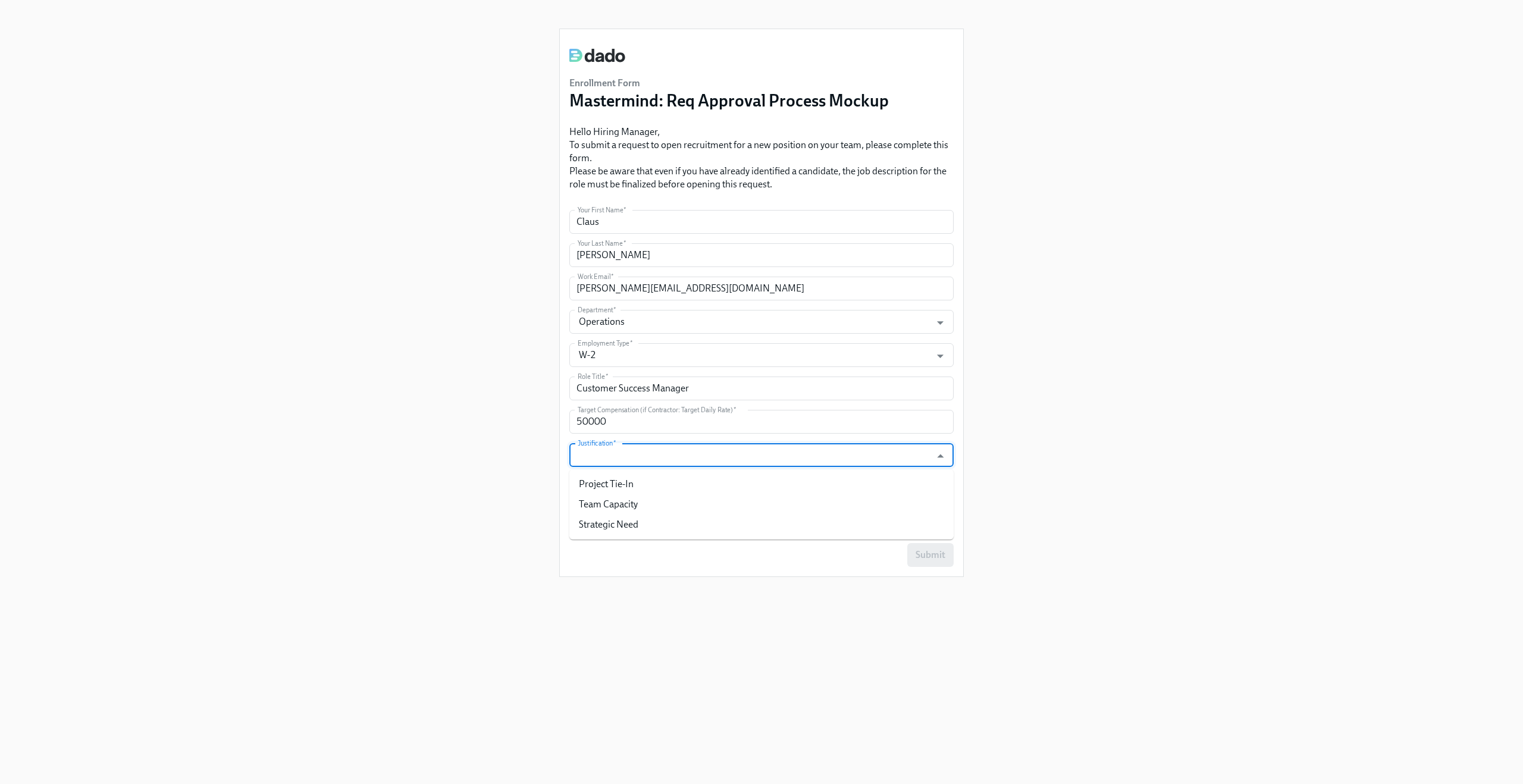
click at [608, 455] on input "Justification   *" at bounding box center [750, 454] width 349 height 24
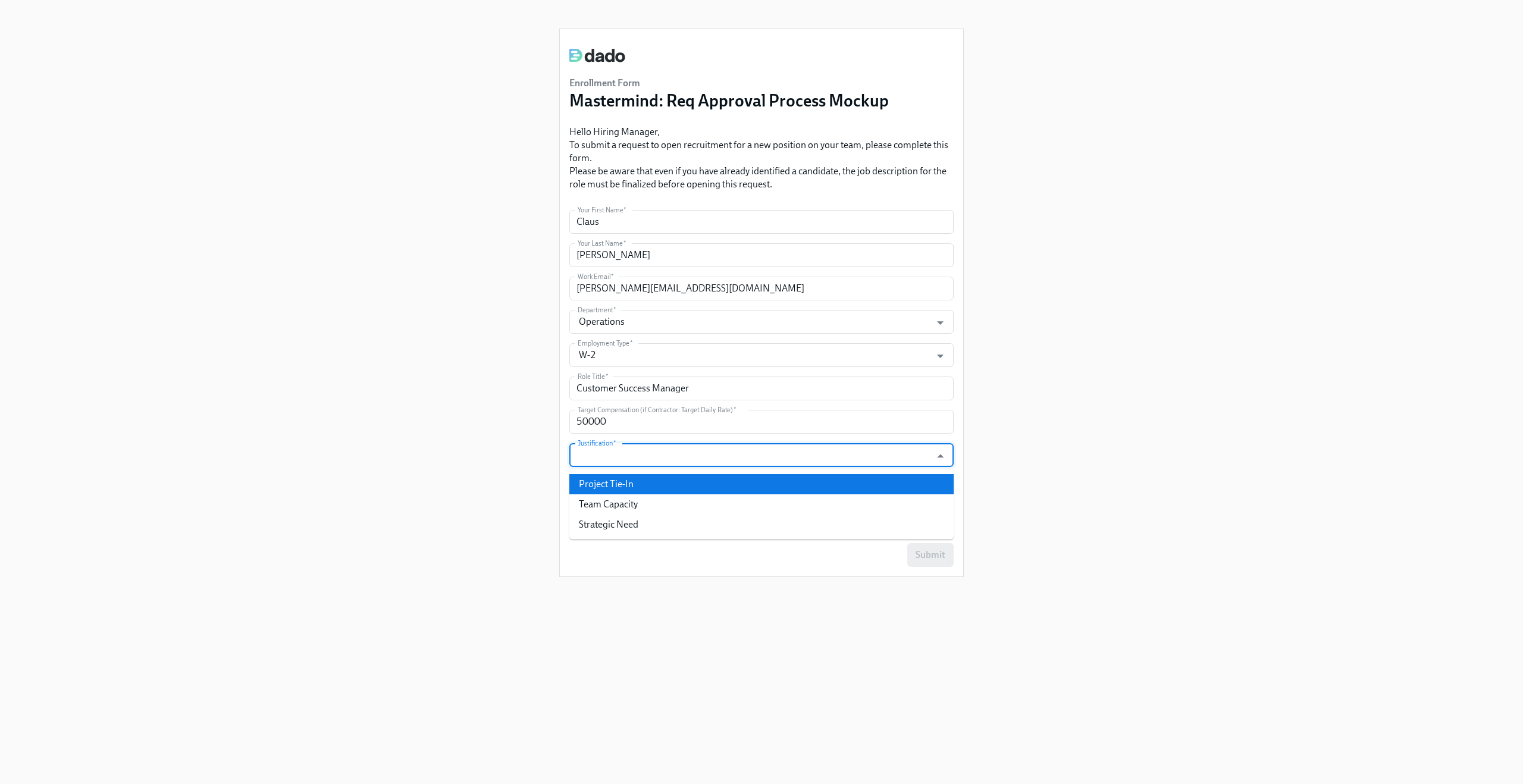
click at [608, 481] on li "Project Tie-In" at bounding box center [762, 484] width 385 height 20
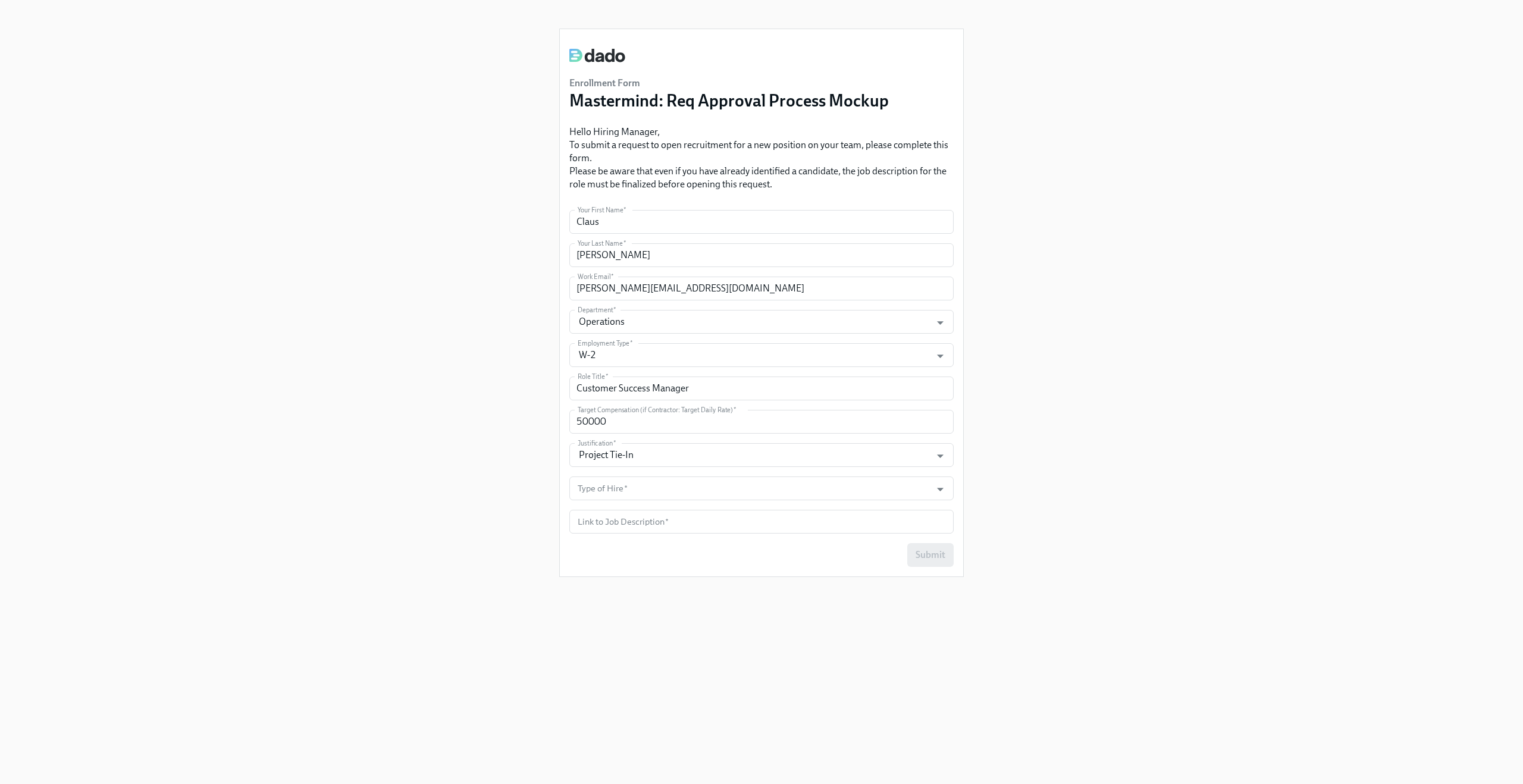
click at [607, 435] on form "Your First Name   * Claus Your First Name * Your Last Name   * Meyer Your Last …" at bounding box center [762, 388] width 385 height 356
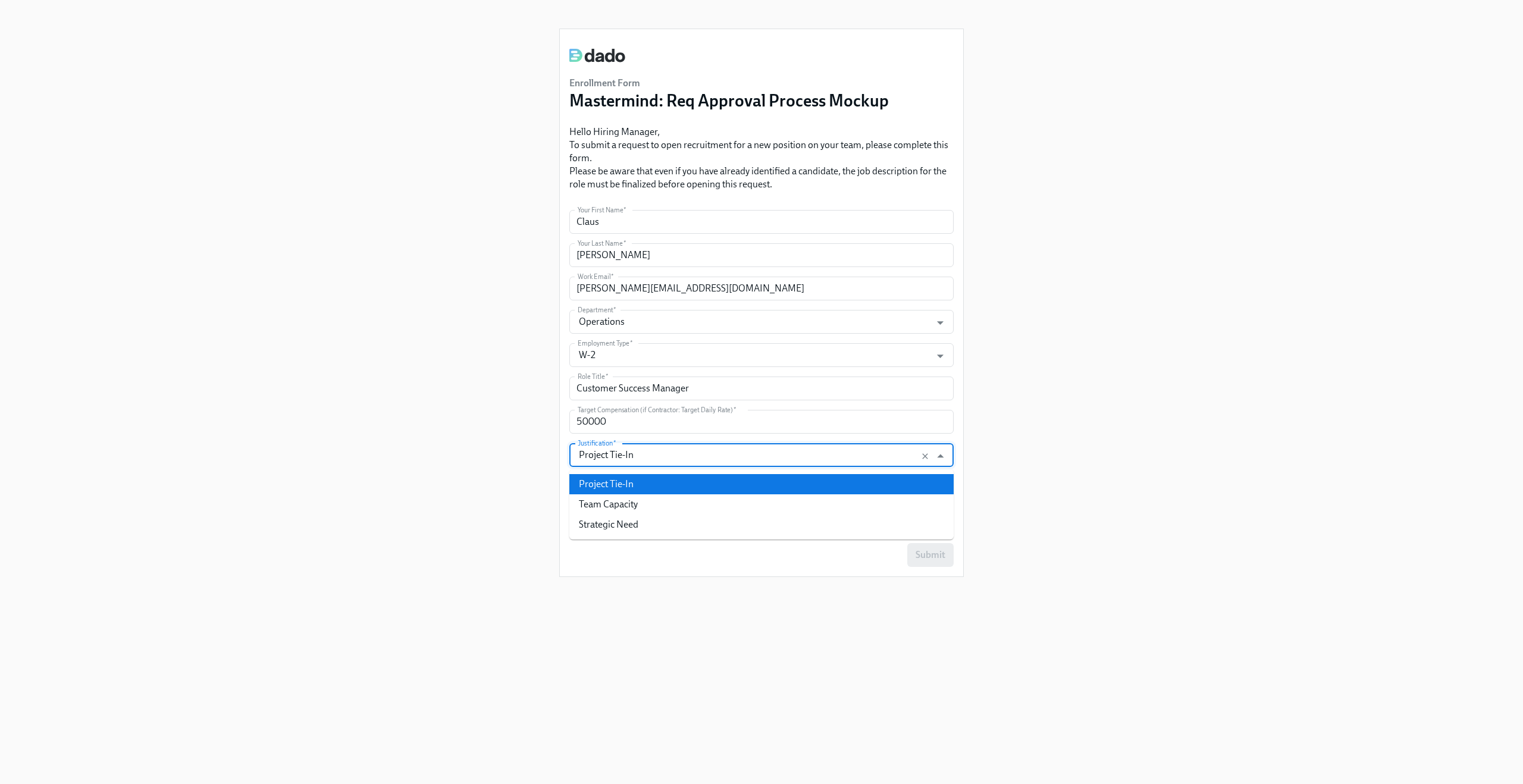
click at [606, 458] on input "Project Tie-In" at bounding box center [750, 454] width 349 height 24
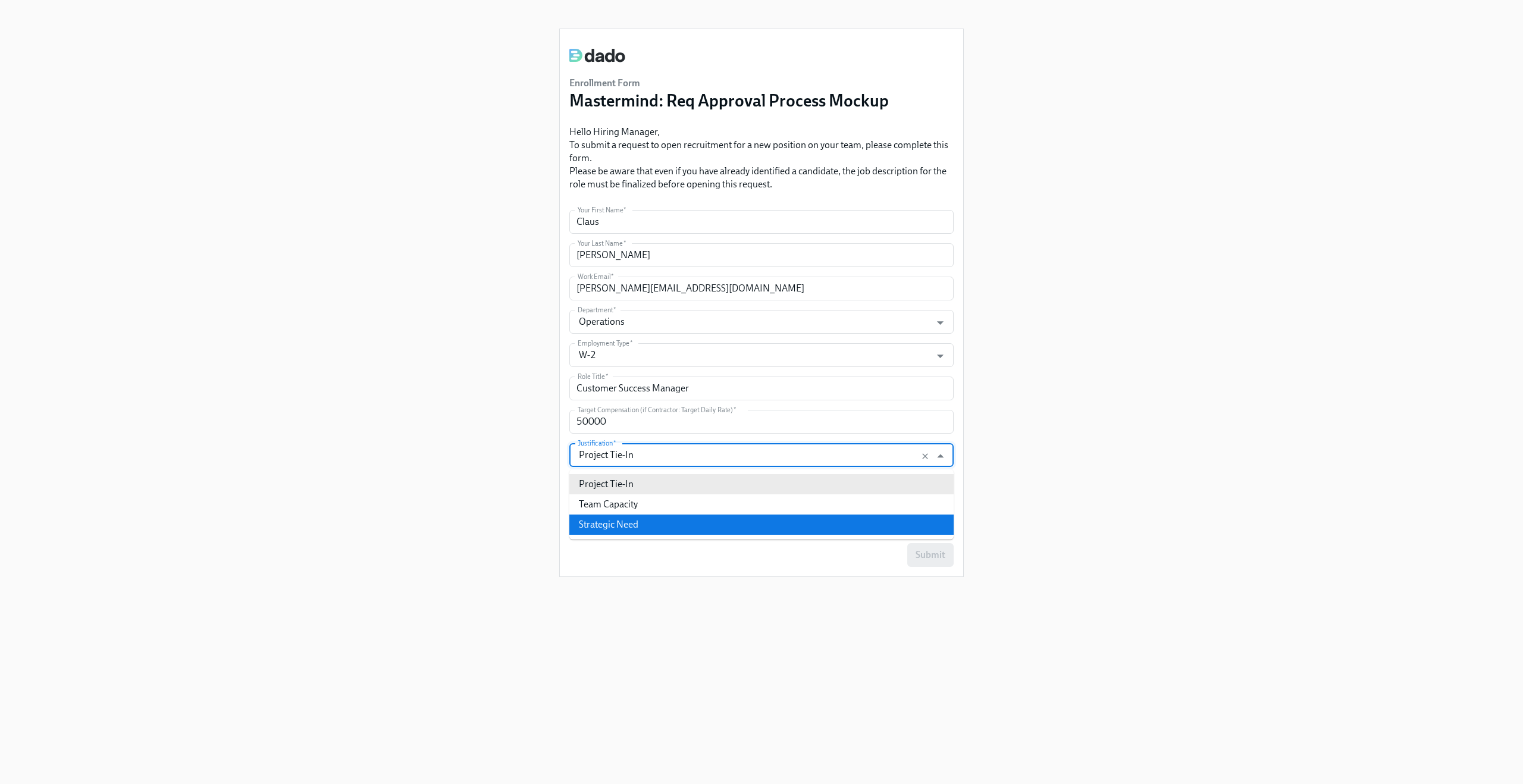
click at [605, 523] on li "Strategic Need" at bounding box center [762, 524] width 385 height 20
type input "Strategic Need"
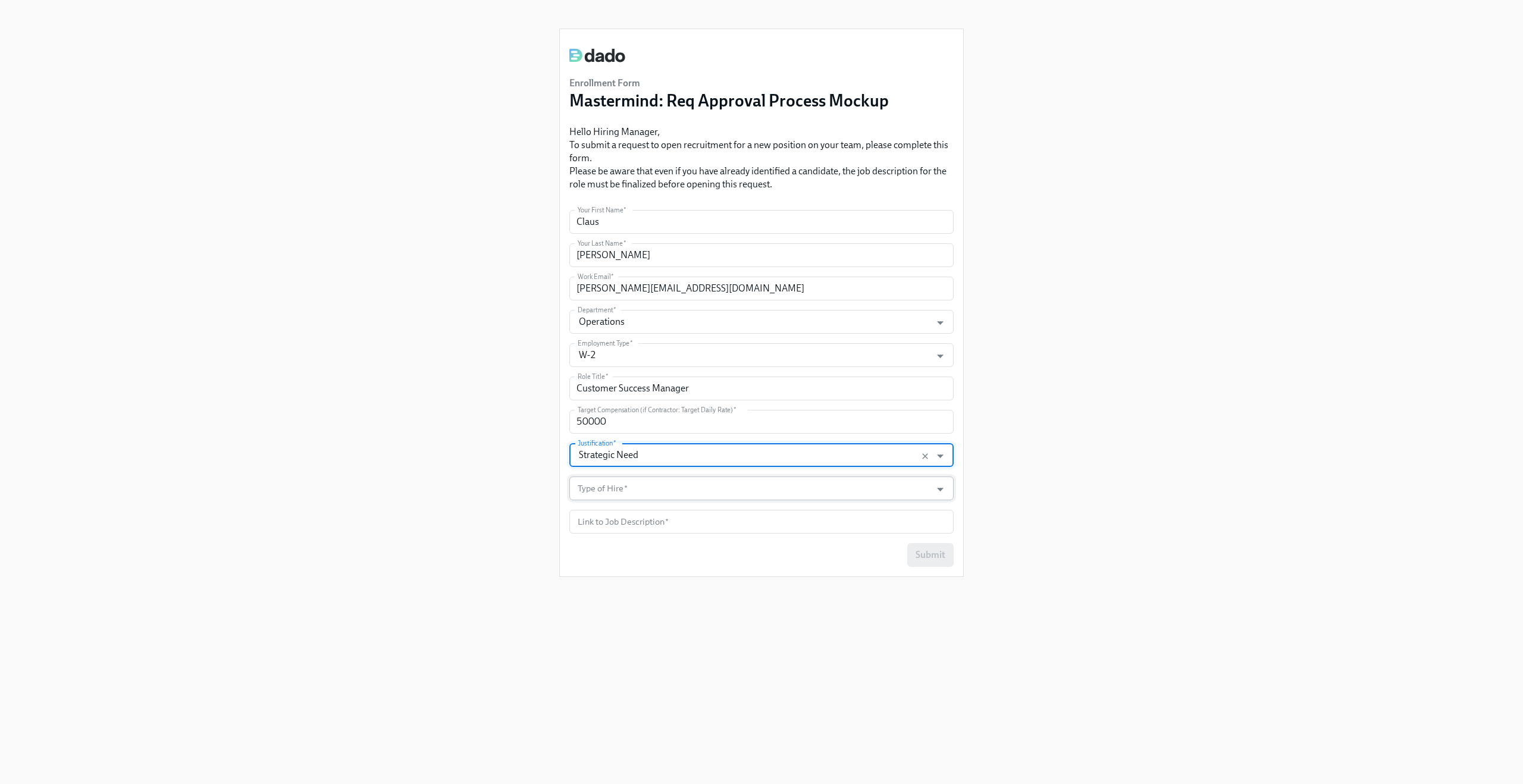
click at [605, 498] on input "Type of Hire   *" at bounding box center [750, 487] width 349 height 24
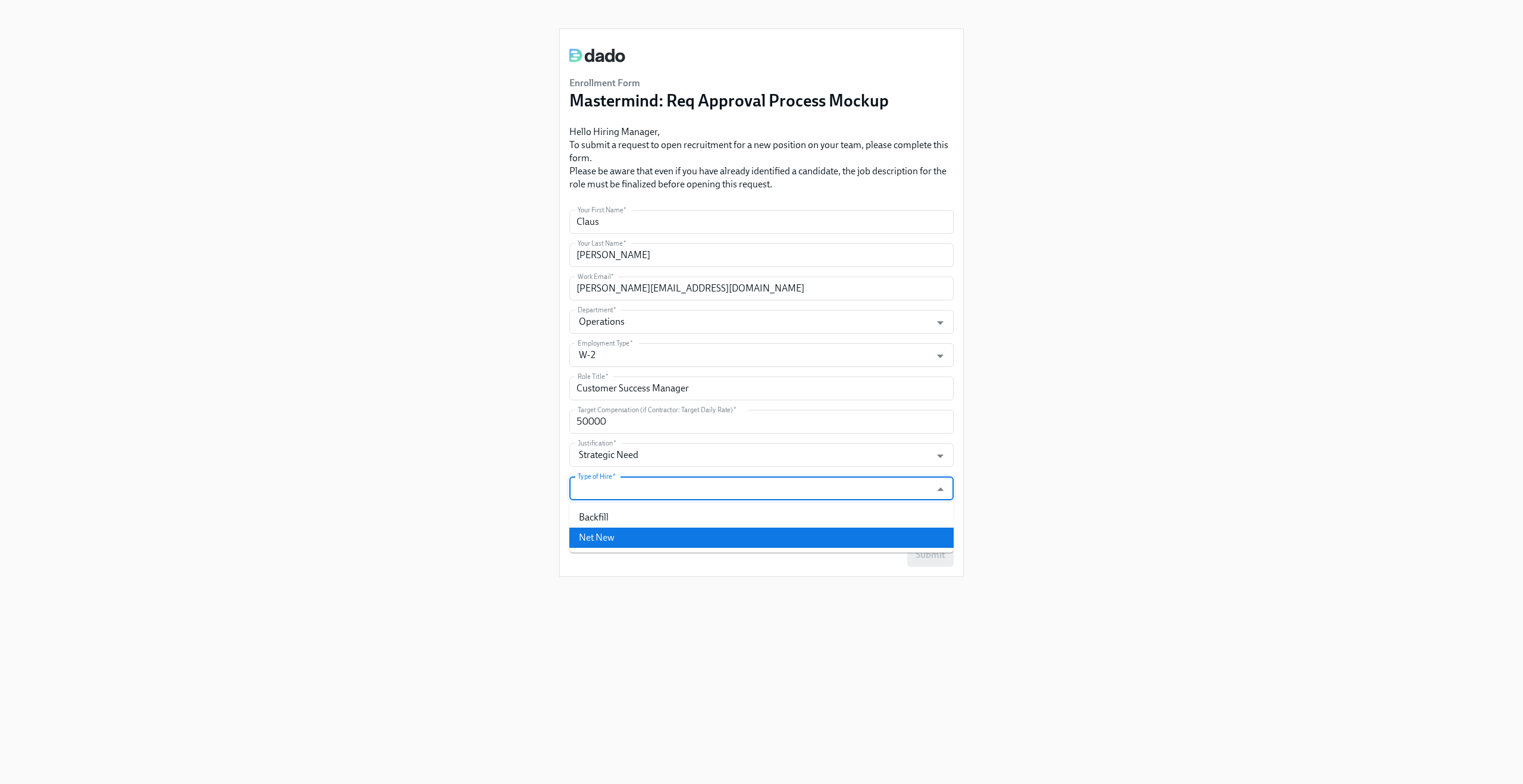
click at [602, 531] on li "Net New" at bounding box center [762, 537] width 385 height 20
type input "Net New"
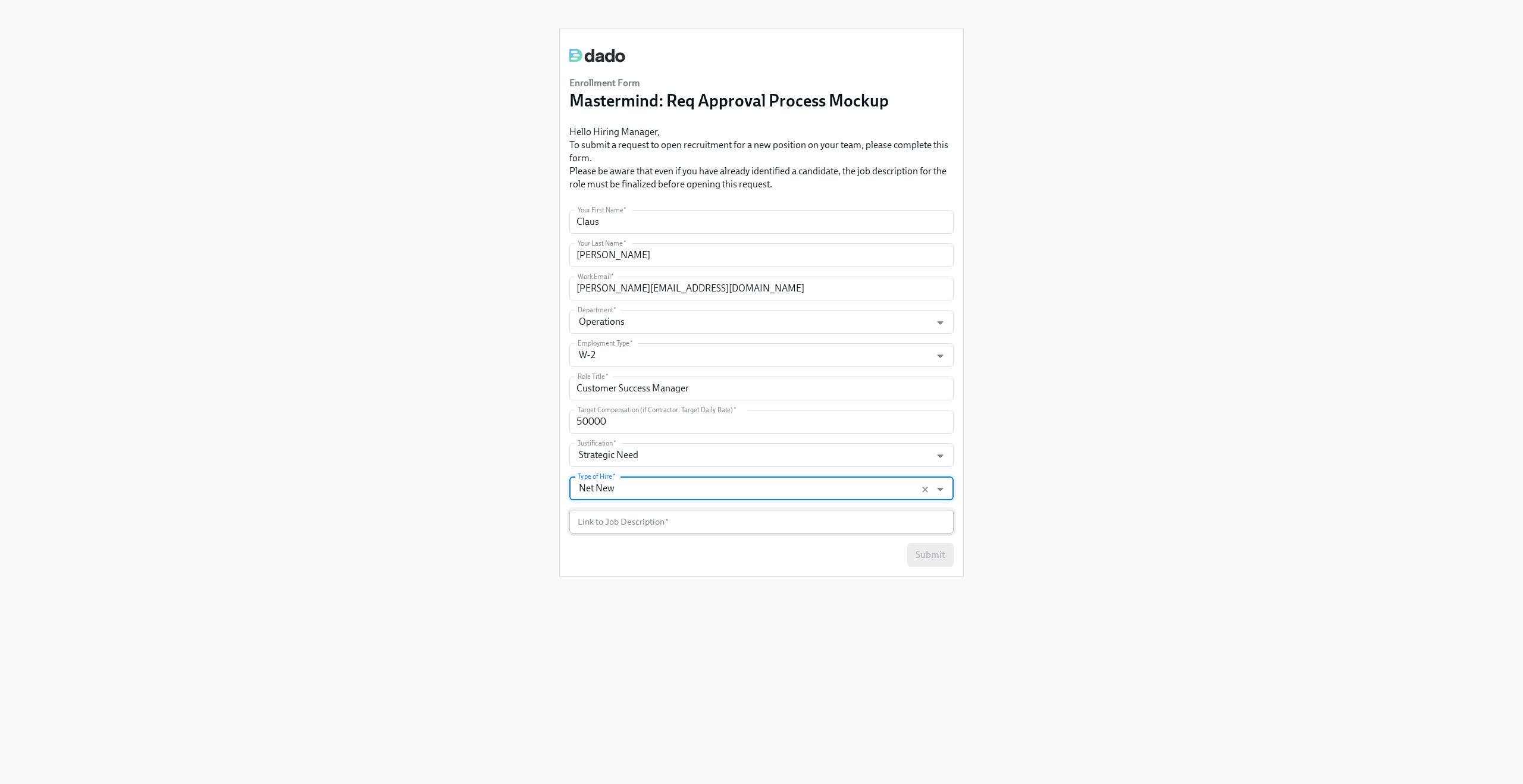
click at [603, 524] on input "text" at bounding box center [762, 521] width 385 height 24
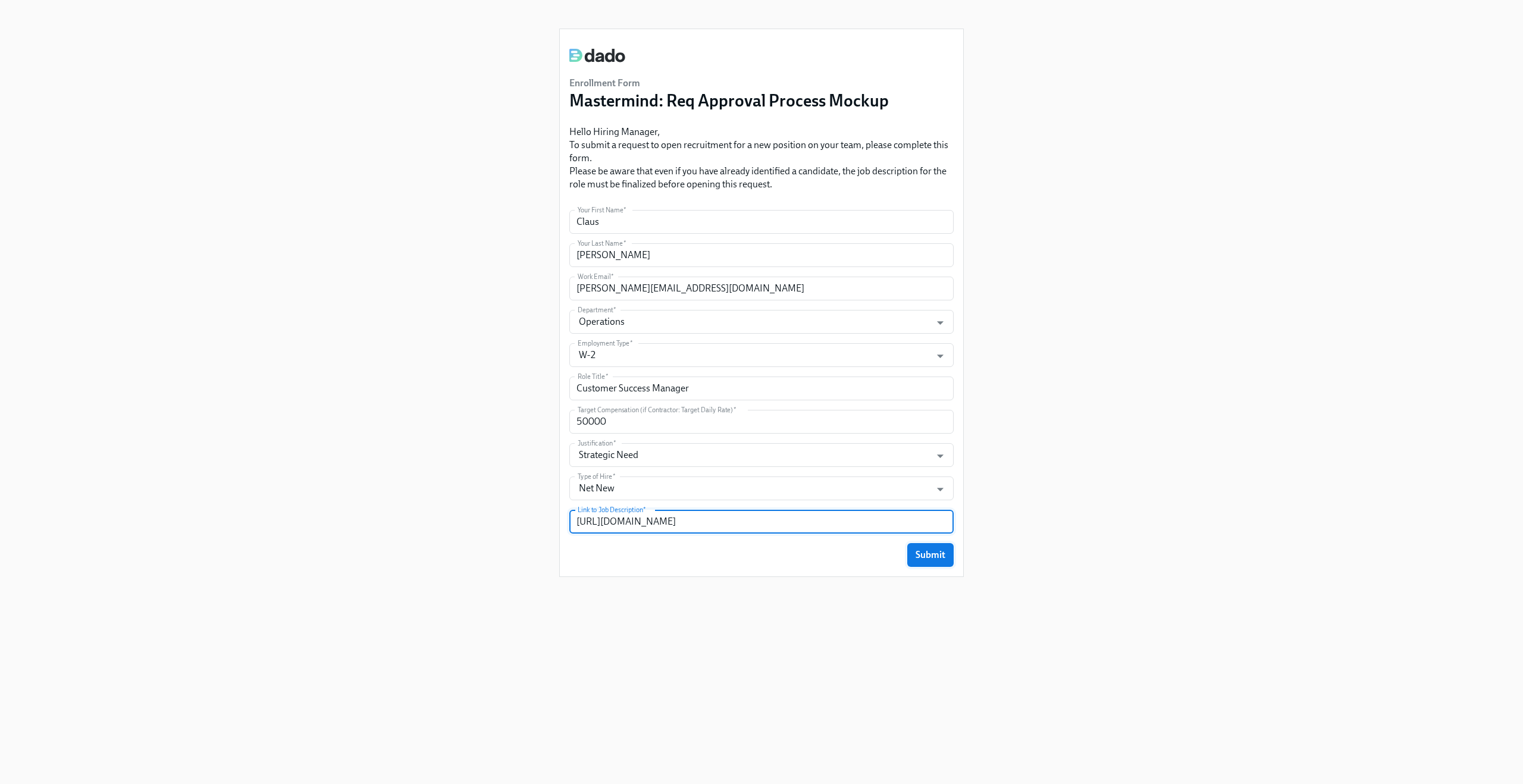
type input "http://www.abc.com"
click at [928, 561] on button "Submit" at bounding box center [931, 554] width 47 height 24
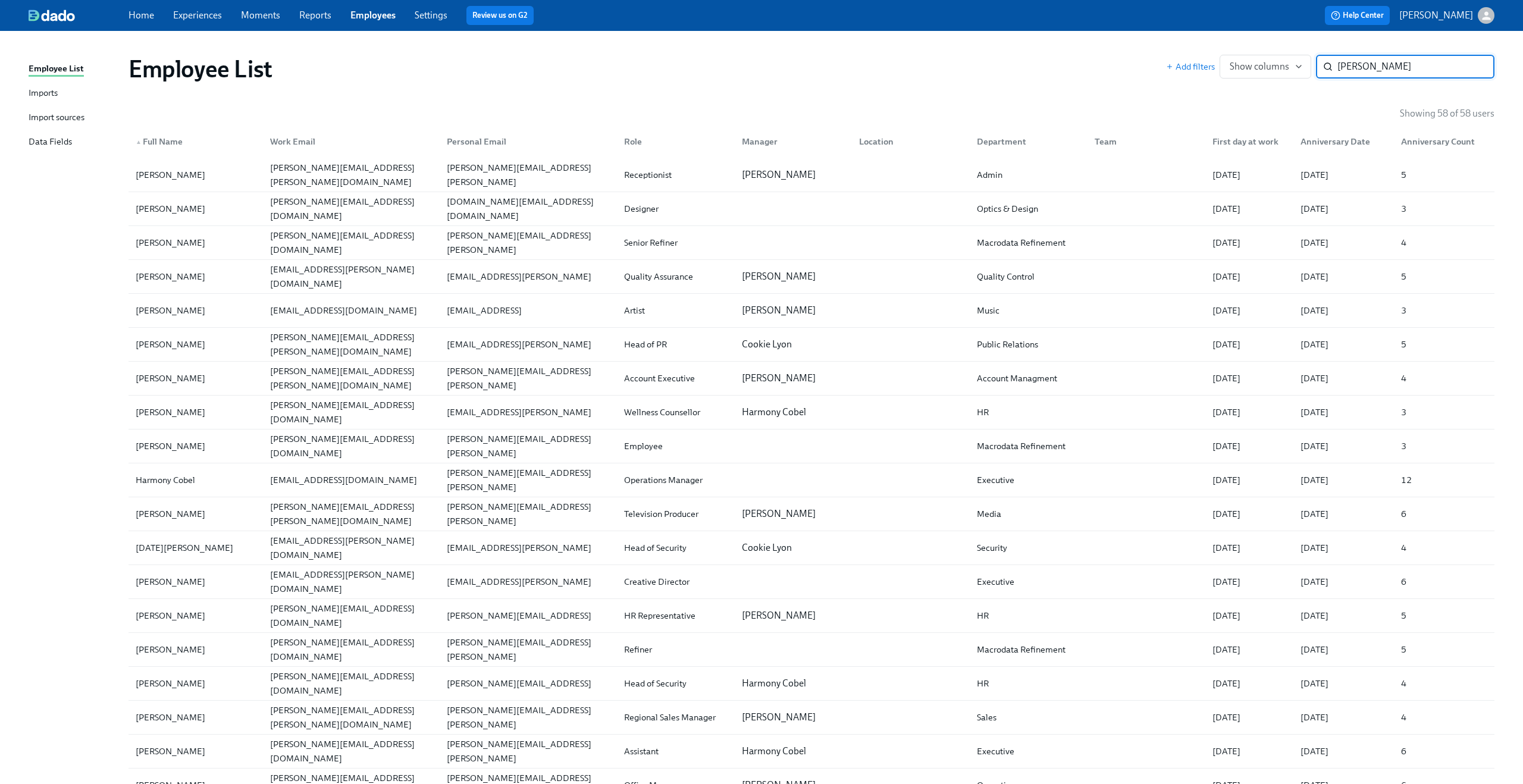
type input "claus meyer"
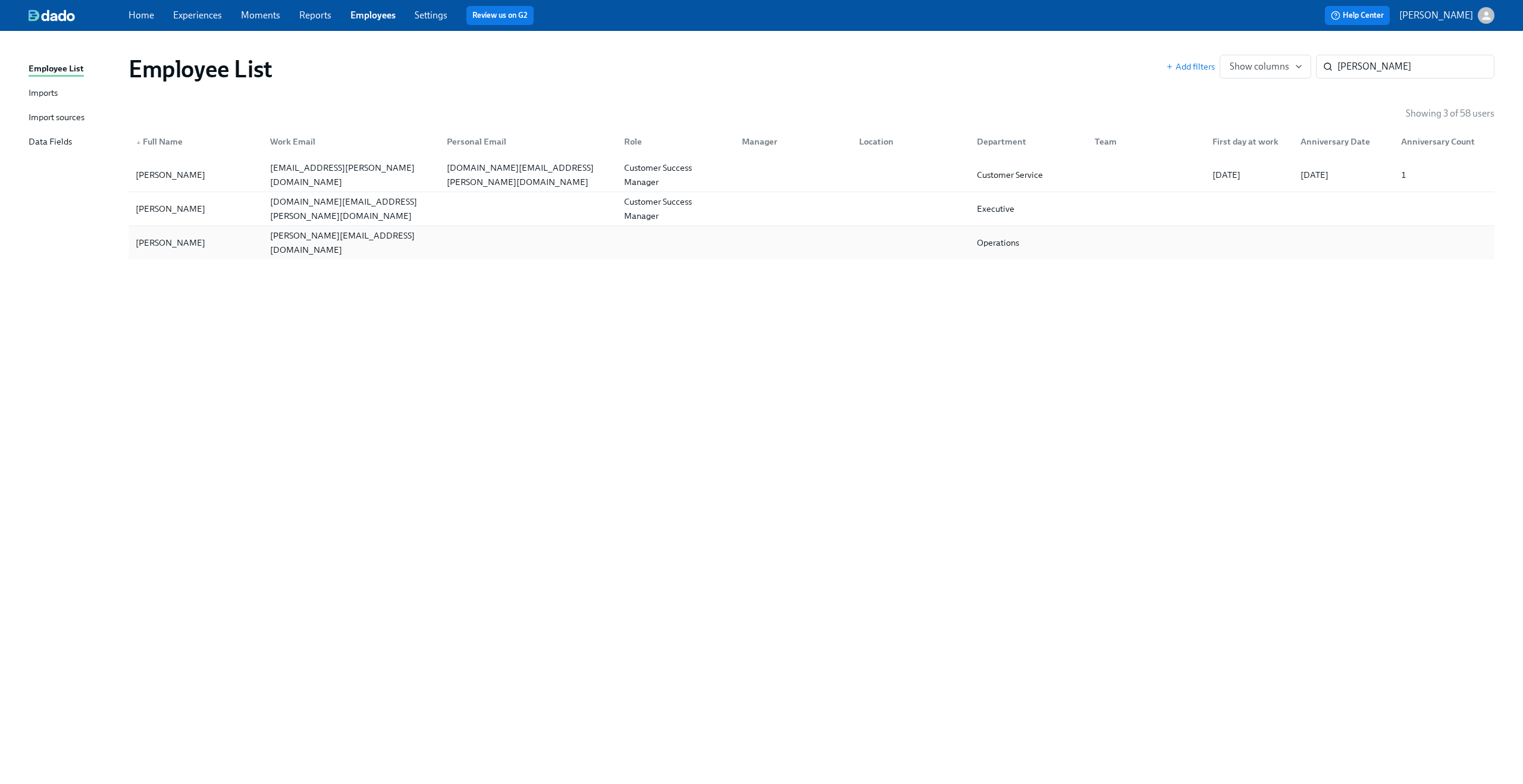
click at [438, 241] on div at bounding box center [526, 242] width 177 height 24
